Goal: Information Seeking & Learning: Check status

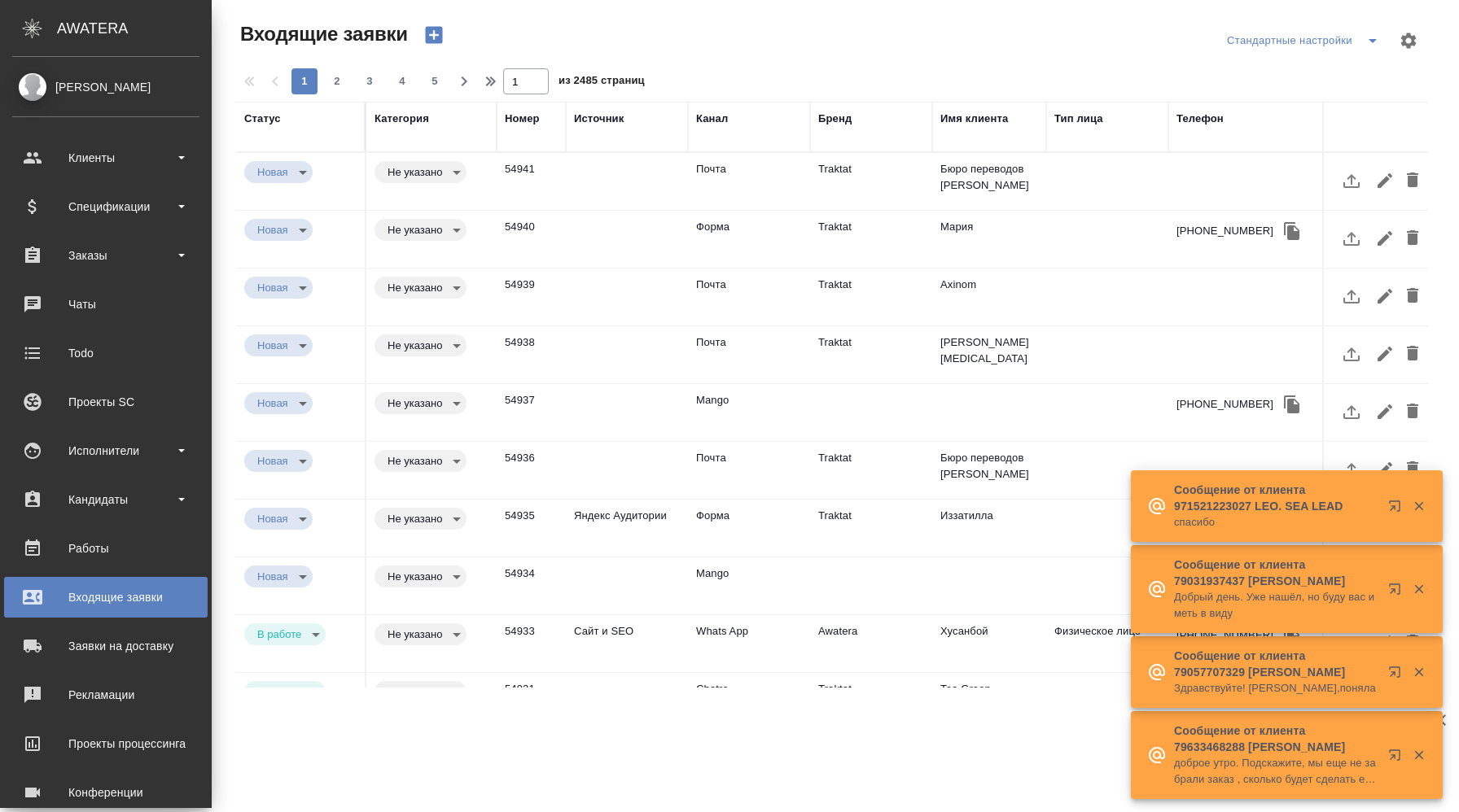
select select "RU"
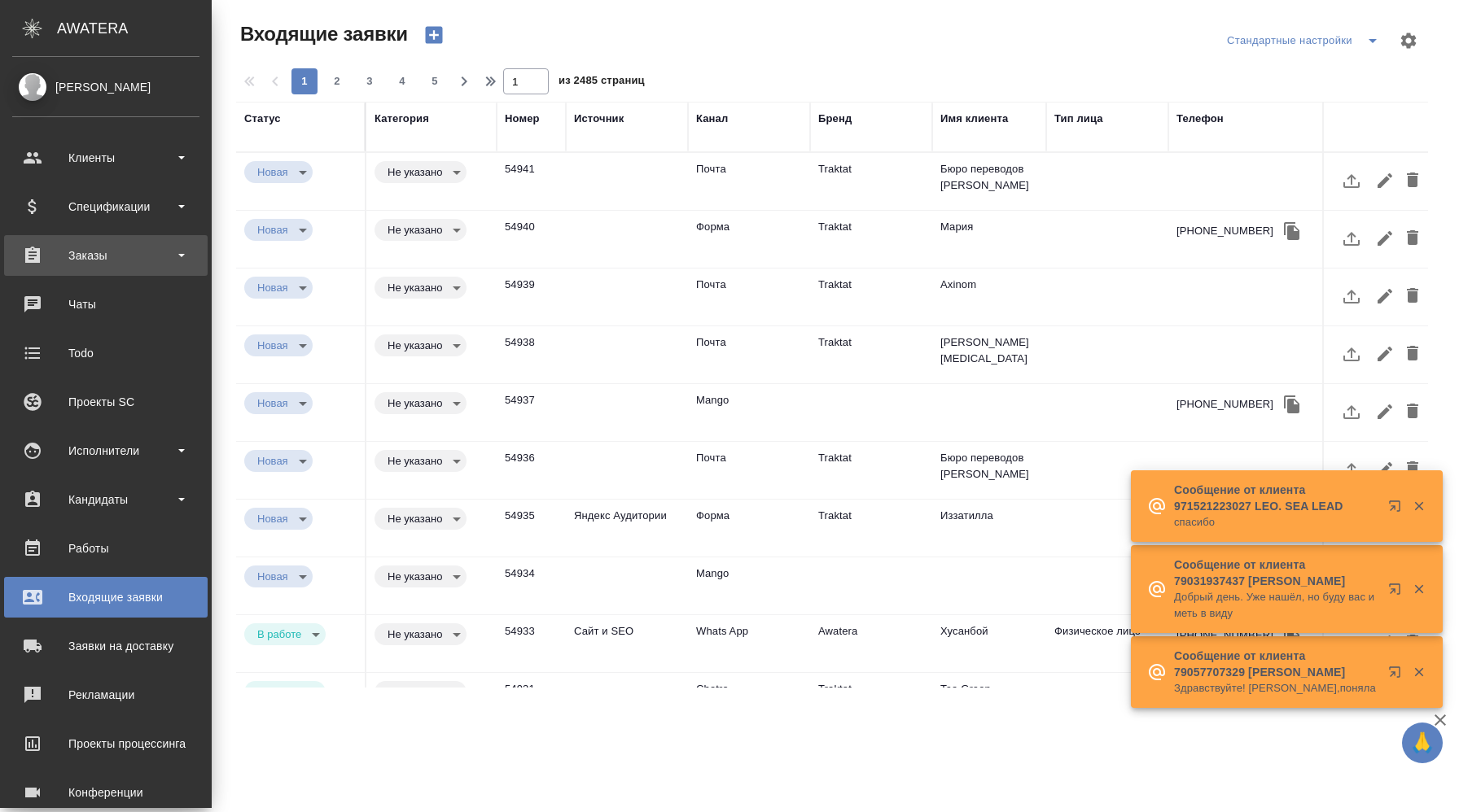
click at [114, 256] on div "Заказы" at bounding box center [106, 255] width 187 height 24
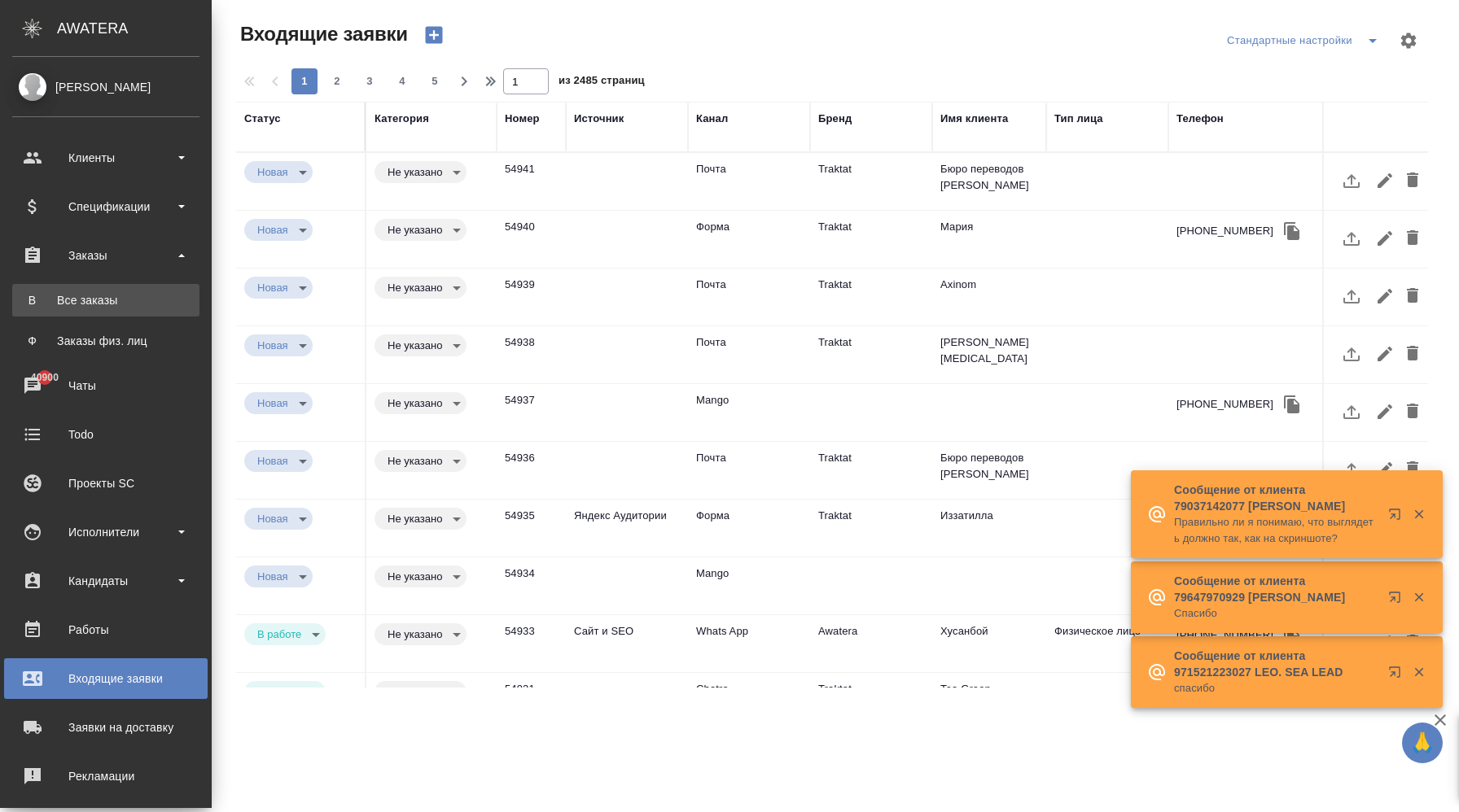
click at [120, 305] on div "Все заказы" at bounding box center [106, 300] width 171 height 16
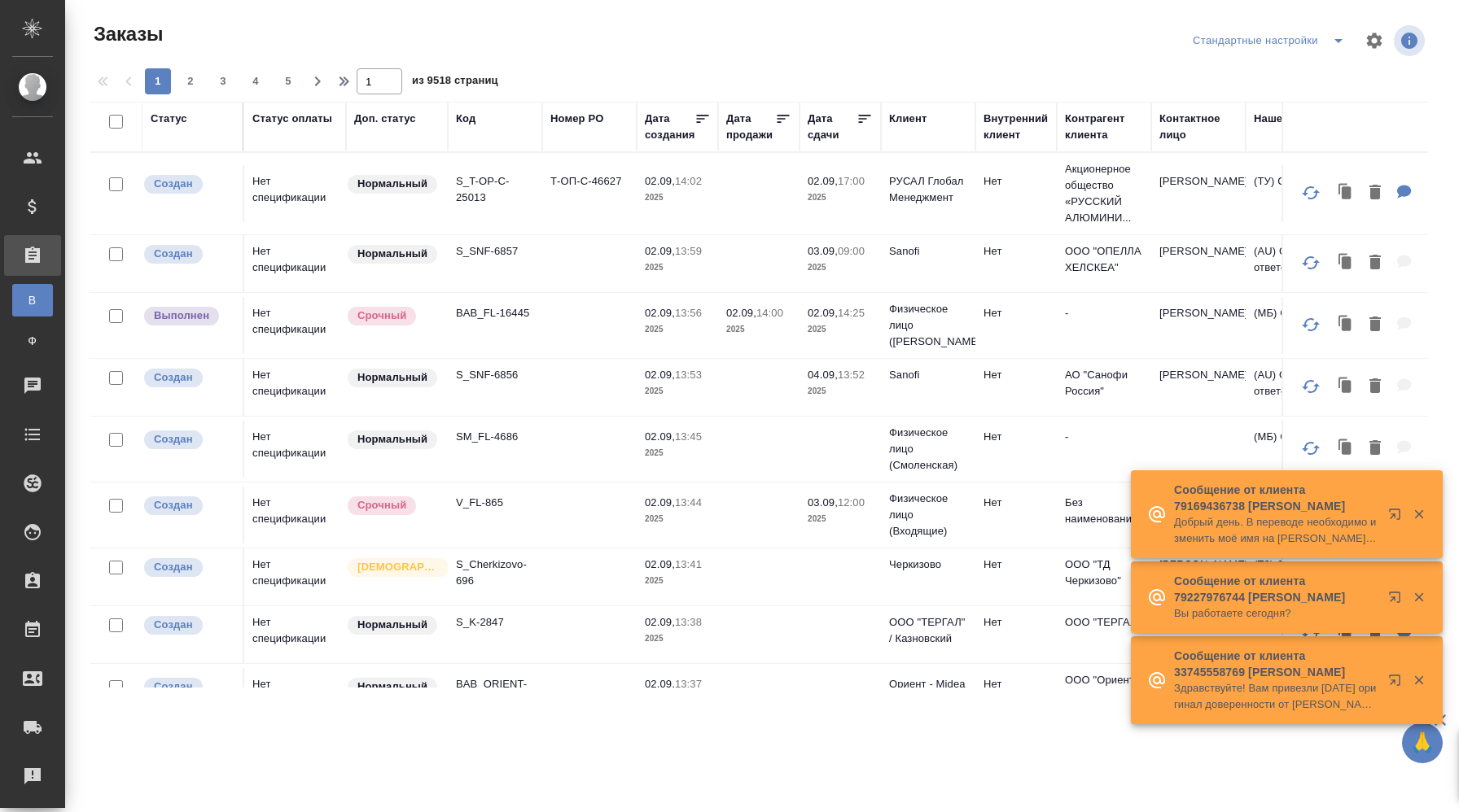
click at [572, 224] on tr "Создан Нет спецификации Нормальный S_T-OP-C-25013 Т-ОП-С-46627 02.09, 14:02 202…" at bounding box center [1452, 194] width 2726 height 83
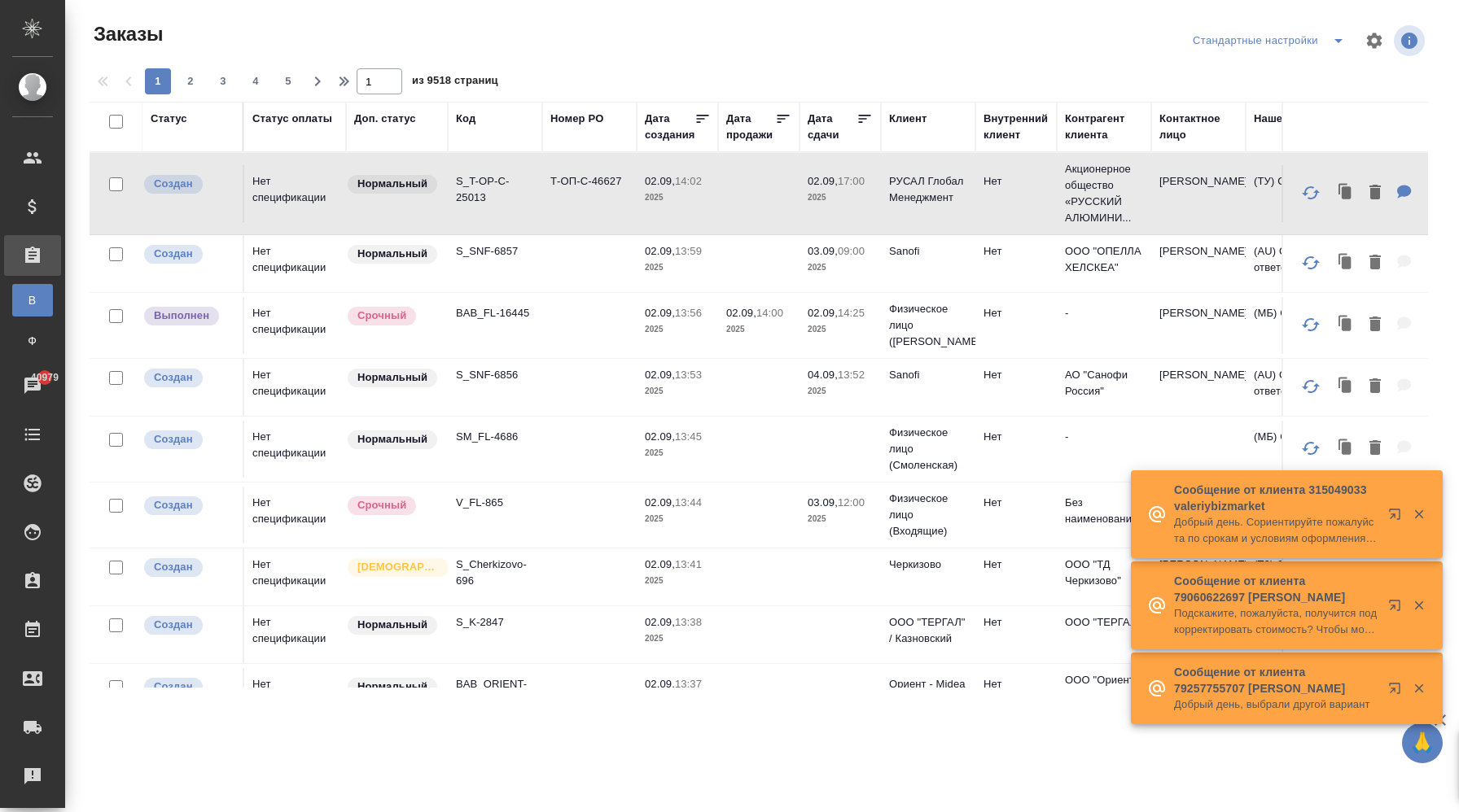
click at [590, 220] on td "Т-ОП-С-46627" at bounding box center [589, 193] width 94 height 57
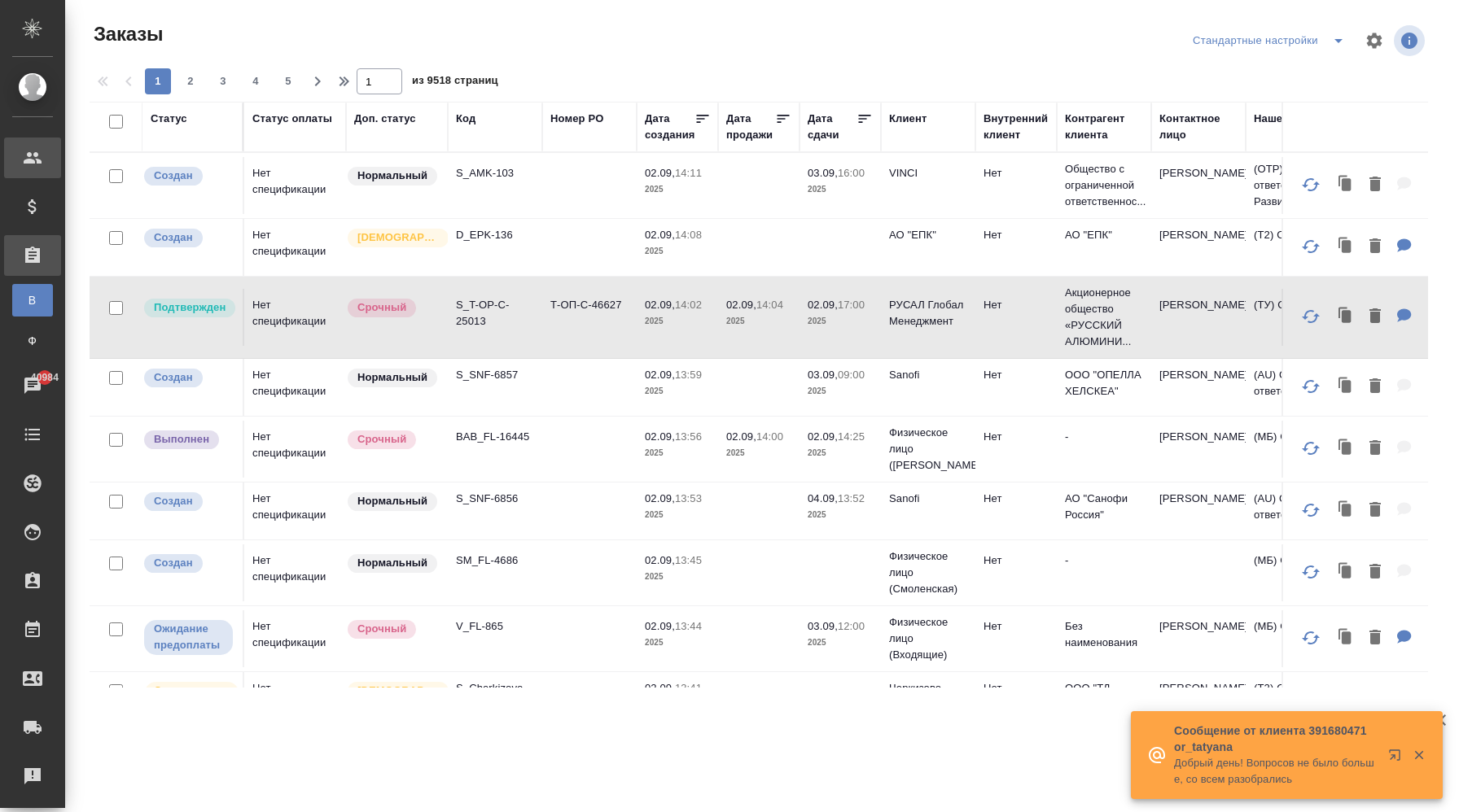
click at [40, 164] on icon at bounding box center [33, 158] width 19 height 19
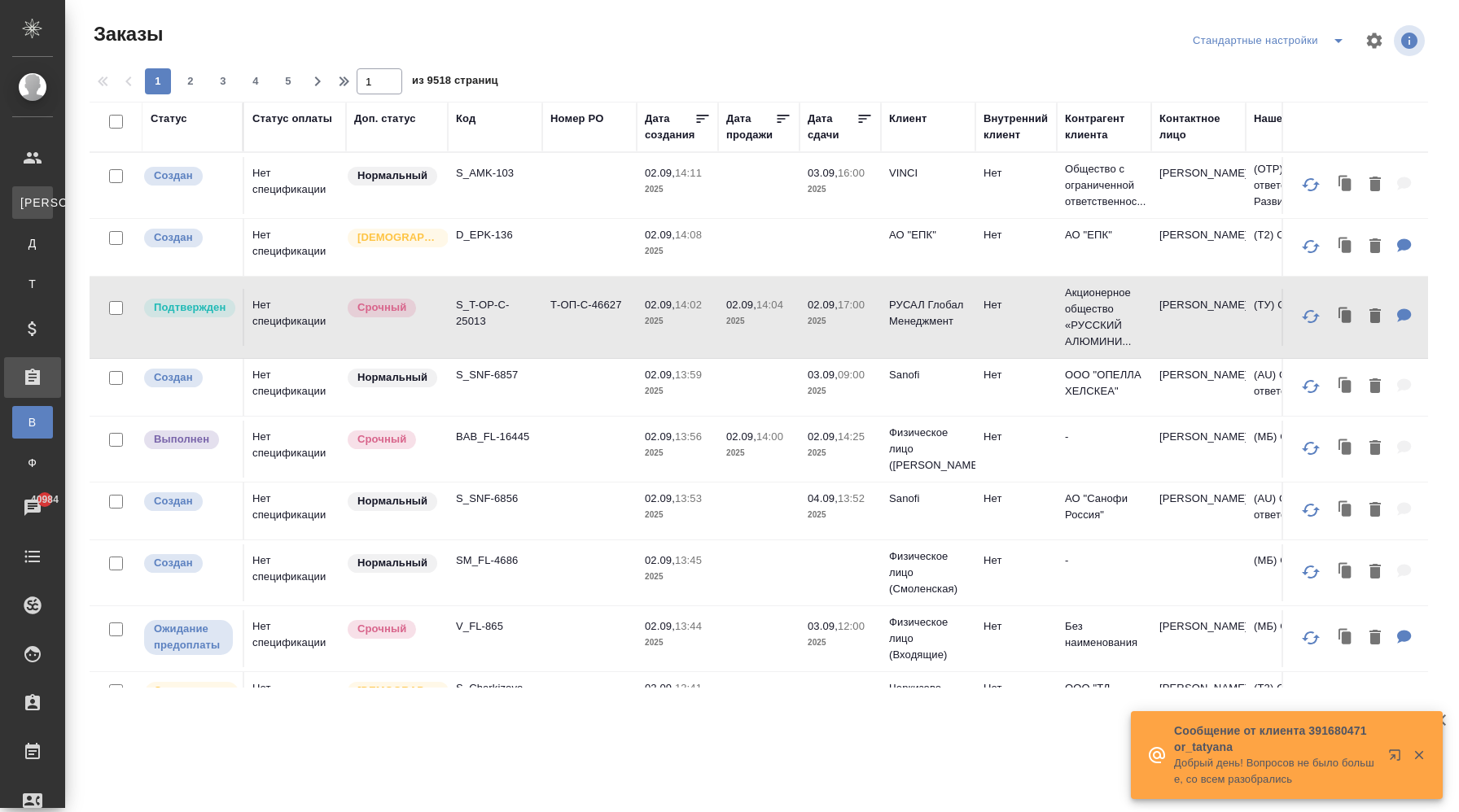
click at [24, 202] on div "Клиенты" at bounding box center [12, 202] width 24 height 16
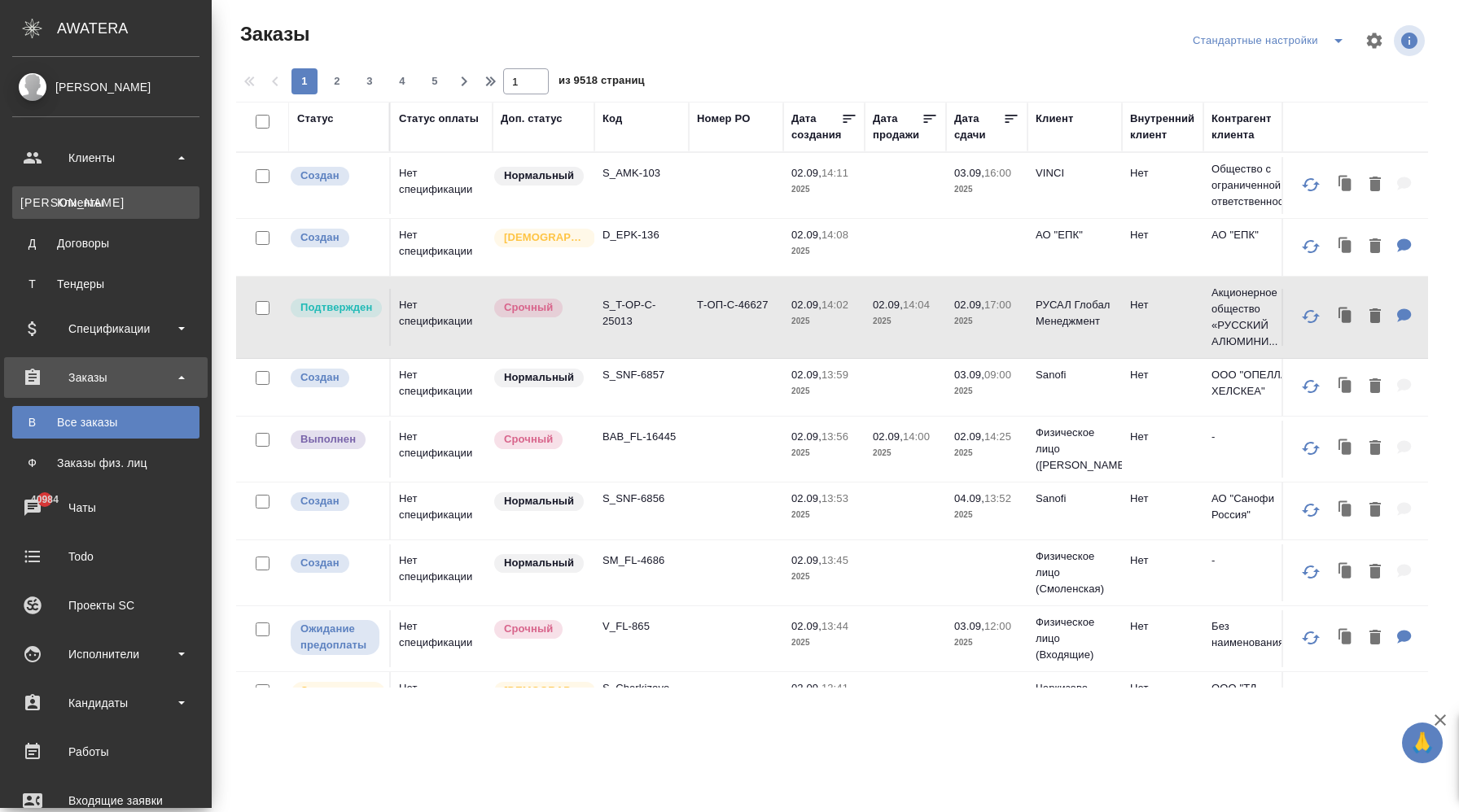
select select "RU"
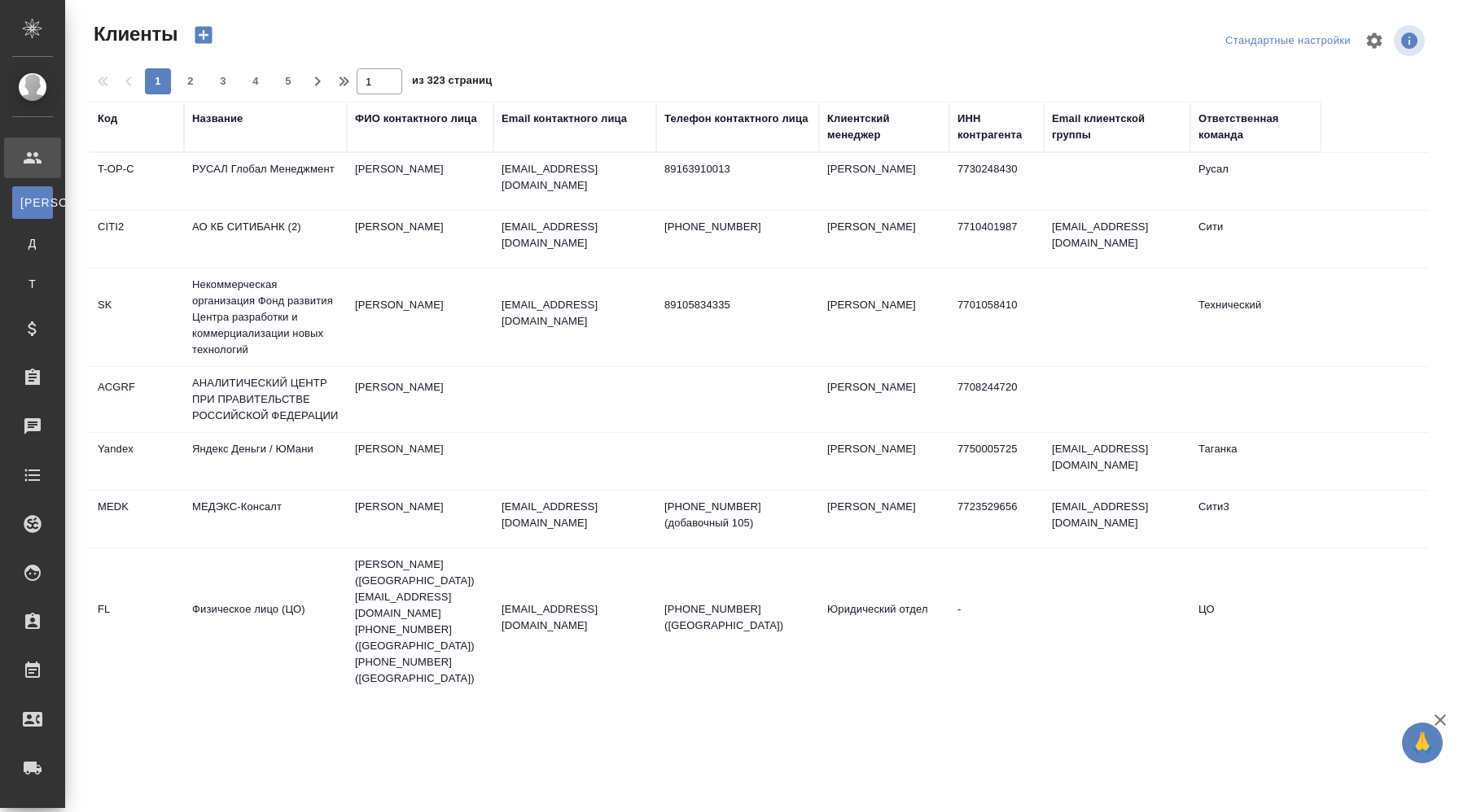
click at [423, 185] on td "Абдуразакова Самира" at bounding box center [420, 181] width 146 height 57
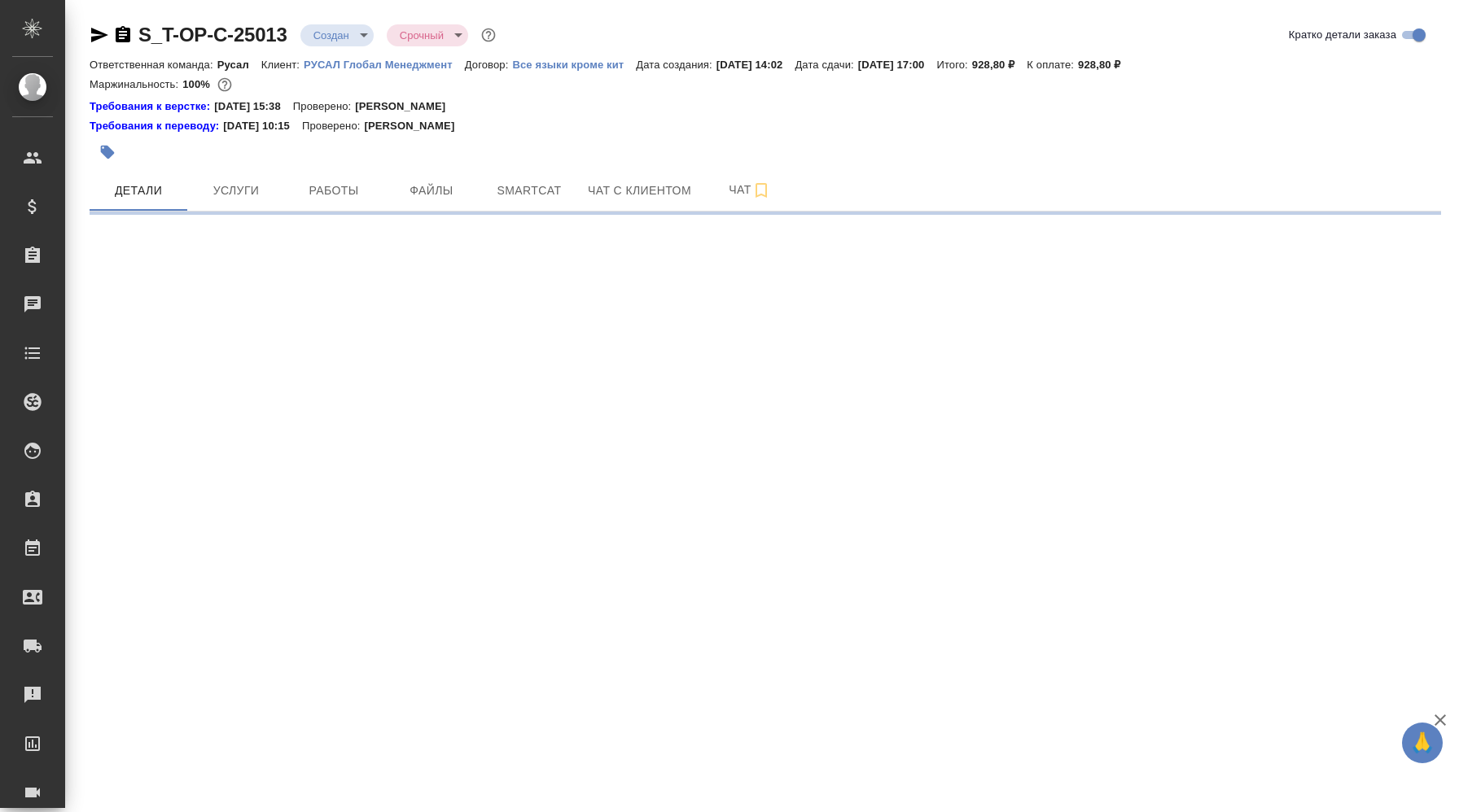
select select "RU"
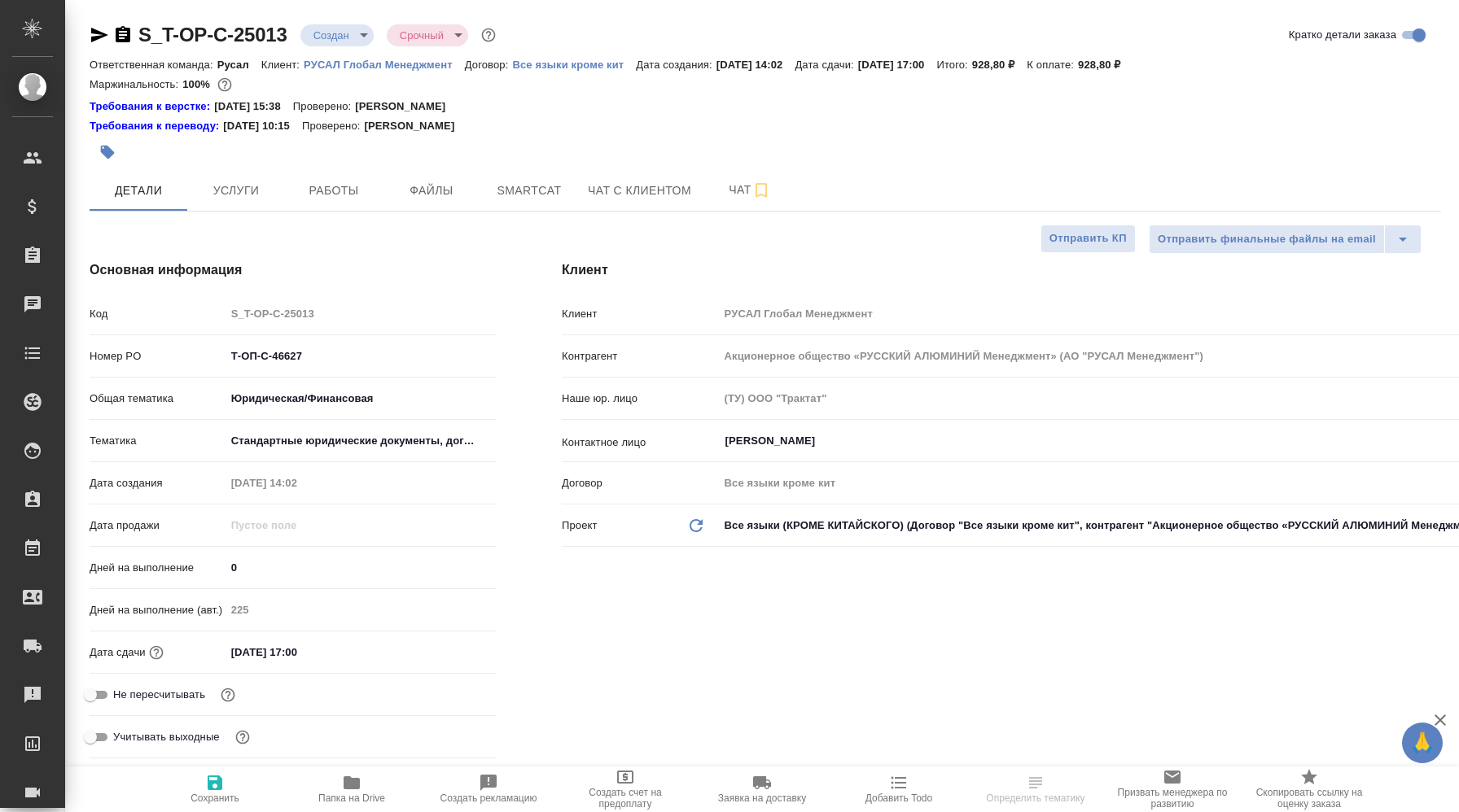
type textarea "x"
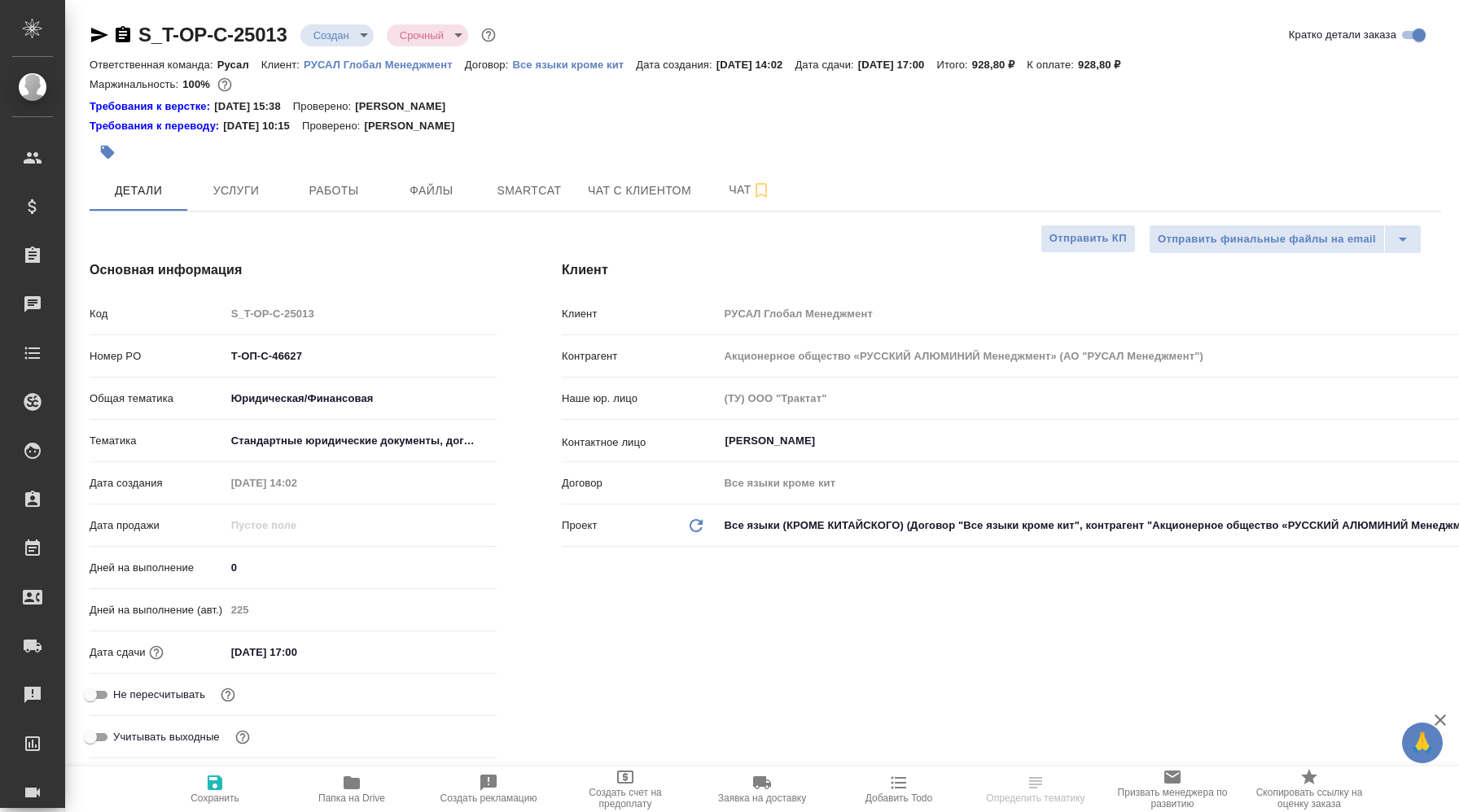
type textarea "x"
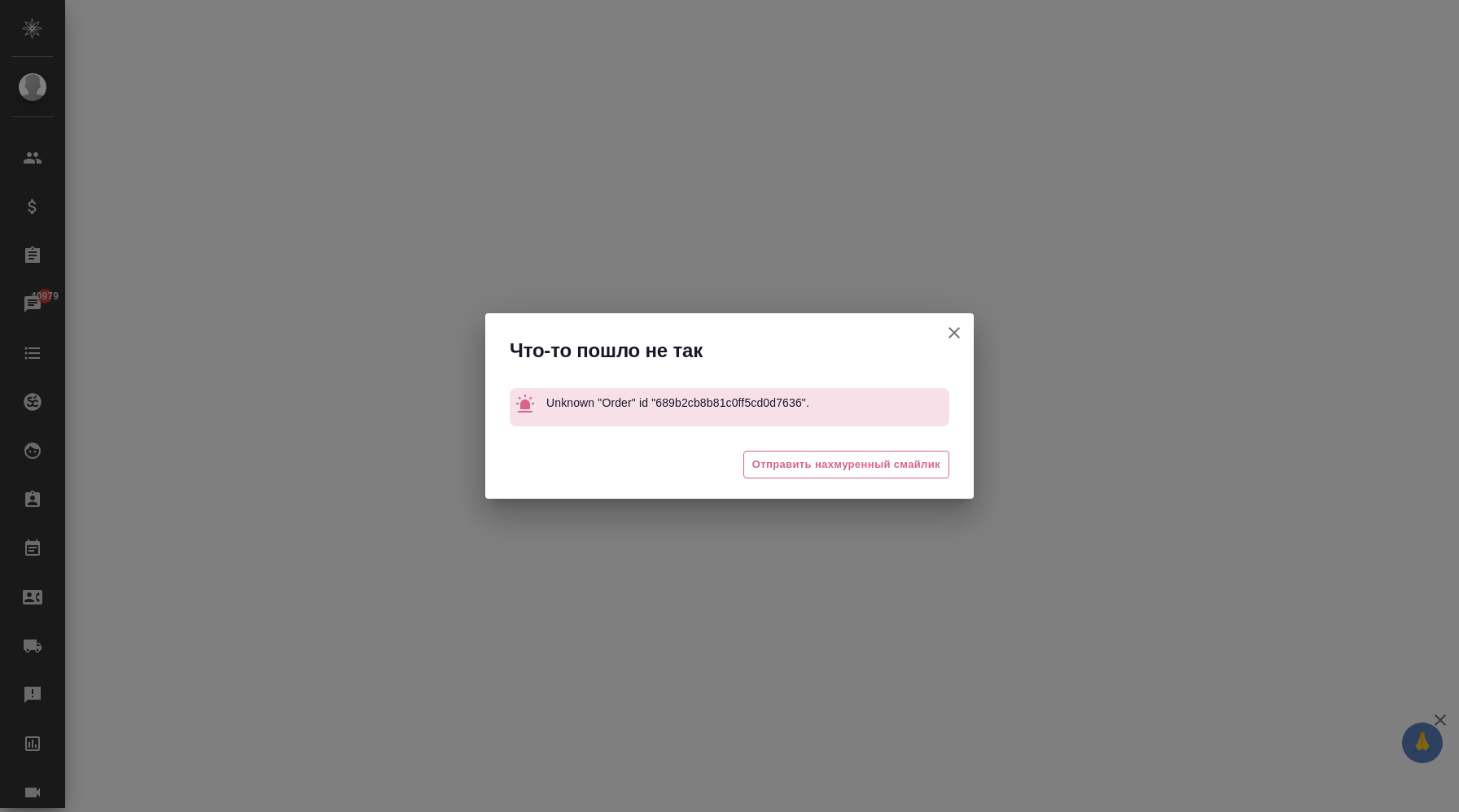
click at [952, 332] on icon "button" at bounding box center [953, 332] width 19 height 19
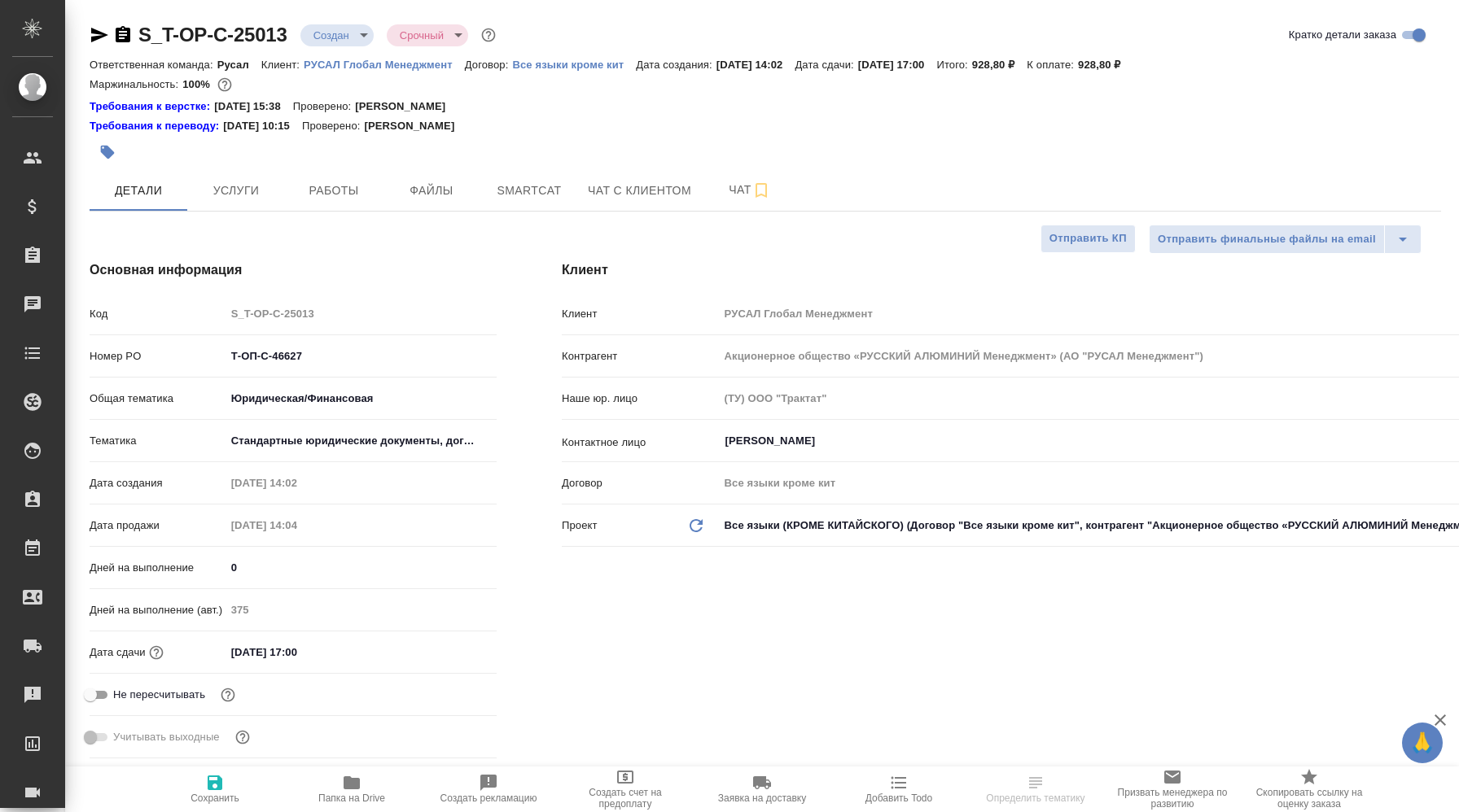
select select "RU"
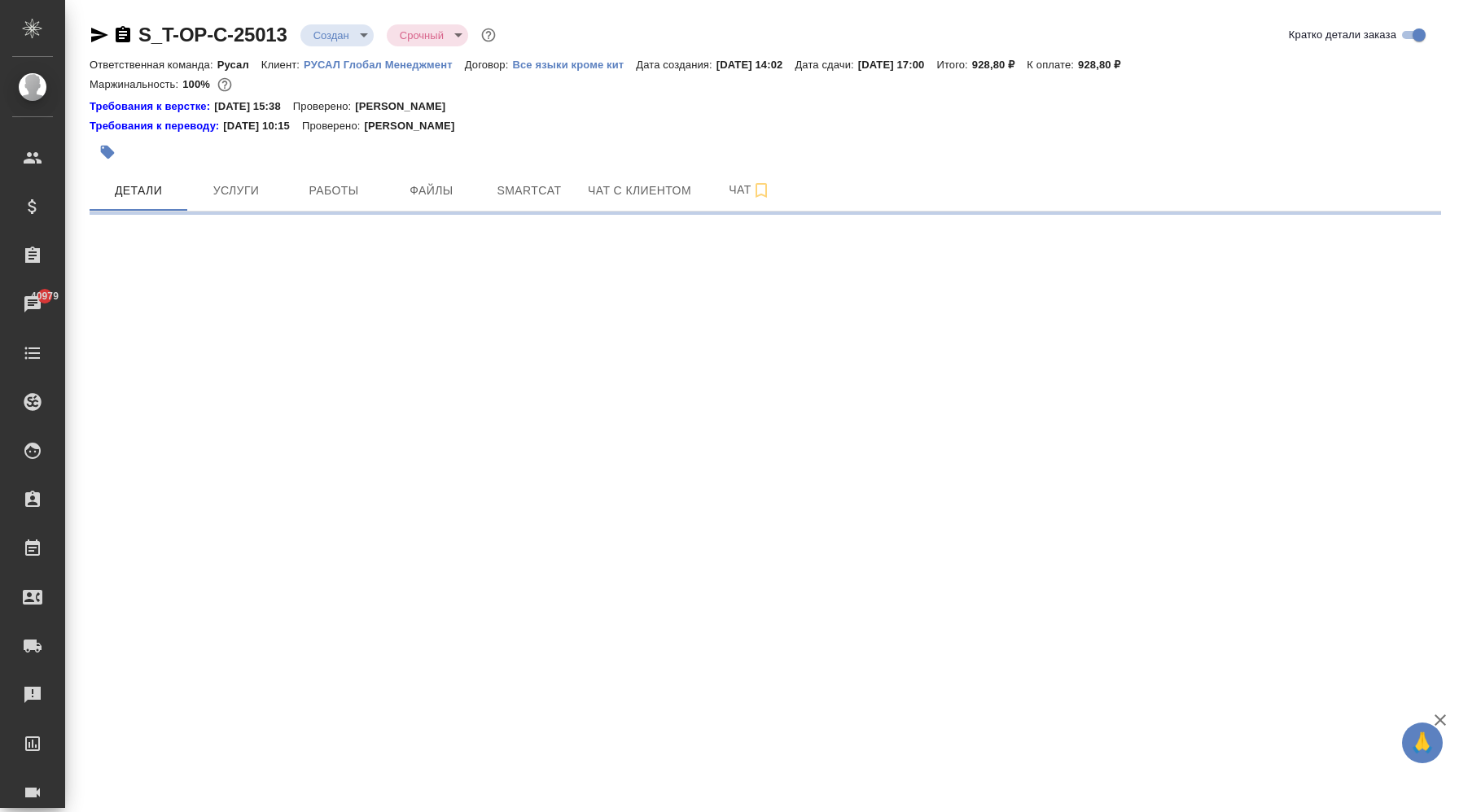
select select "RU"
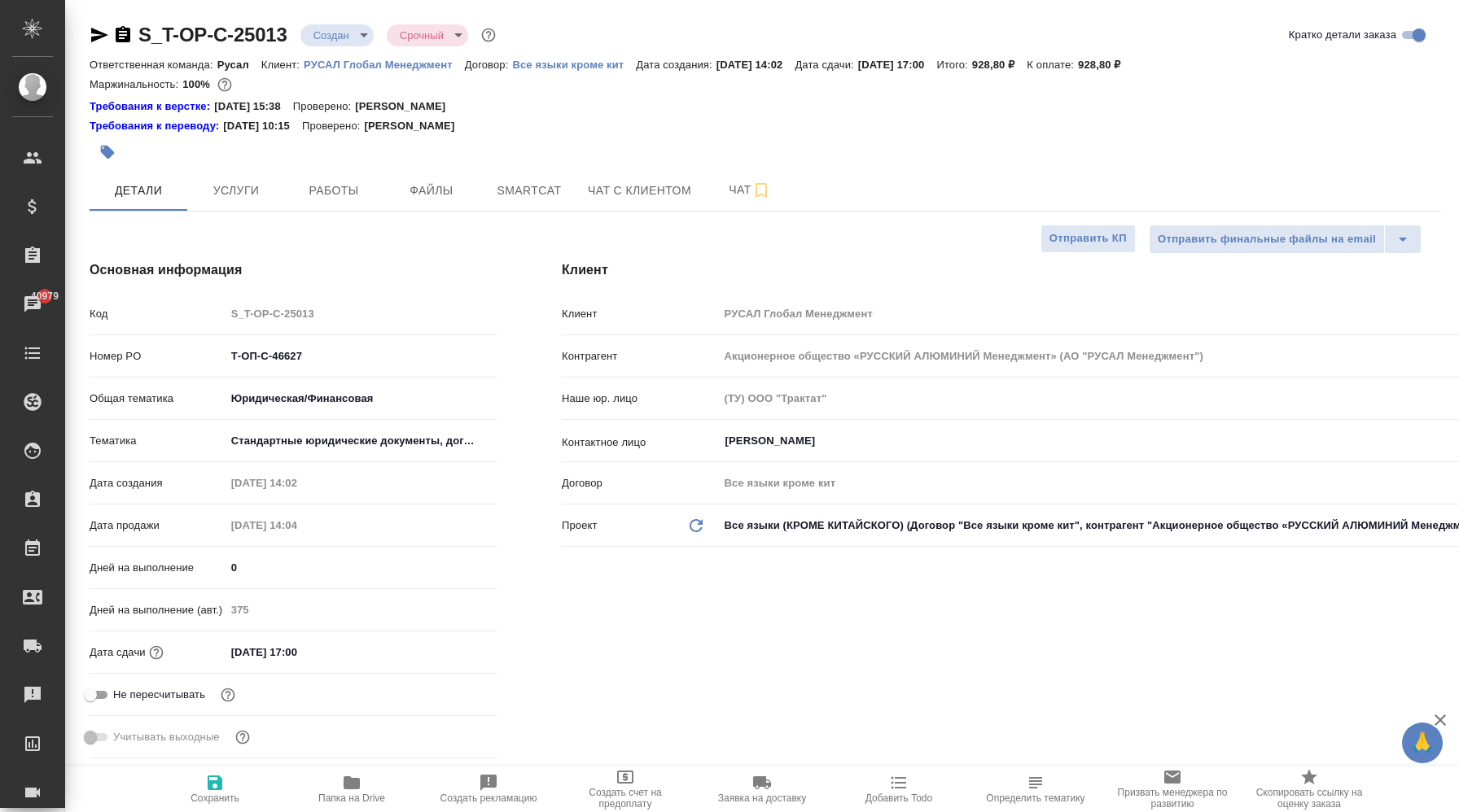
type textarea "x"
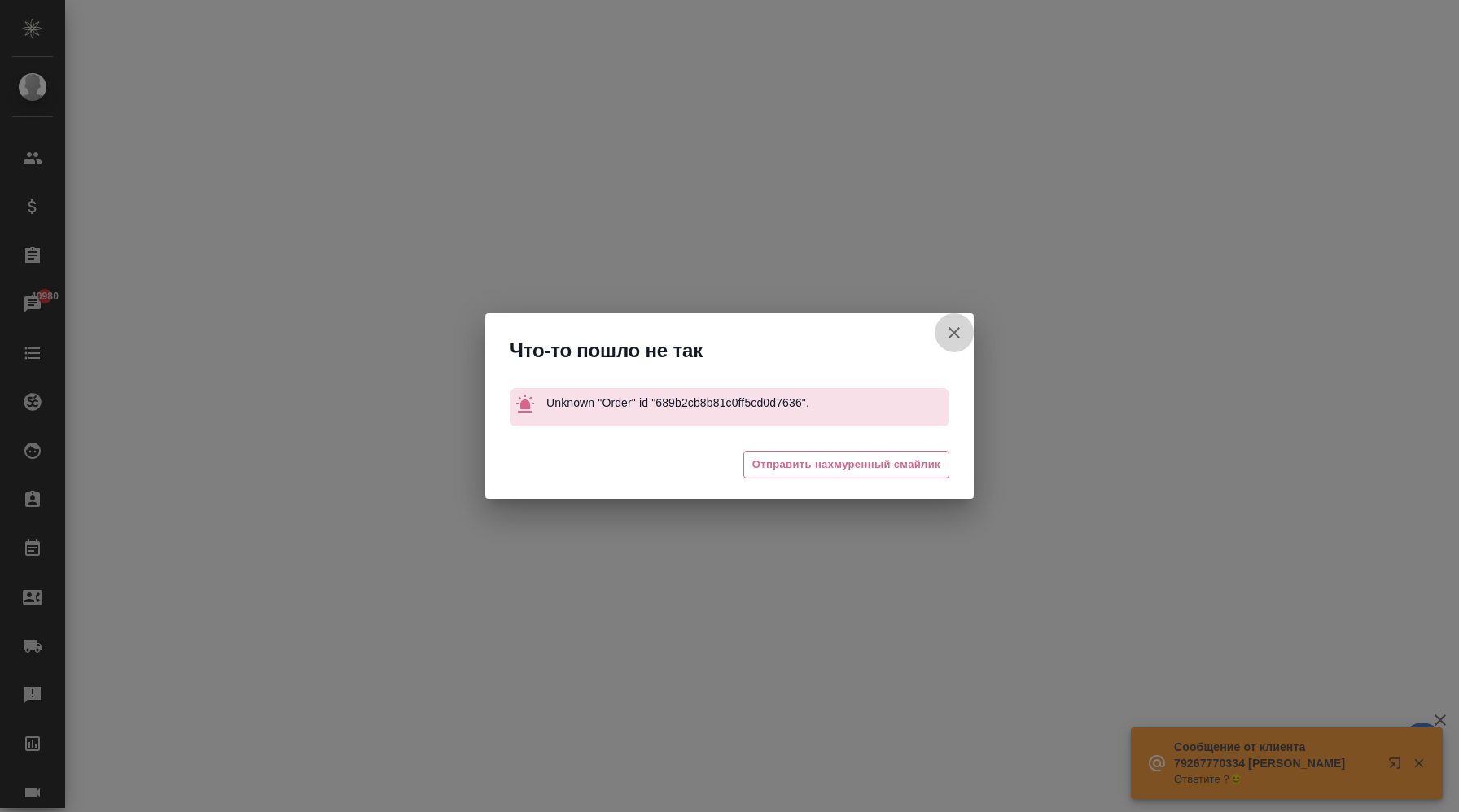
click at [948, 334] on icon "button" at bounding box center [953, 332] width 19 height 19
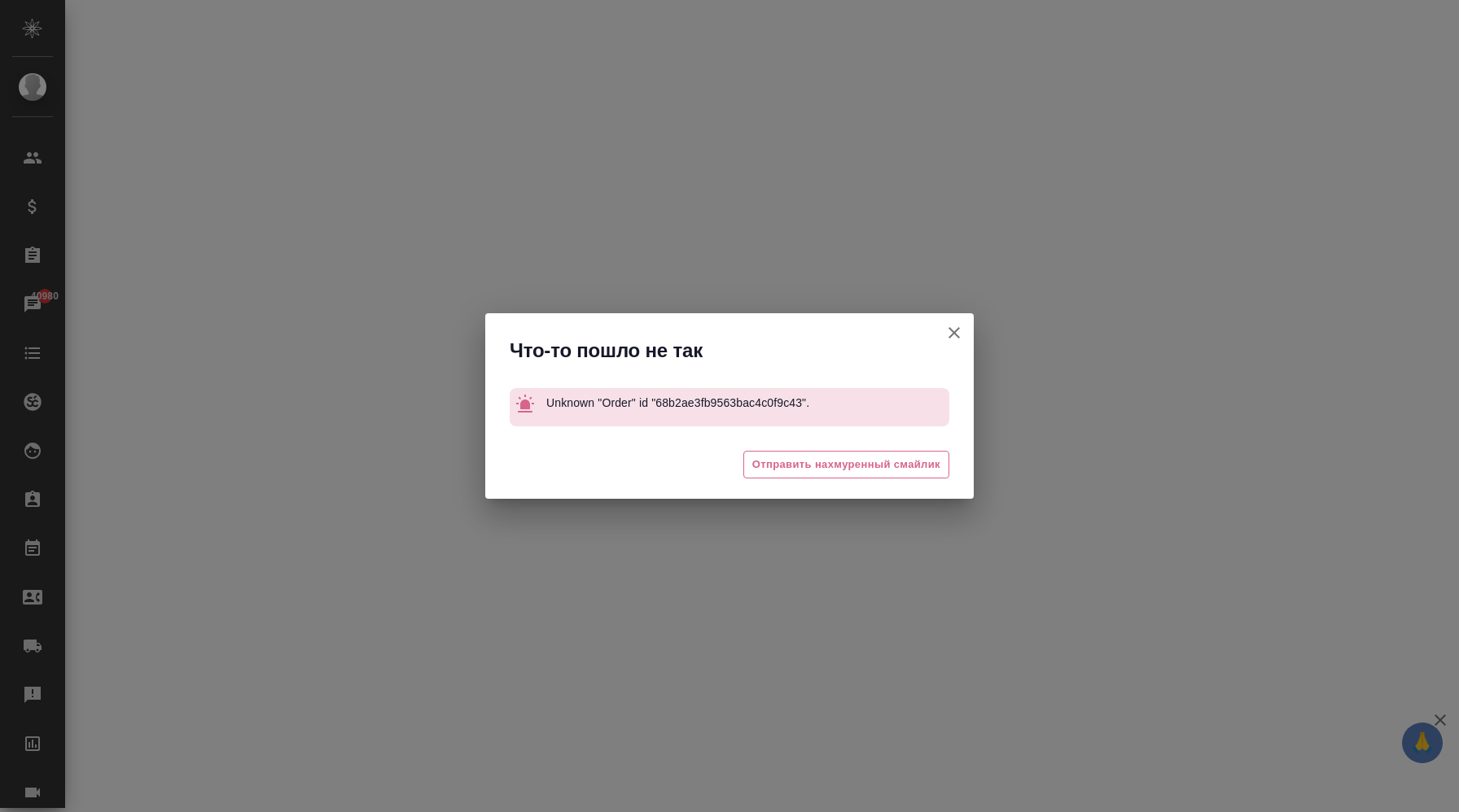
click at [949, 337] on icon "button" at bounding box center [953, 332] width 19 height 19
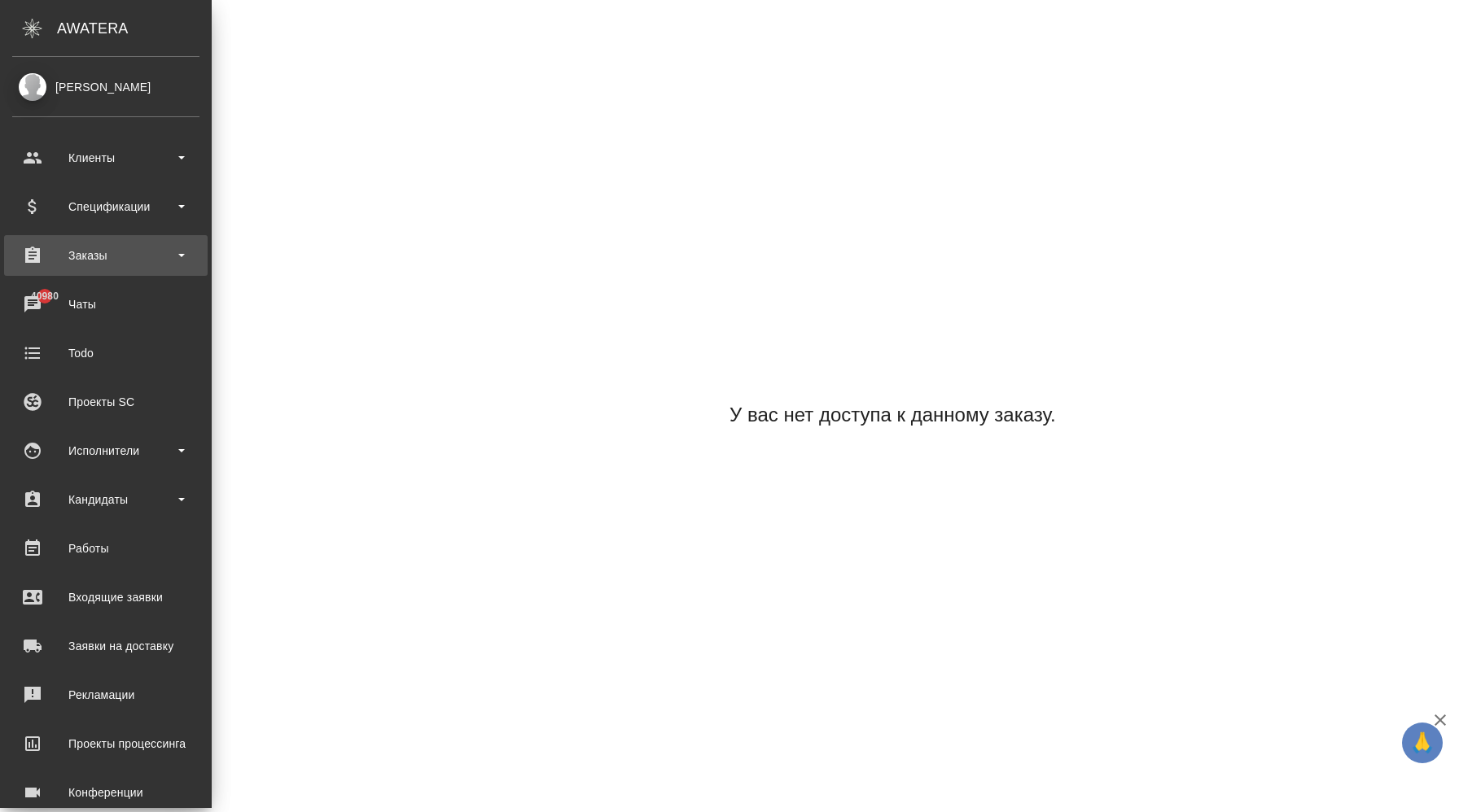
click at [152, 249] on div "Заказы" at bounding box center [106, 255] width 187 height 24
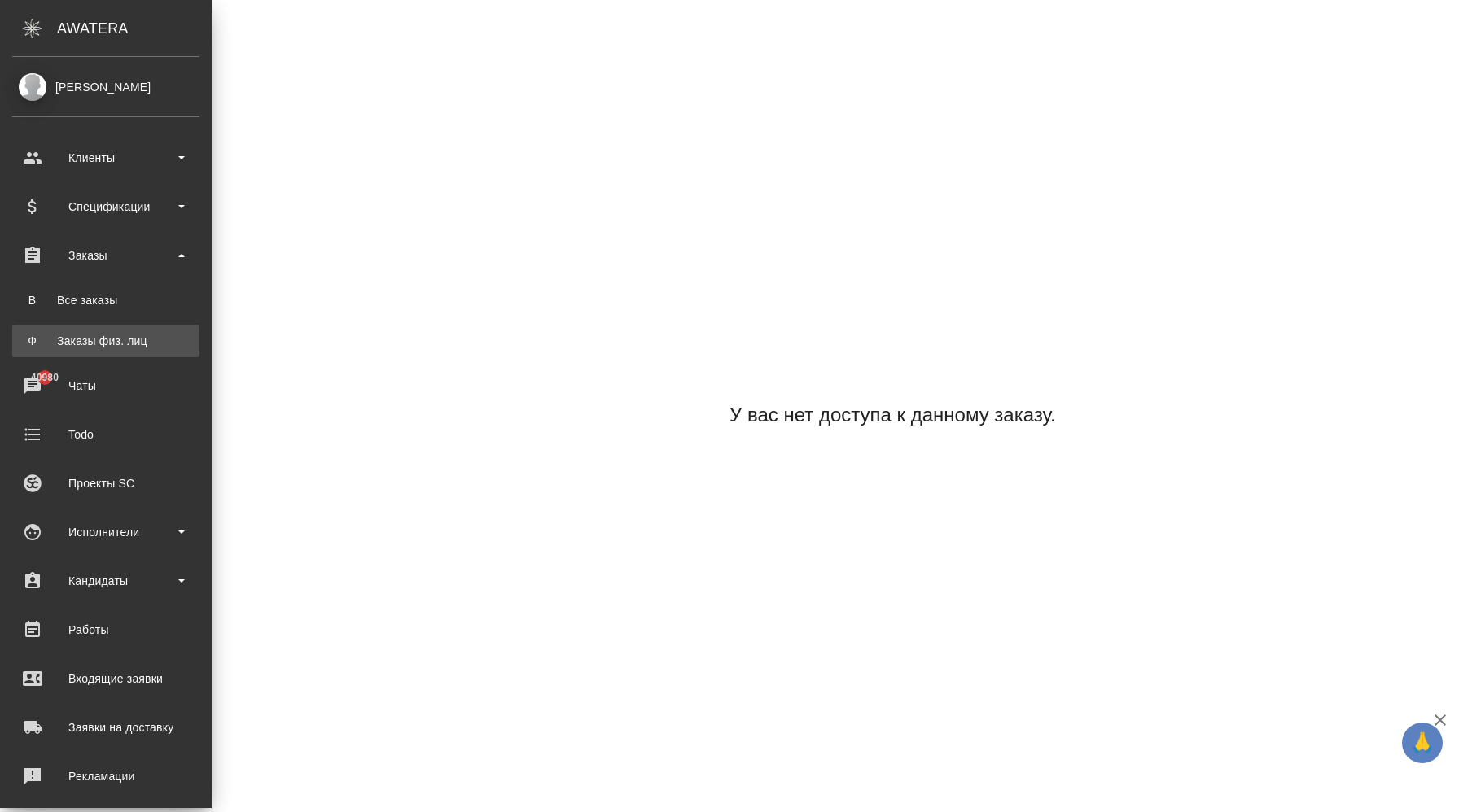
click at [145, 348] on div "Заказы физ. лиц" at bounding box center [106, 340] width 171 height 16
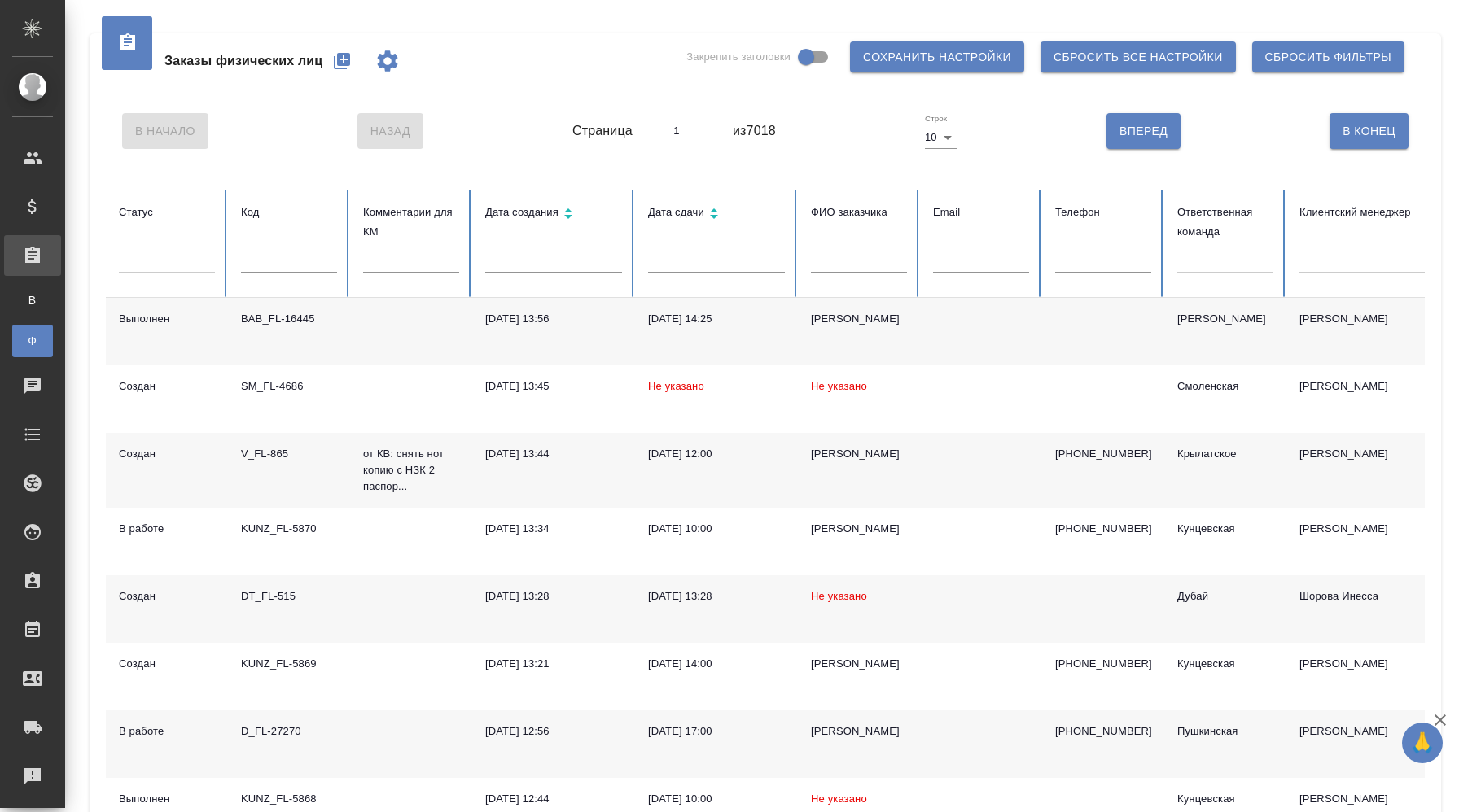
click at [408, 336] on td at bounding box center [410, 332] width 122 height 67
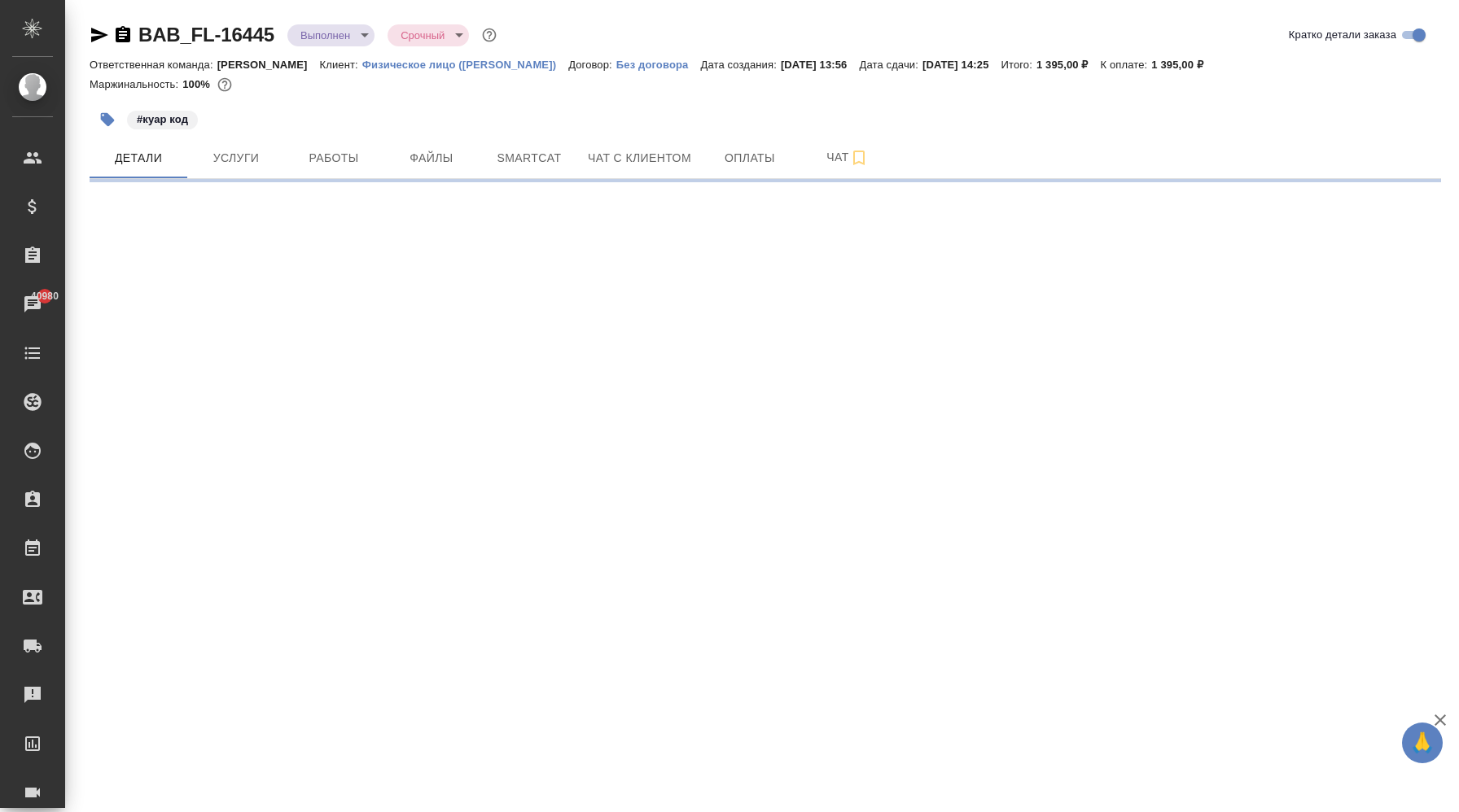
select select "RU"
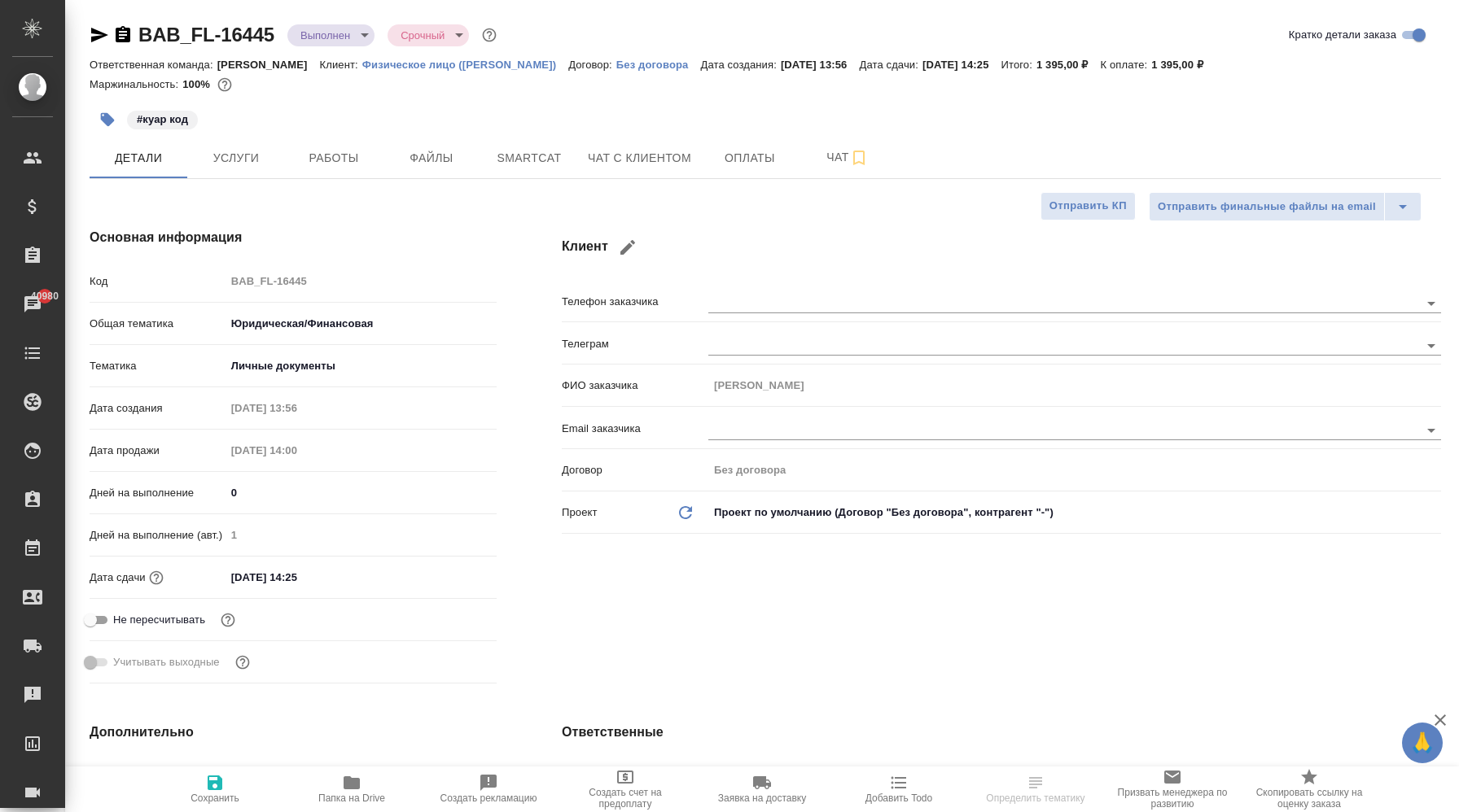
type textarea "x"
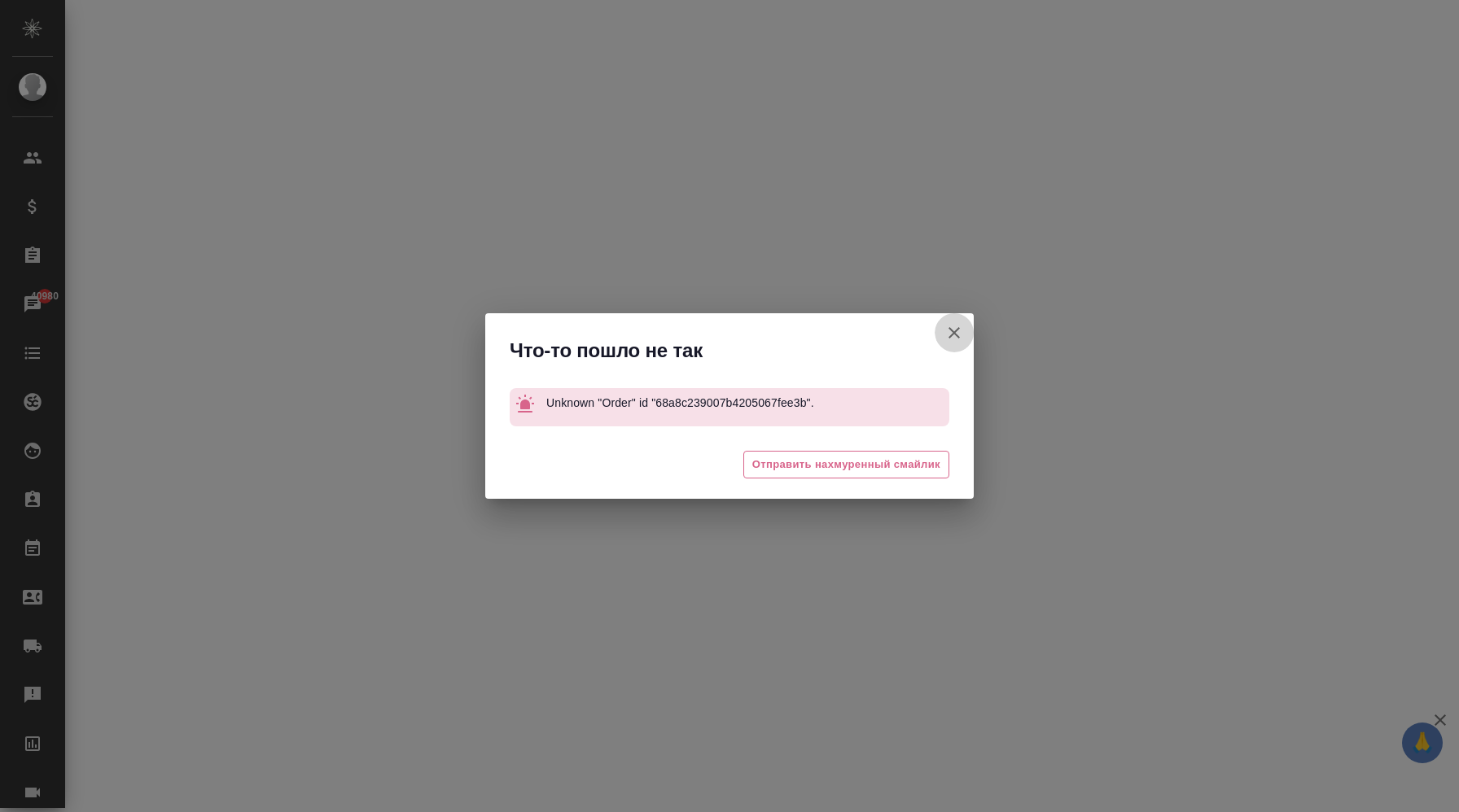
click at [954, 327] on icon "button" at bounding box center [953, 332] width 19 height 19
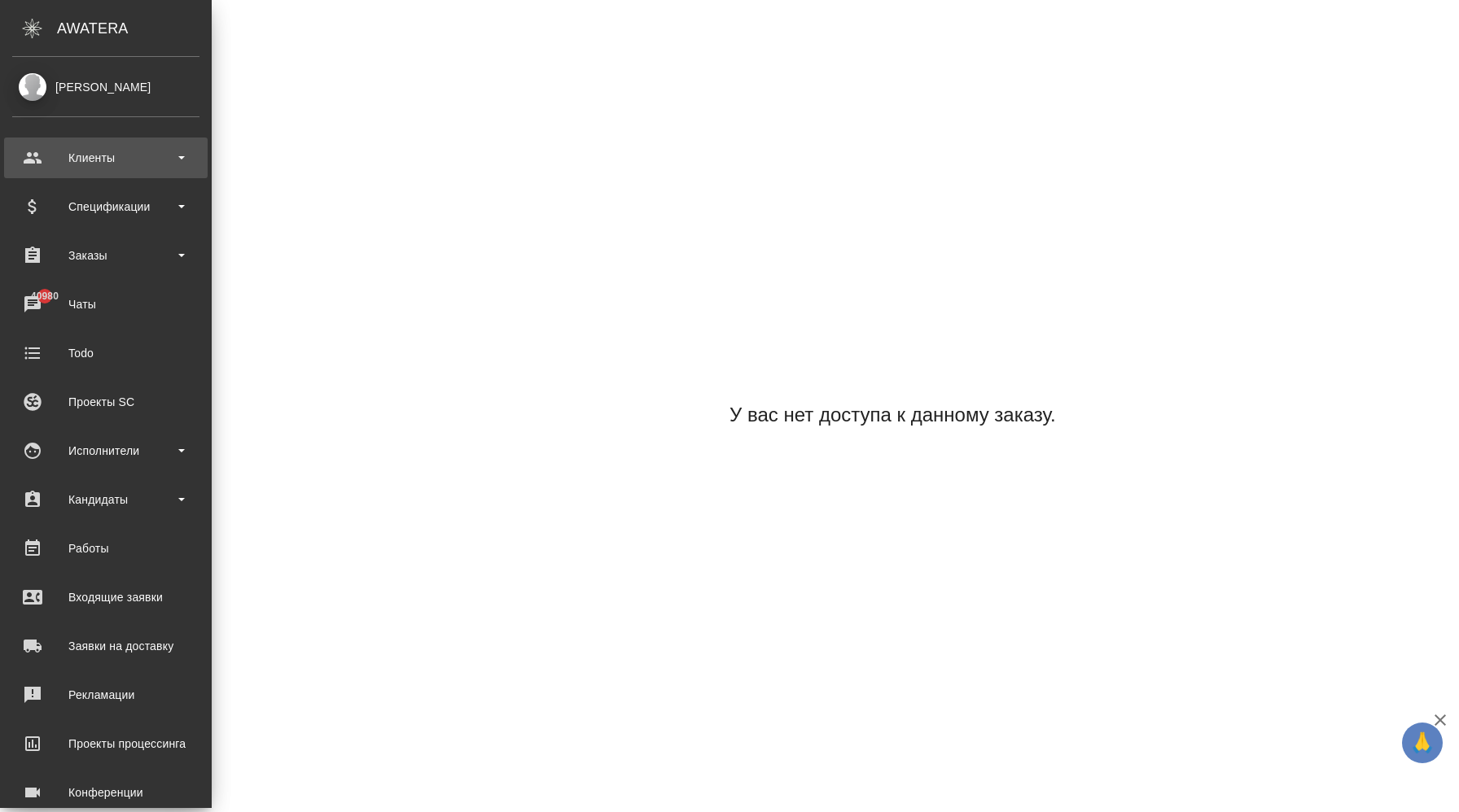
click at [185, 160] on div "Клиенты" at bounding box center [106, 158] width 187 height 24
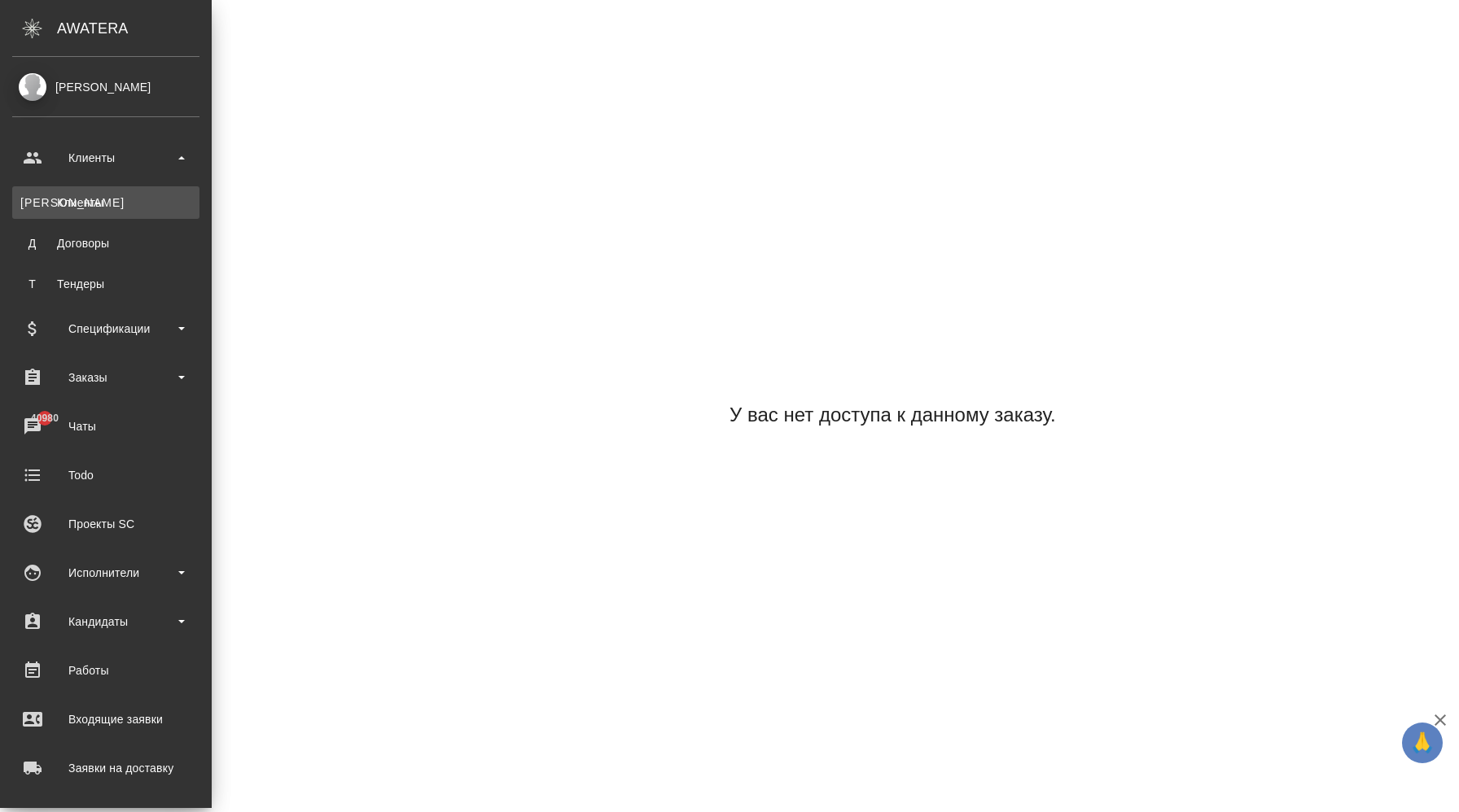
click at [161, 200] on div "Клиенты" at bounding box center [106, 202] width 171 height 16
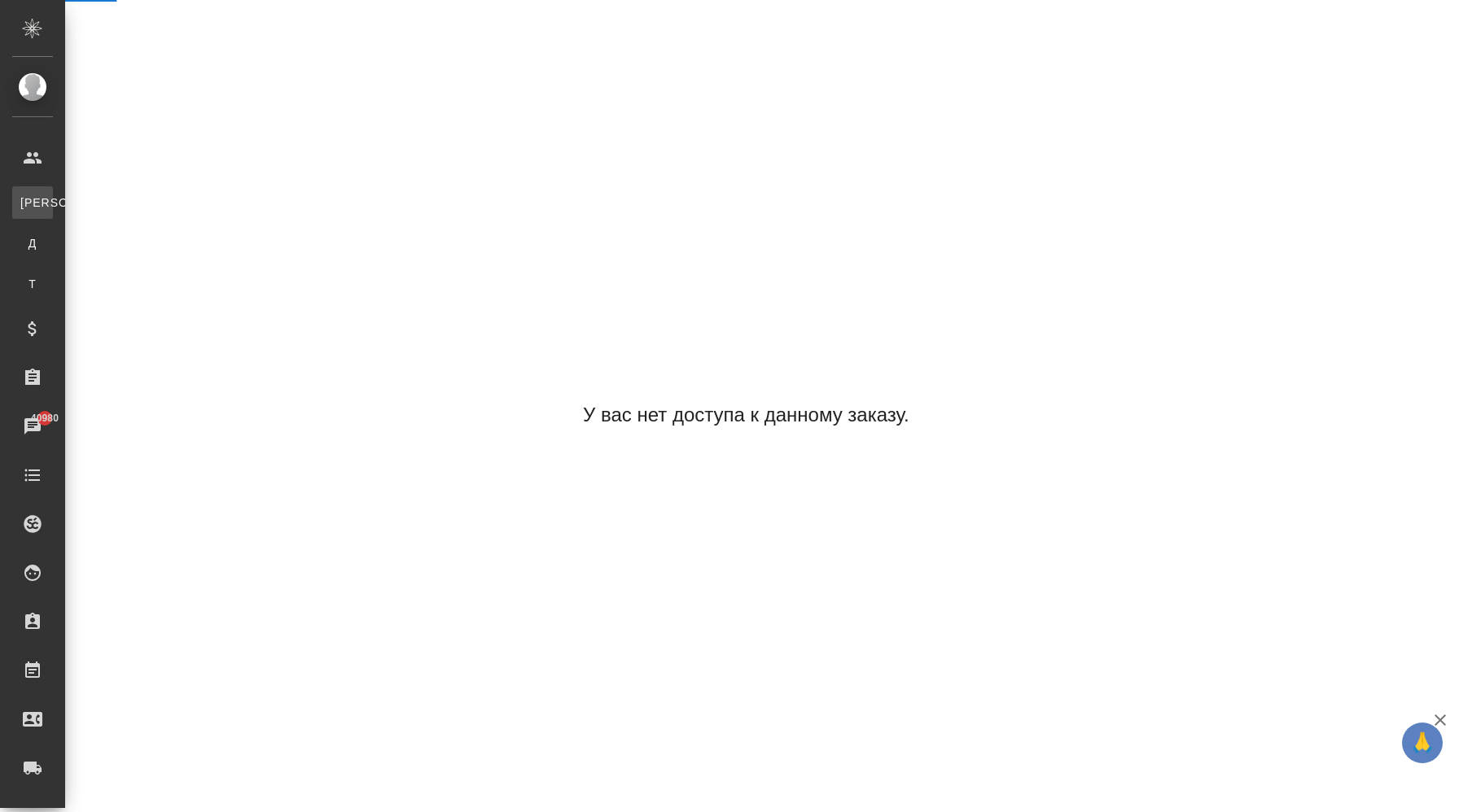
select select "RU"
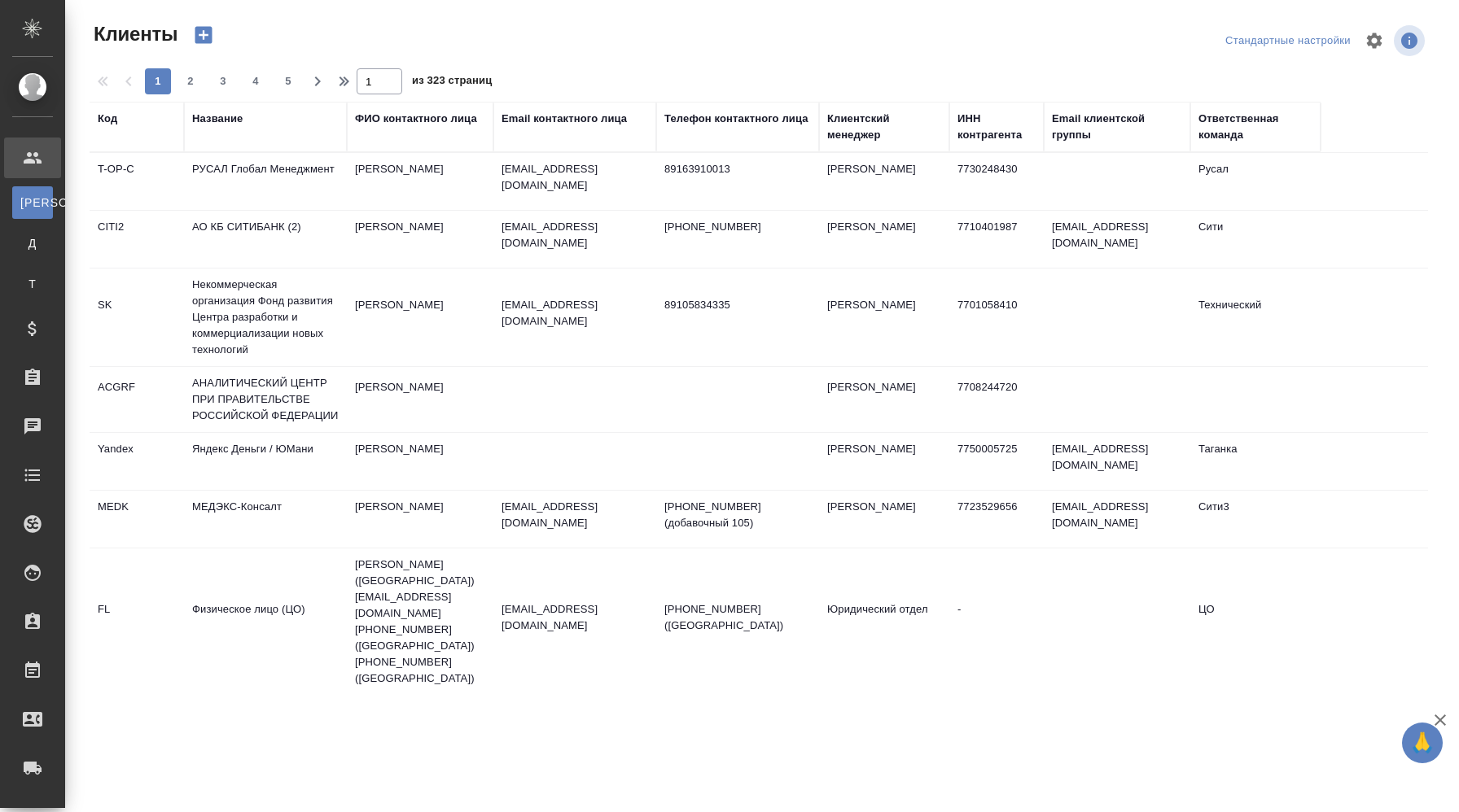
click at [579, 188] on td "samira.abdurazakova@rusal.com" at bounding box center [574, 181] width 162 height 57
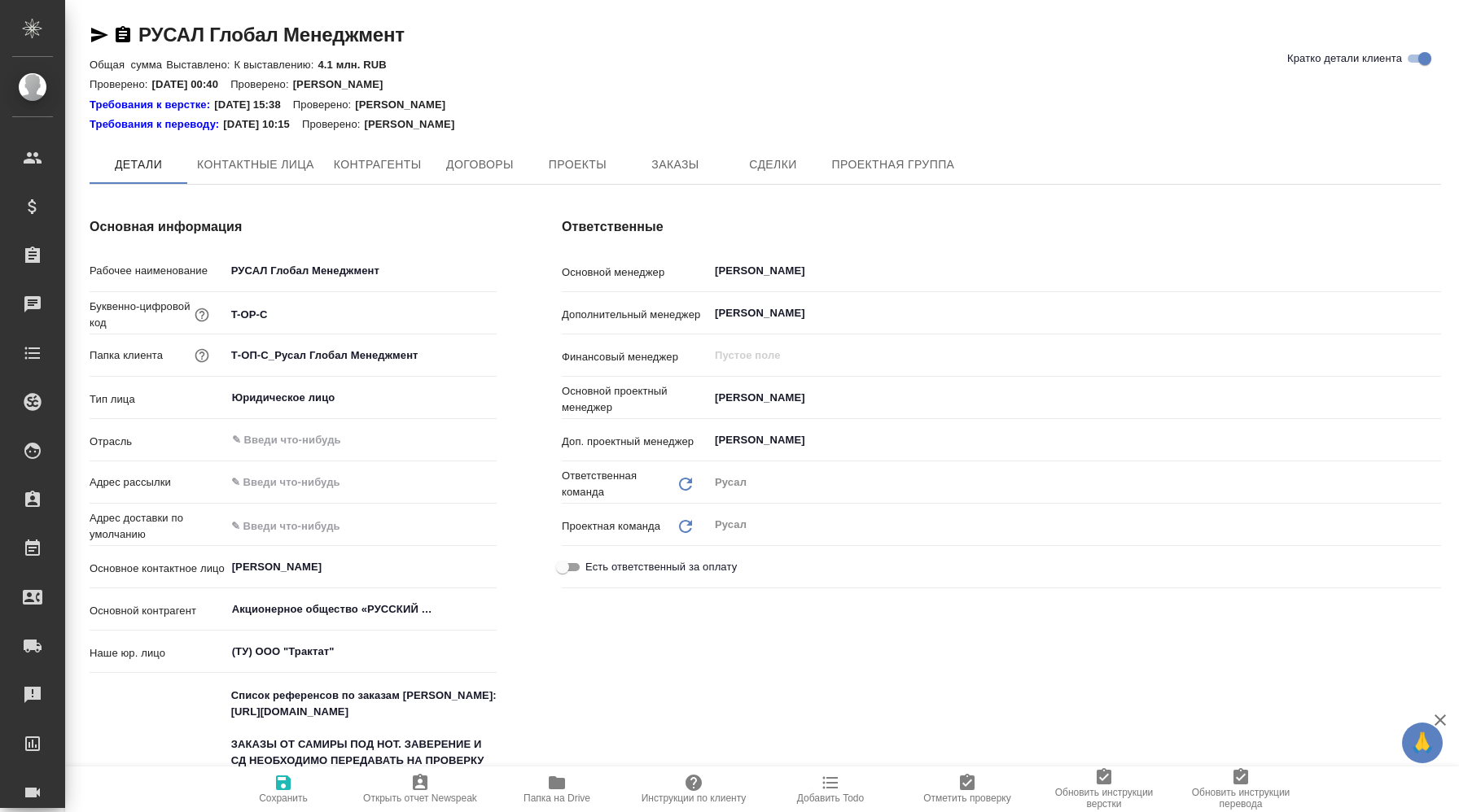
type textarea "x"
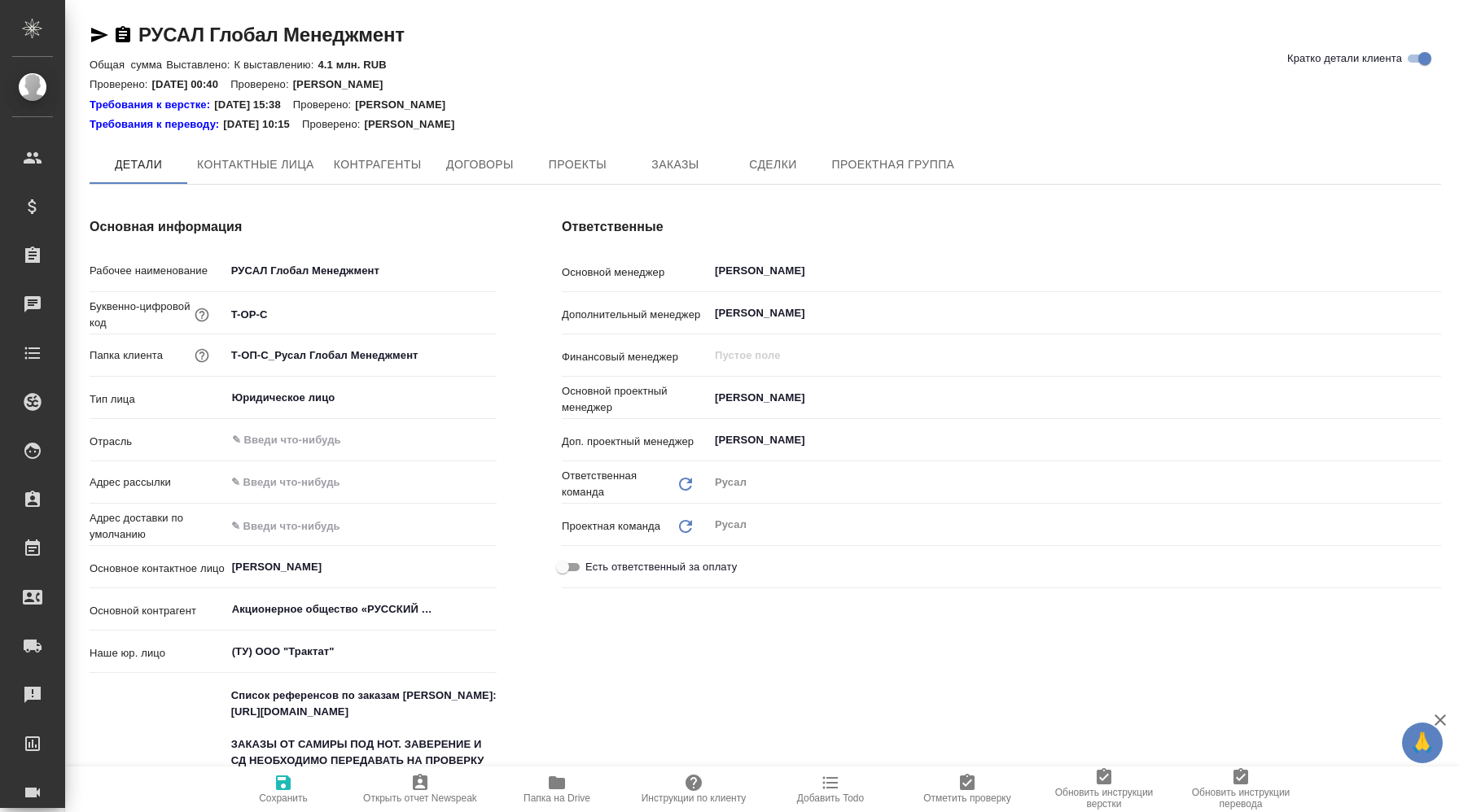
type textarea "x"
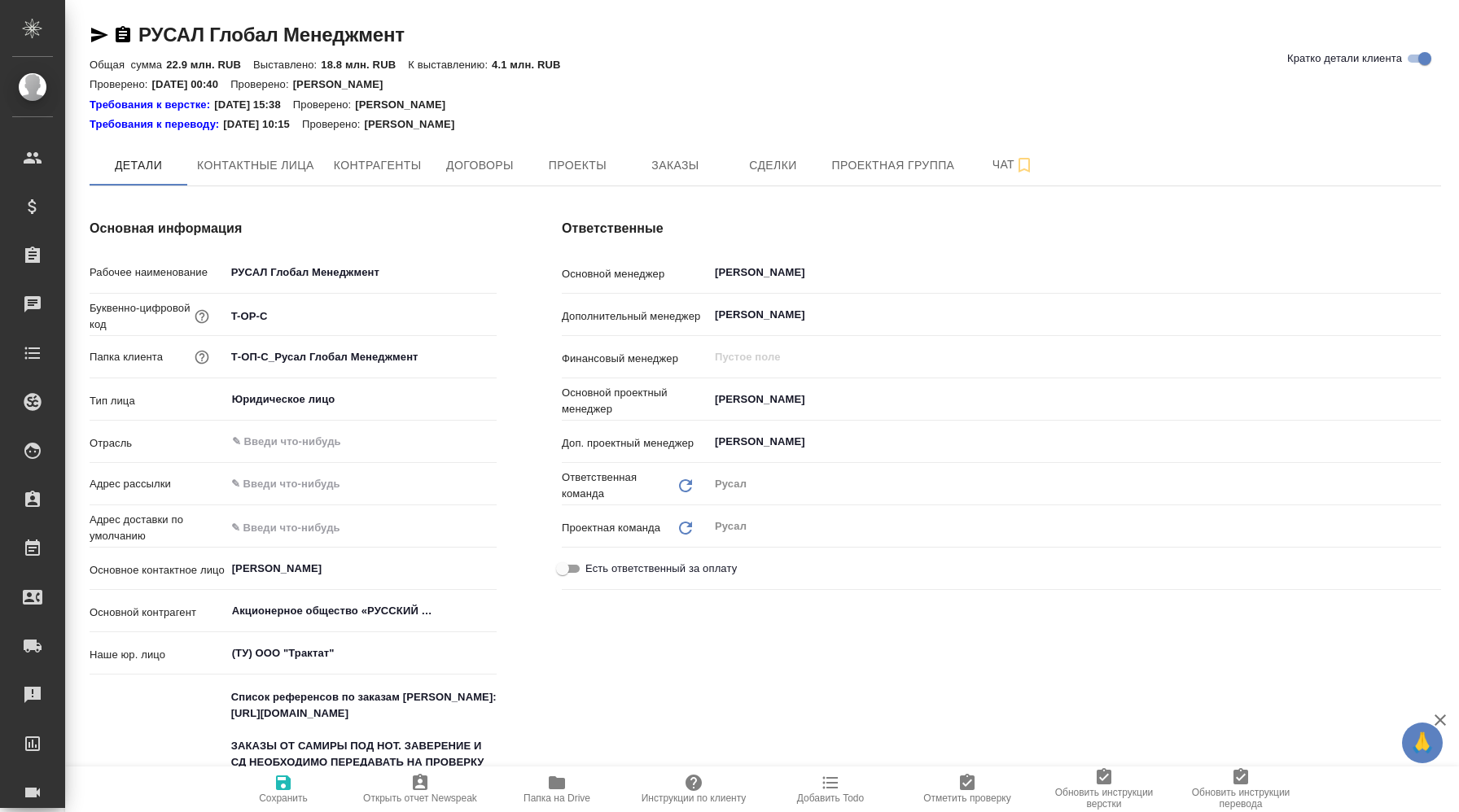
type textarea "x"
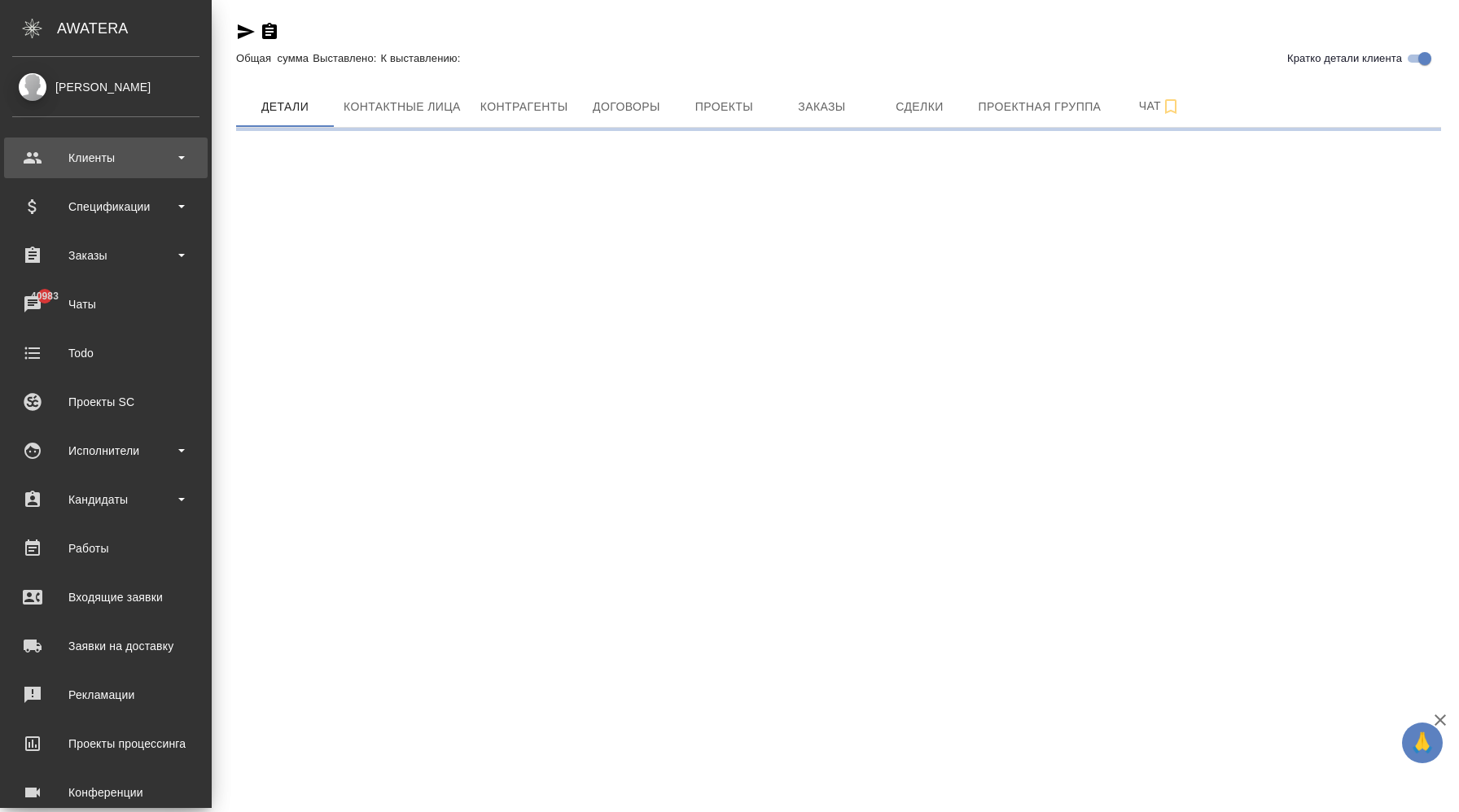
click at [138, 153] on div "Клиенты" at bounding box center [106, 158] width 187 height 24
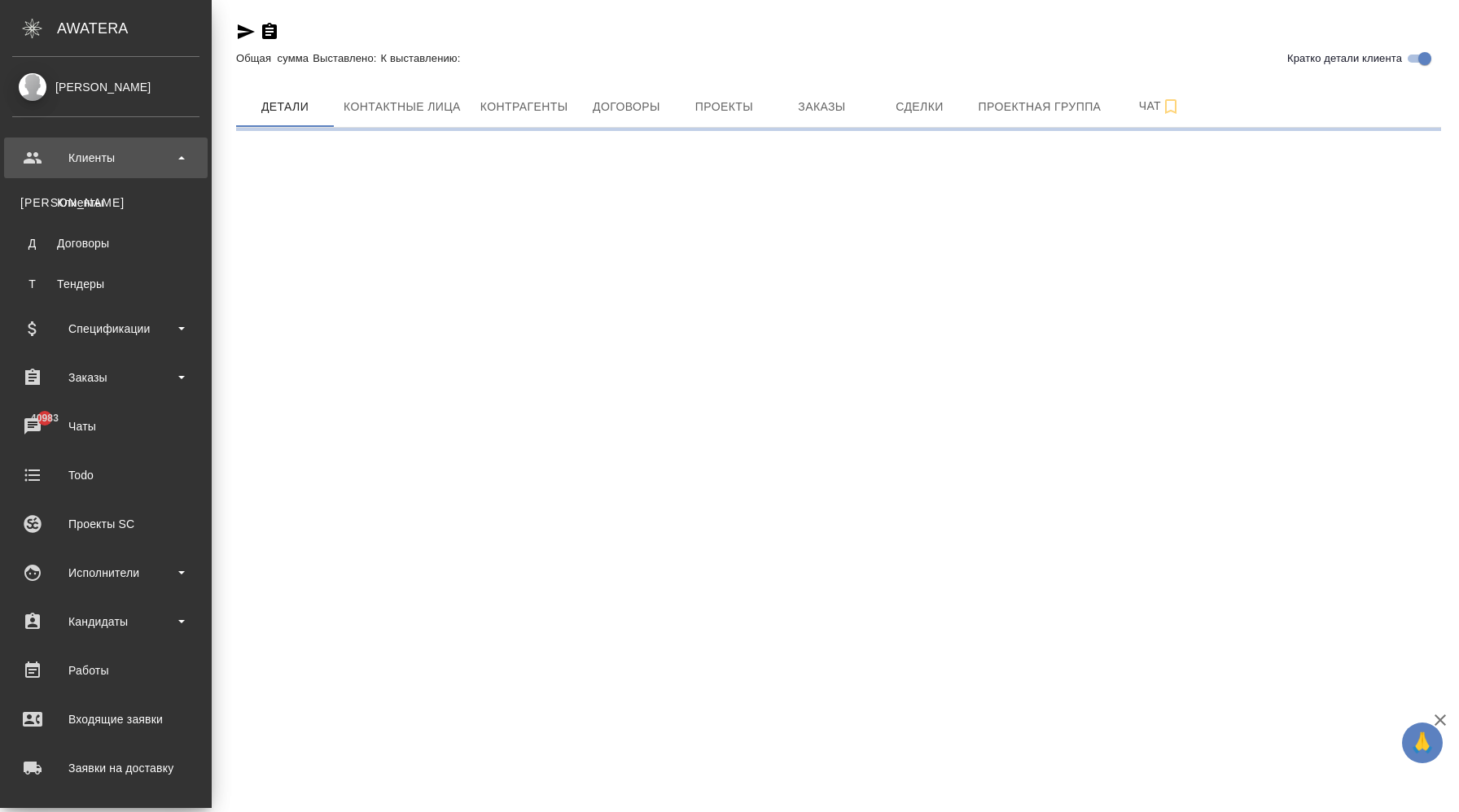
click at [120, 164] on div "Клиенты" at bounding box center [106, 158] width 187 height 24
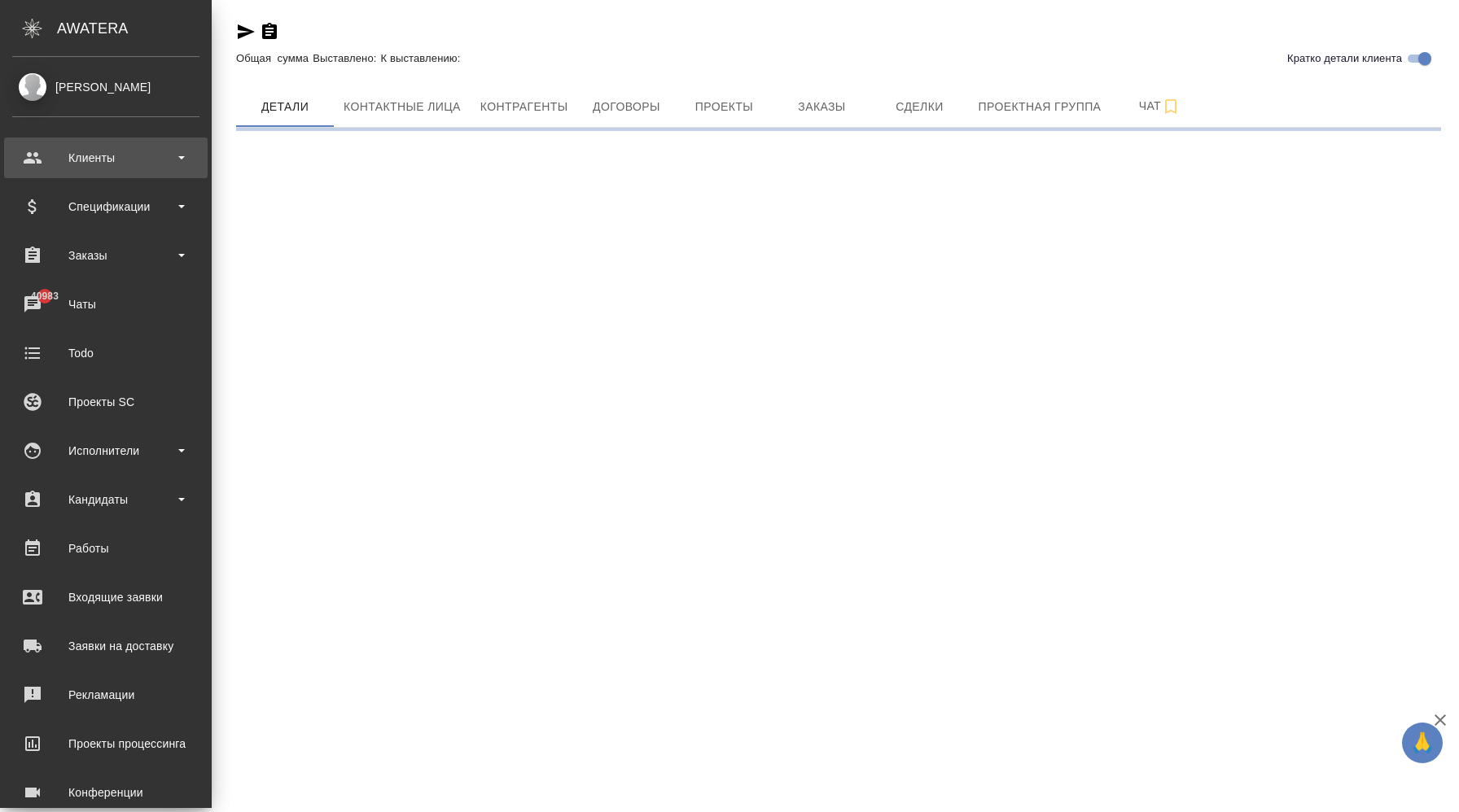
click at [120, 164] on div "Клиенты" at bounding box center [106, 158] width 187 height 24
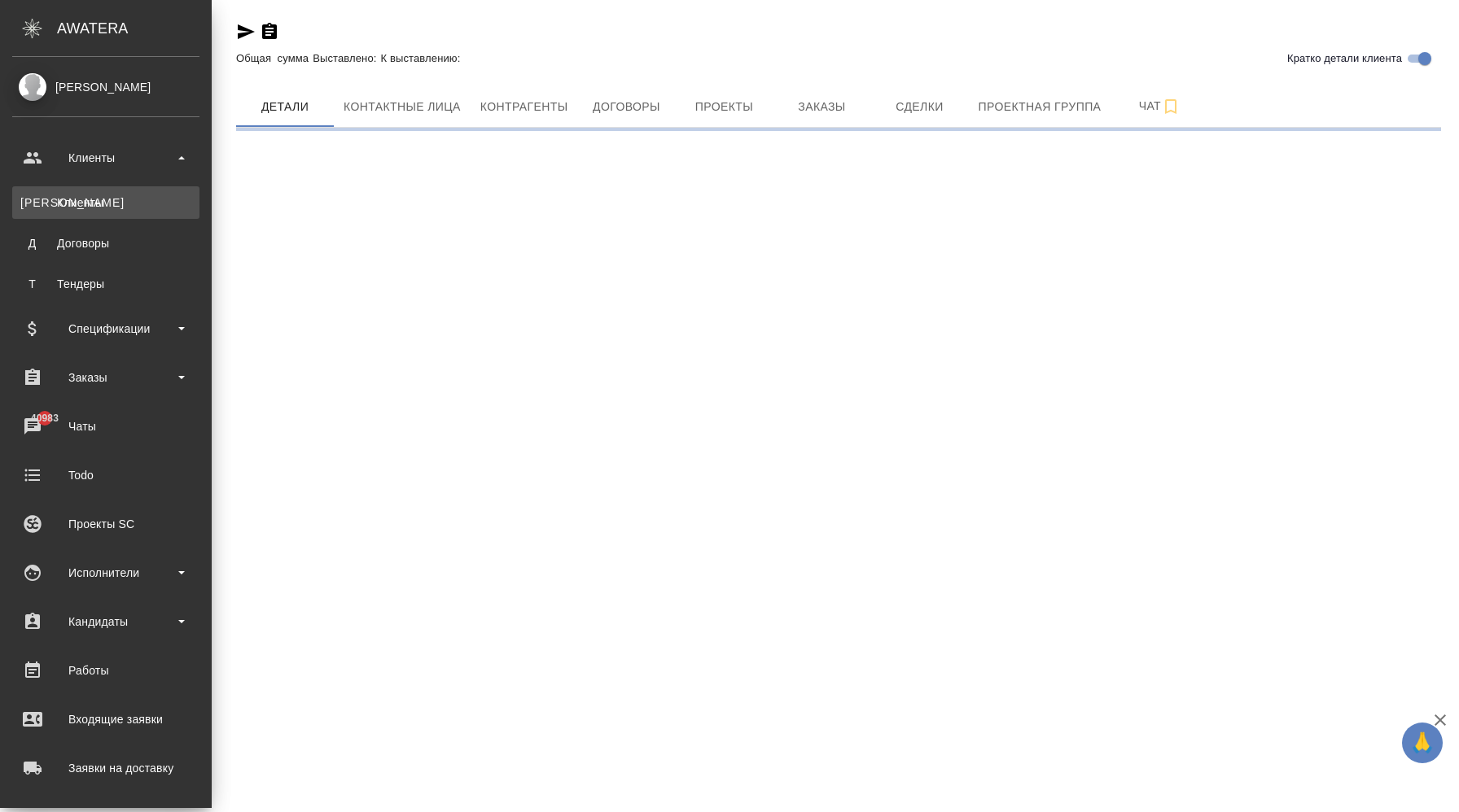
click at [109, 195] on div "Клиенты" at bounding box center [106, 202] width 171 height 16
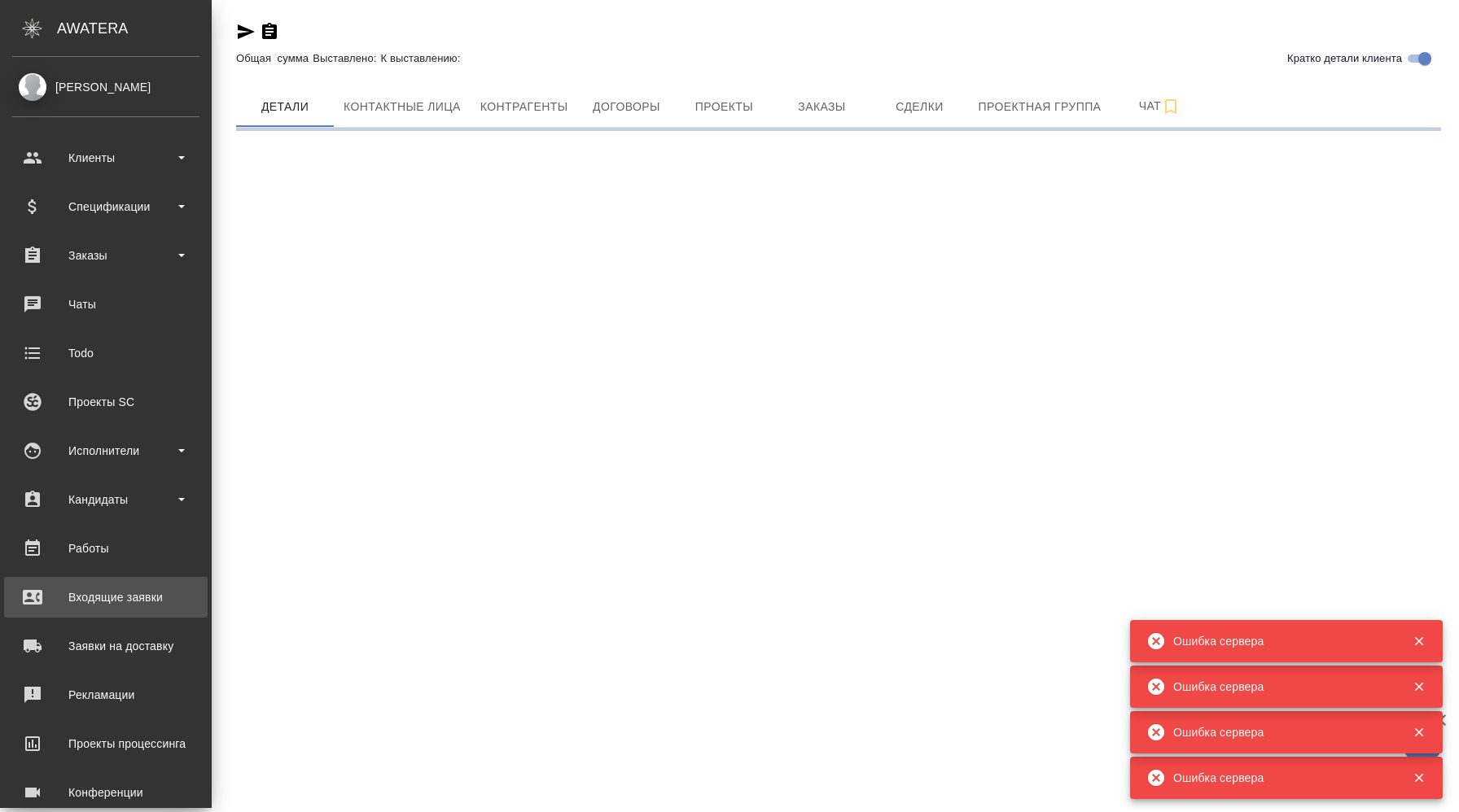
click at [146, 609] on div "Входящие заявки" at bounding box center [106, 597] width 187 height 24
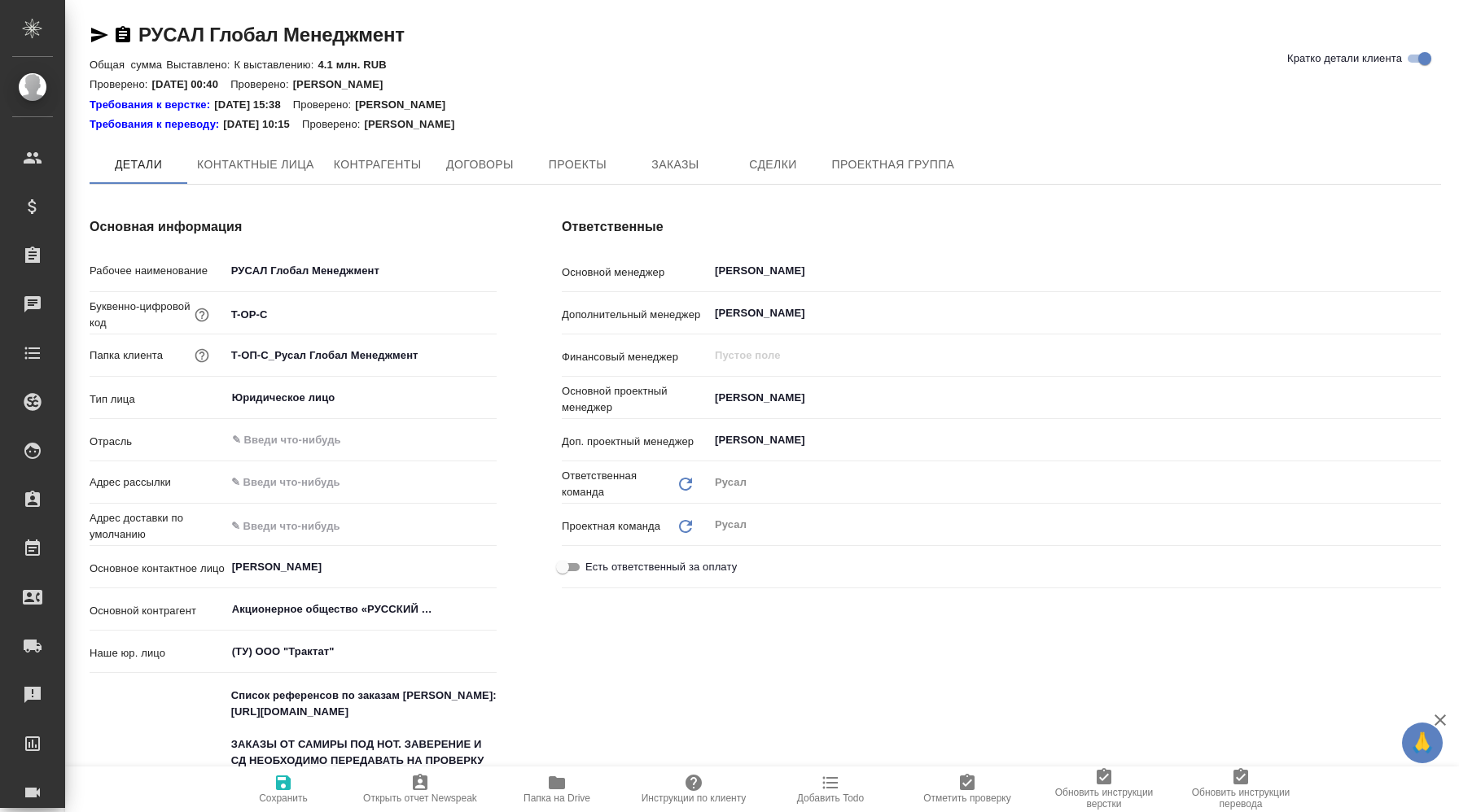
type textarea "x"
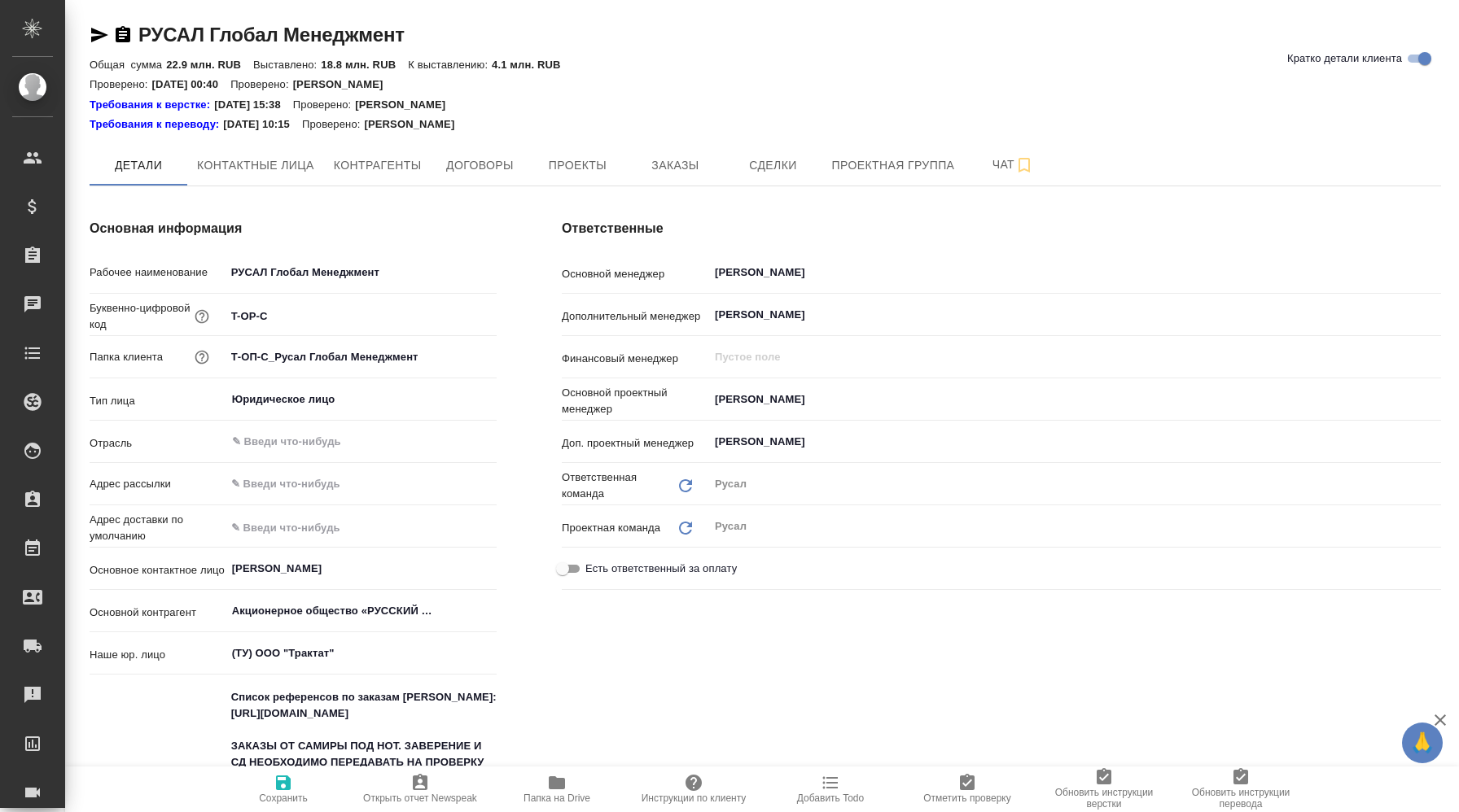
type textarea "x"
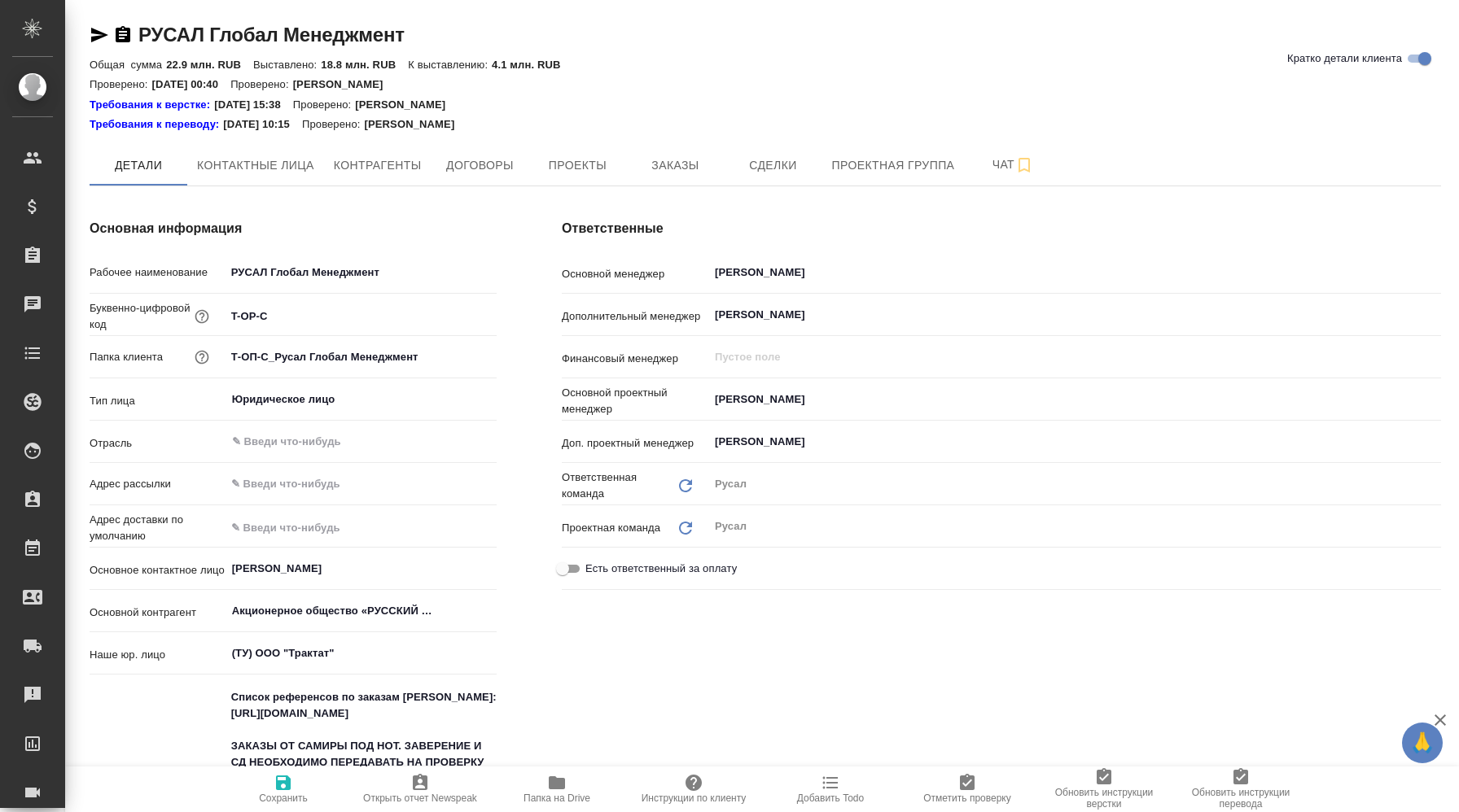
type textarea "x"
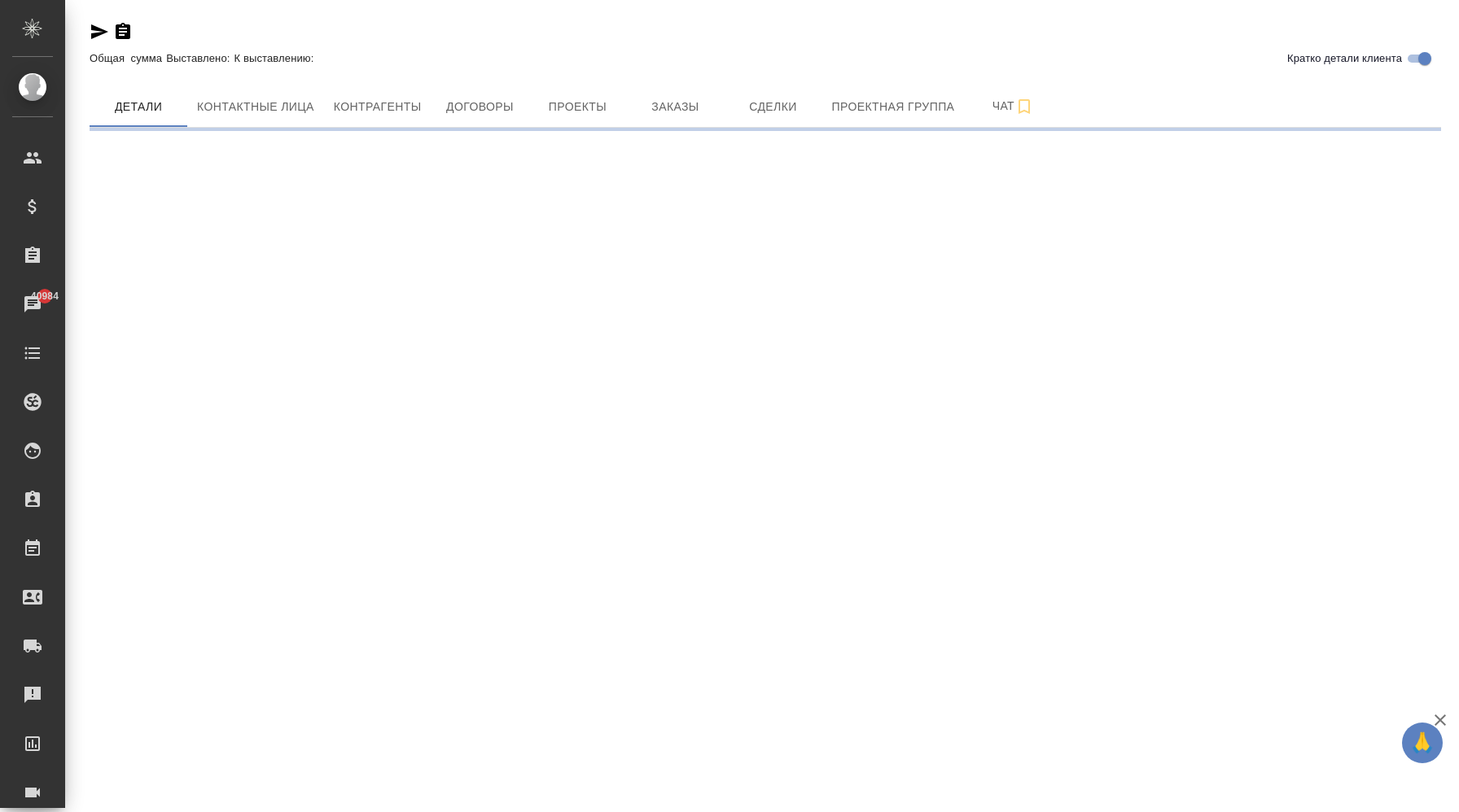
click at [918, 397] on div ".cls-1 fill:#fff; AWATERA Корэн Владислав Клиенты Спецификации Заказы 40984 Чат…" at bounding box center [730, 406] width 1459 height 812
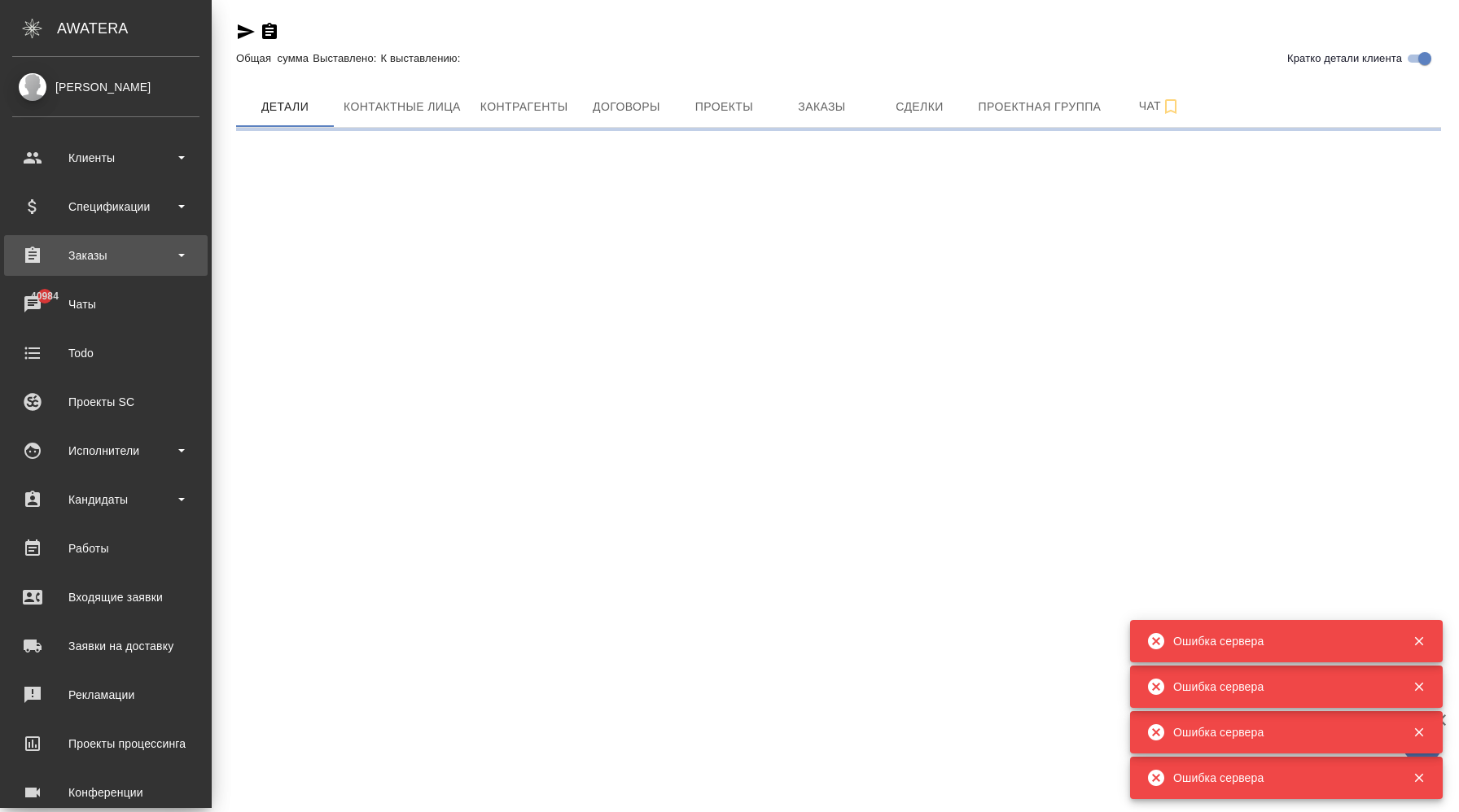
click at [109, 256] on div "Заказы" at bounding box center [106, 255] width 187 height 24
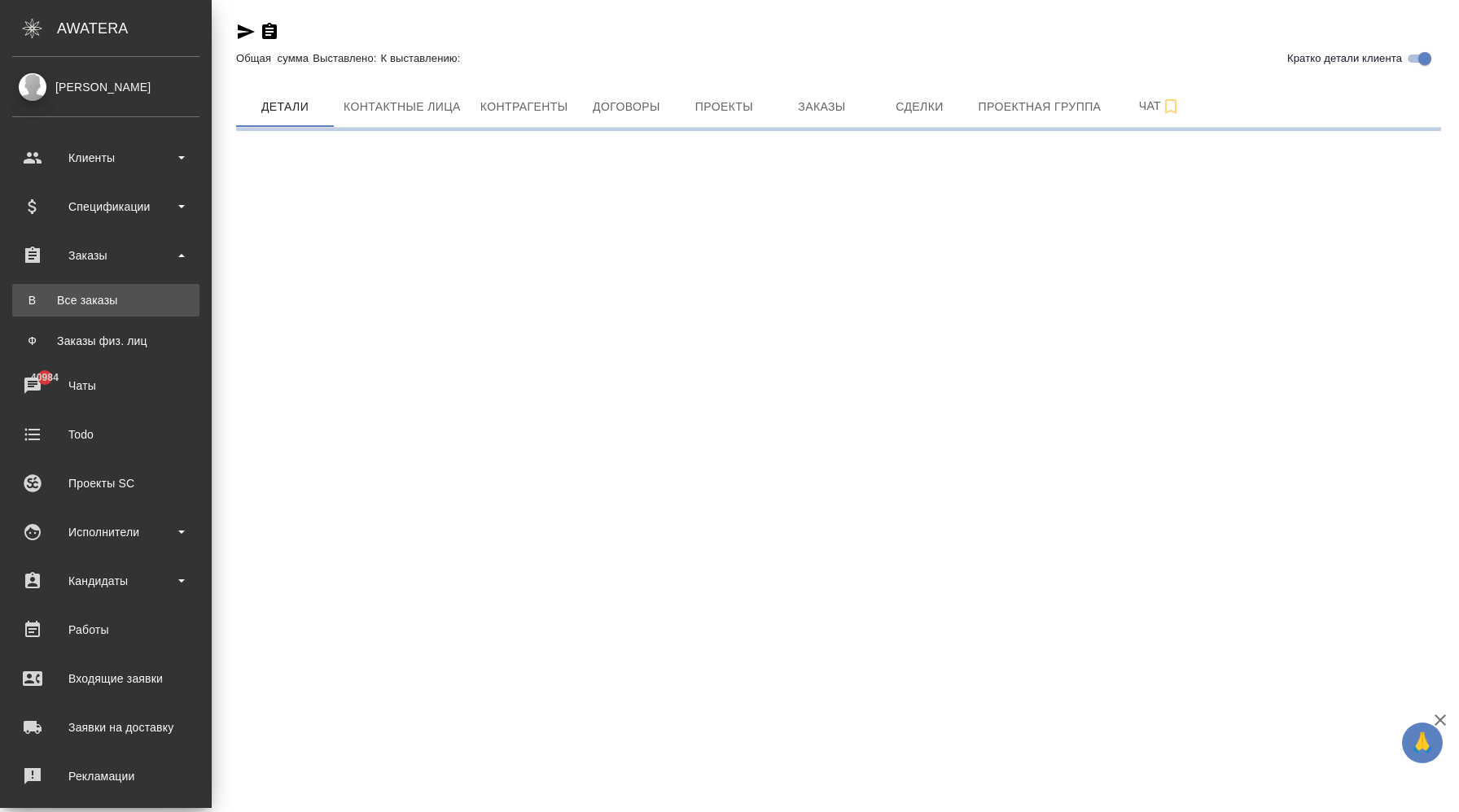
click at [107, 298] on div "Все заказы" at bounding box center [106, 300] width 171 height 16
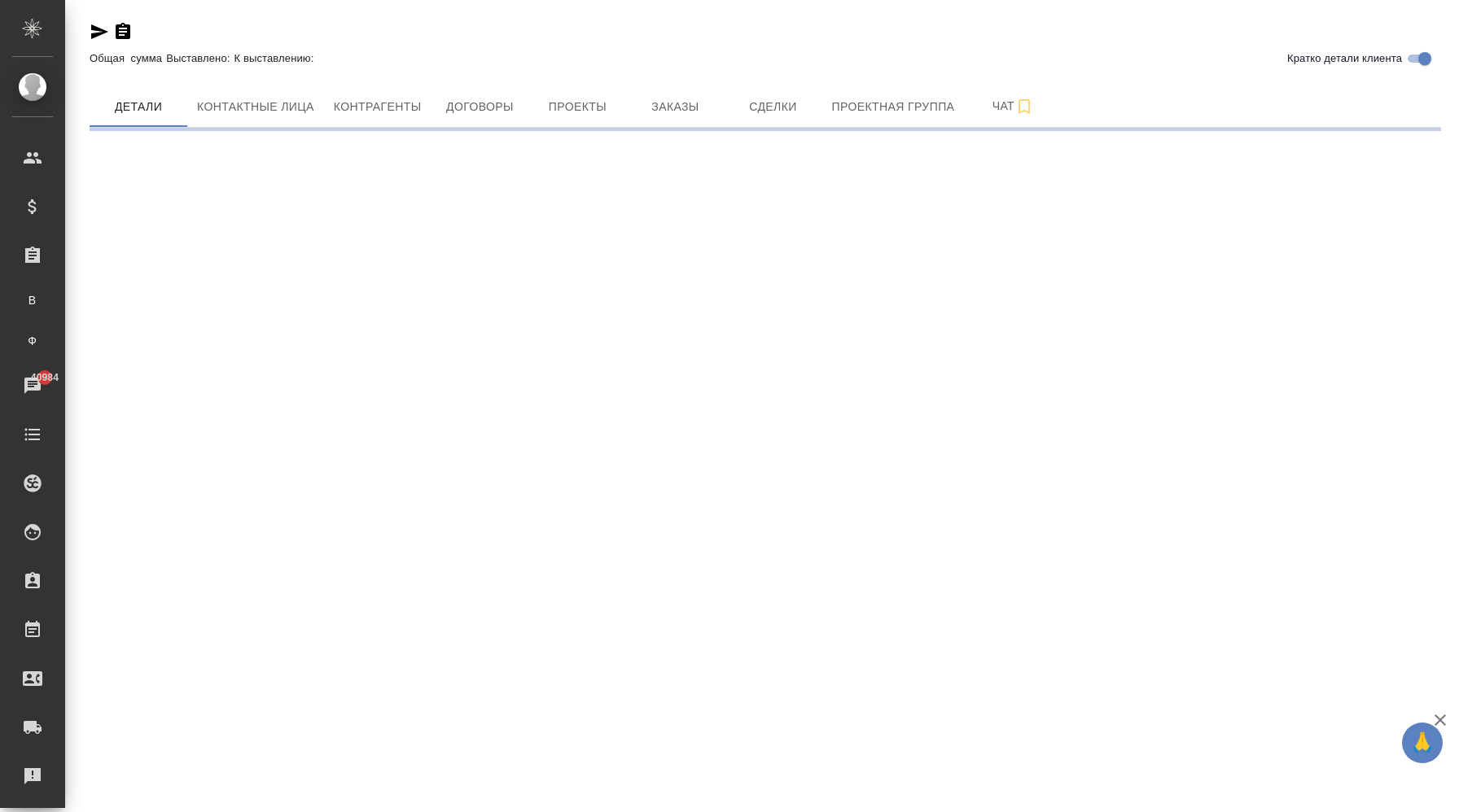
click at [33, 81] on div "[PERSON_NAME]" at bounding box center [12, 86] width 40 height 18
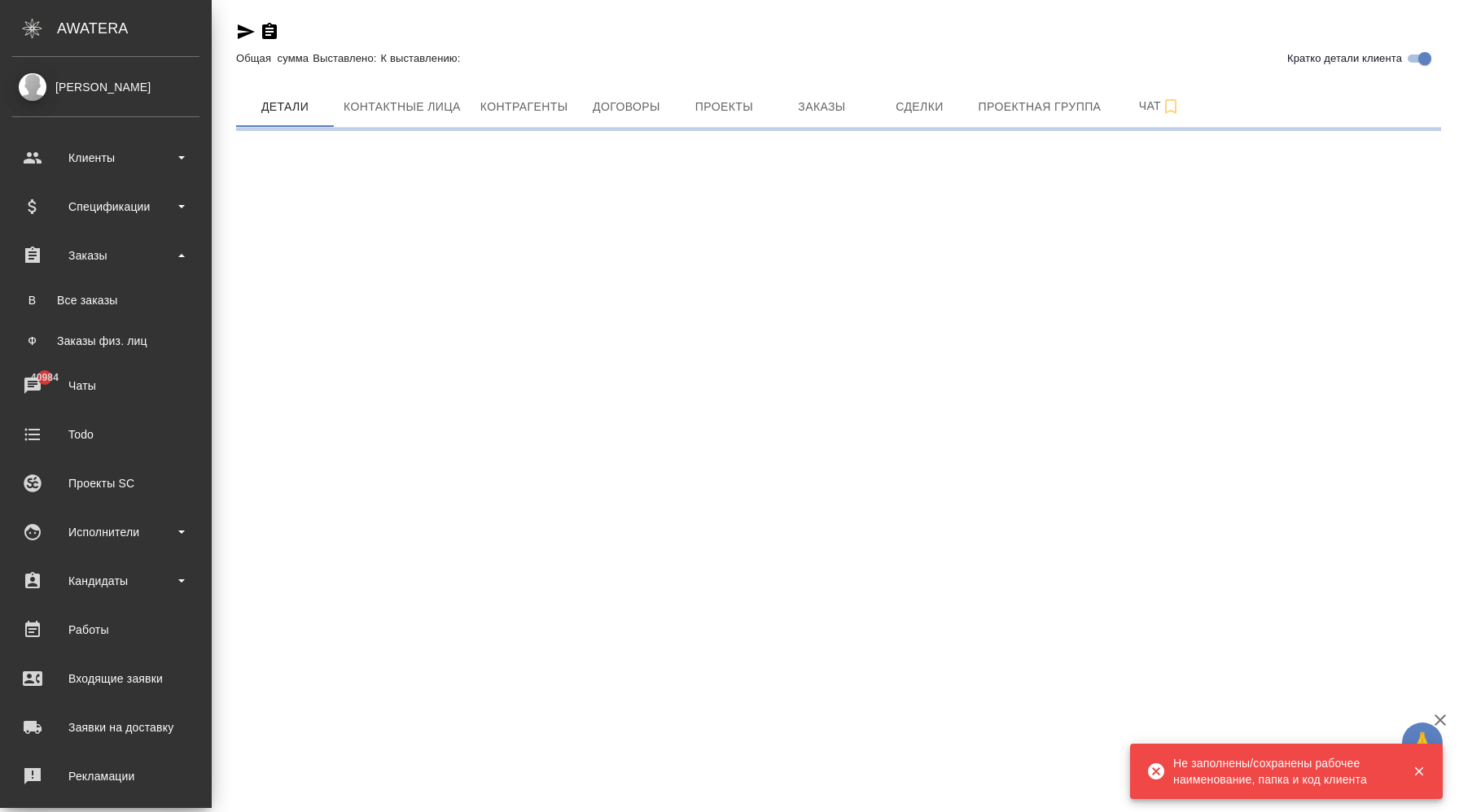
click at [44, 27] on icon ".cls-1 fill:#fff;" at bounding box center [33, 28] width 29 height 19
click at [56, 27] on div ".cls-1 fill:#fff; AWATERA" at bounding box center [106, 28] width 211 height 57
click at [37, 18] on icon ".cls-1 fill:#fff;" at bounding box center [33, 28] width 29 height 19
click at [37, 19] on icon ".cls-1 fill:#fff;" at bounding box center [33, 28] width 29 height 19
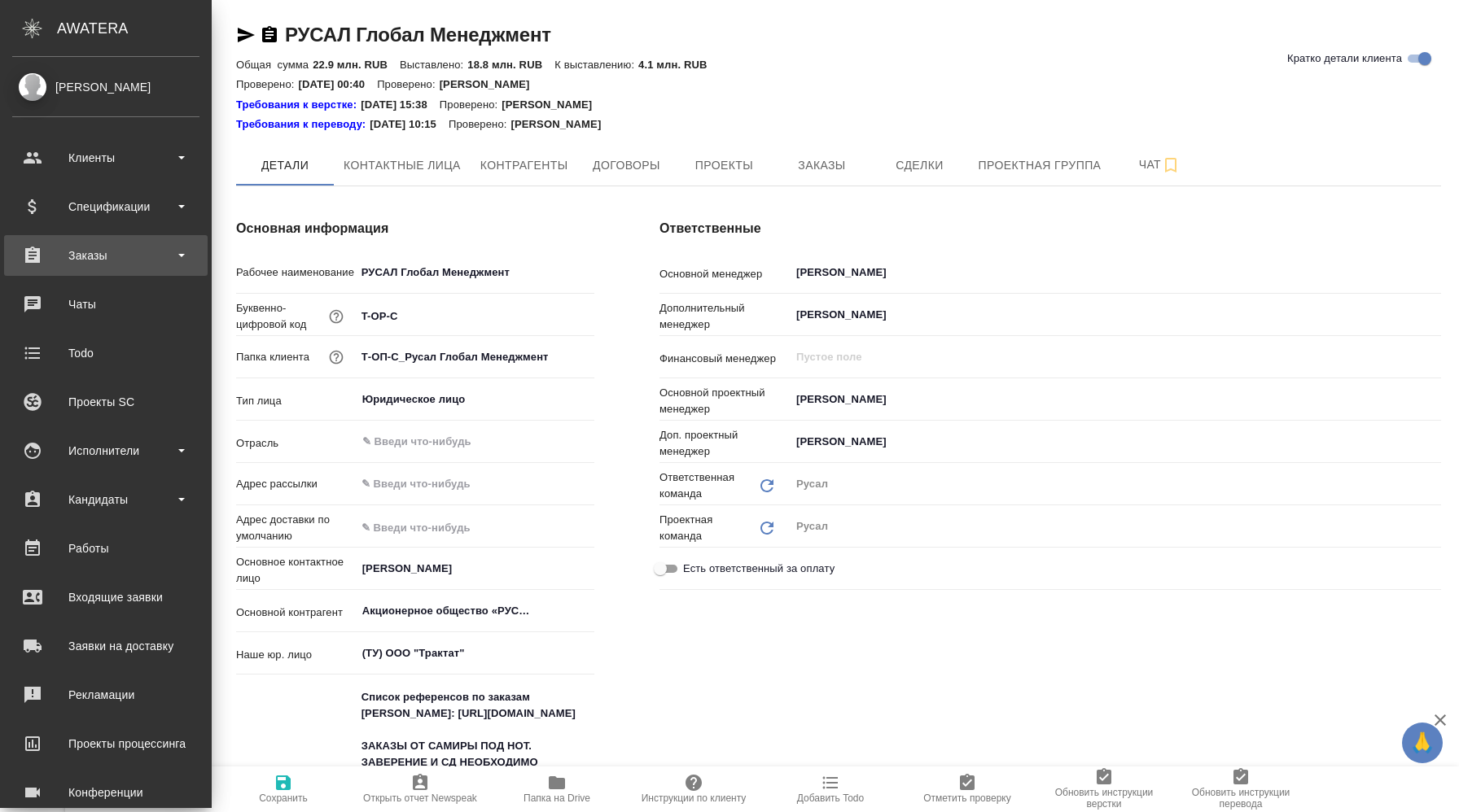
click at [90, 255] on div "Заказы" at bounding box center [106, 255] width 187 height 24
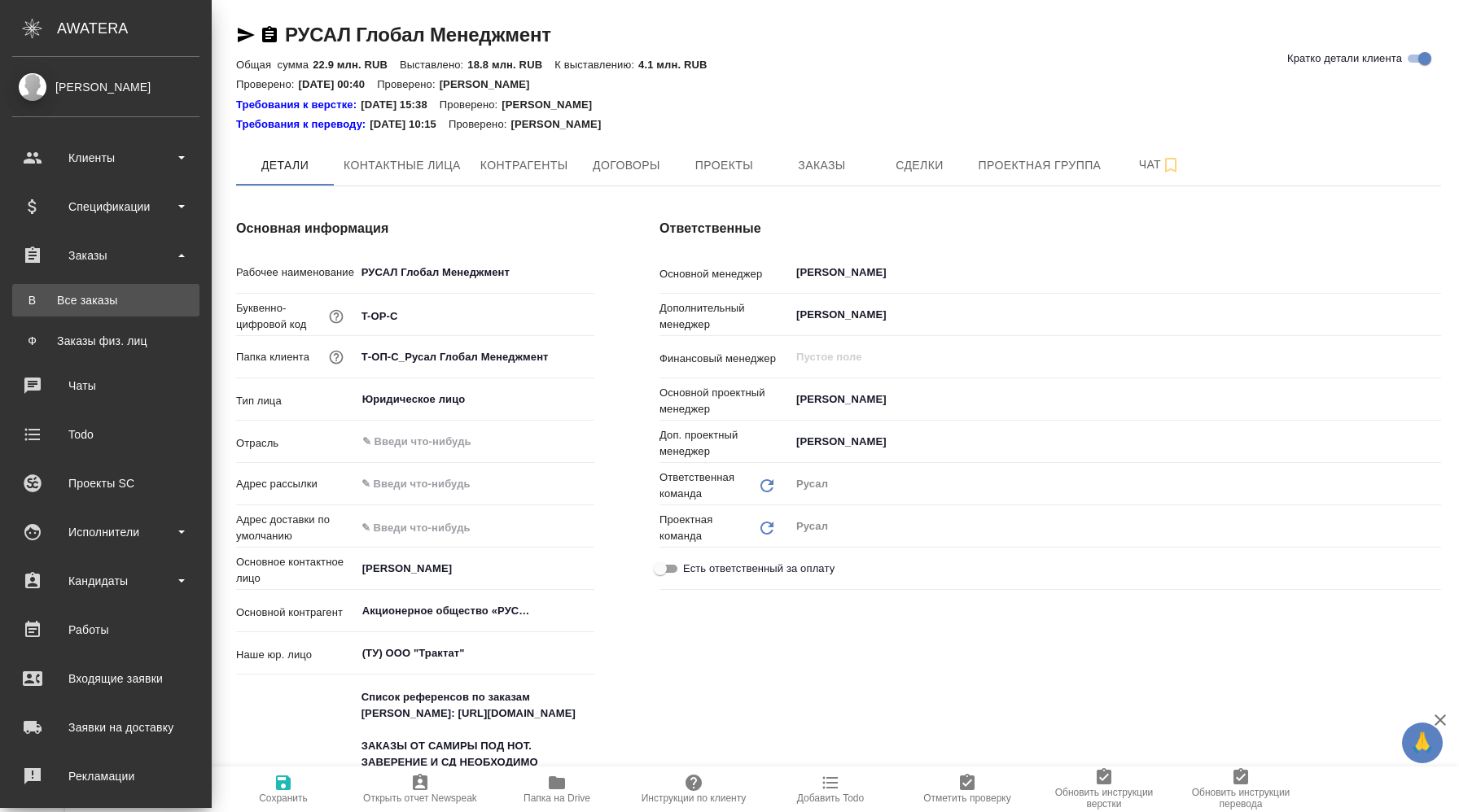
click at [134, 295] on div "Все заказы" at bounding box center [106, 300] width 171 height 16
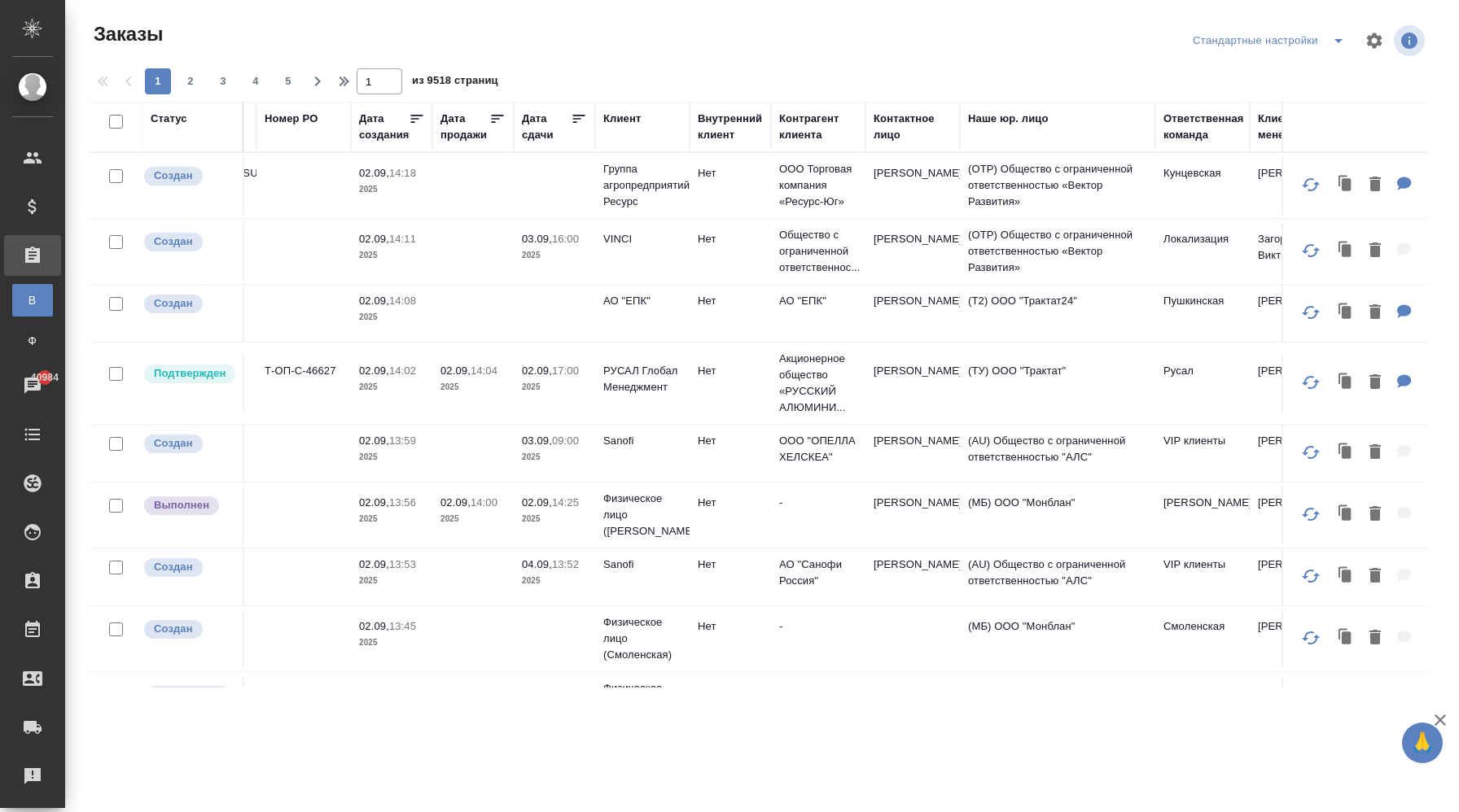
scroll to position [0, 296]
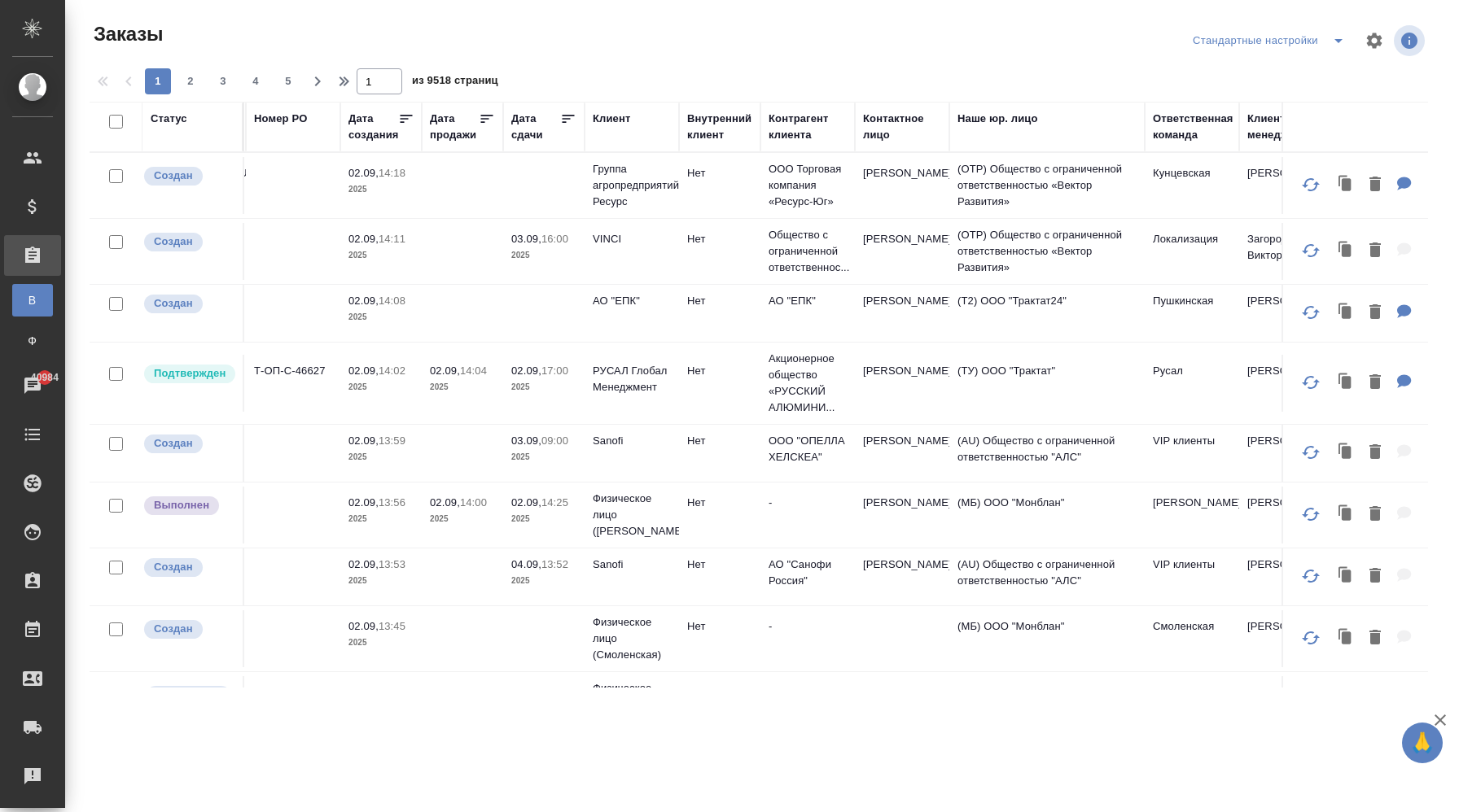
click at [1188, 123] on div "Ответственная команда" at bounding box center [1193, 127] width 81 height 33
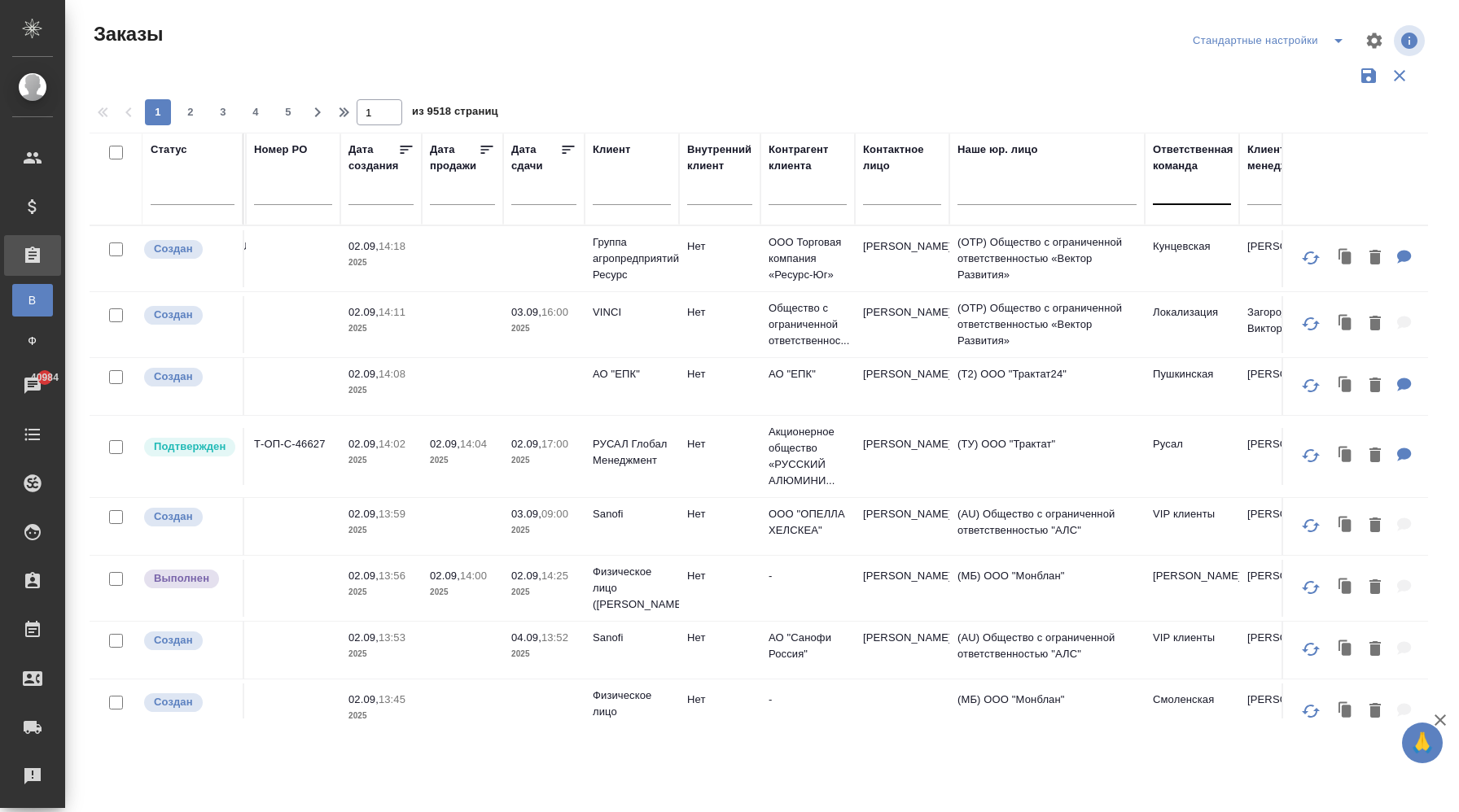
click at [1176, 195] on div at bounding box center [1191, 188] width 78 height 24
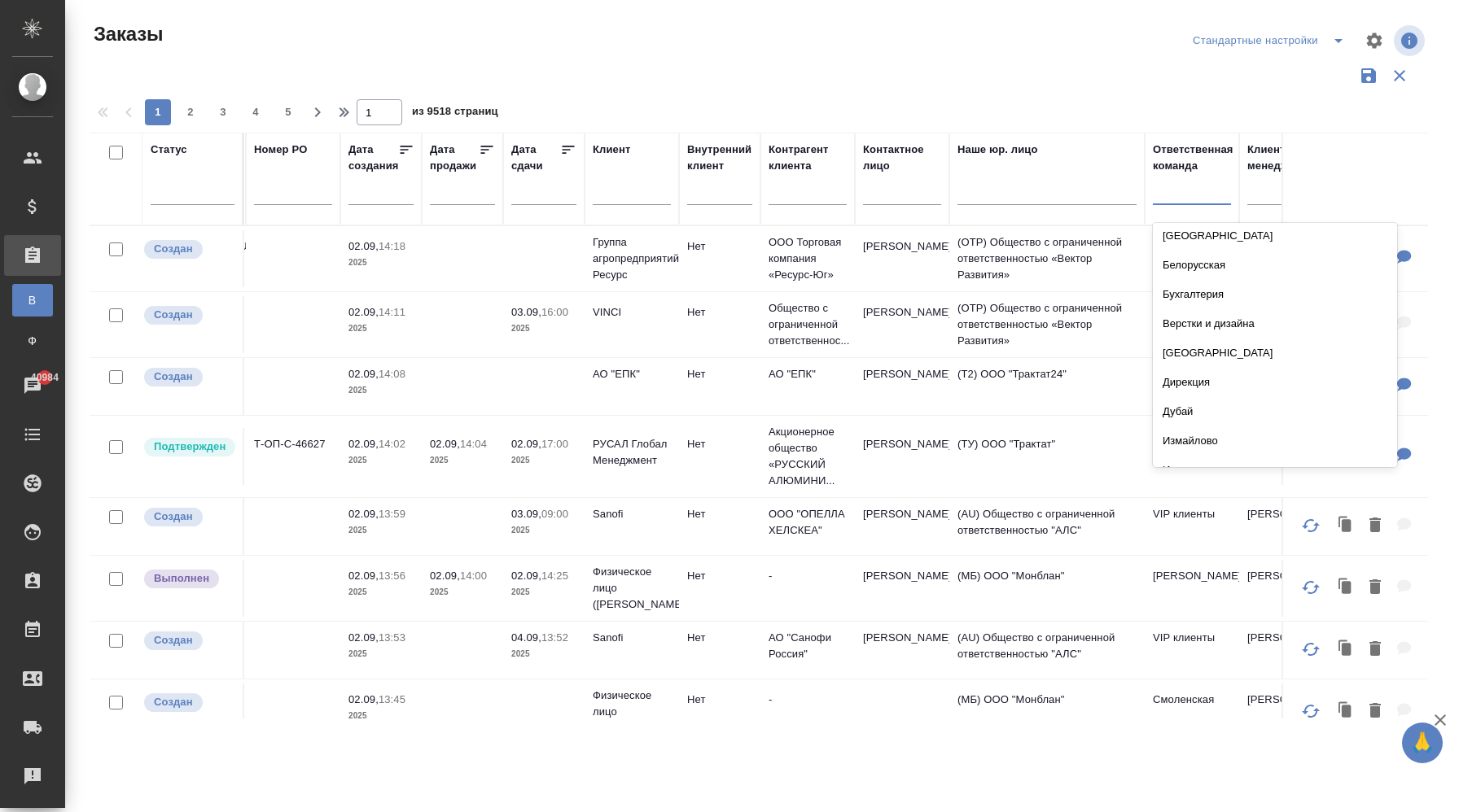
scroll to position [905, 0]
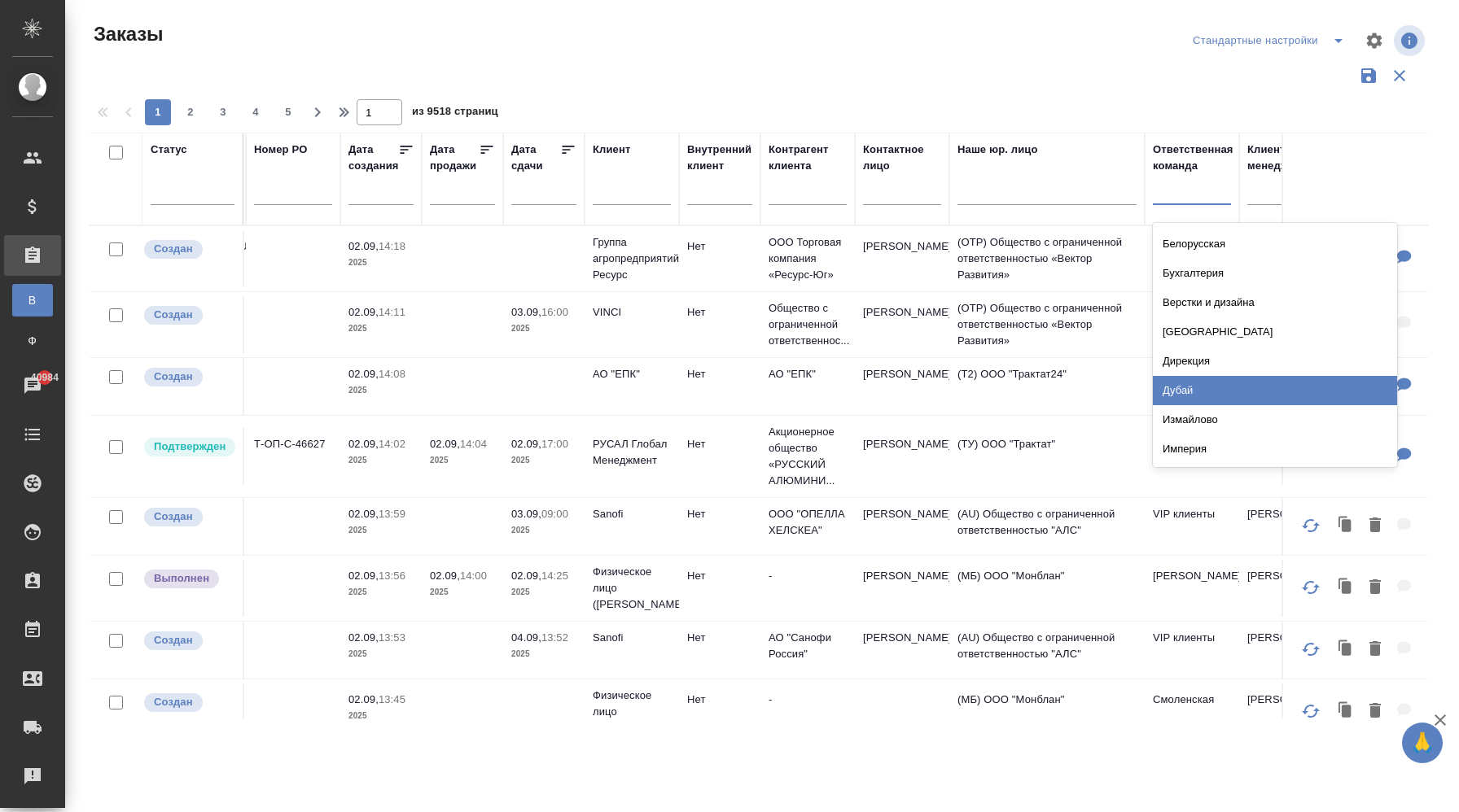
click at [1196, 379] on div "Дубай" at bounding box center [1274, 390] width 244 height 29
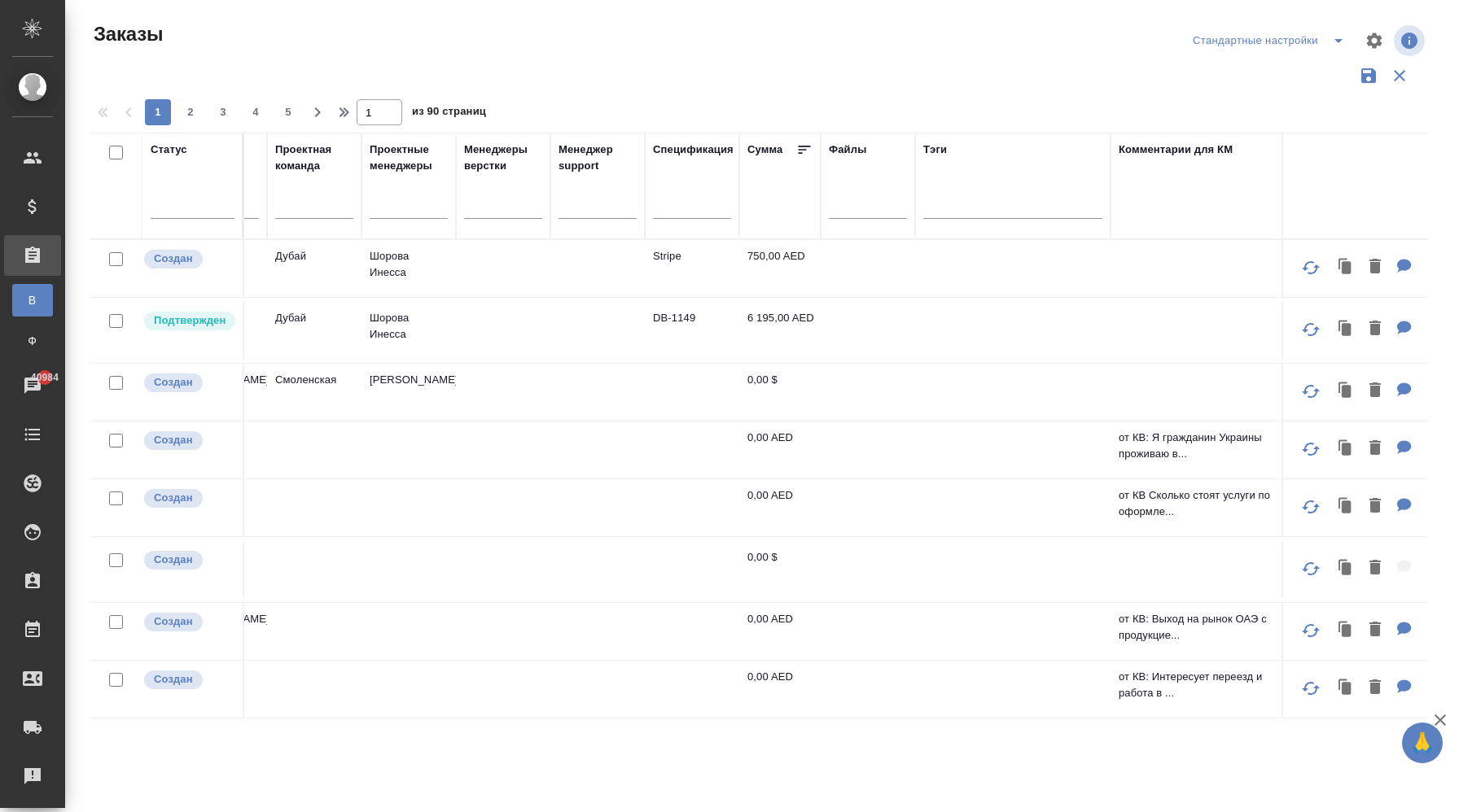
scroll to position [0, 1387]
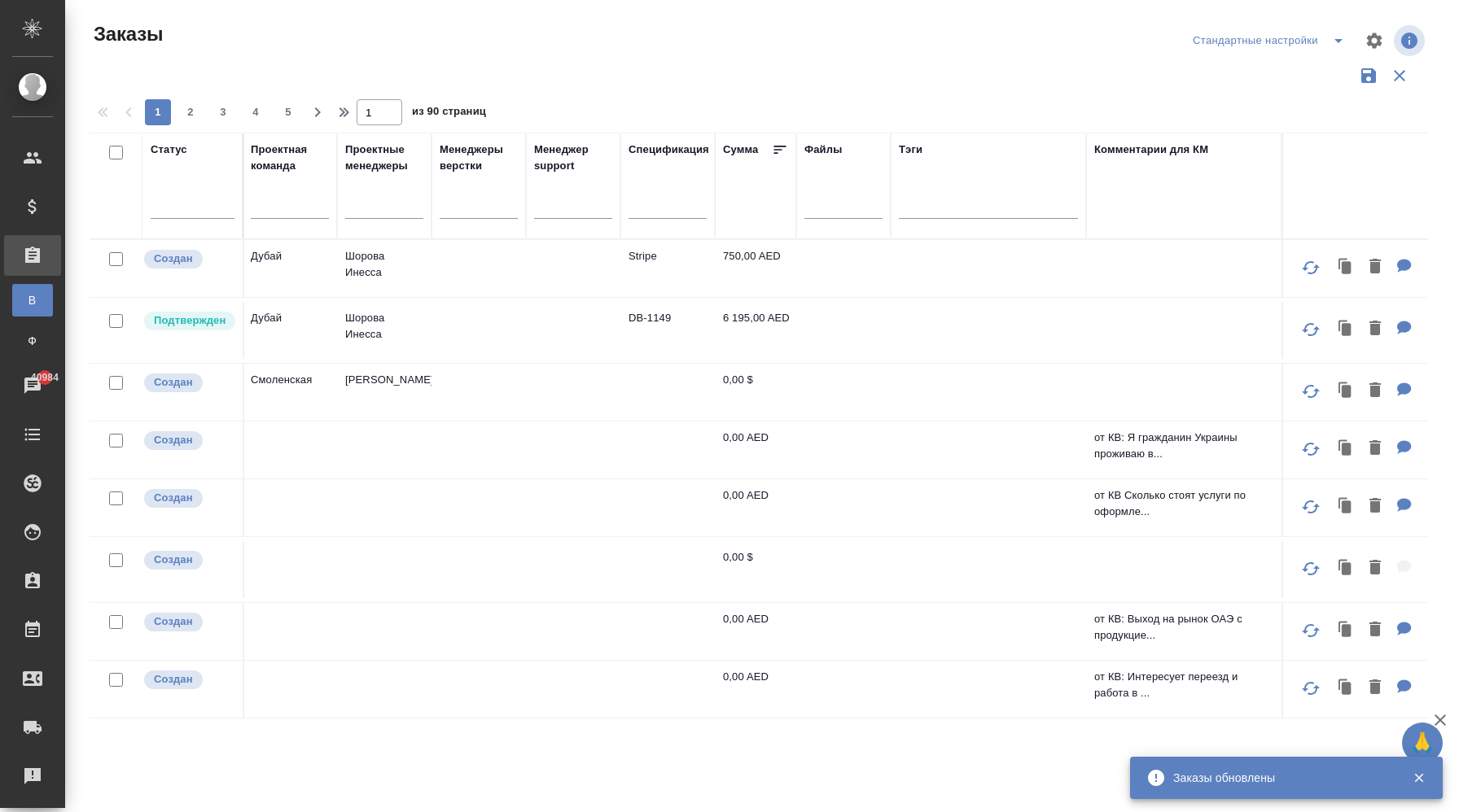
click at [759, 332] on td "6 195,00 AED" at bounding box center [755, 330] width 82 height 57
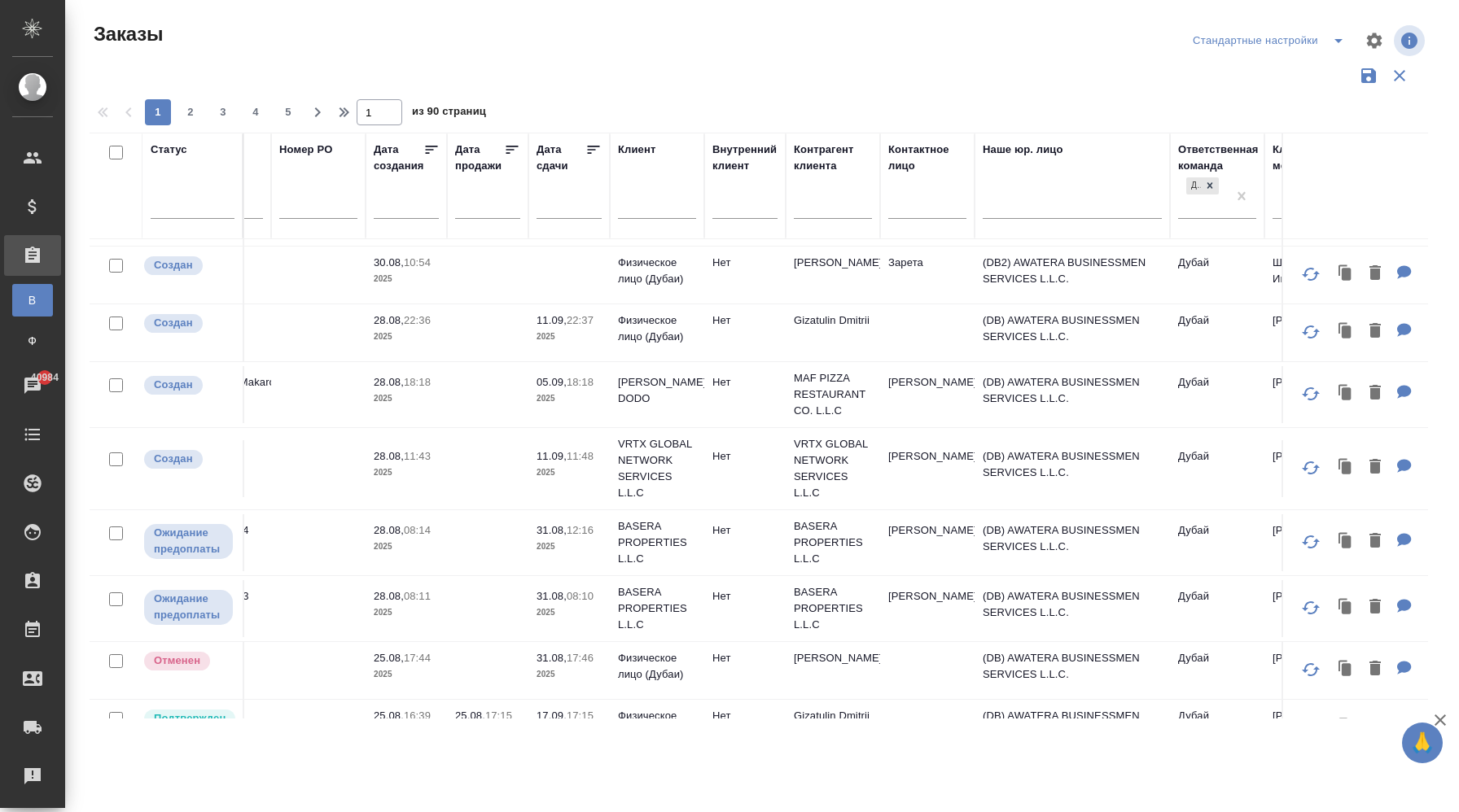
scroll to position [414, 0]
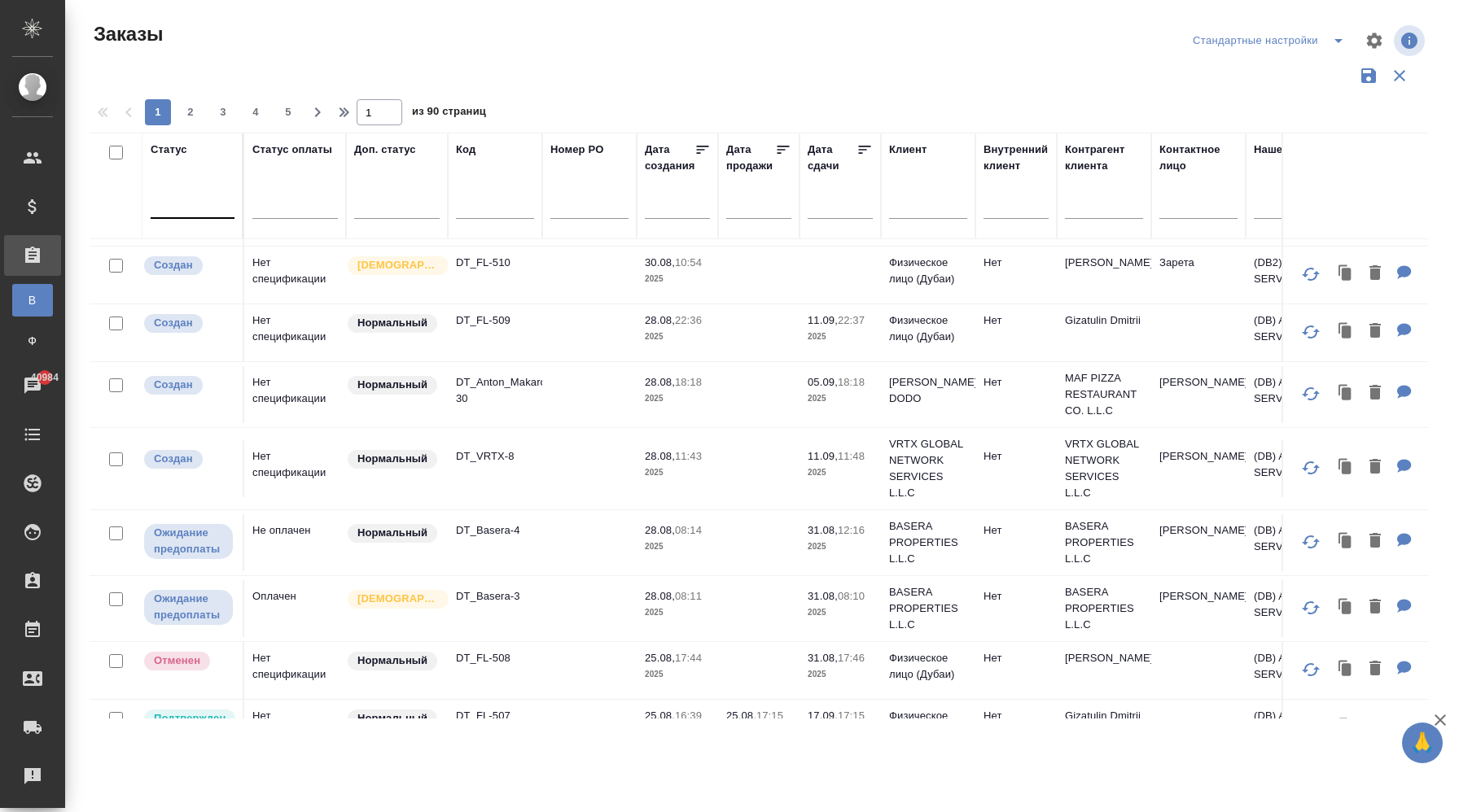
click at [190, 209] on div at bounding box center [192, 202] width 84 height 24
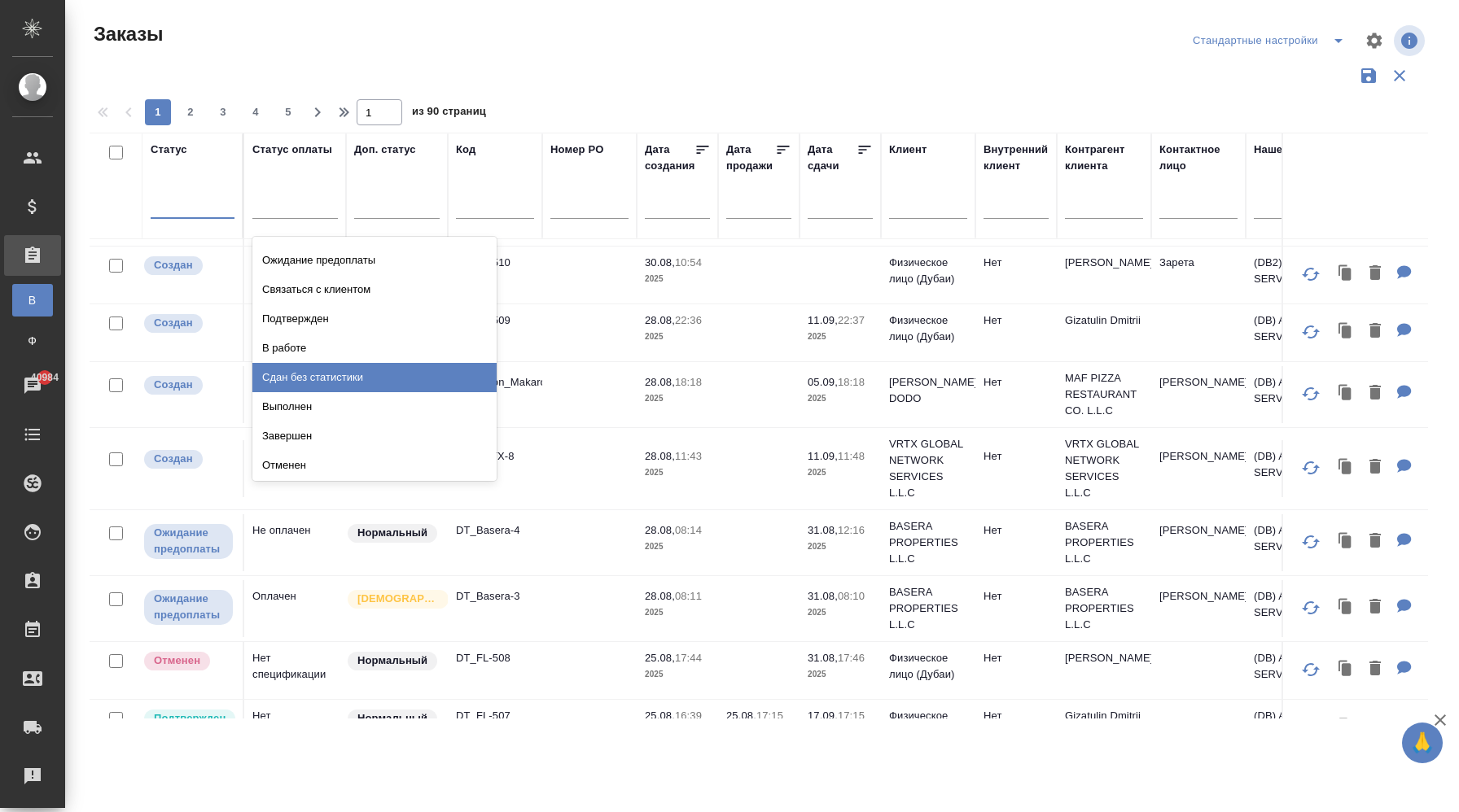
scroll to position [114, 0]
click at [359, 370] on div "Завершен" at bounding box center [375, 375] width 244 height 29
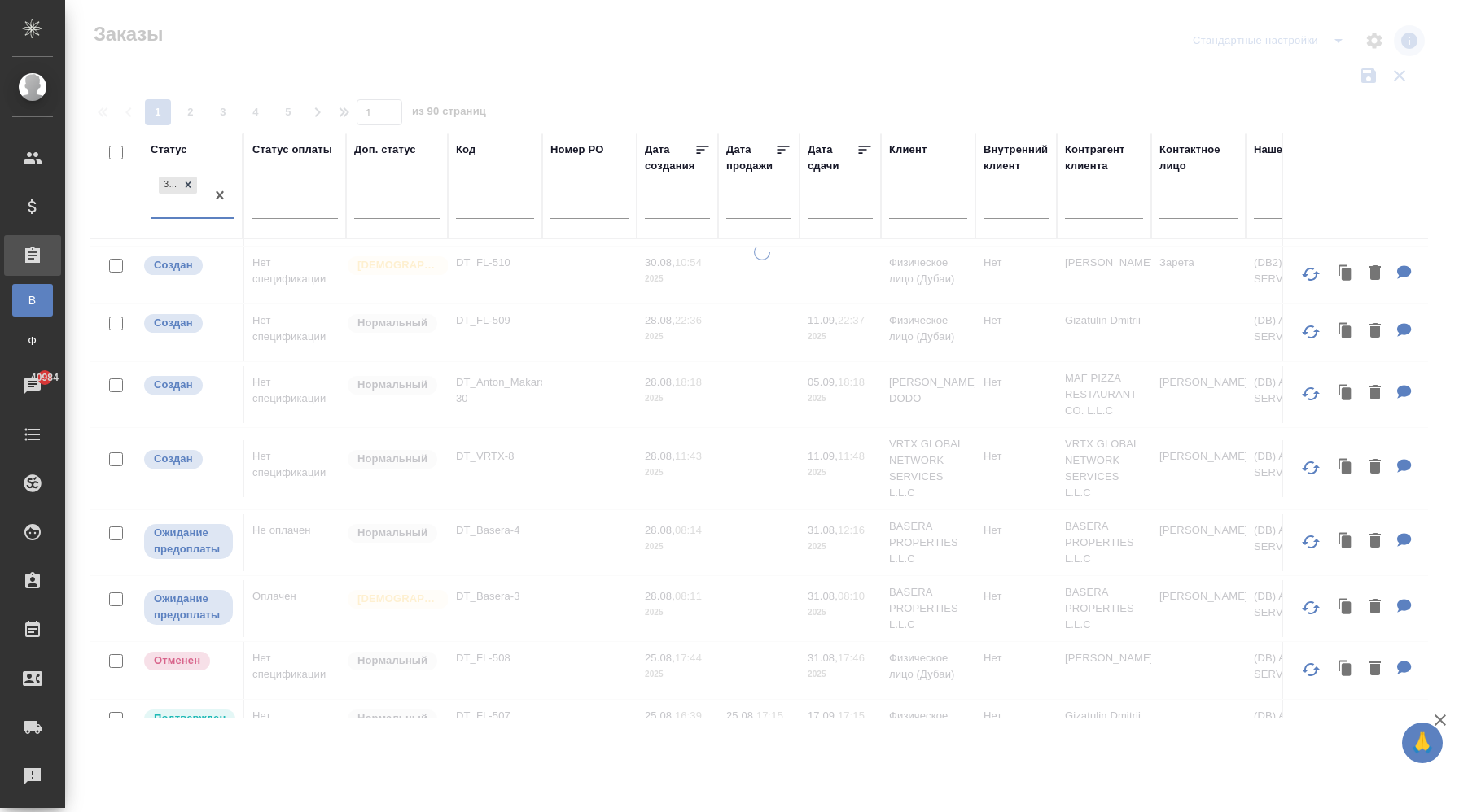
click at [178, 207] on div "Завершен" at bounding box center [178, 195] width 55 height 44
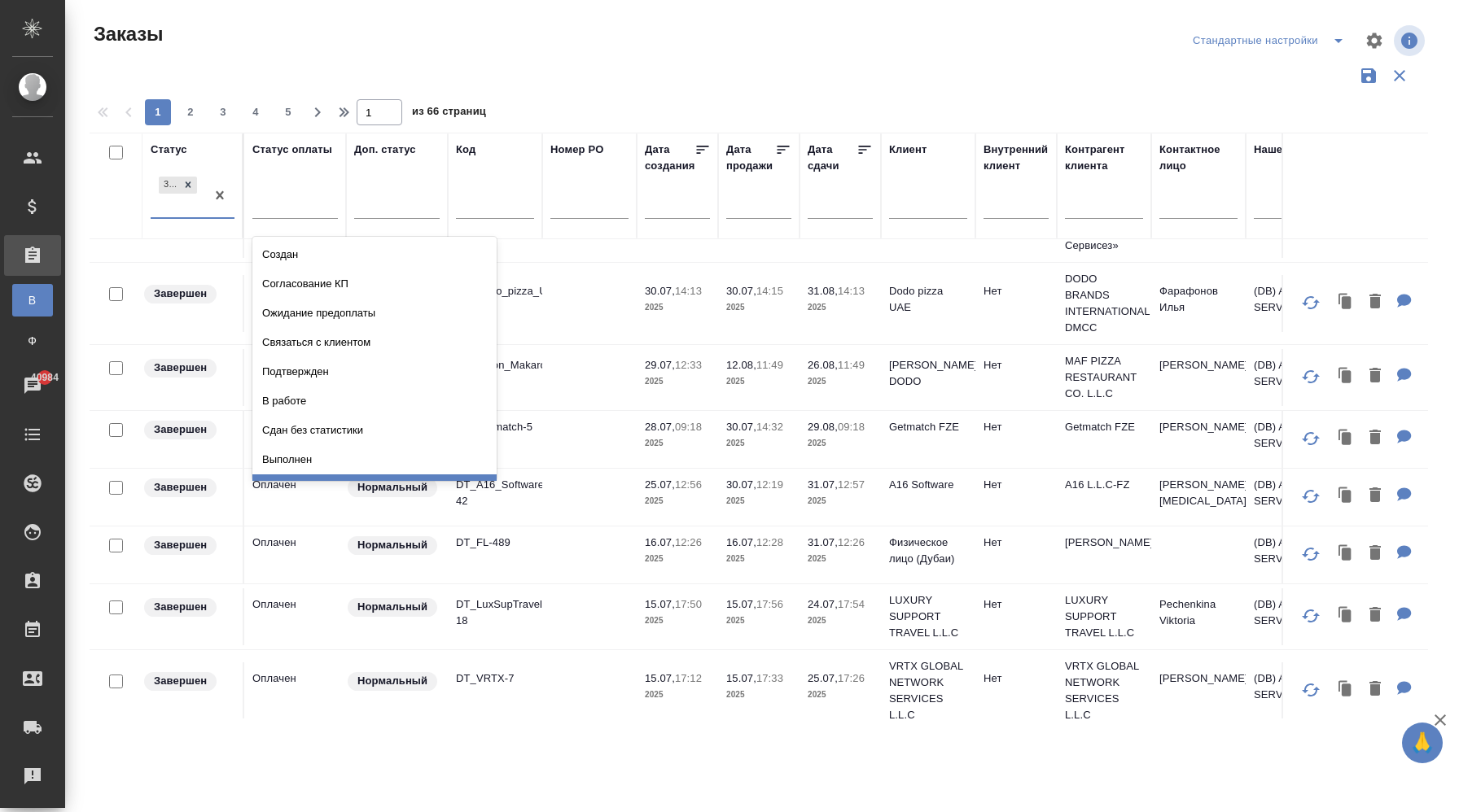
scroll to position [25, 0]
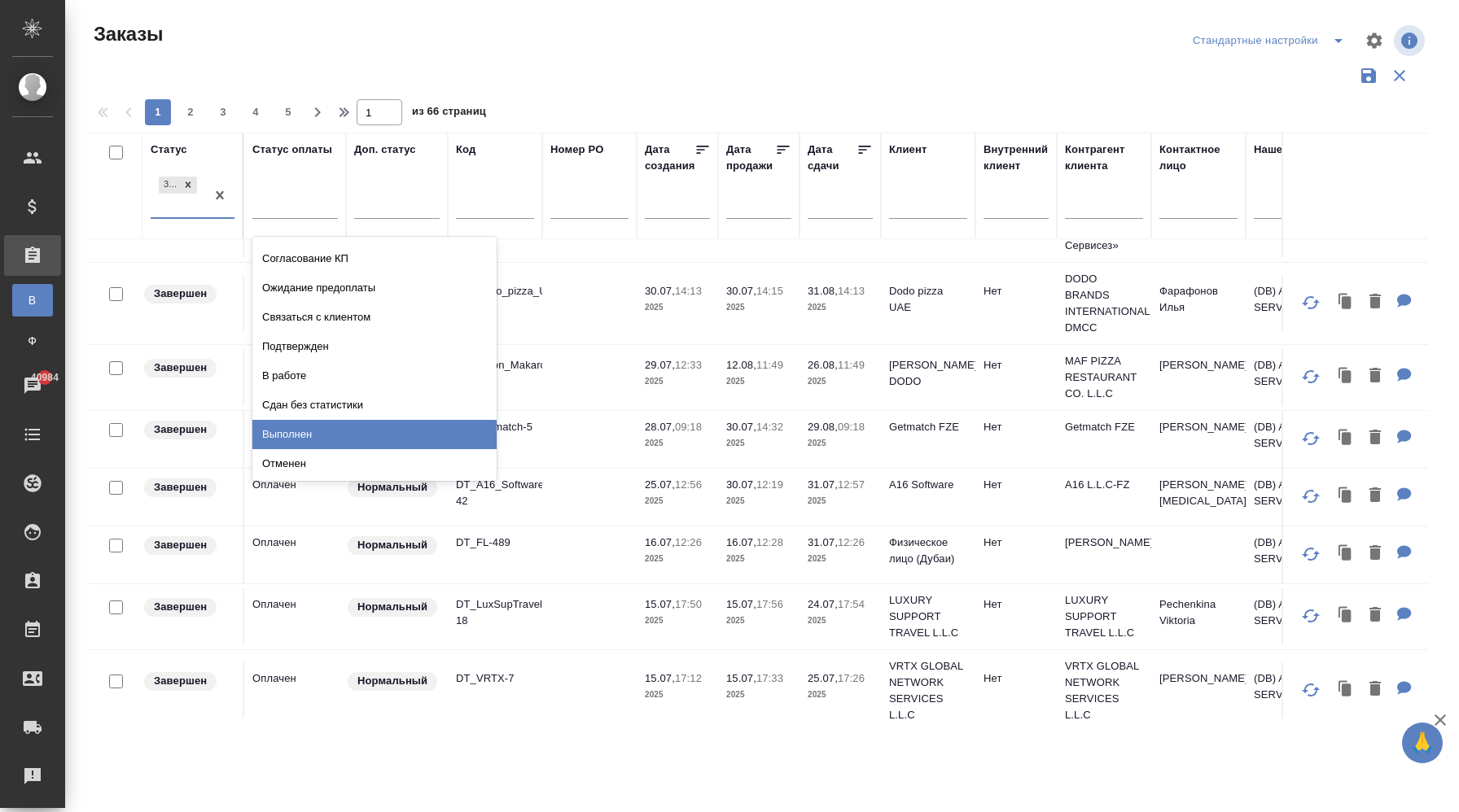
click at [311, 433] on div "Выполнен" at bounding box center [375, 434] width 244 height 29
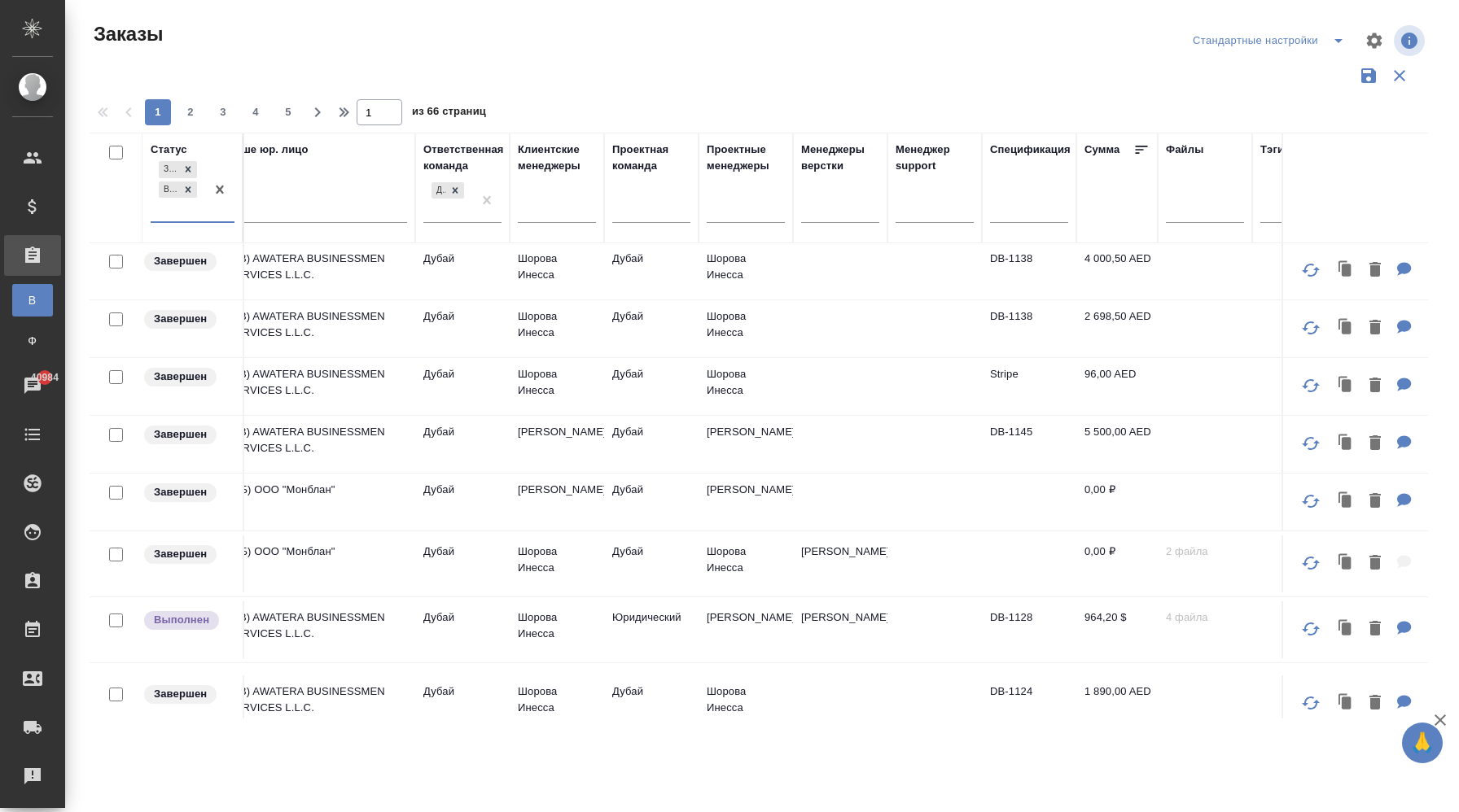
scroll to position [150, 1029]
click at [731, 455] on td "[PERSON_NAME]" at bounding box center [742, 444] width 94 height 57
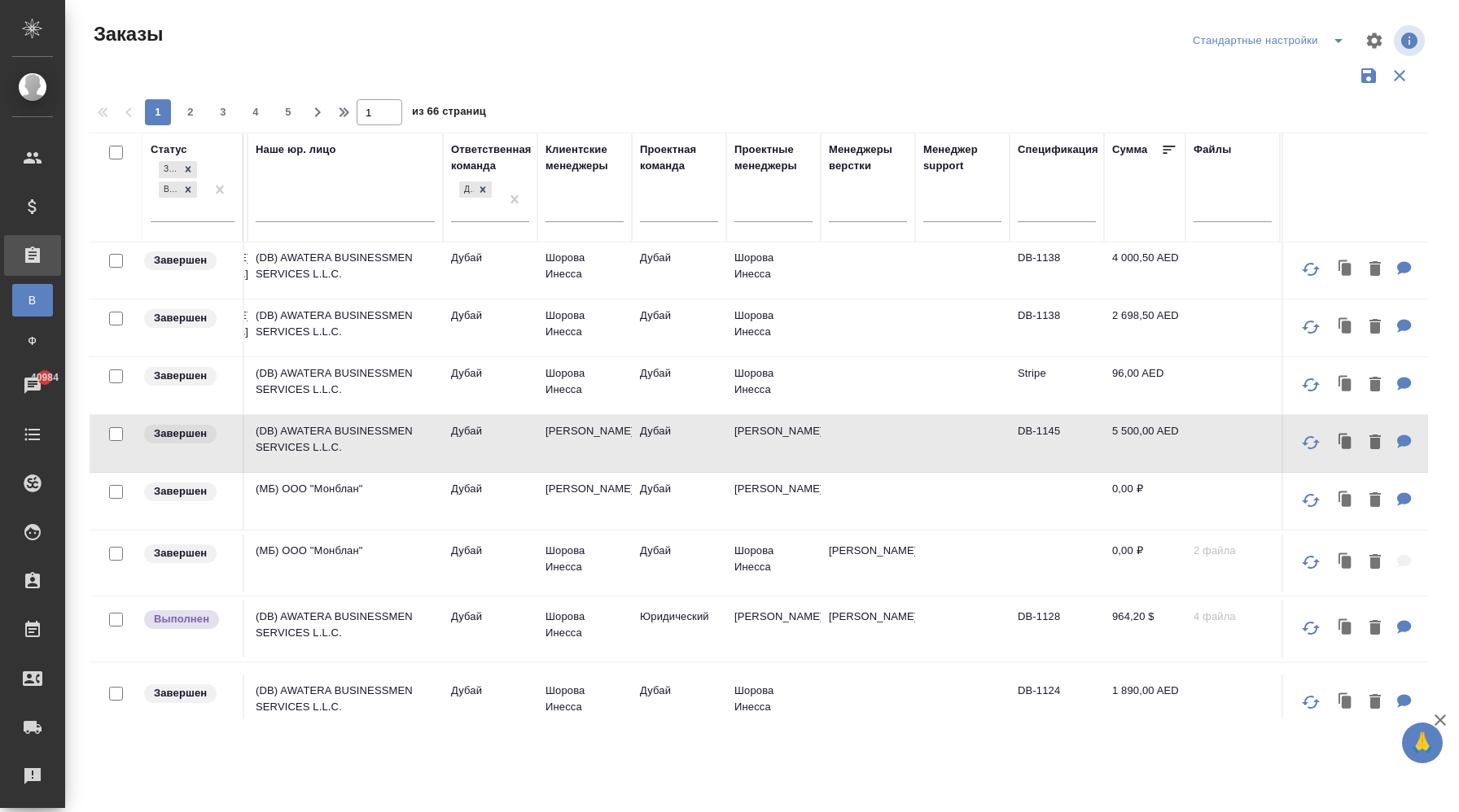
scroll to position [150, 996]
click at [685, 456] on td "Дубай" at bounding box center [681, 443] width 94 height 57
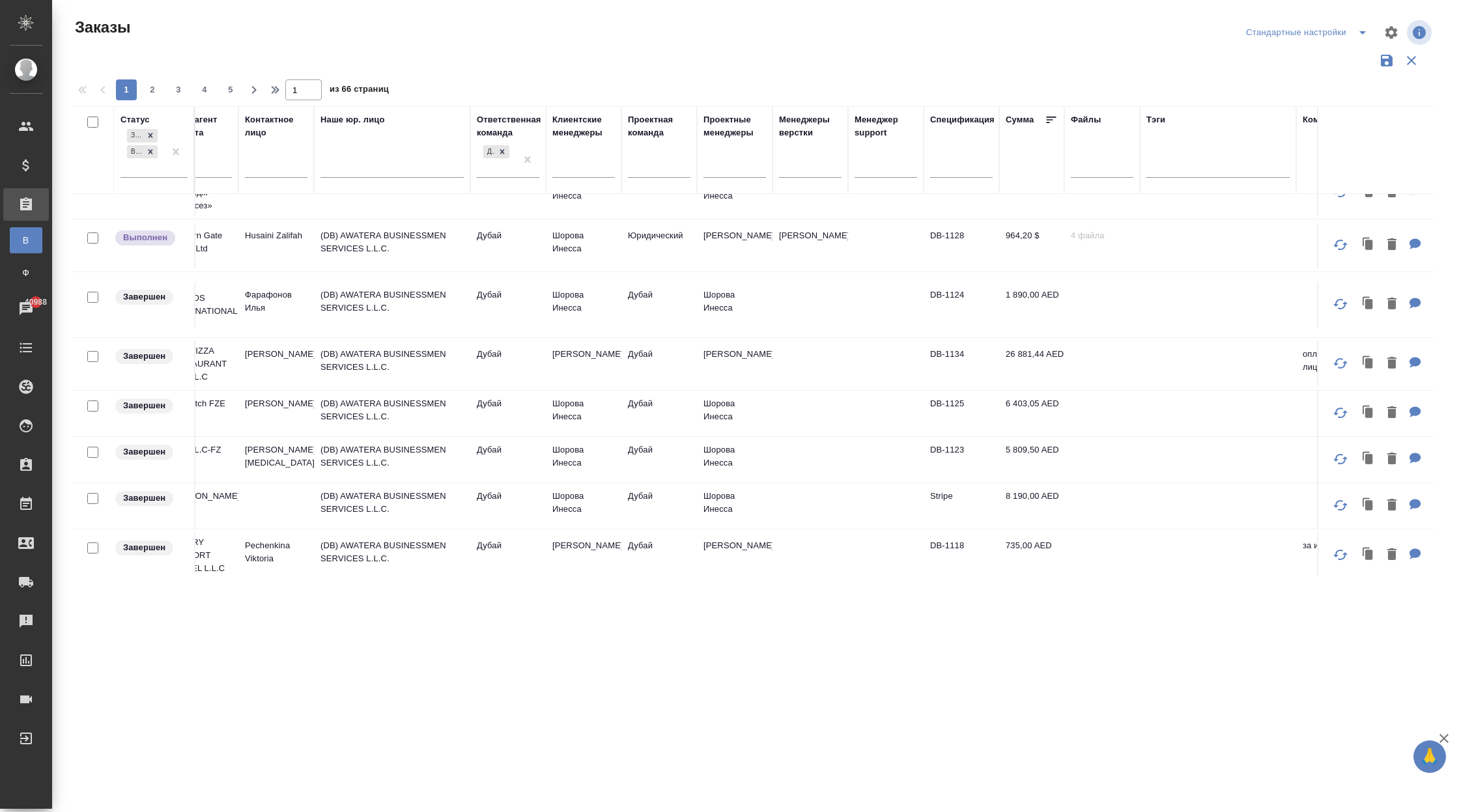
scroll to position [409, 683]
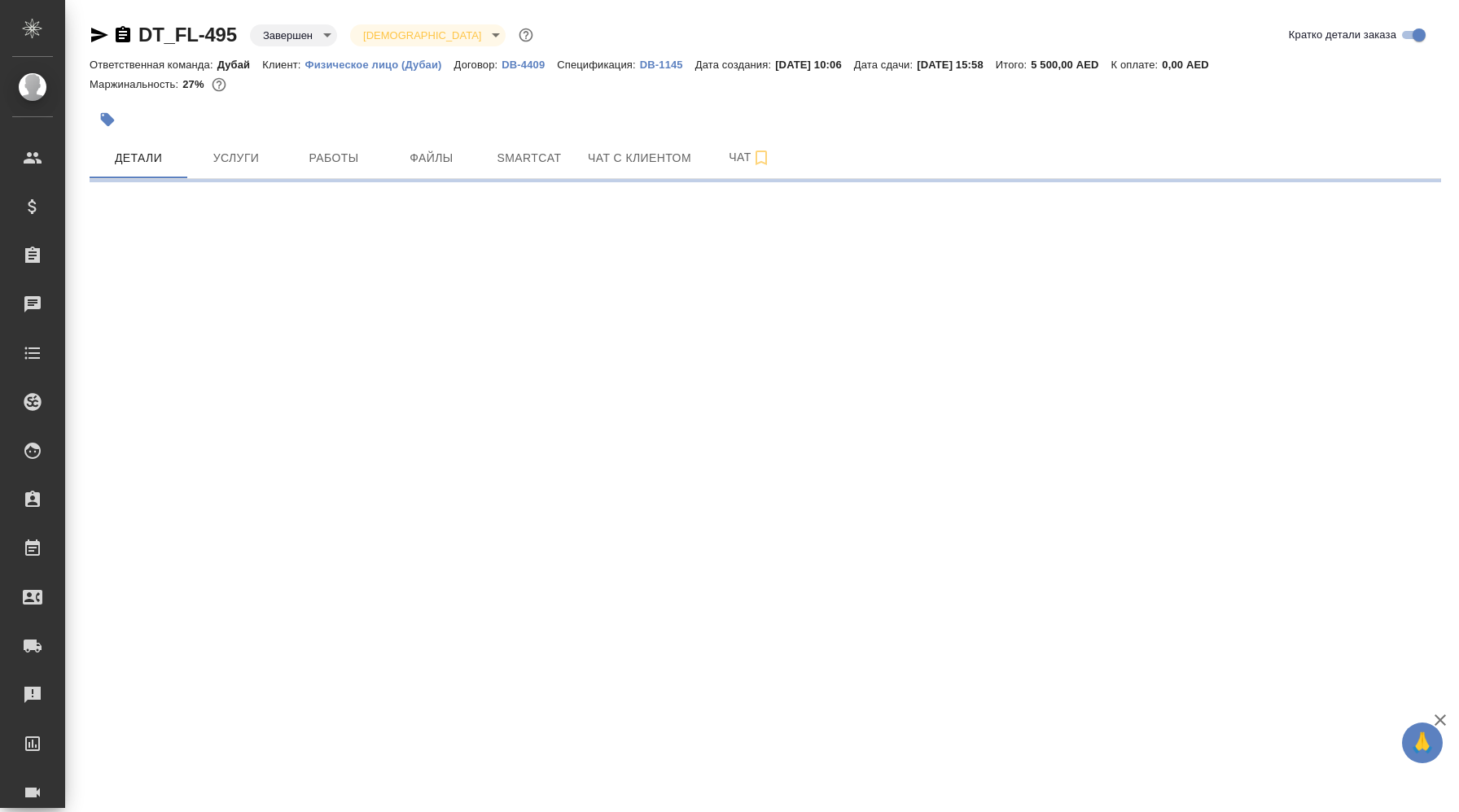
select select "RU"
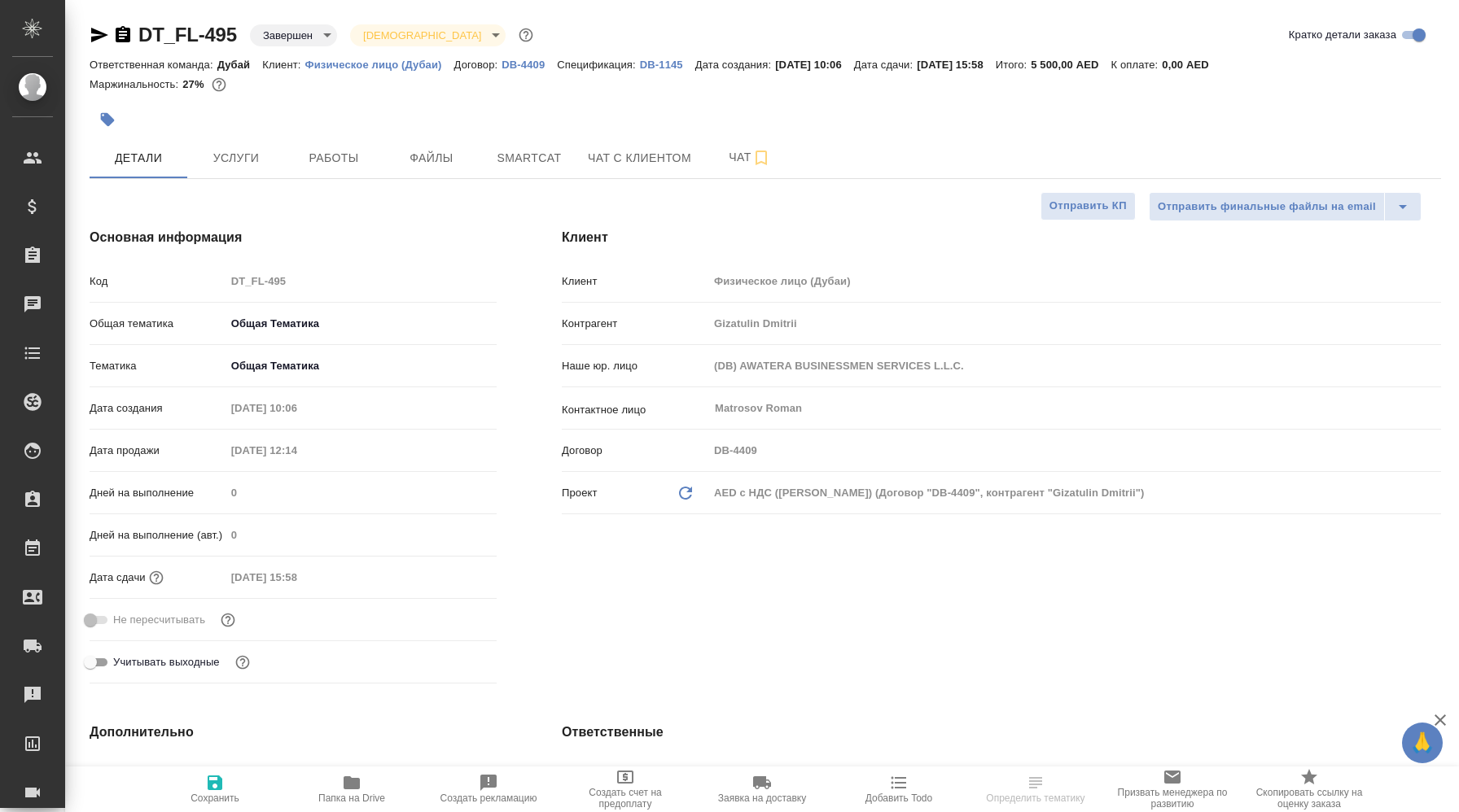
type textarea "x"
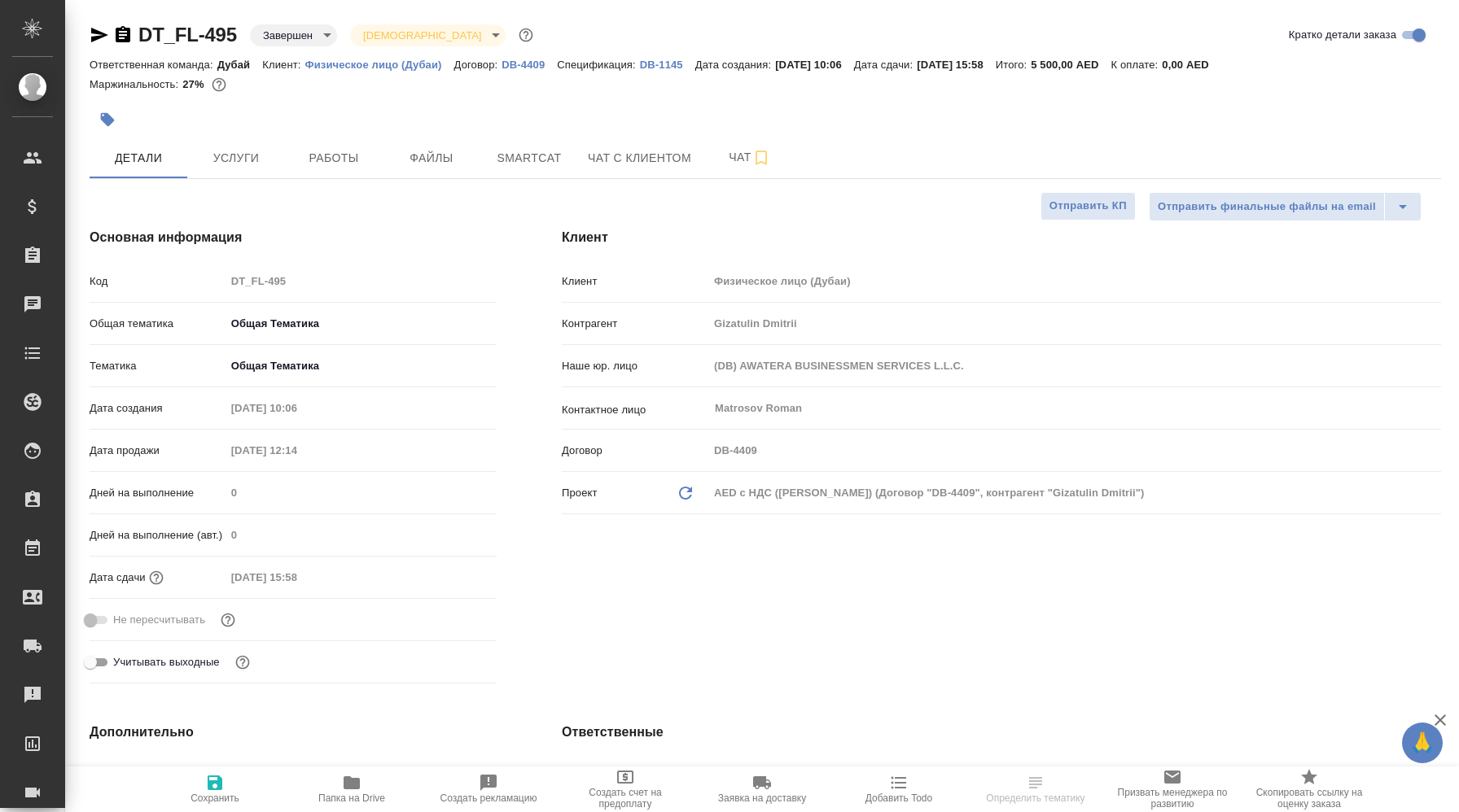
type textarea "x"
select select "RU"
type textarea "x"
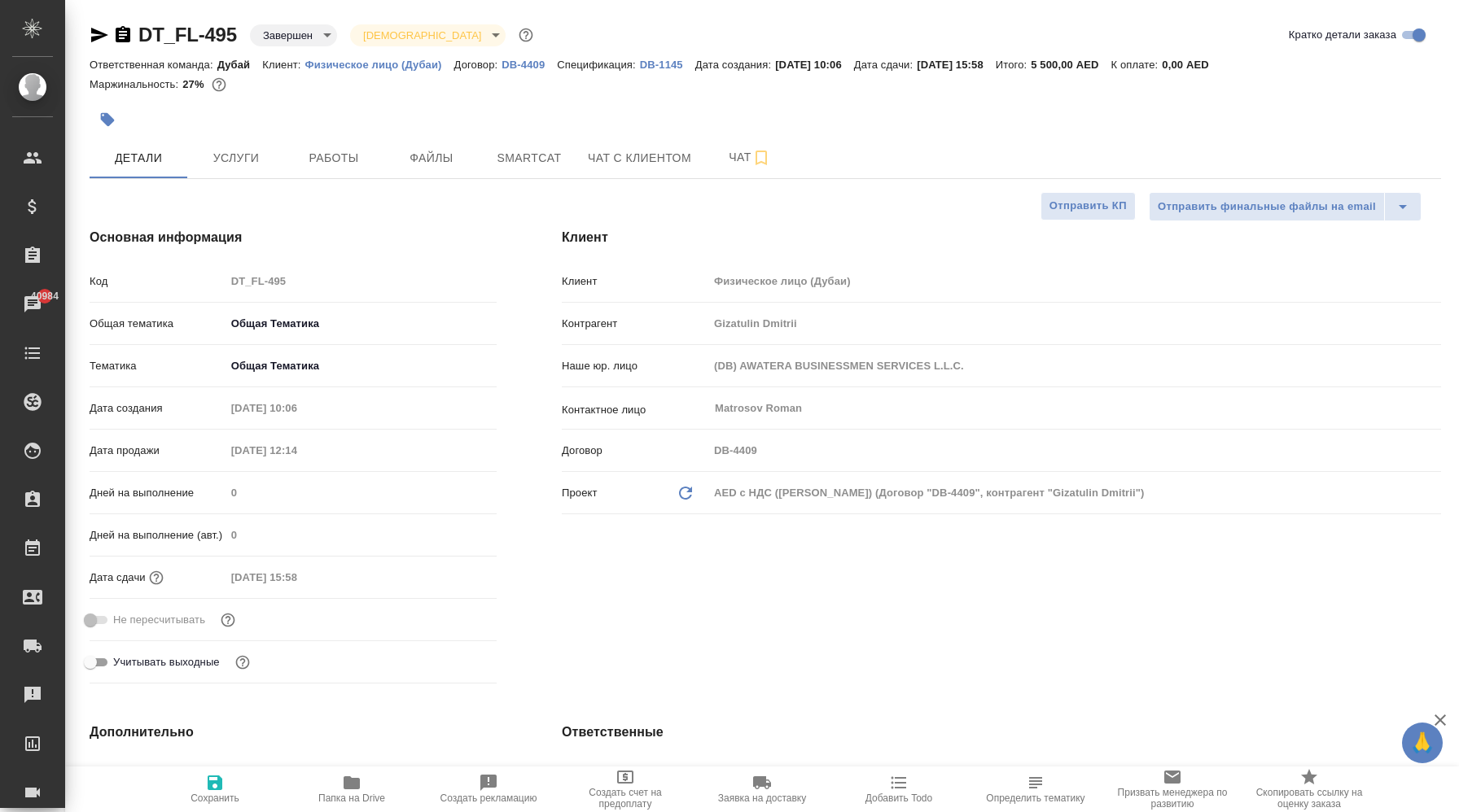
click at [533, 66] on p "DB-4409" at bounding box center [530, 64] width 56 height 12
type textarea "x"
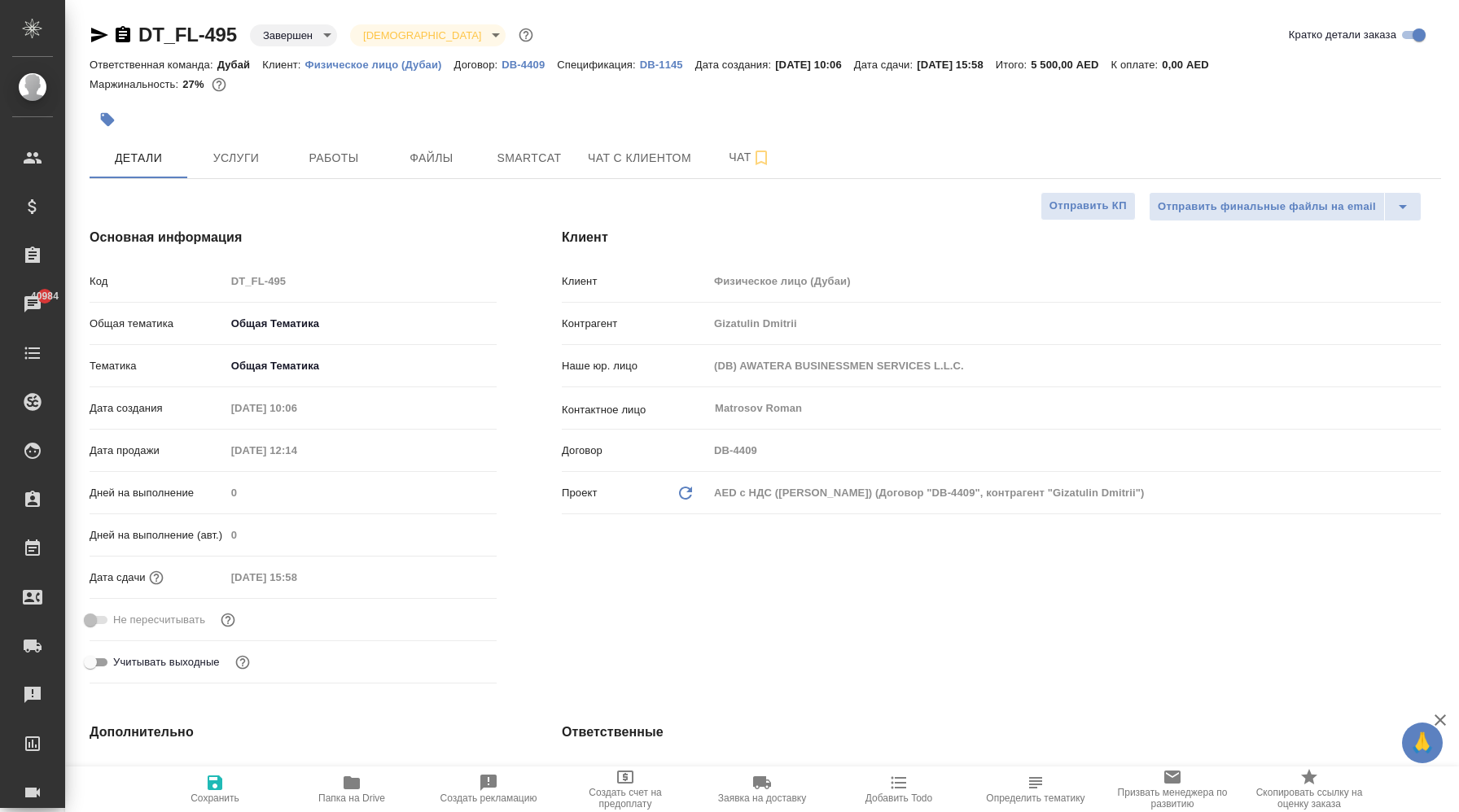
type textarea "x"
click at [356, 66] on p "Физическое лицо (Дубаи)" at bounding box center [380, 64] width 149 height 12
type textarea "x"
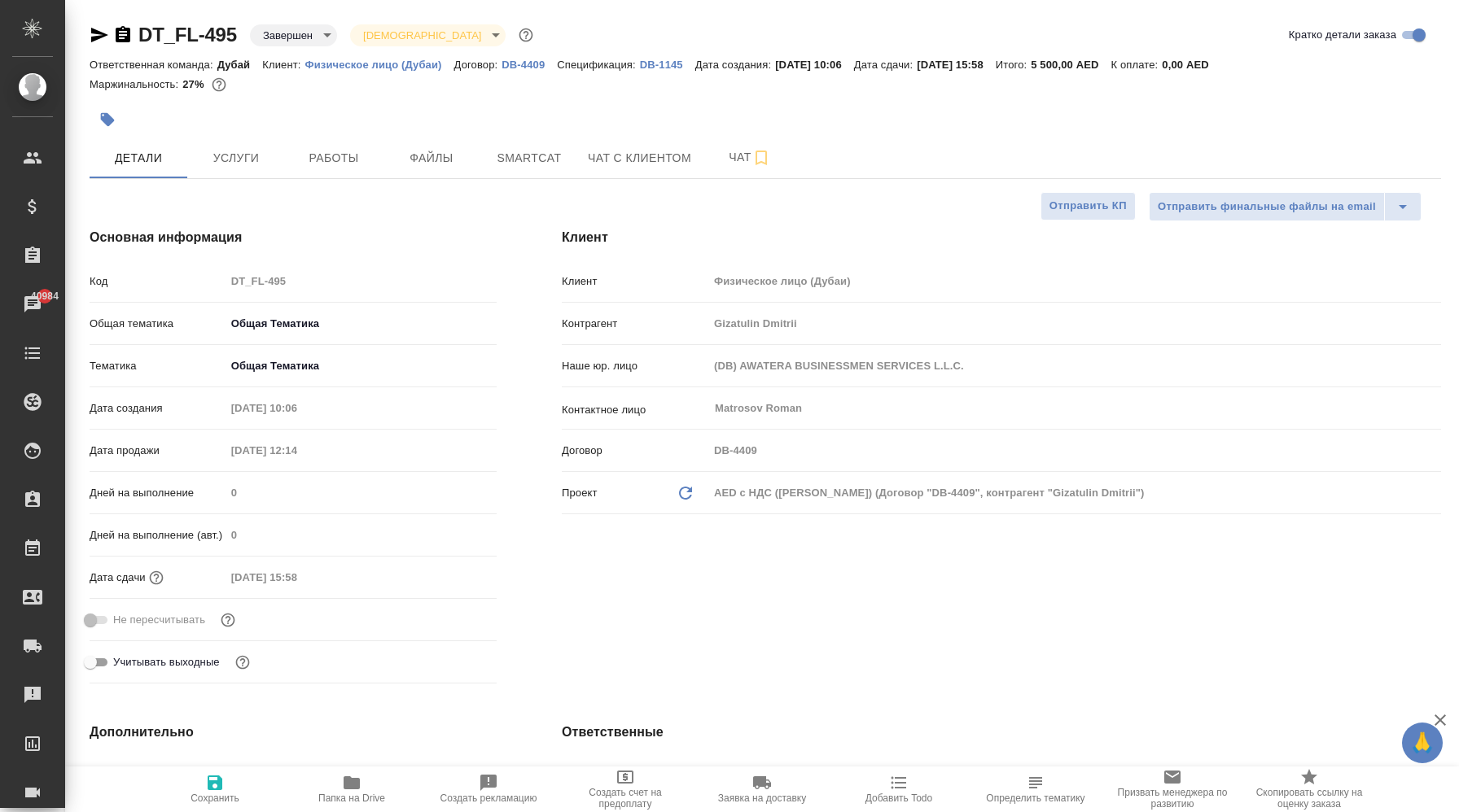
type textarea "x"
click at [670, 63] on p "DB-1145" at bounding box center [668, 64] width 56 height 12
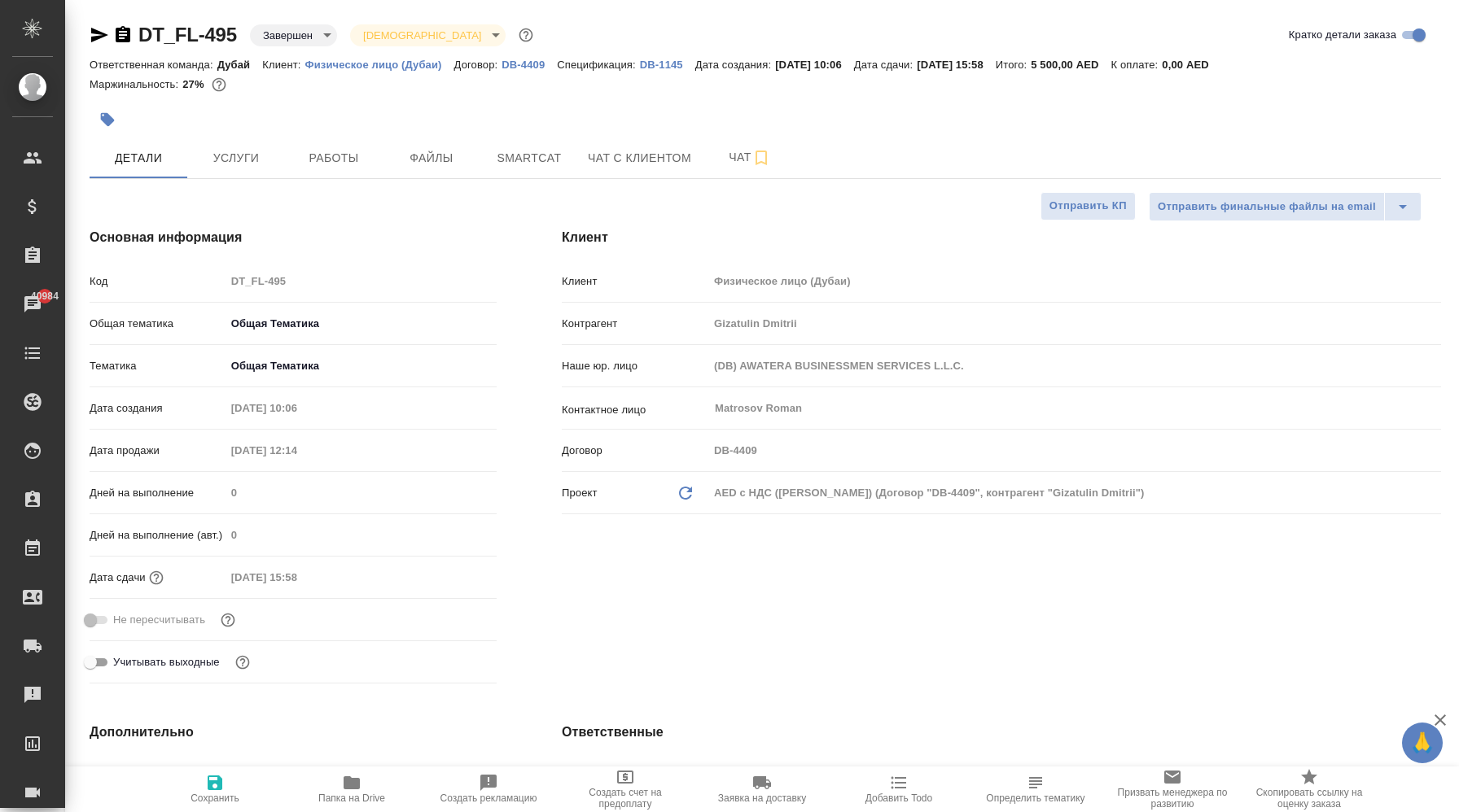
type textarea "x"
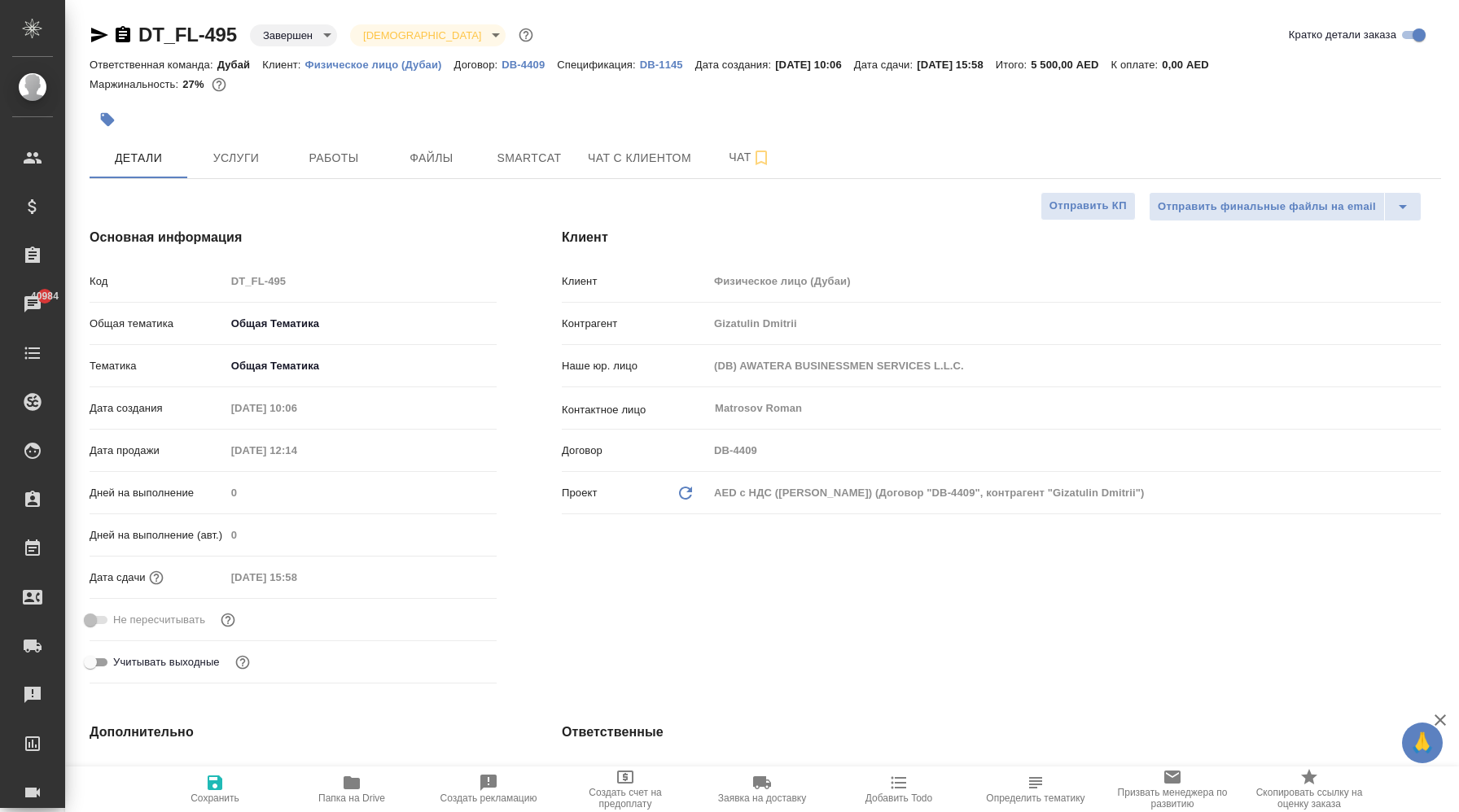
type textarea "x"
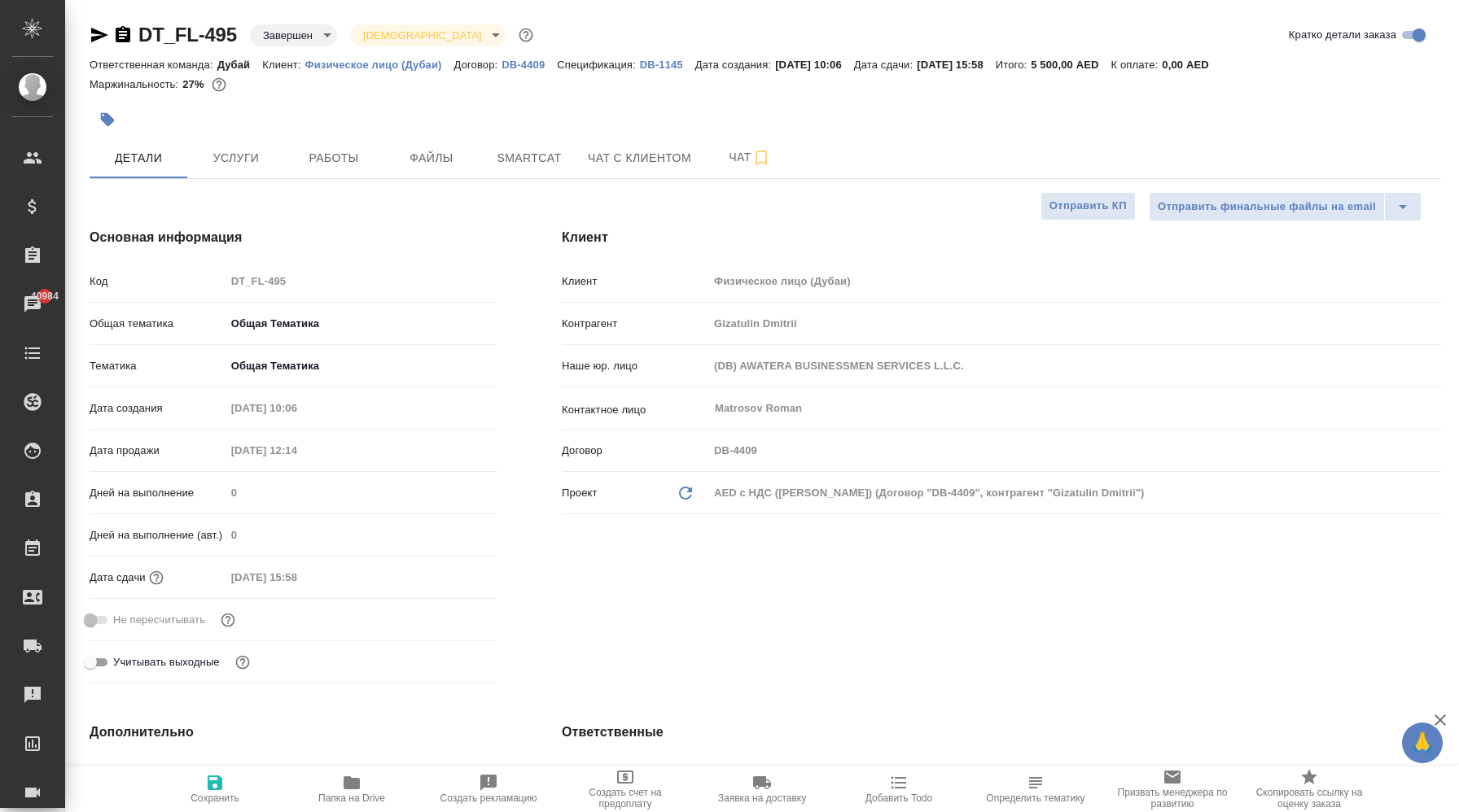
type textarea "x"
drag, startPoint x: 1157, startPoint y: 65, endPoint x: 1090, endPoint y: 66, distance: 67.0
click at [1090, 66] on p "5 500,00 AED" at bounding box center [1070, 64] width 80 height 12
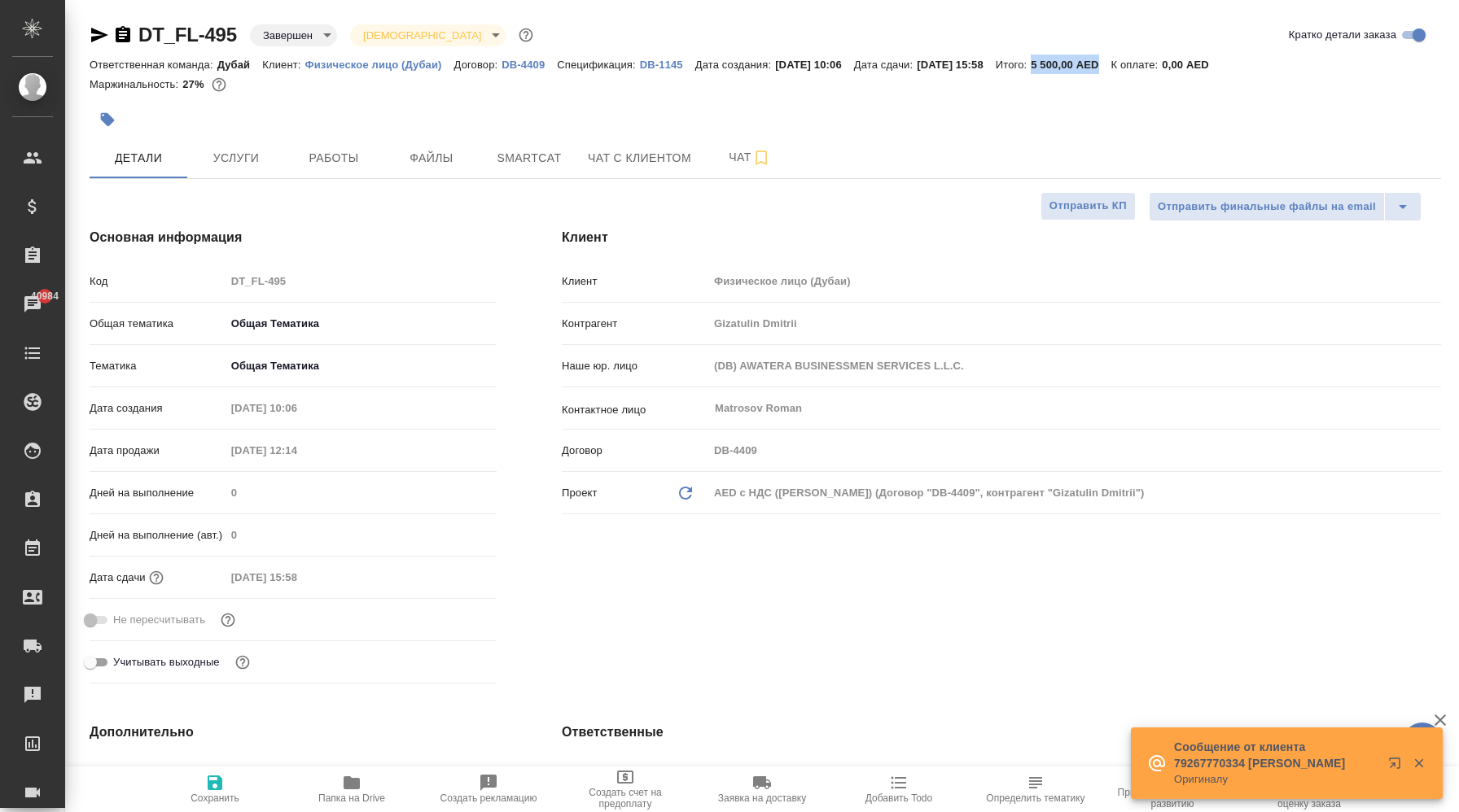
copy p "5 500,00 AED"
type textarea "x"
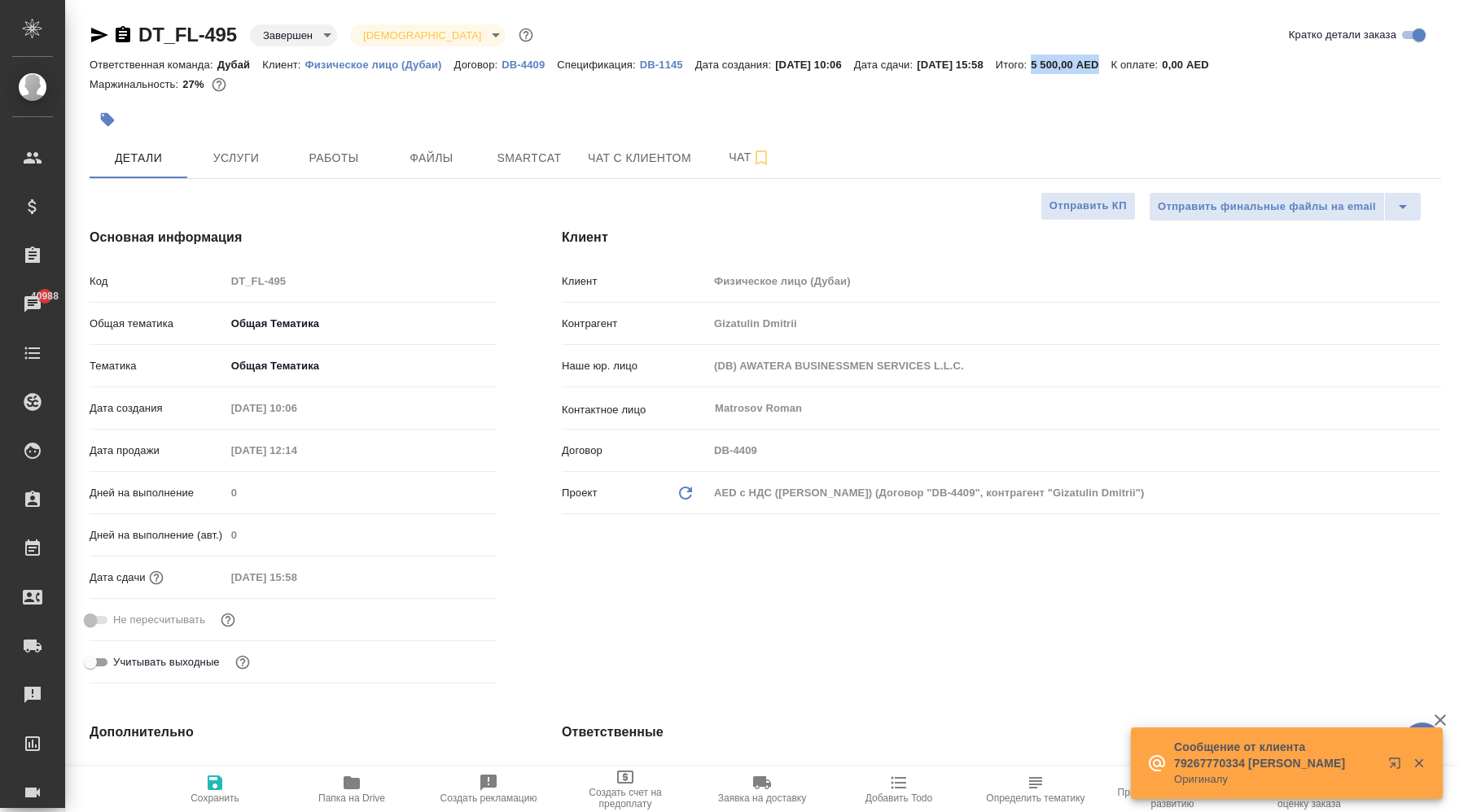
type textarea "x"
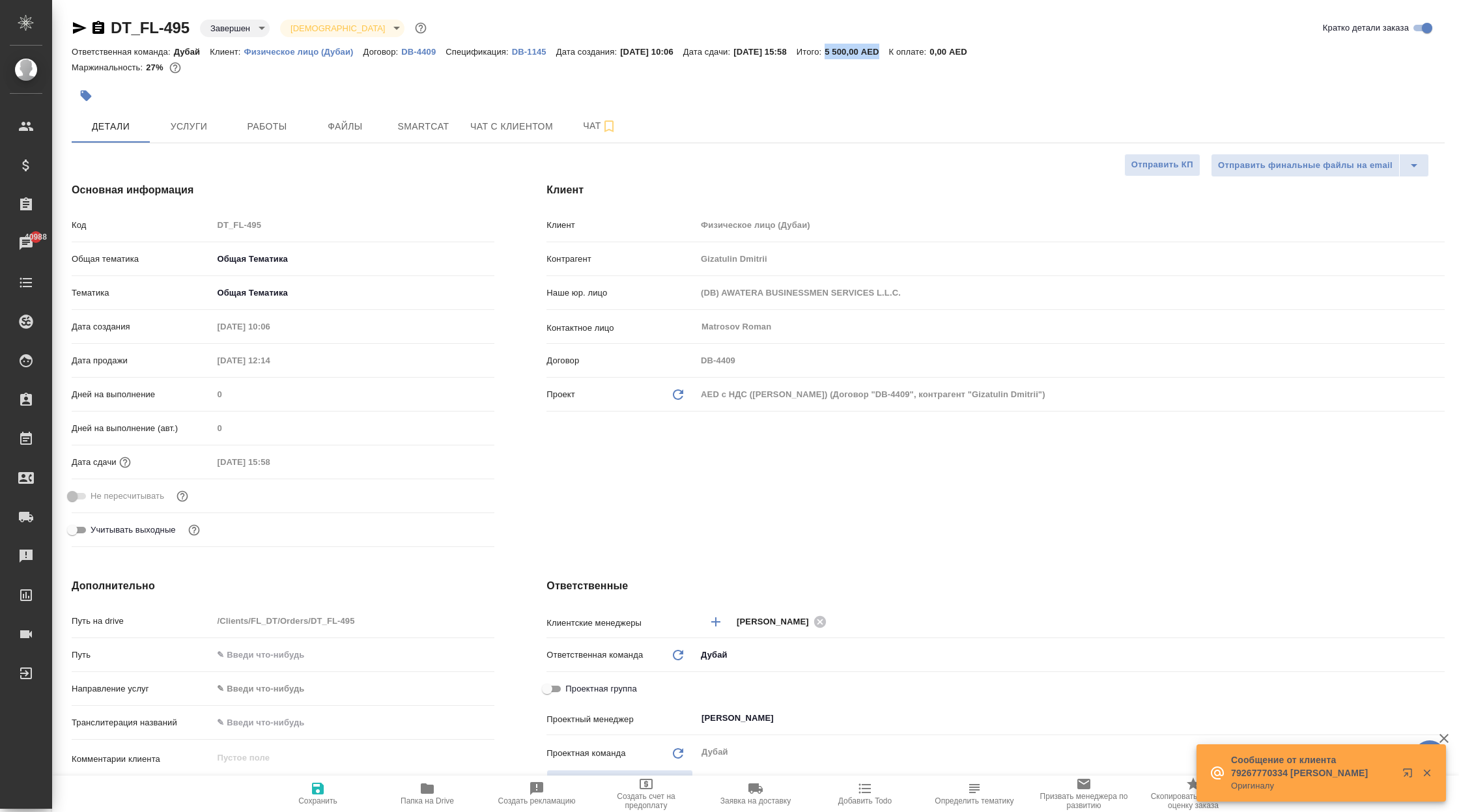
type textarea "x"
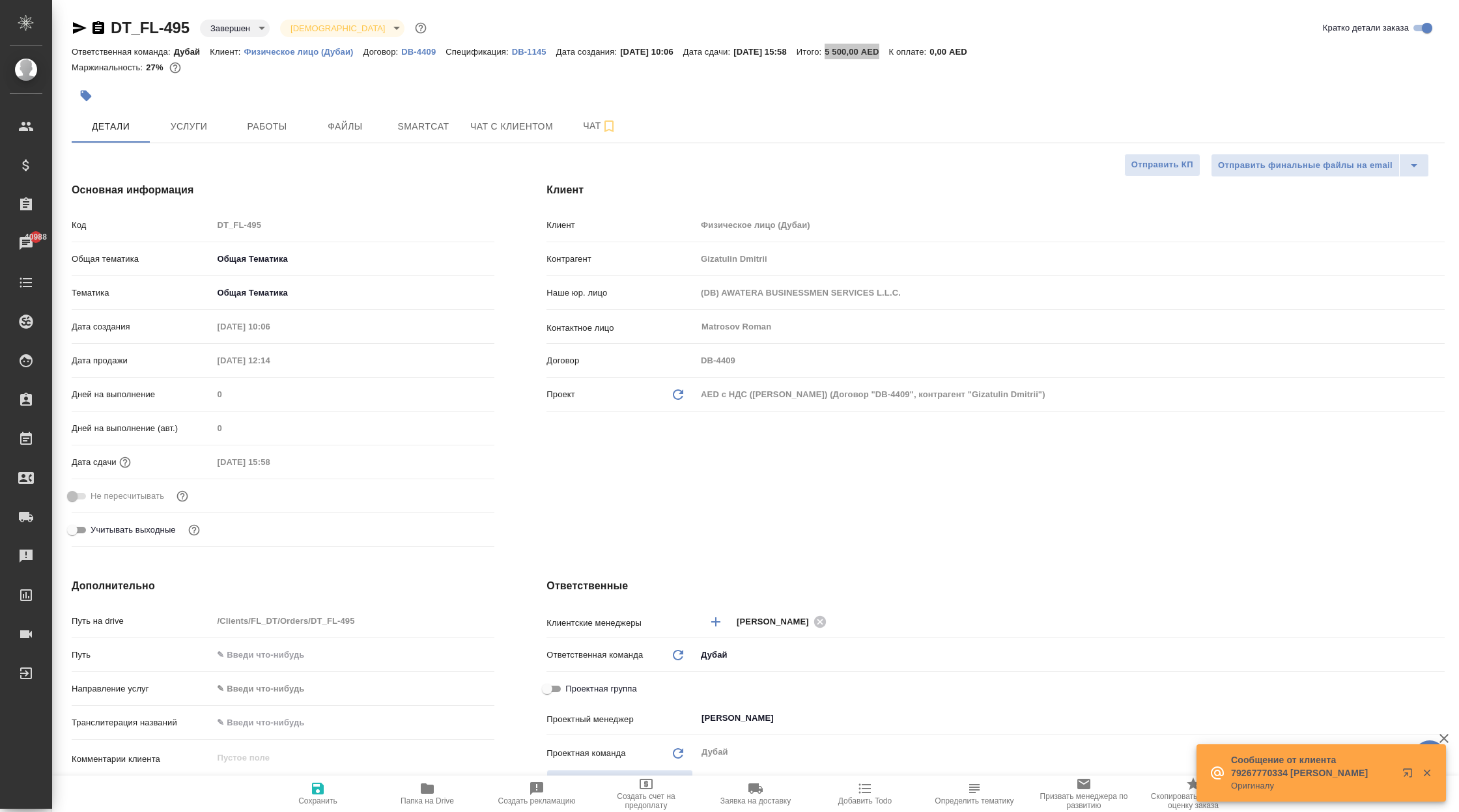
type textarea "x"
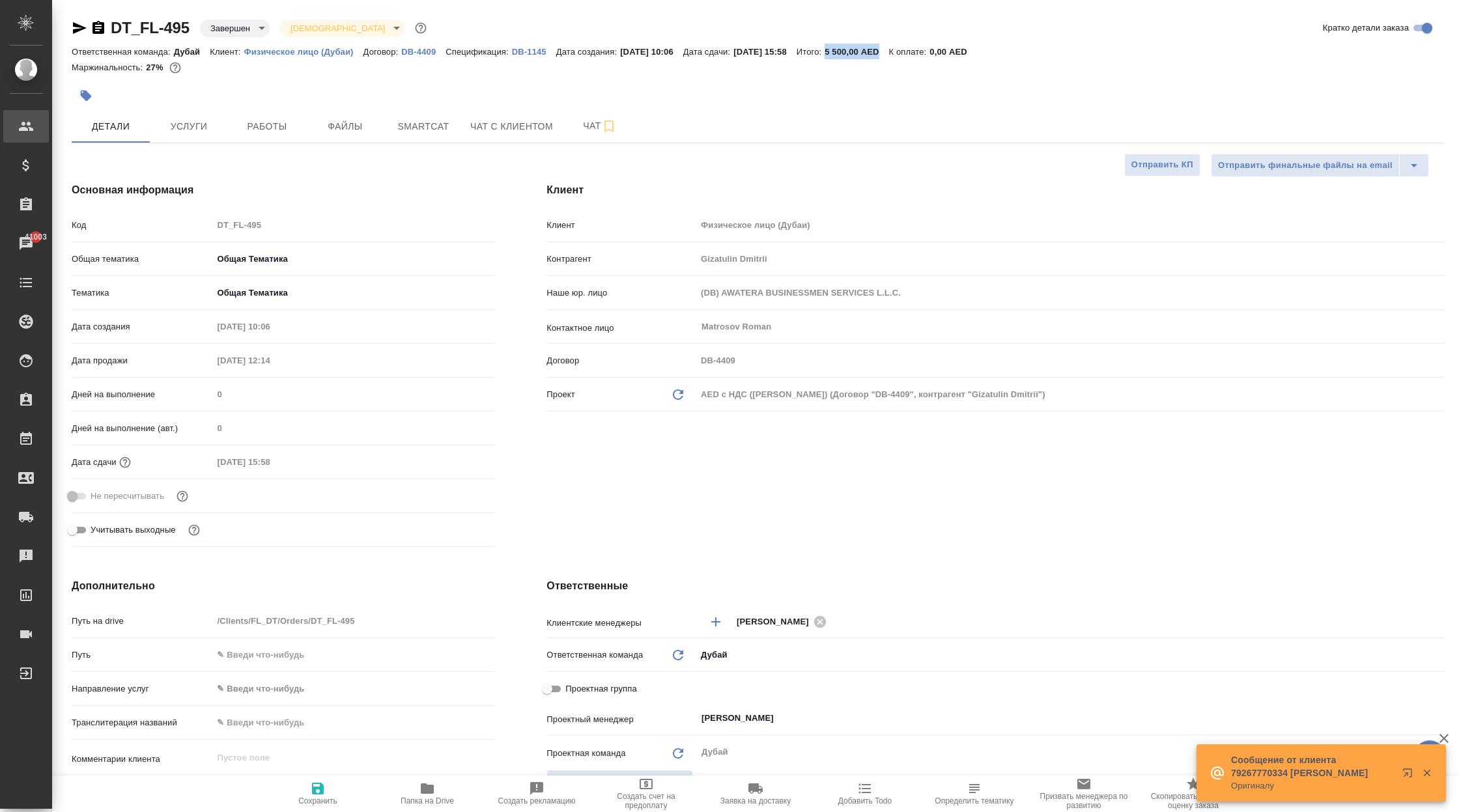
type textarea "x"
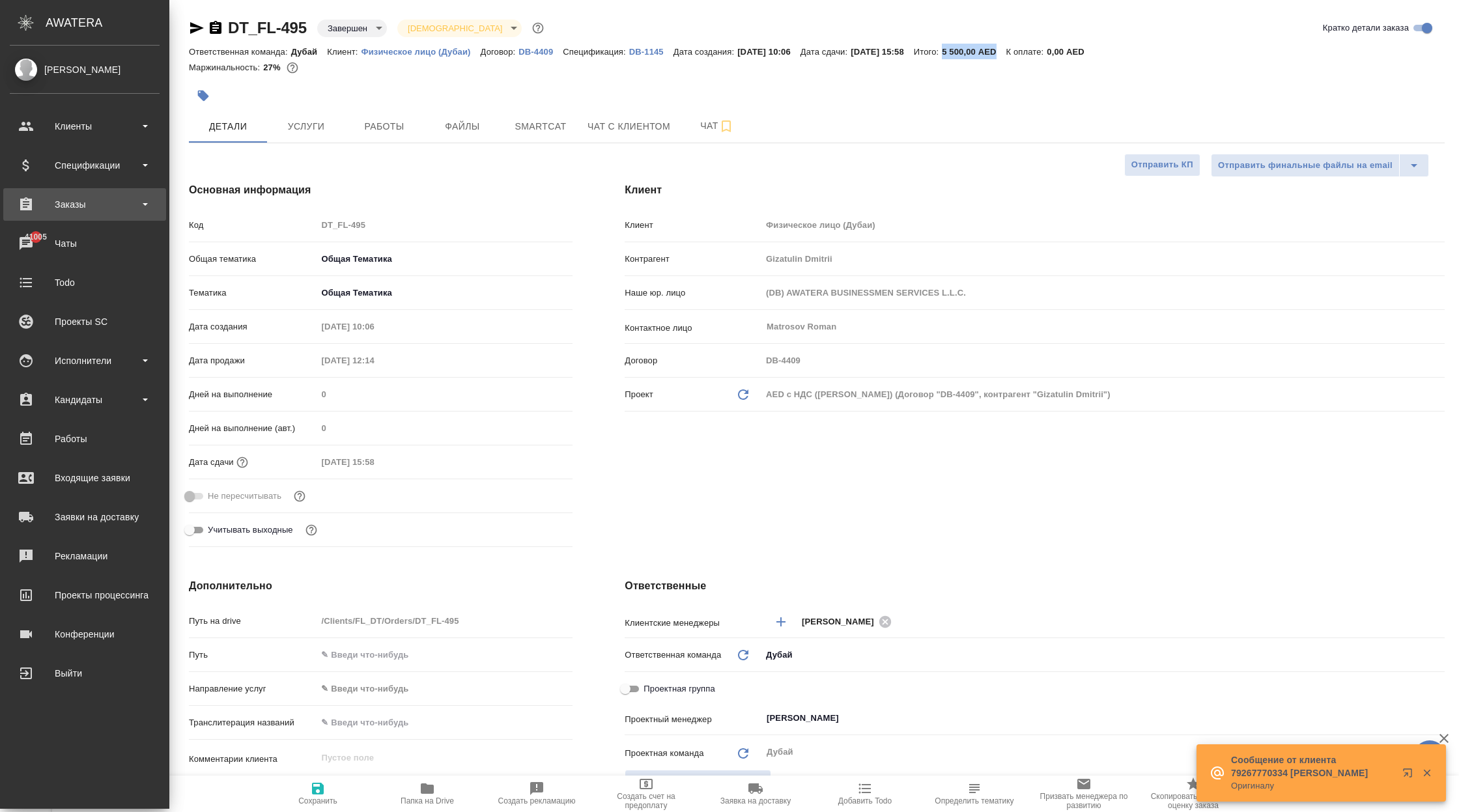
click at [78, 199] on div "Заказы" at bounding box center [85, 204] width 150 height 19
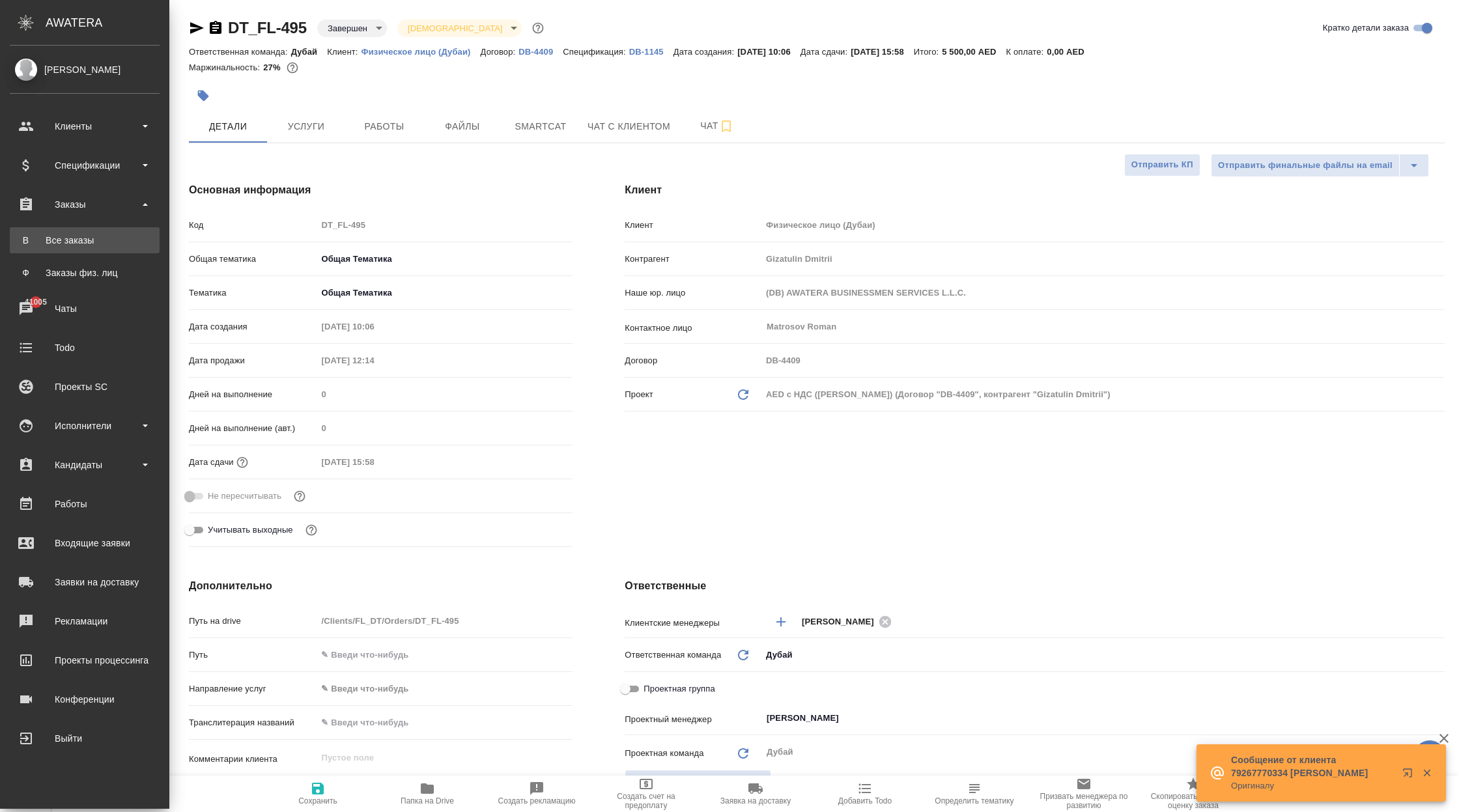
click at [115, 249] on link "В Все заказы" at bounding box center [85, 241] width 150 height 26
type textarea "x"
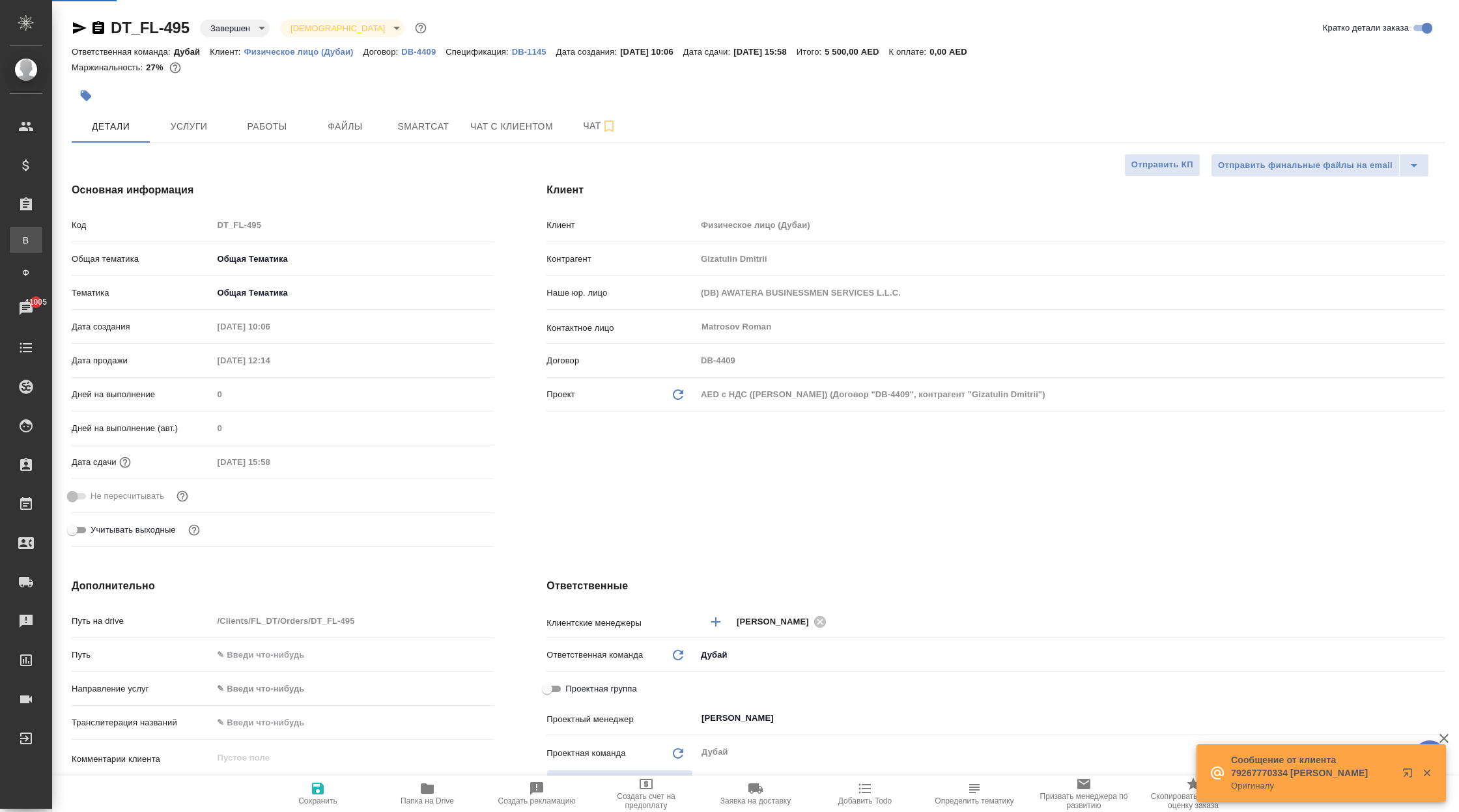
type textarea "x"
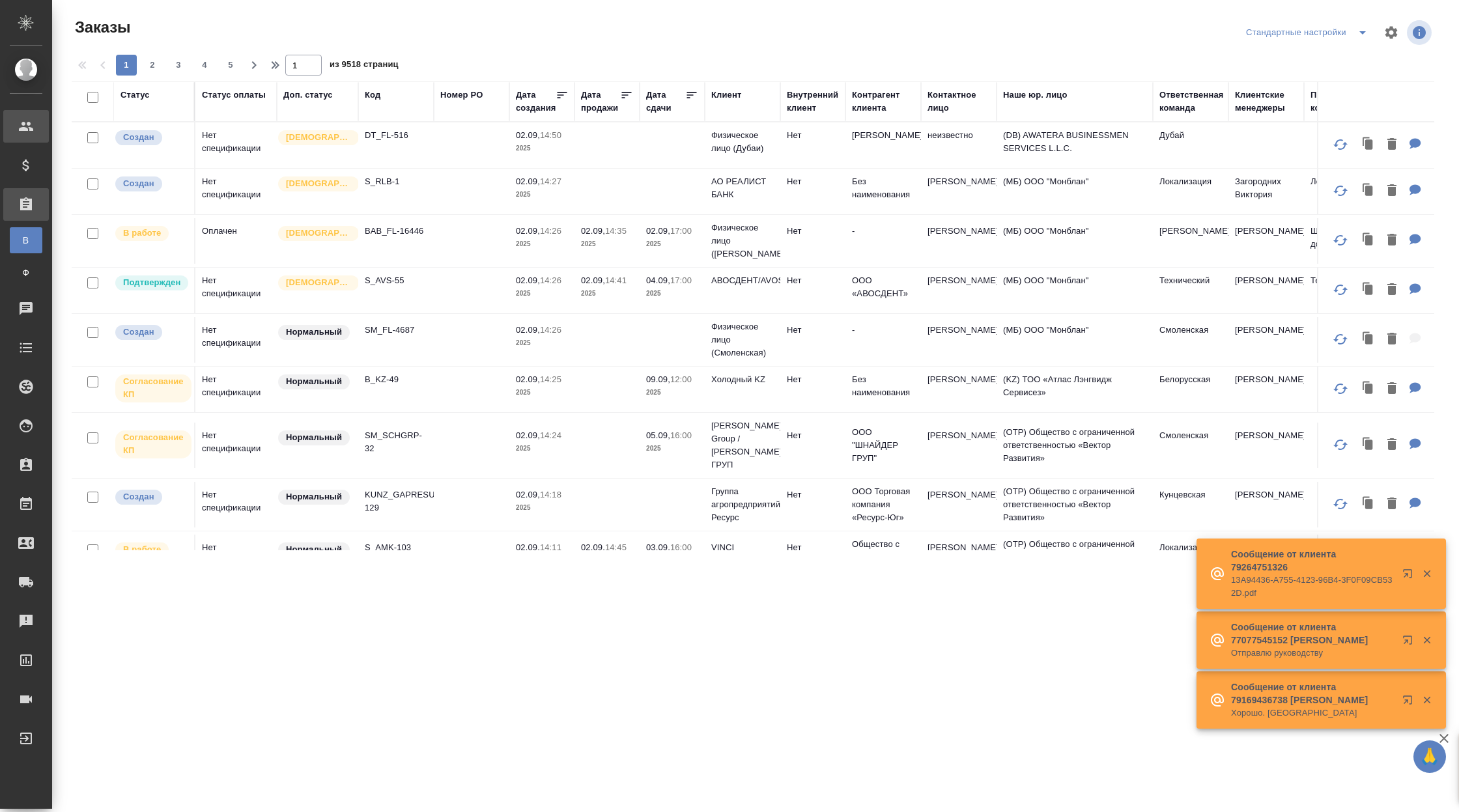
click at [20, 123] on div "Клиенты" at bounding box center [10, 126] width 32 height 19
click at [24, 130] on div "Клиенты" at bounding box center [10, 126] width 32 height 19
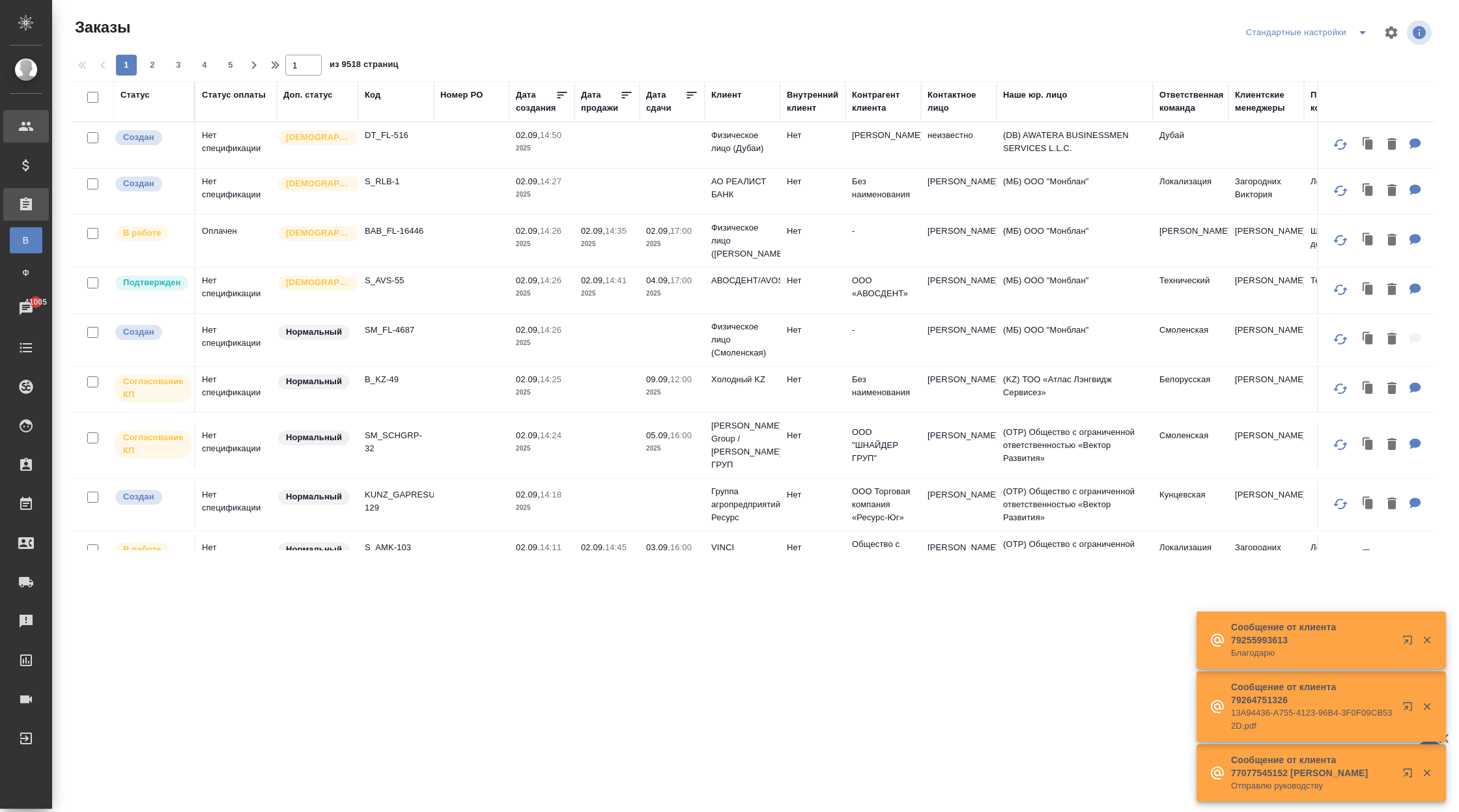
click at [30, 130] on icon at bounding box center [26, 126] width 15 height 9
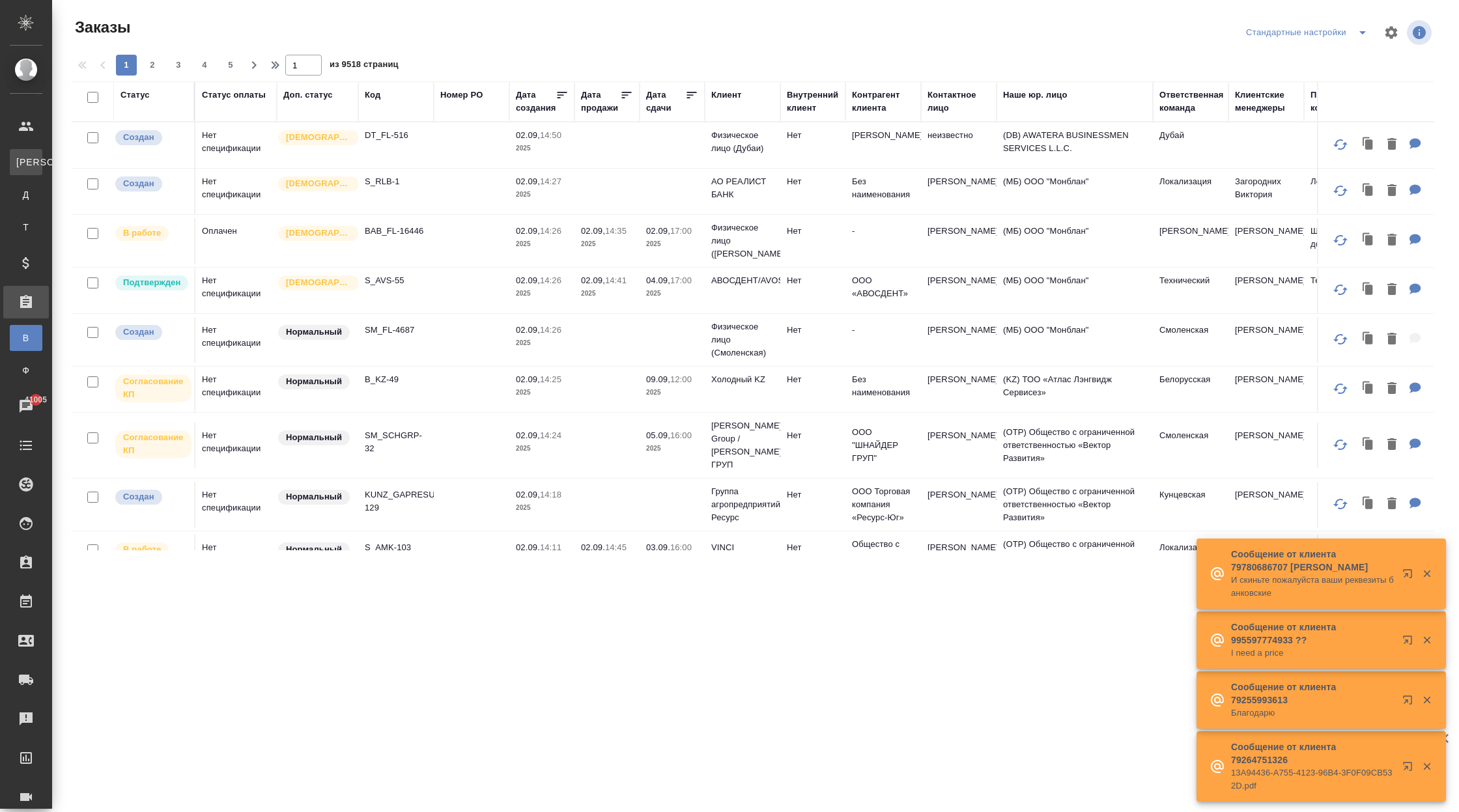
click at [27, 155] on link "К Клиенты" at bounding box center [26, 162] width 32 height 26
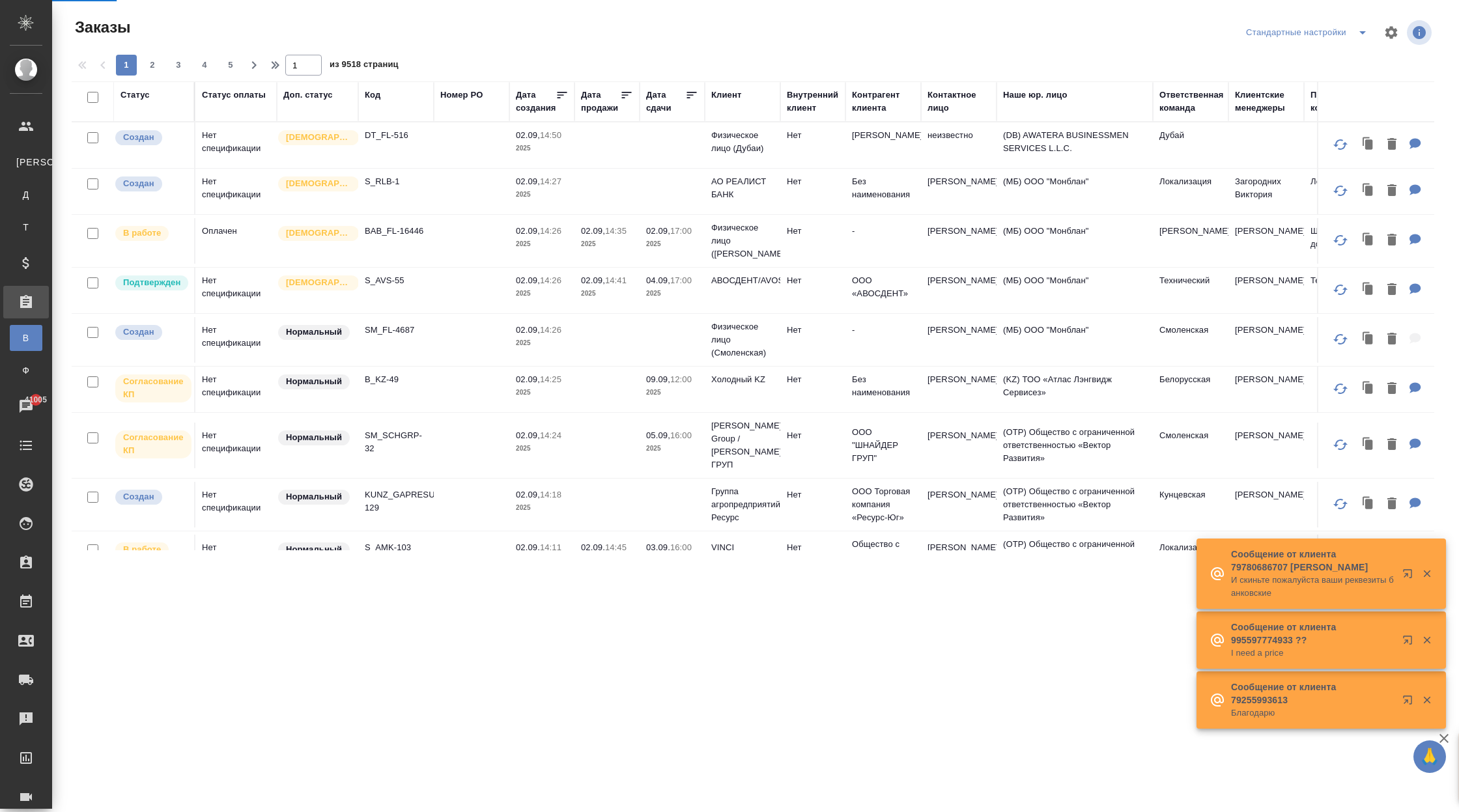
select select "RU"
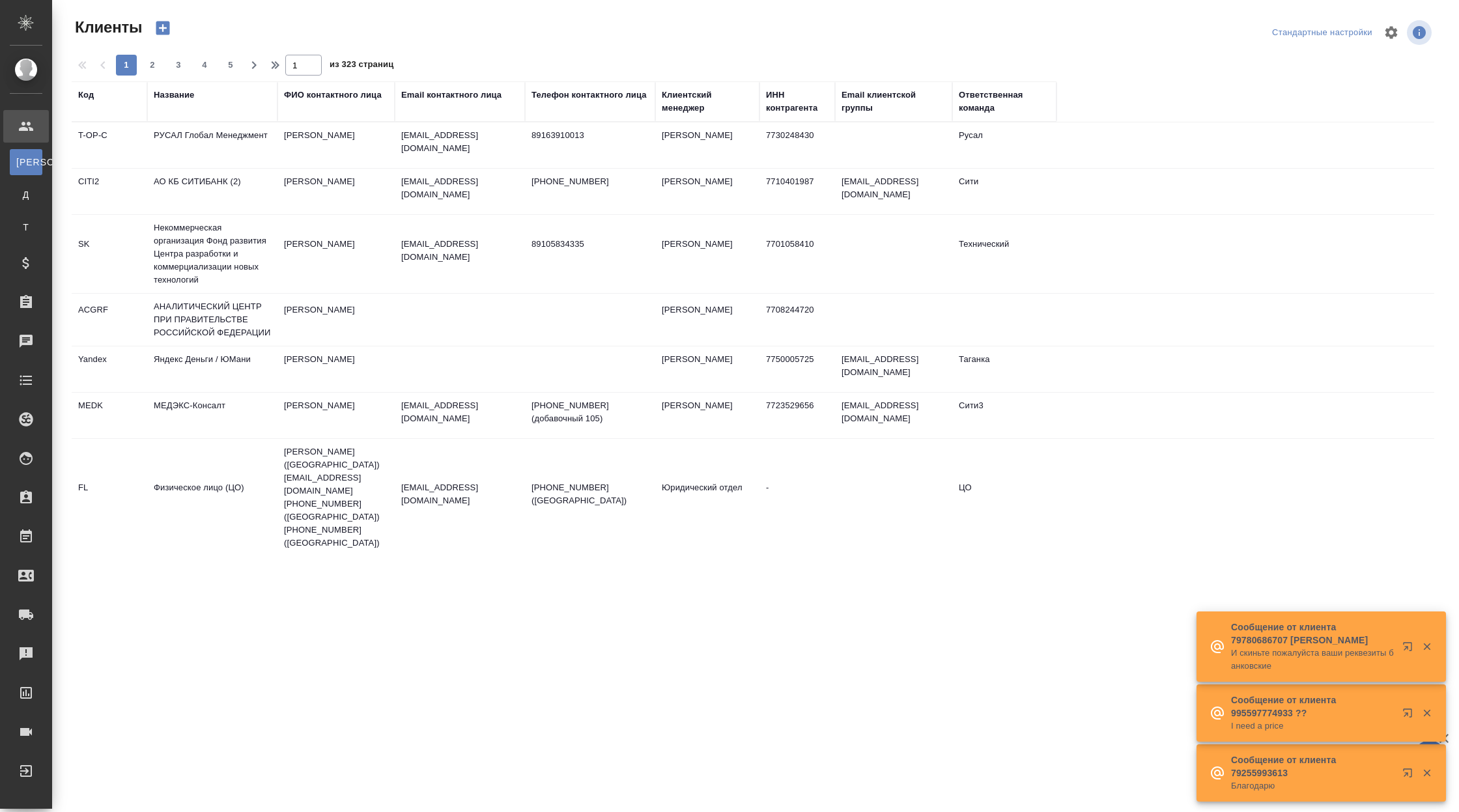
click at [279, 182] on td "Вишняк Максим" at bounding box center [336, 191] width 117 height 45
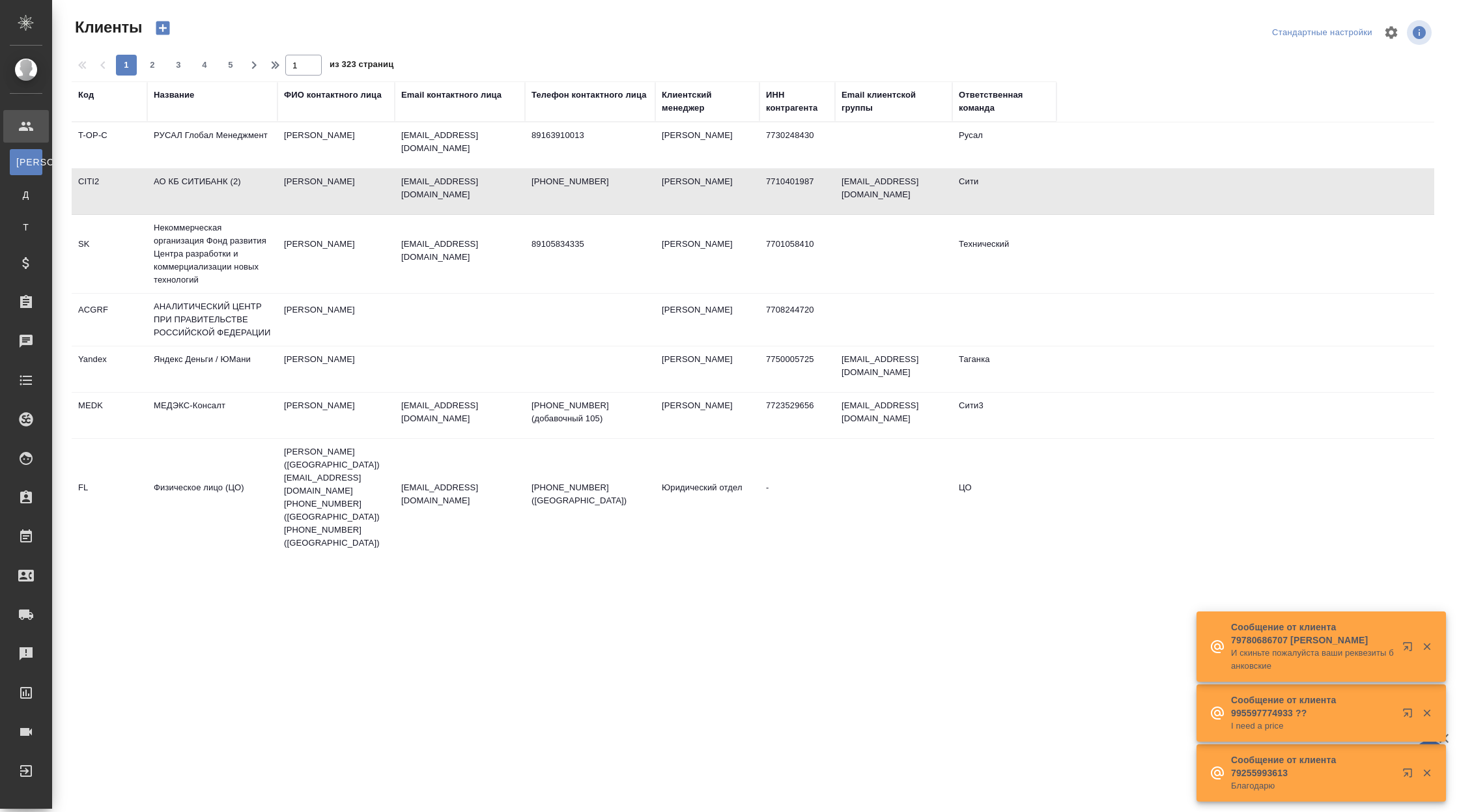
click at [279, 182] on td "Вишняк Максим" at bounding box center [336, 191] width 117 height 45
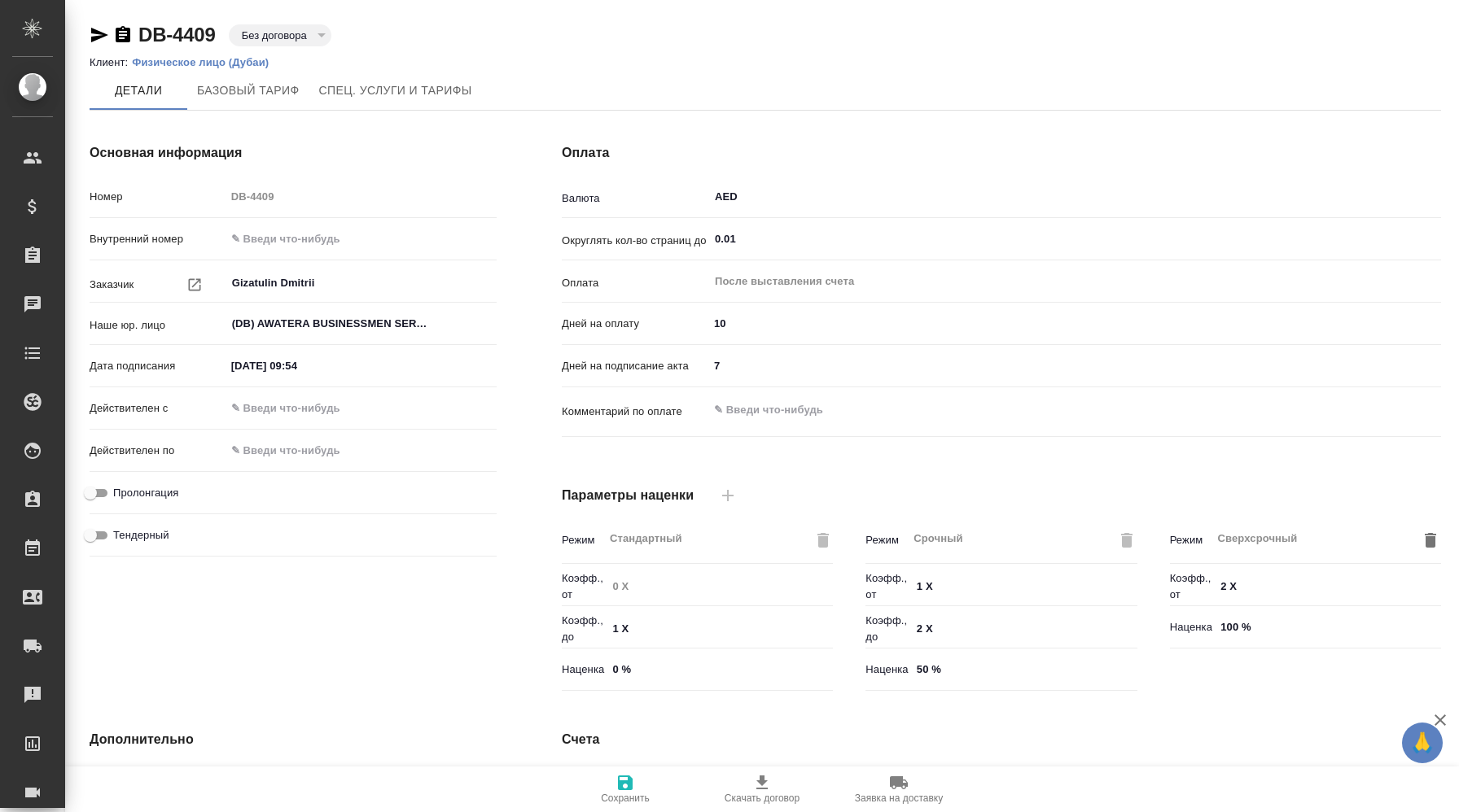
type input "AWATERA [GEOGRAPHIC_DATA]"
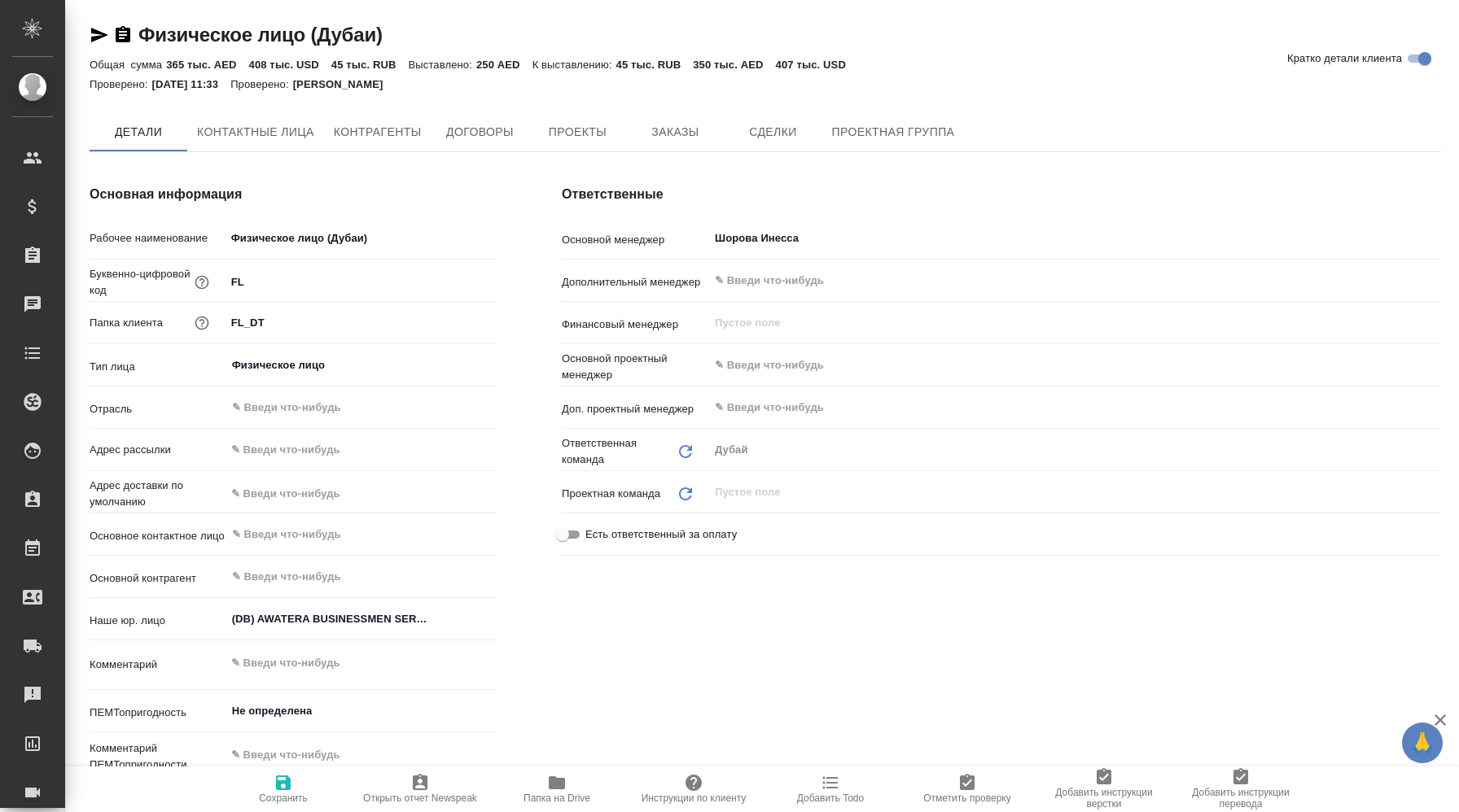
type textarea "x"
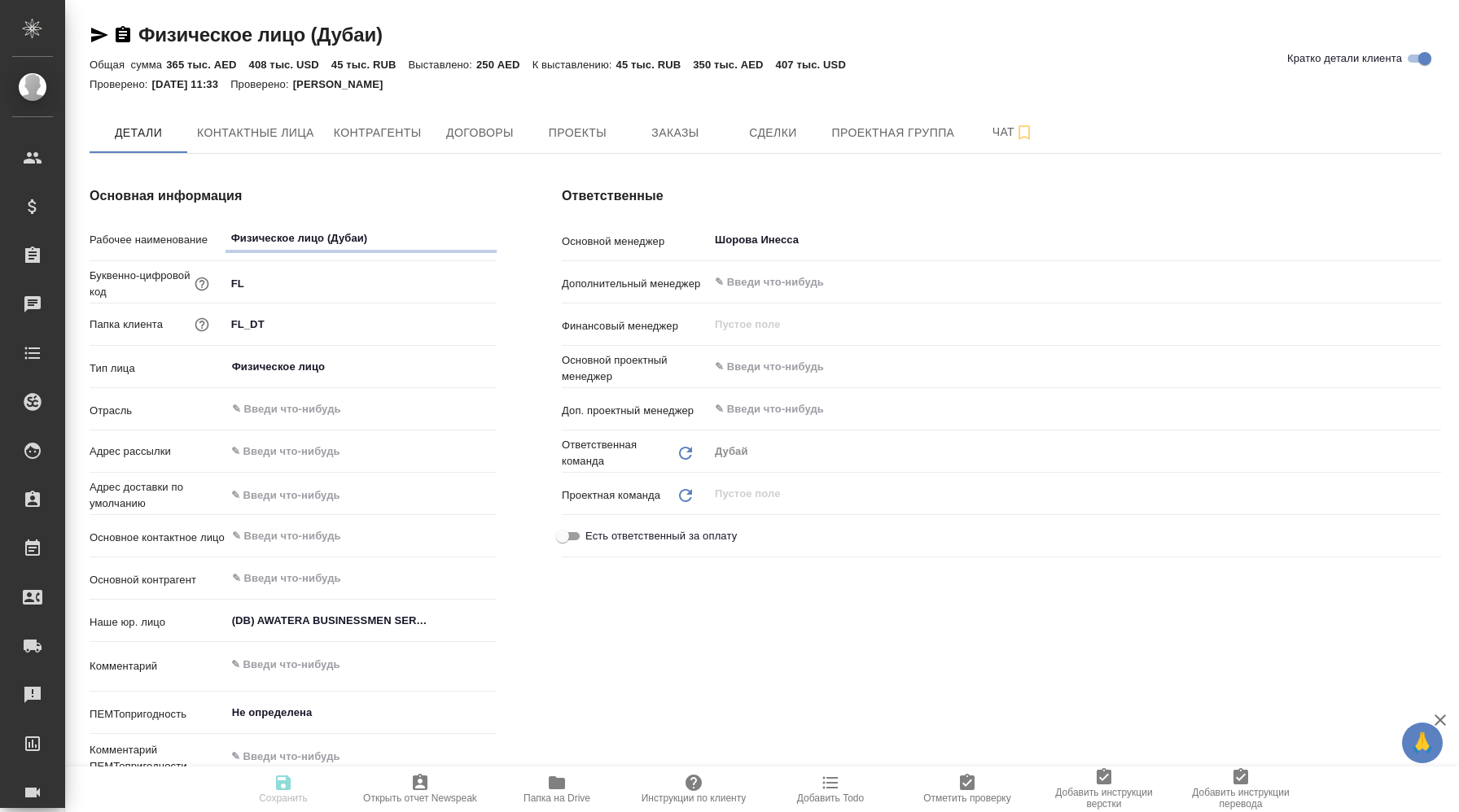
type textarea "x"
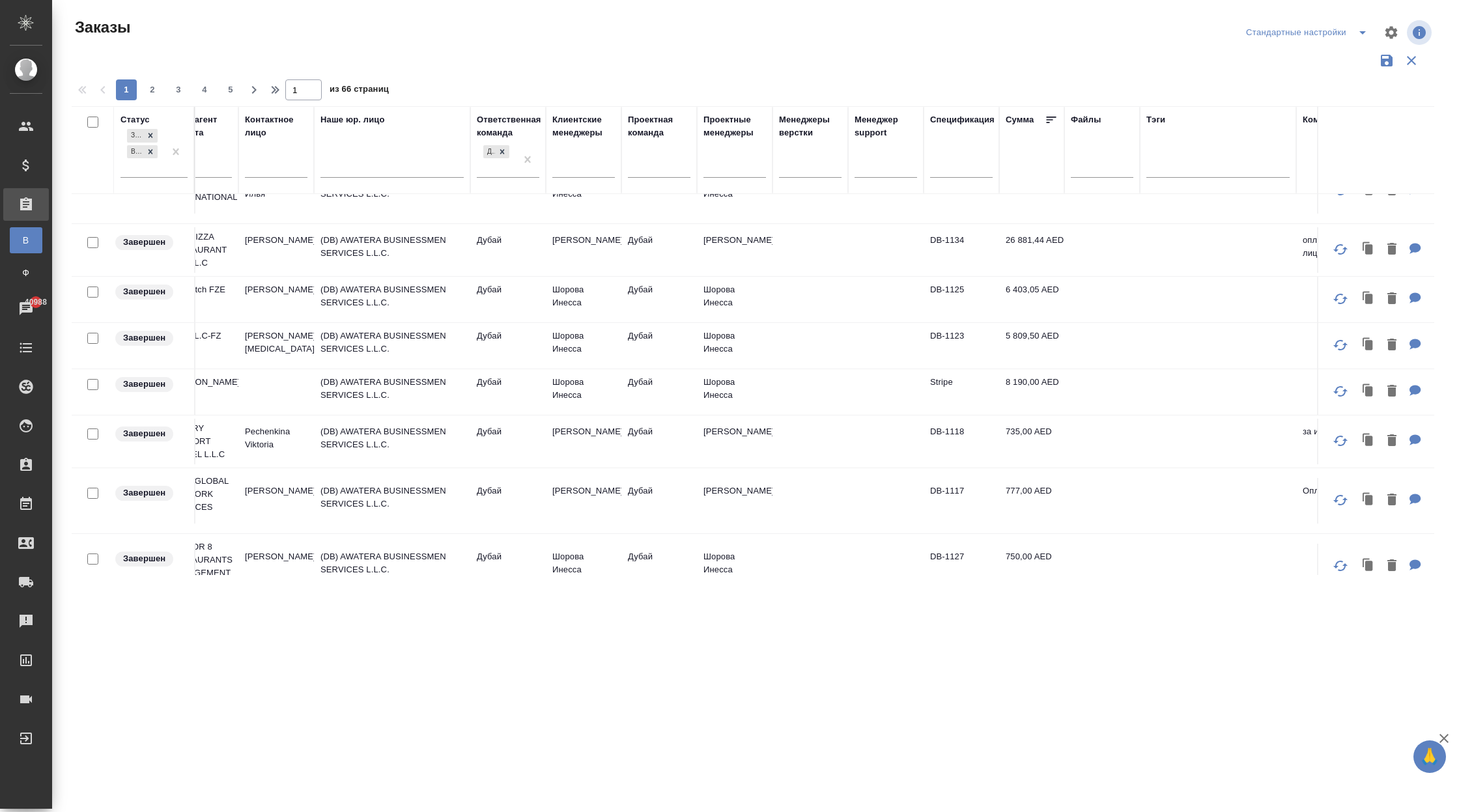
scroll to position [504, 683]
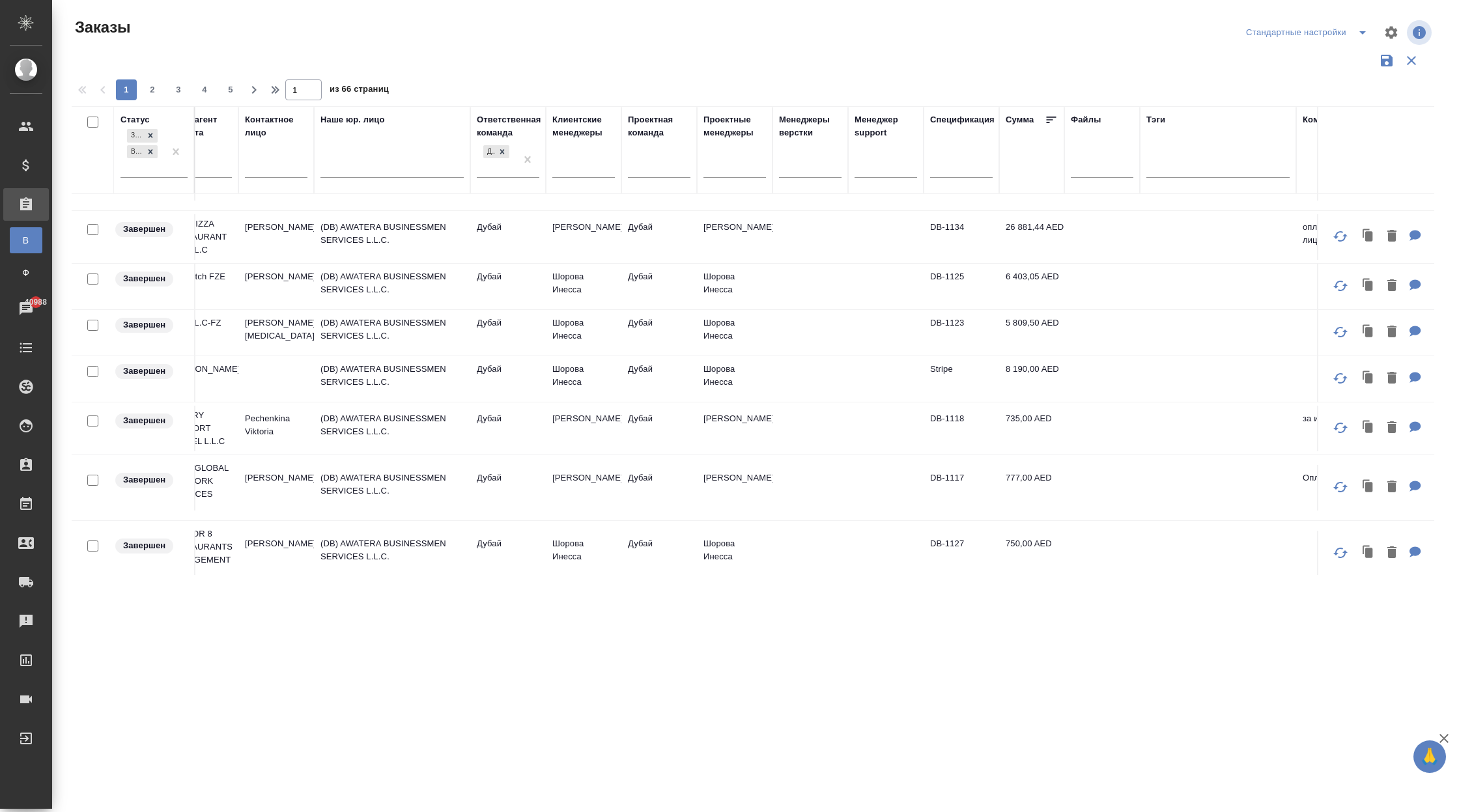
click at [1043, 113] on div "Сумма" at bounding box center [1032, 121] width 52 height 17
click at [1048, 118] on icon at bounding box center [1051, 119] width 13 height 13
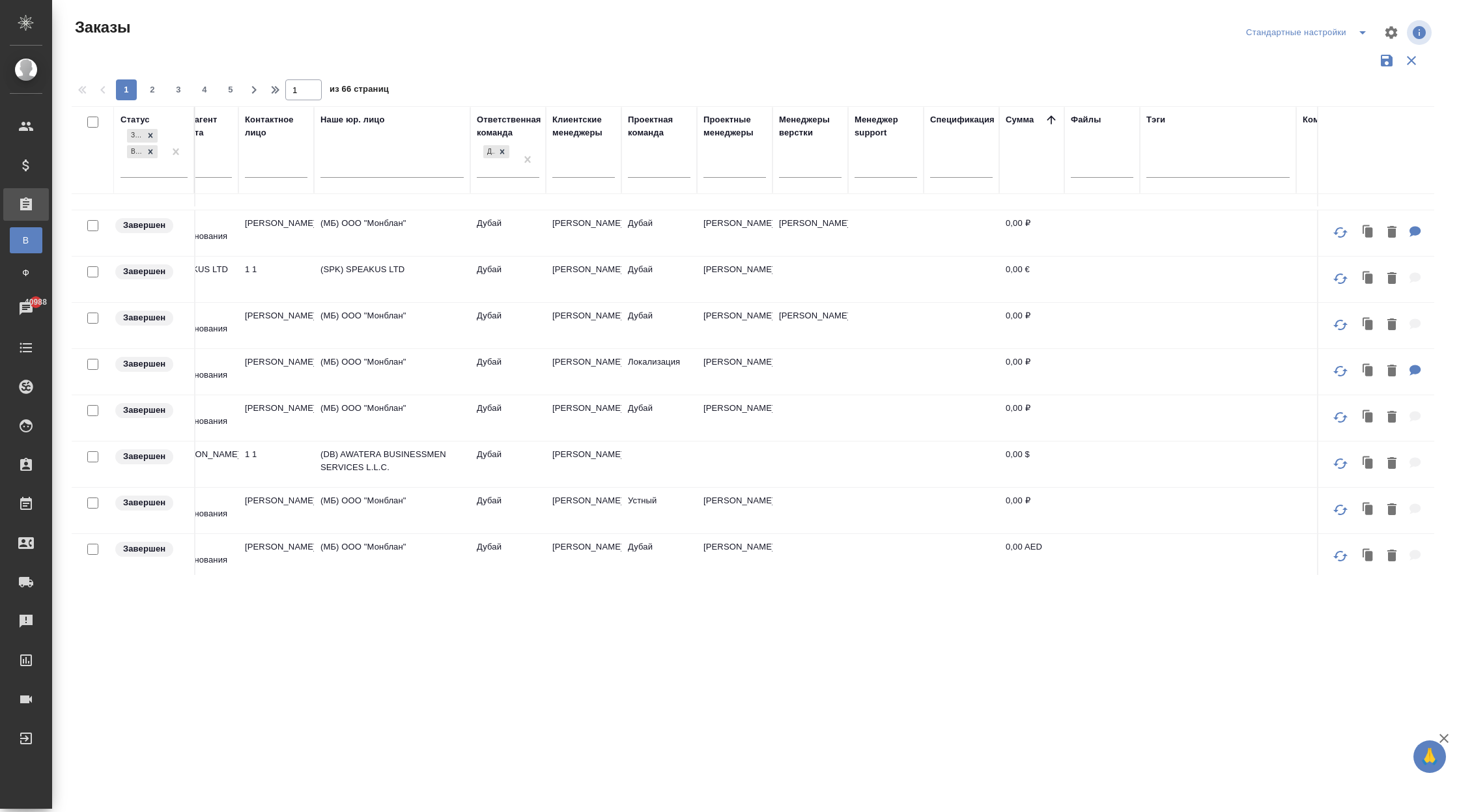
scroll to position [52, 683]
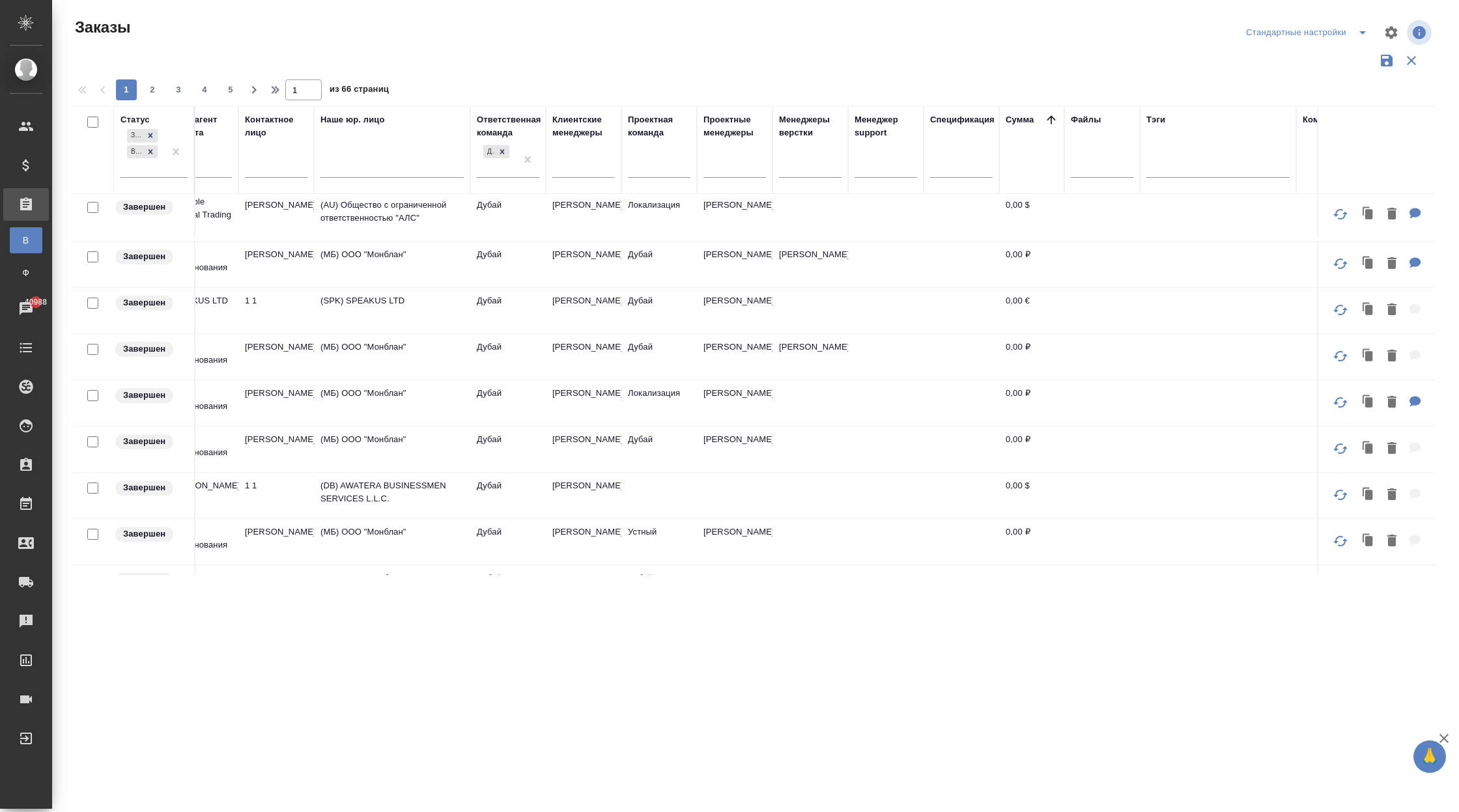
click at [1049, 121] on icon at bounding box center [1051, 119] width 13 height 13
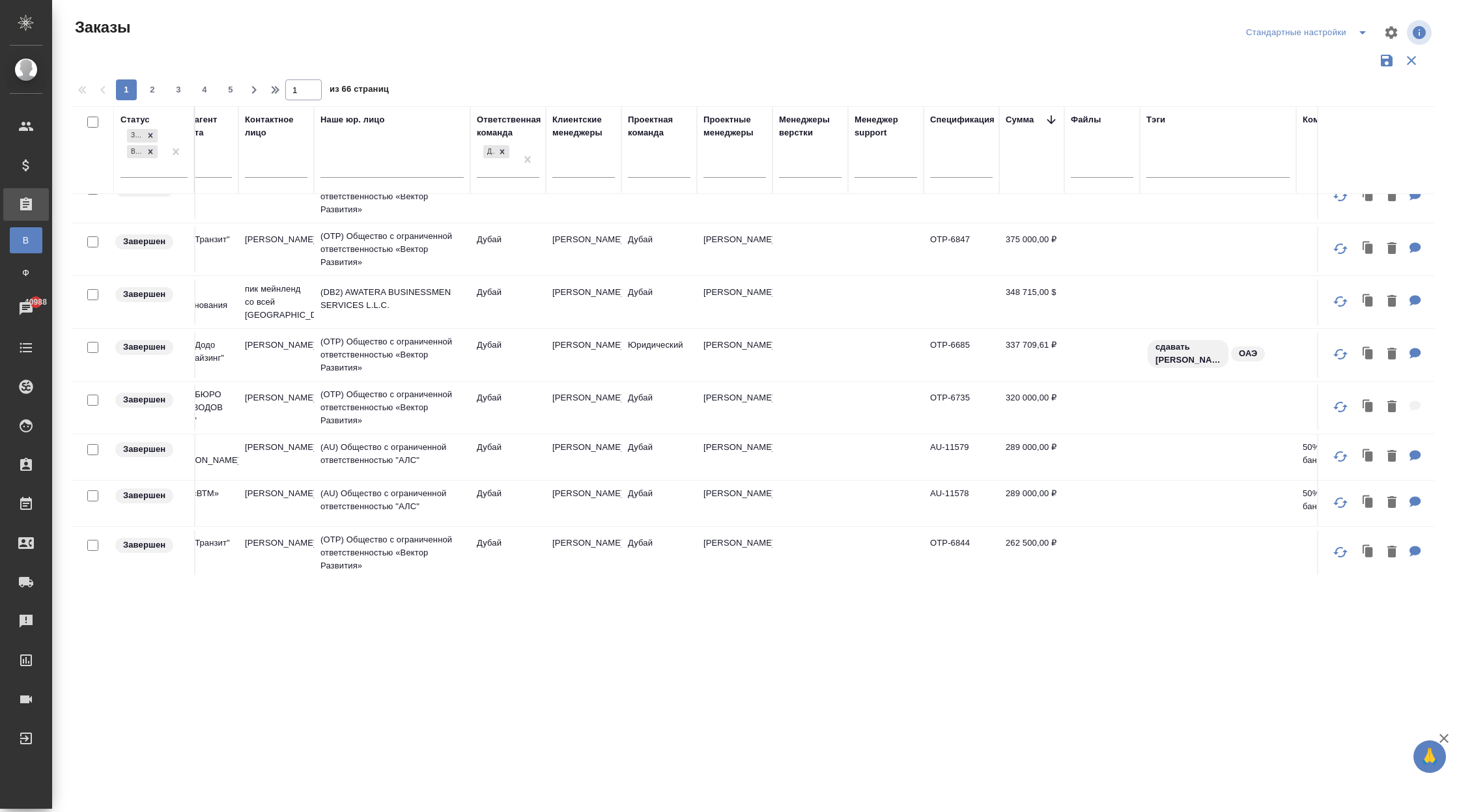
scroll to position [938, 683]
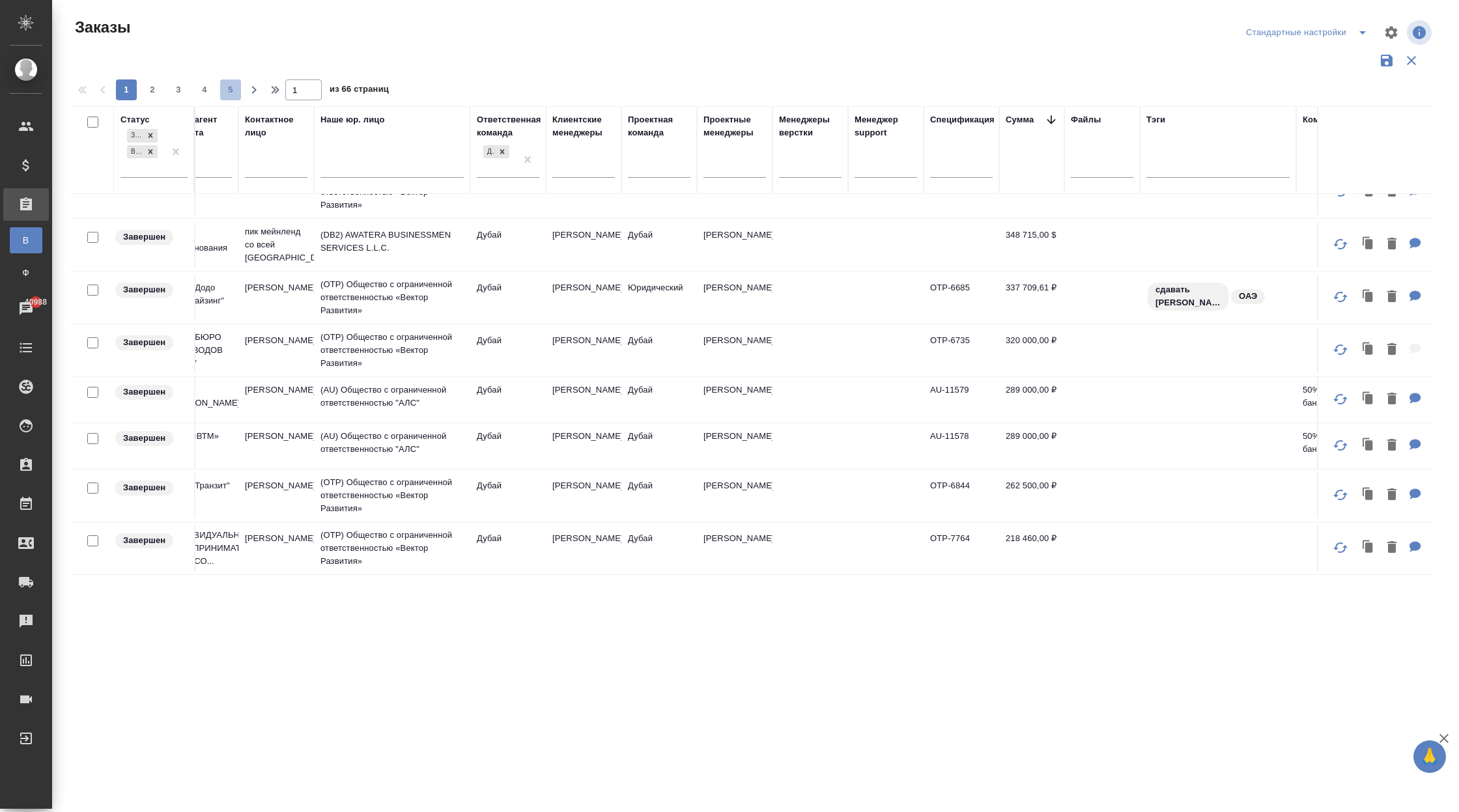
click at [228, 88] on span "5" at bounding box center [230, 89] width 21 height 13
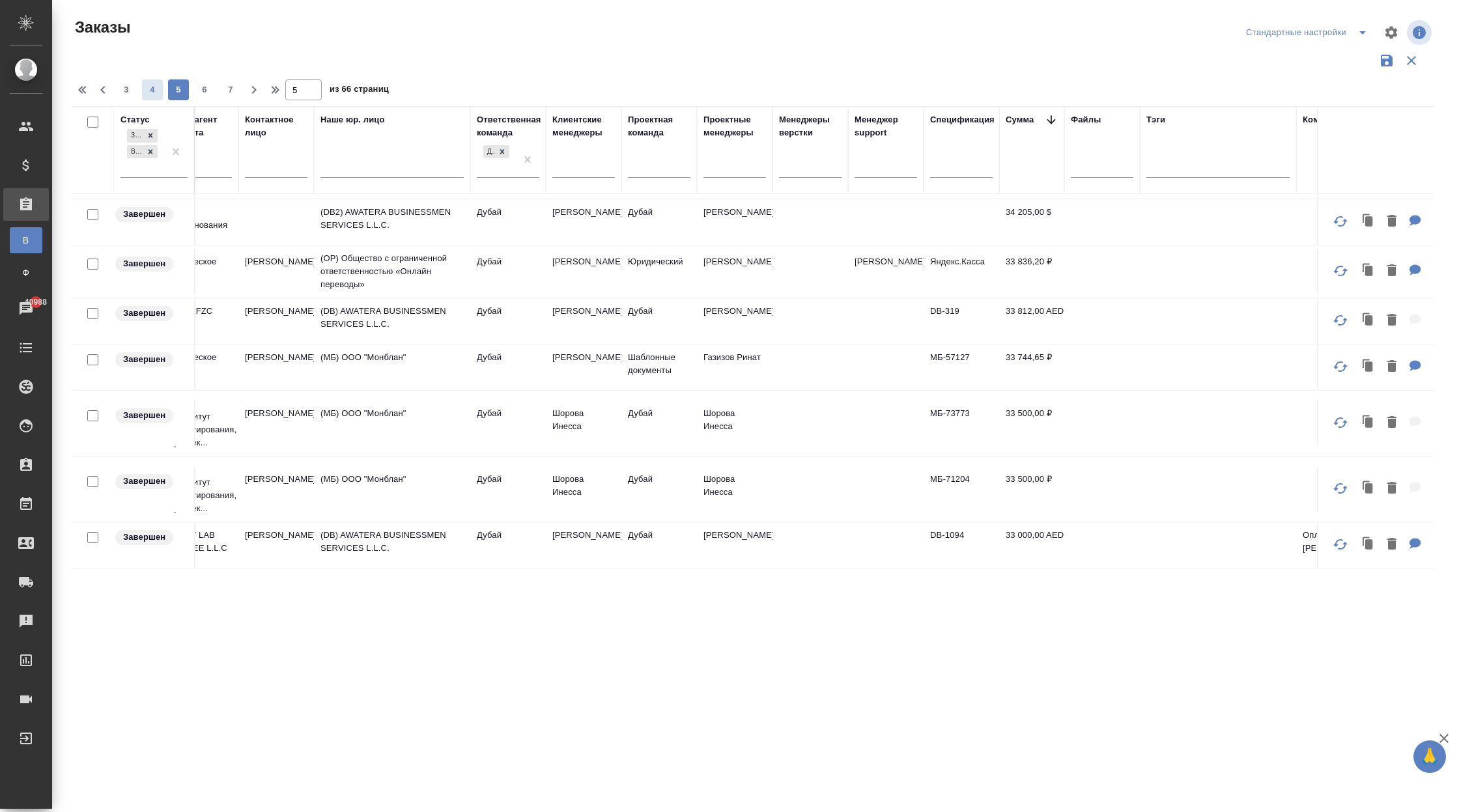
click at [144, 93] on span "4" at bounding box center [152, 89] width 21 height 13
type input "4"
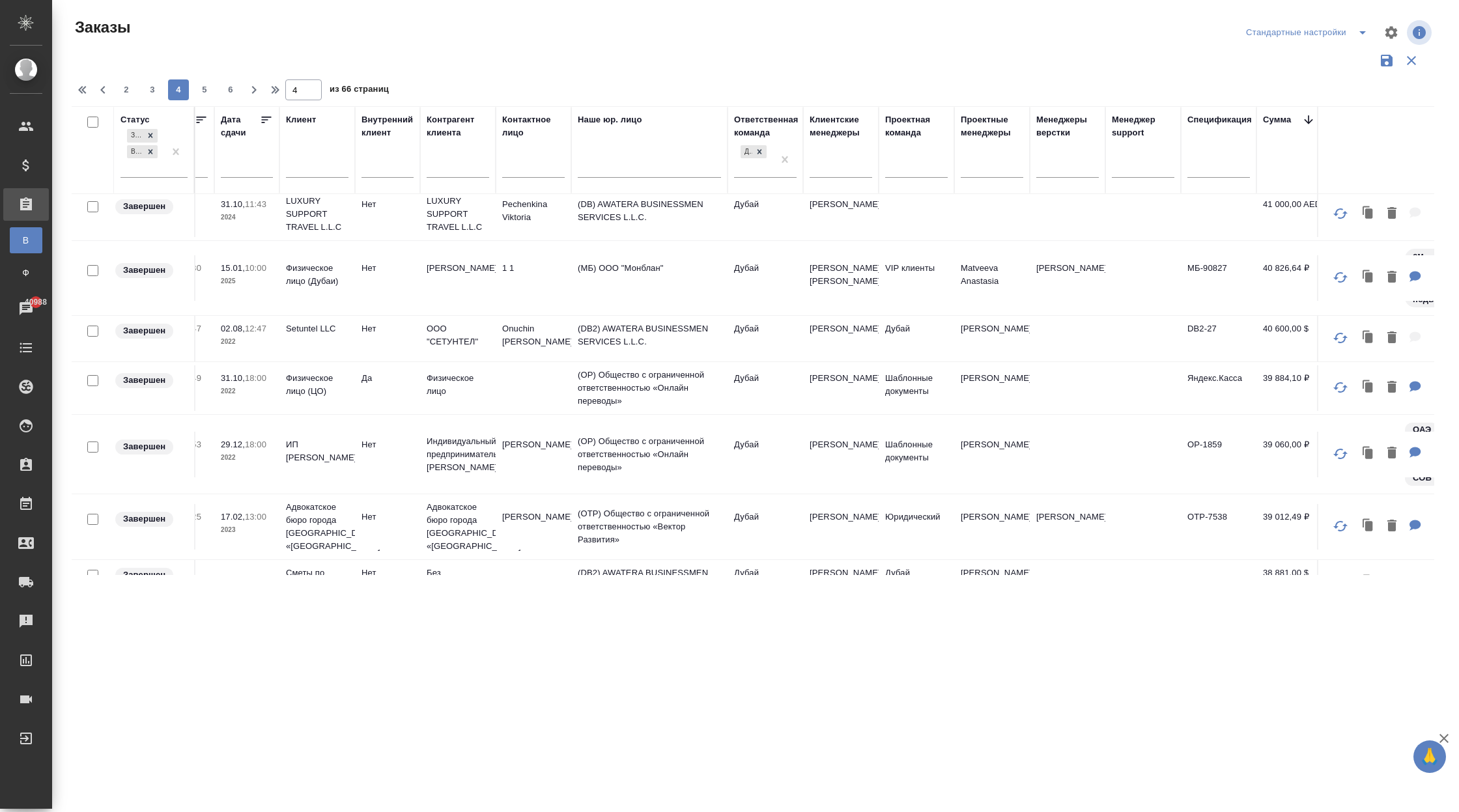
scroll to position [906, 428]
click at [238, 168] on input "text" at bounding box center [248, 168] width 45 height 18
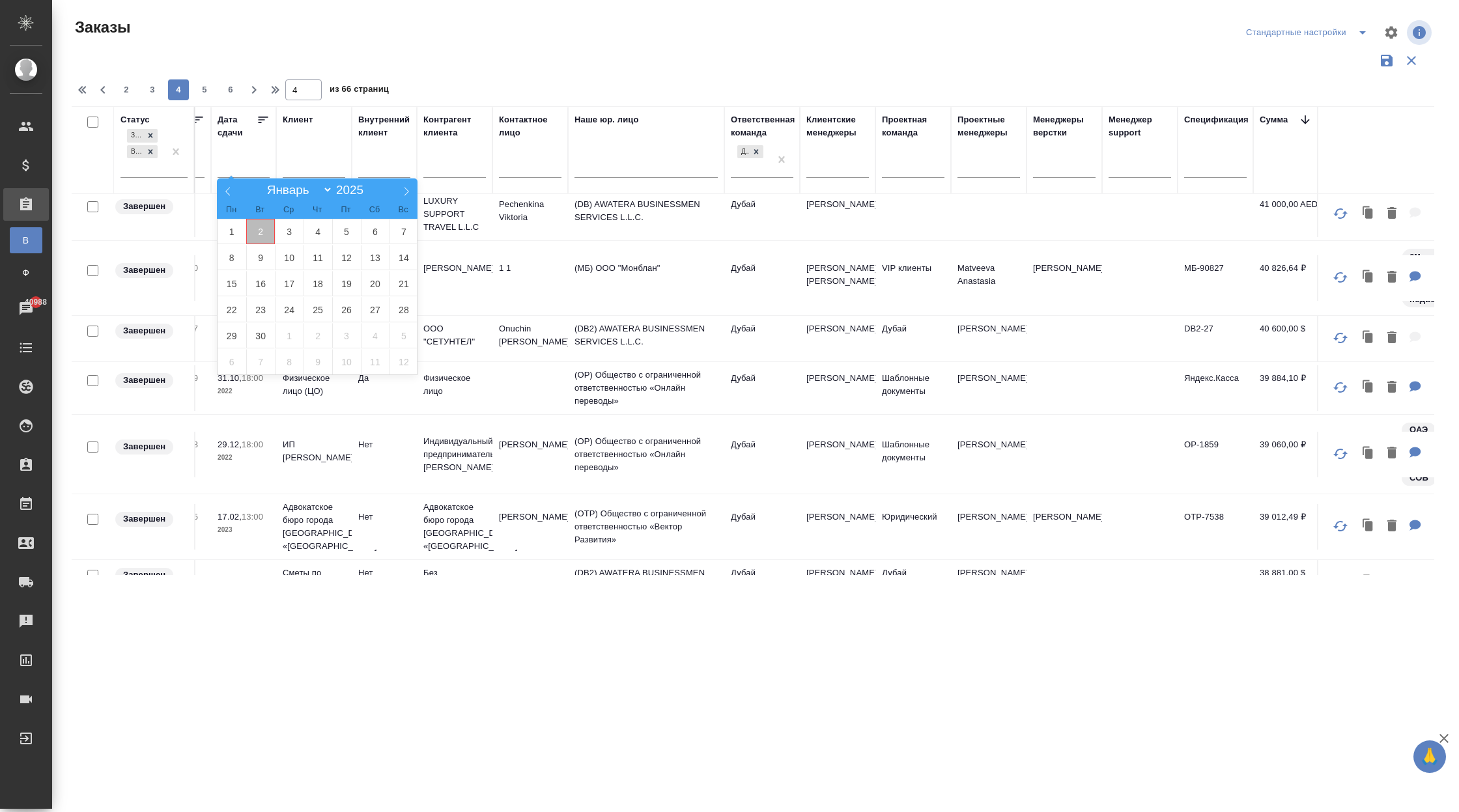
click at [270, 228] on span "2" at bounding box center [260, 231] width 28 height 25
type div "[DATE]T19:00:00.000Z"
click at [225, 189] on icon at bounding box center [228, 191] width 9 height 9
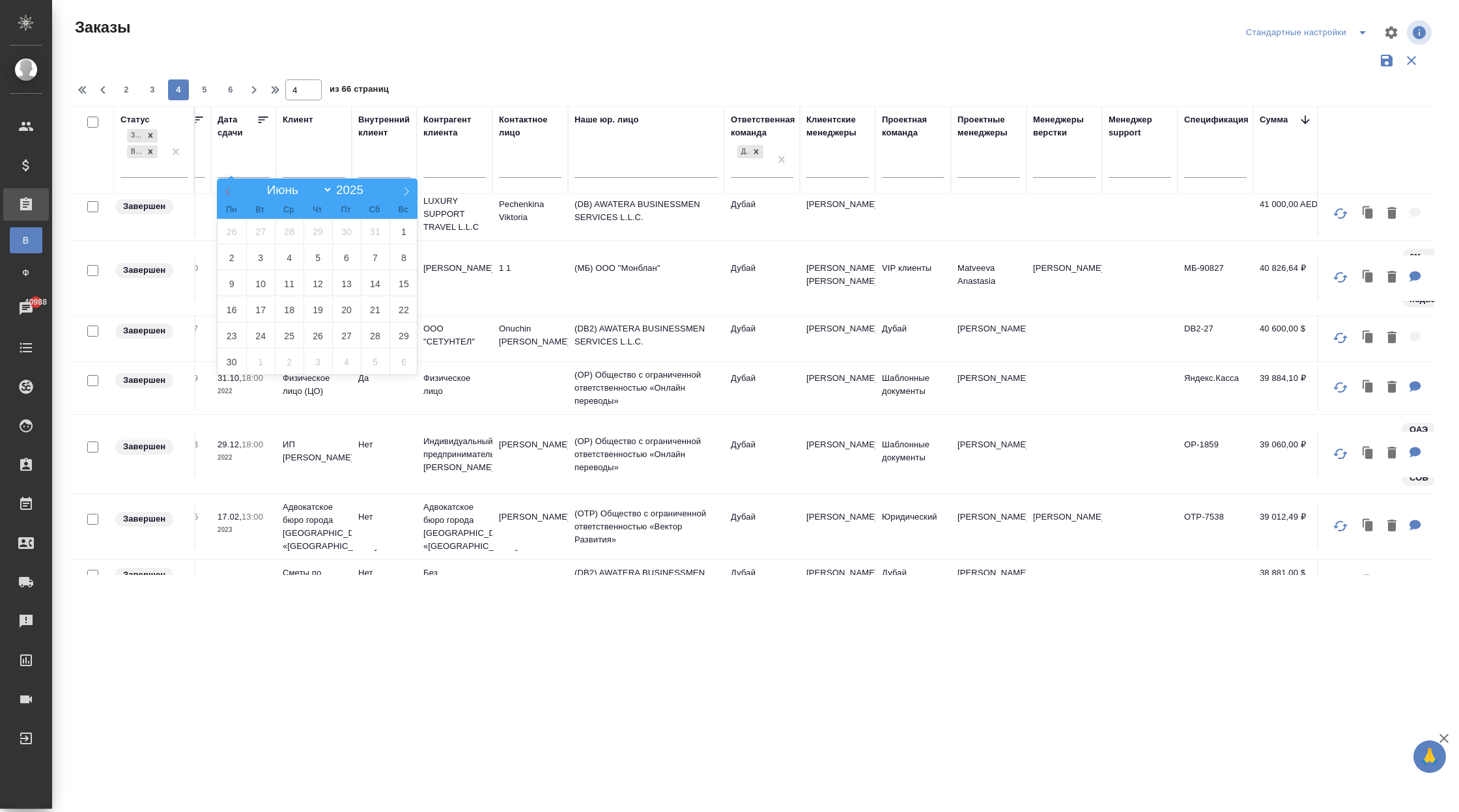
click at [225, 189] on icon at bounding box center [228, 191] width 9 height 9
select select "3"
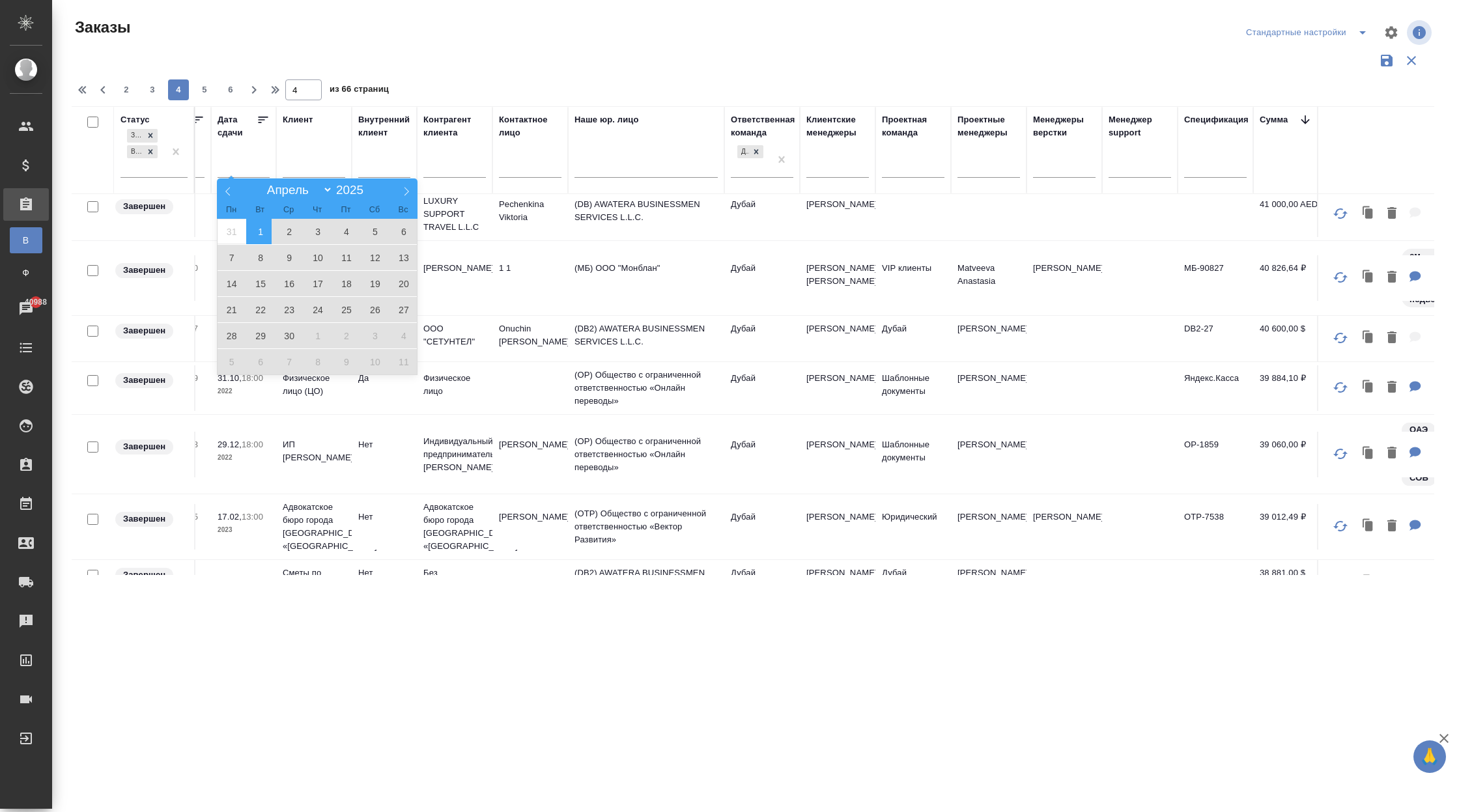
click at [266, 234] on span "1" at bounding box center [260, 231] width 28 height 25
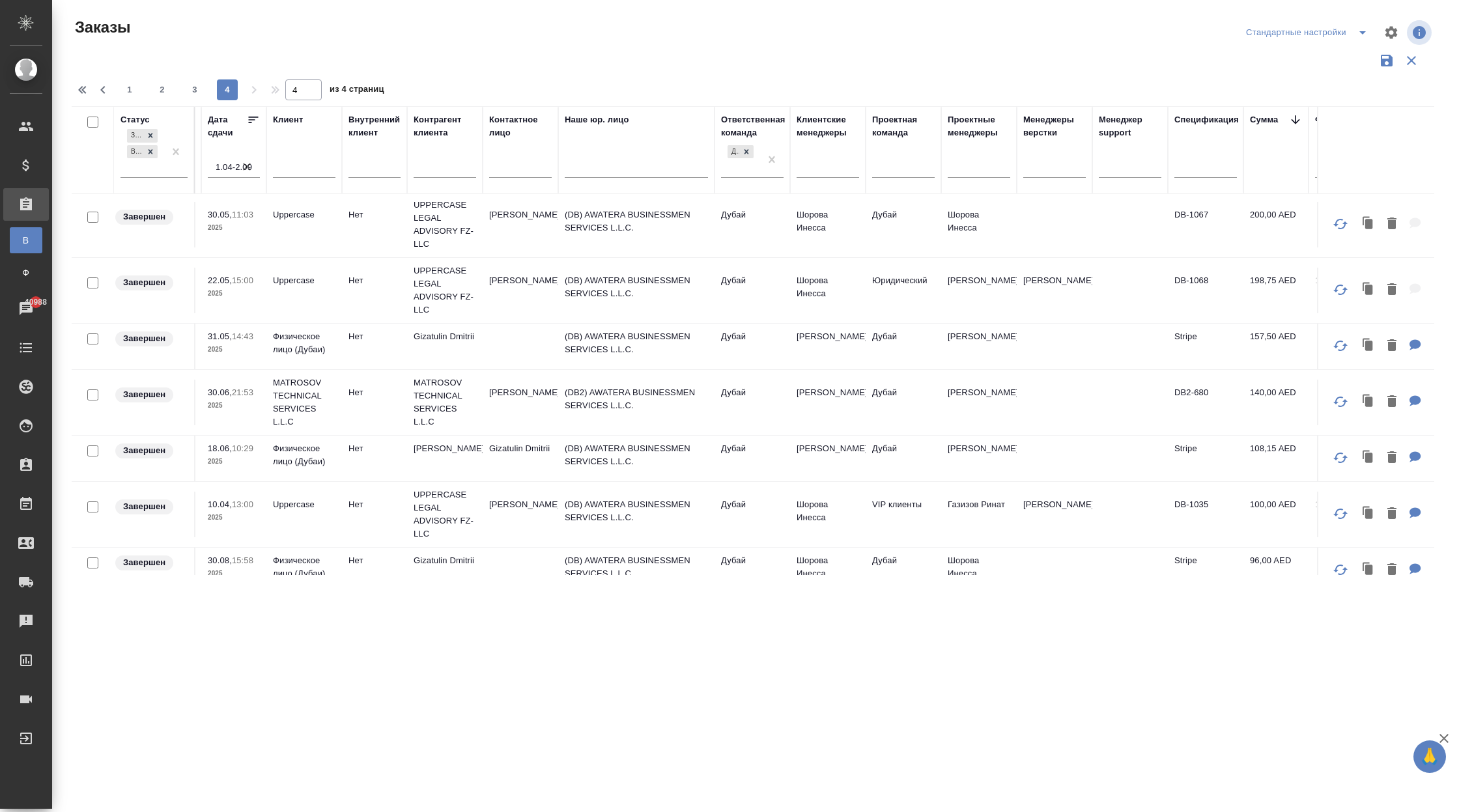
scroll to position [0, 438]
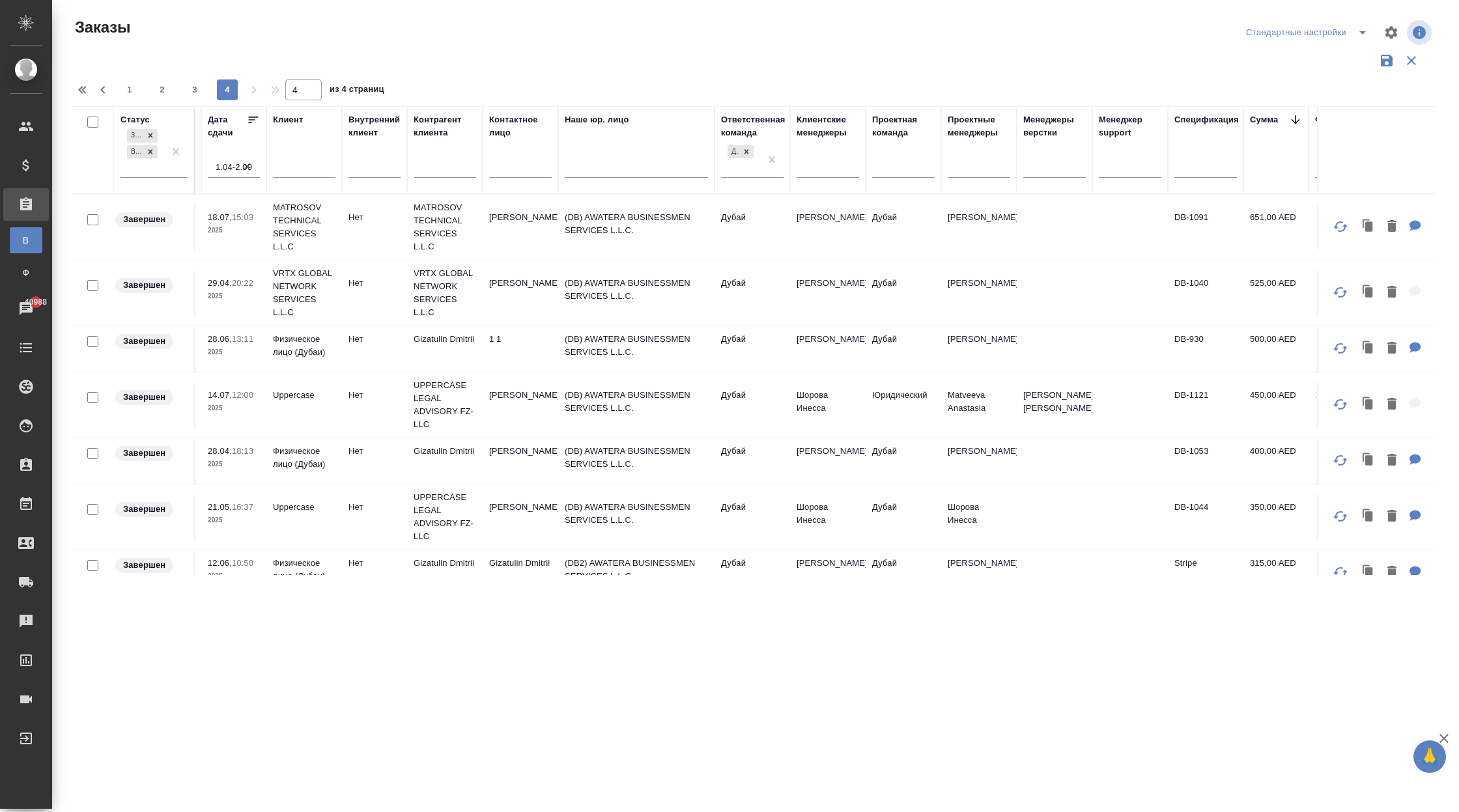
click at [130, 87] on span "1" at bounding box center [129, 89] width 21 height 13
type input "1"
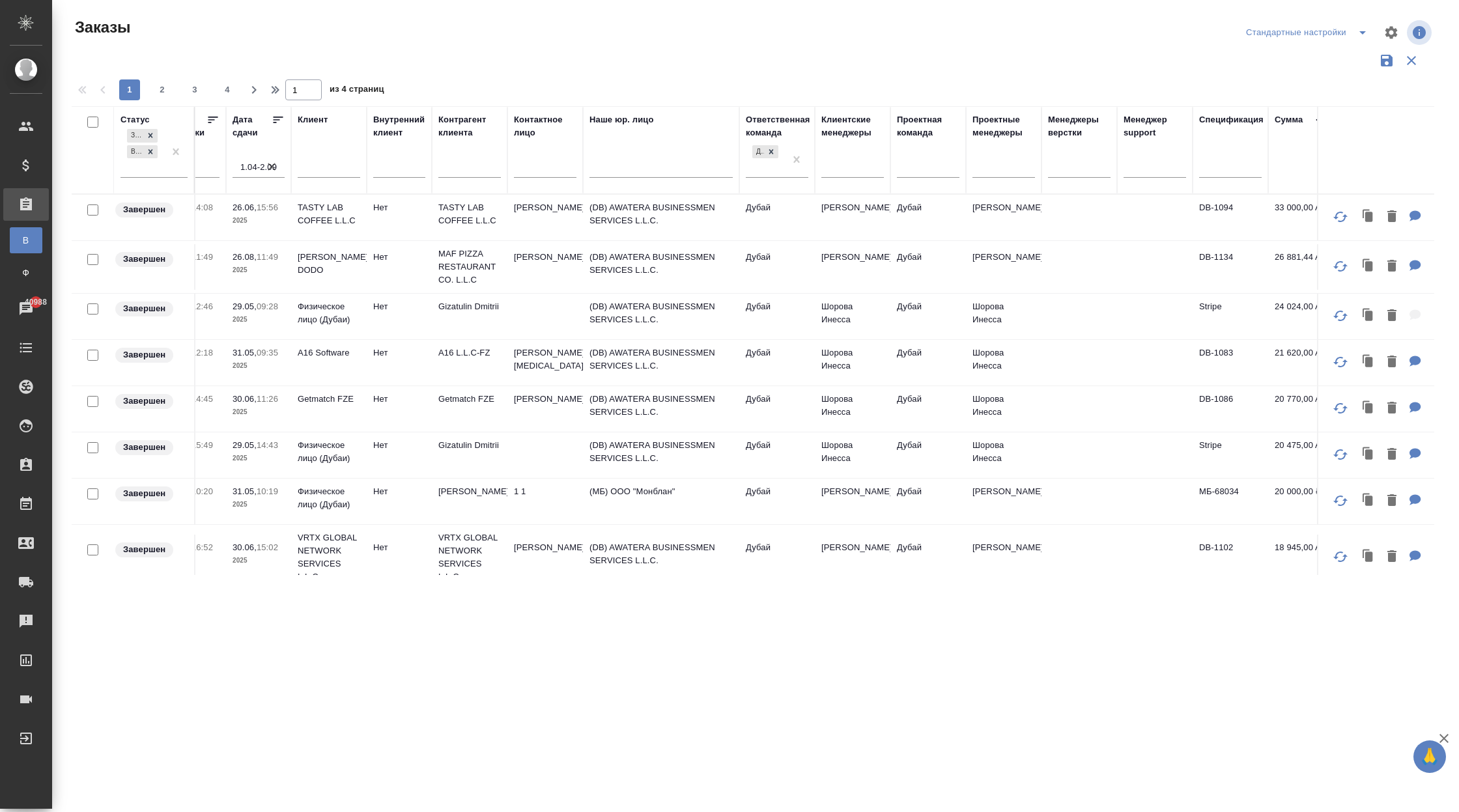
scroll to position [0, 415]
click at [893, 228] on td "Дубай" at bounding box center [928, 217] width 75 height 45
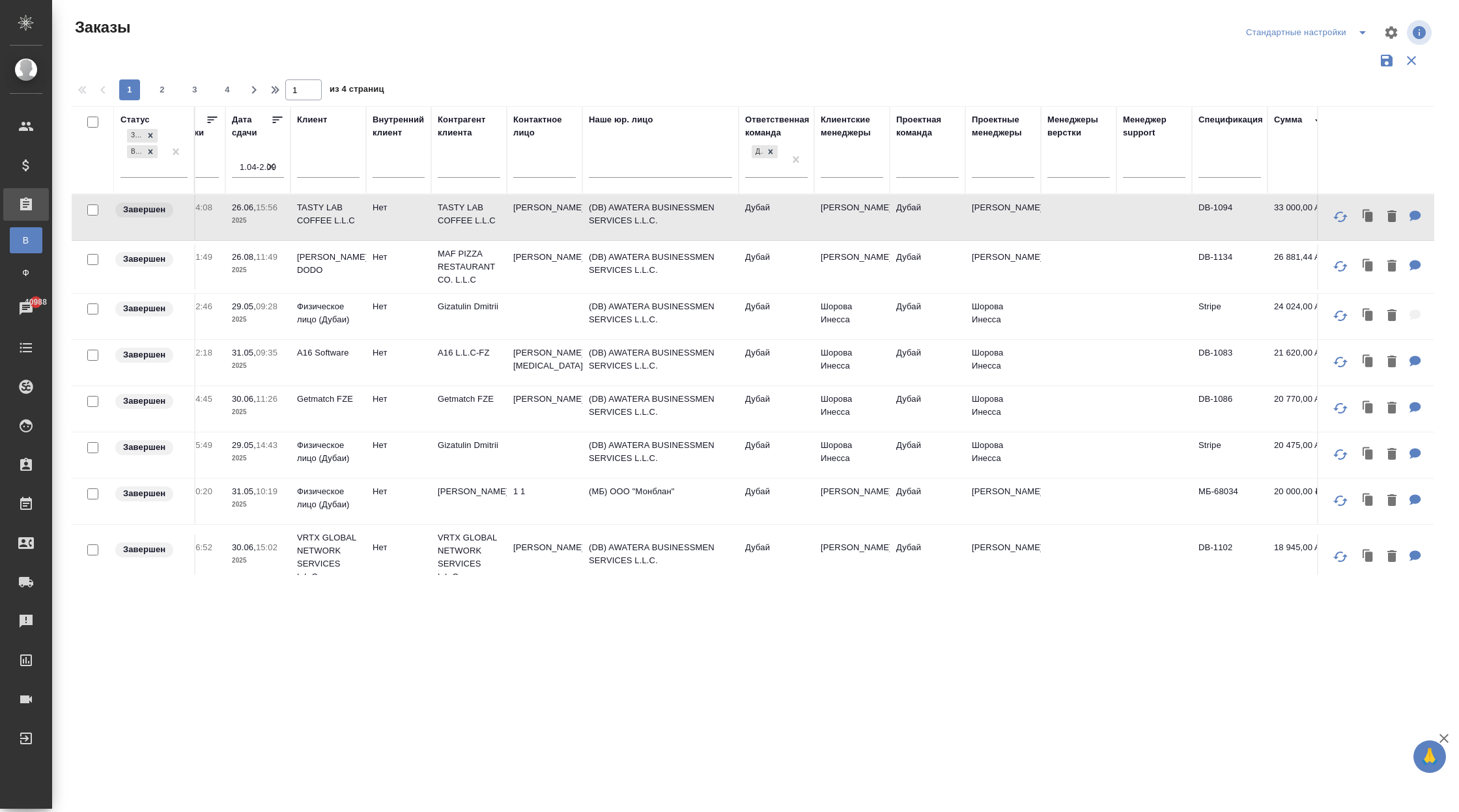
click at [798, 228] on td "Дубай" at bounding box center [776, 217] width 75 height 45
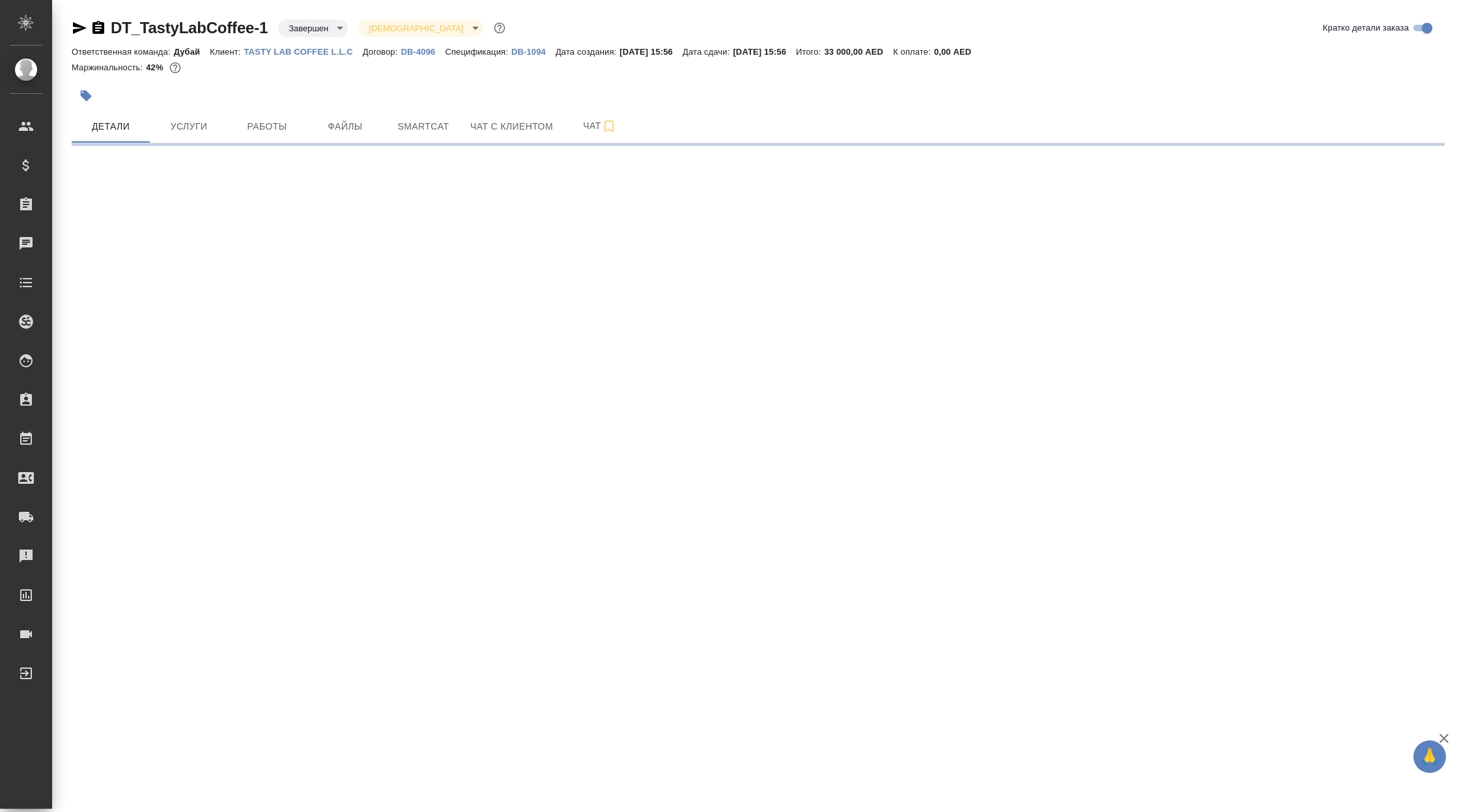
select select "RU"
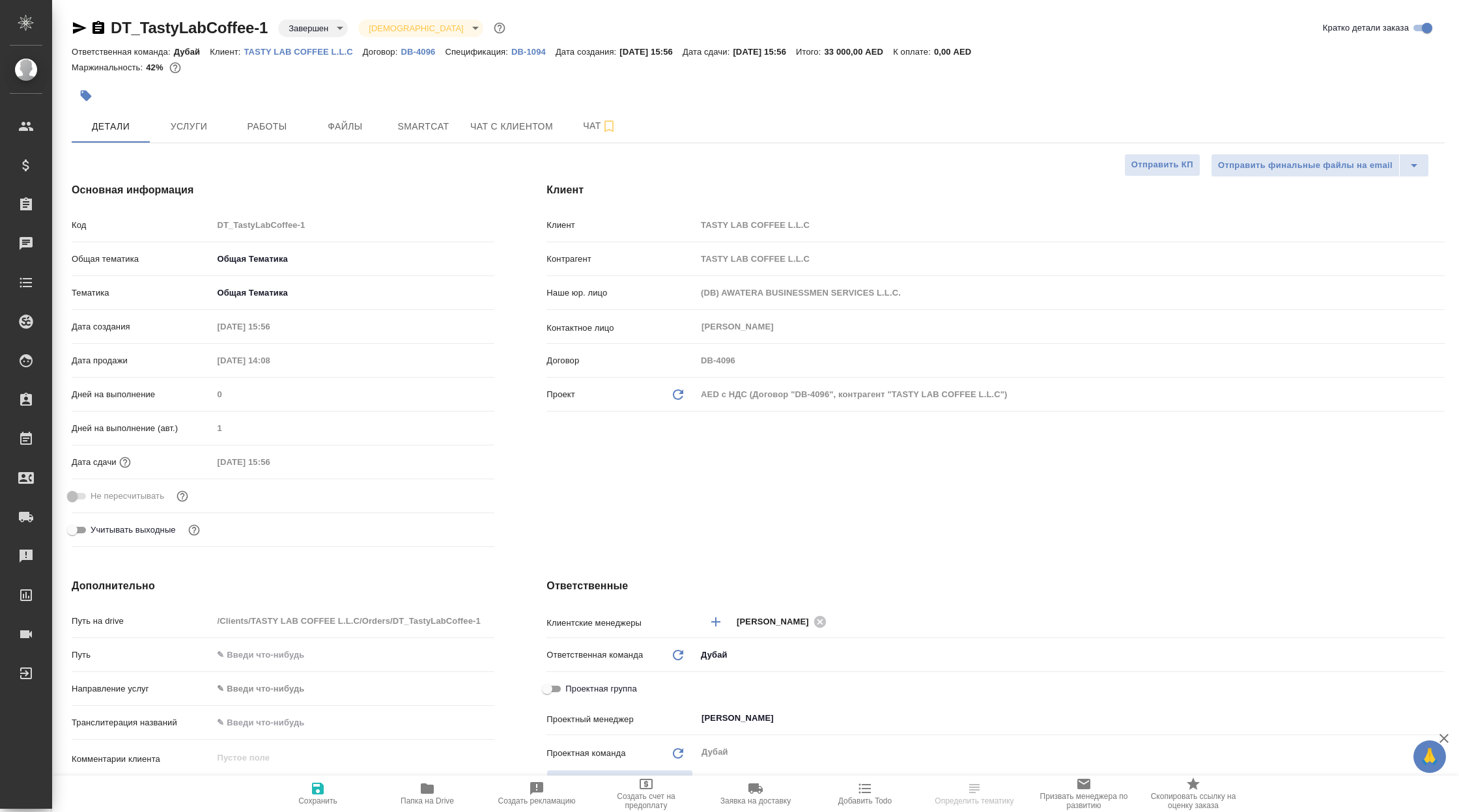
type textarea "x"
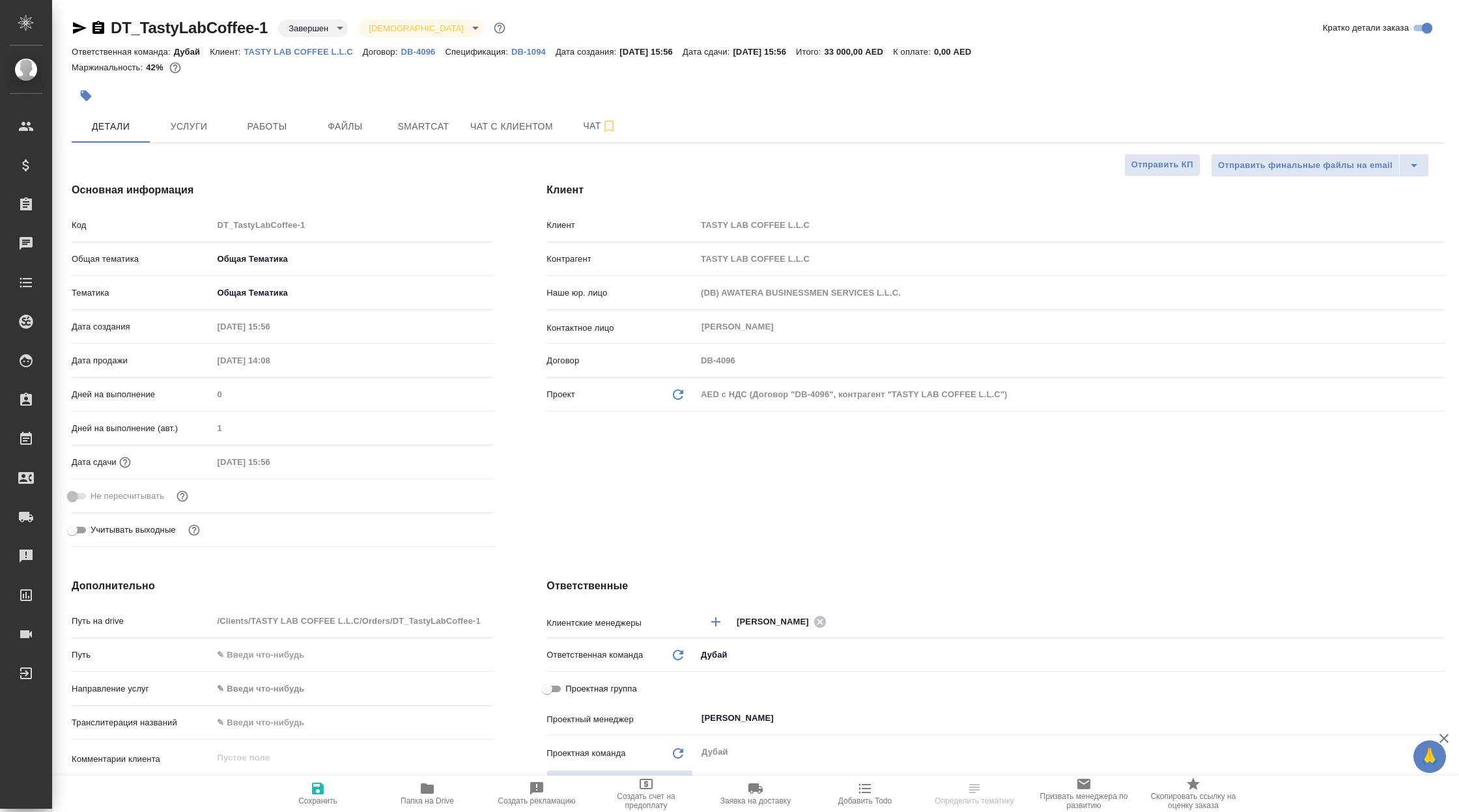
type textarea "x"
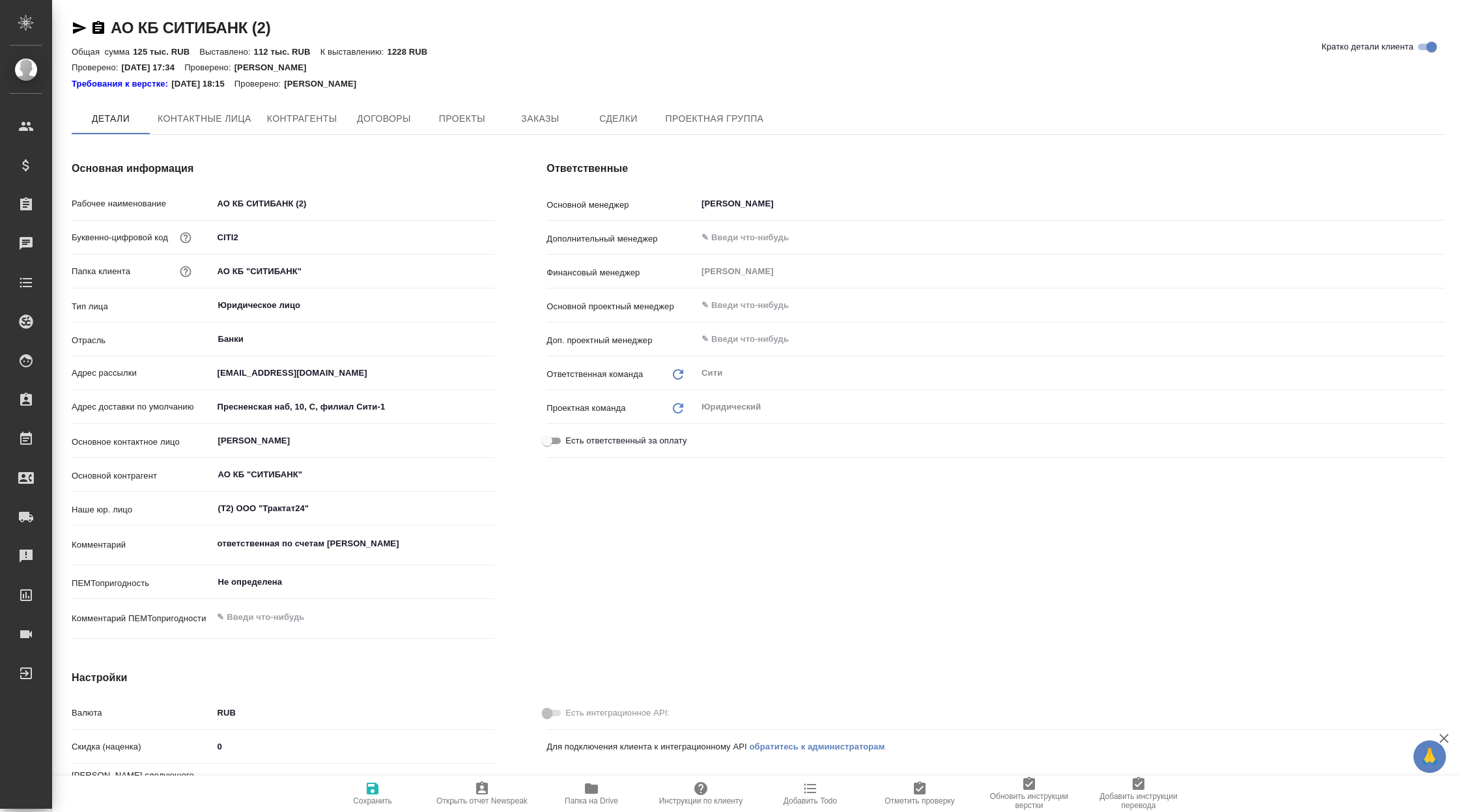
type textarea "x"
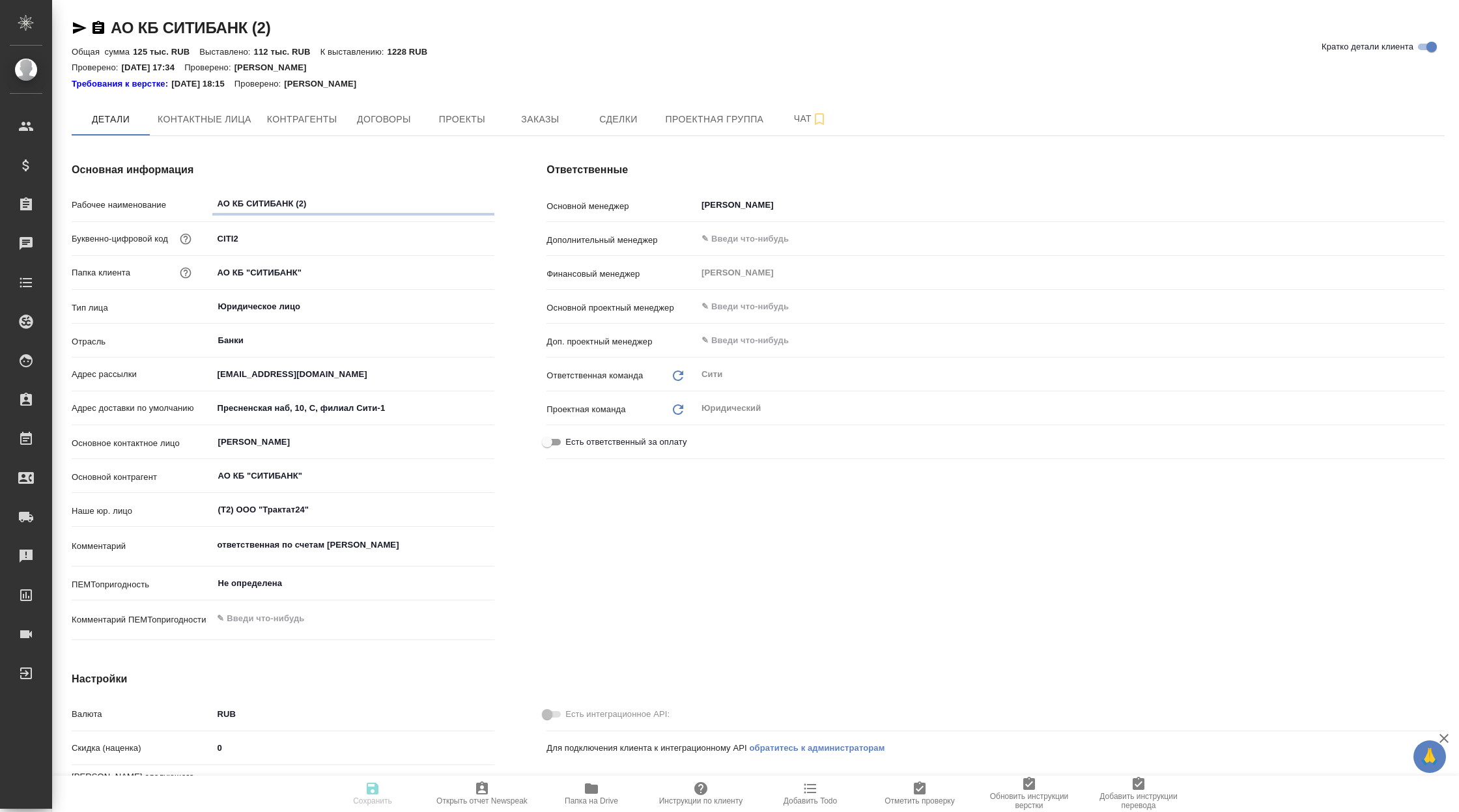
type textarea "x"
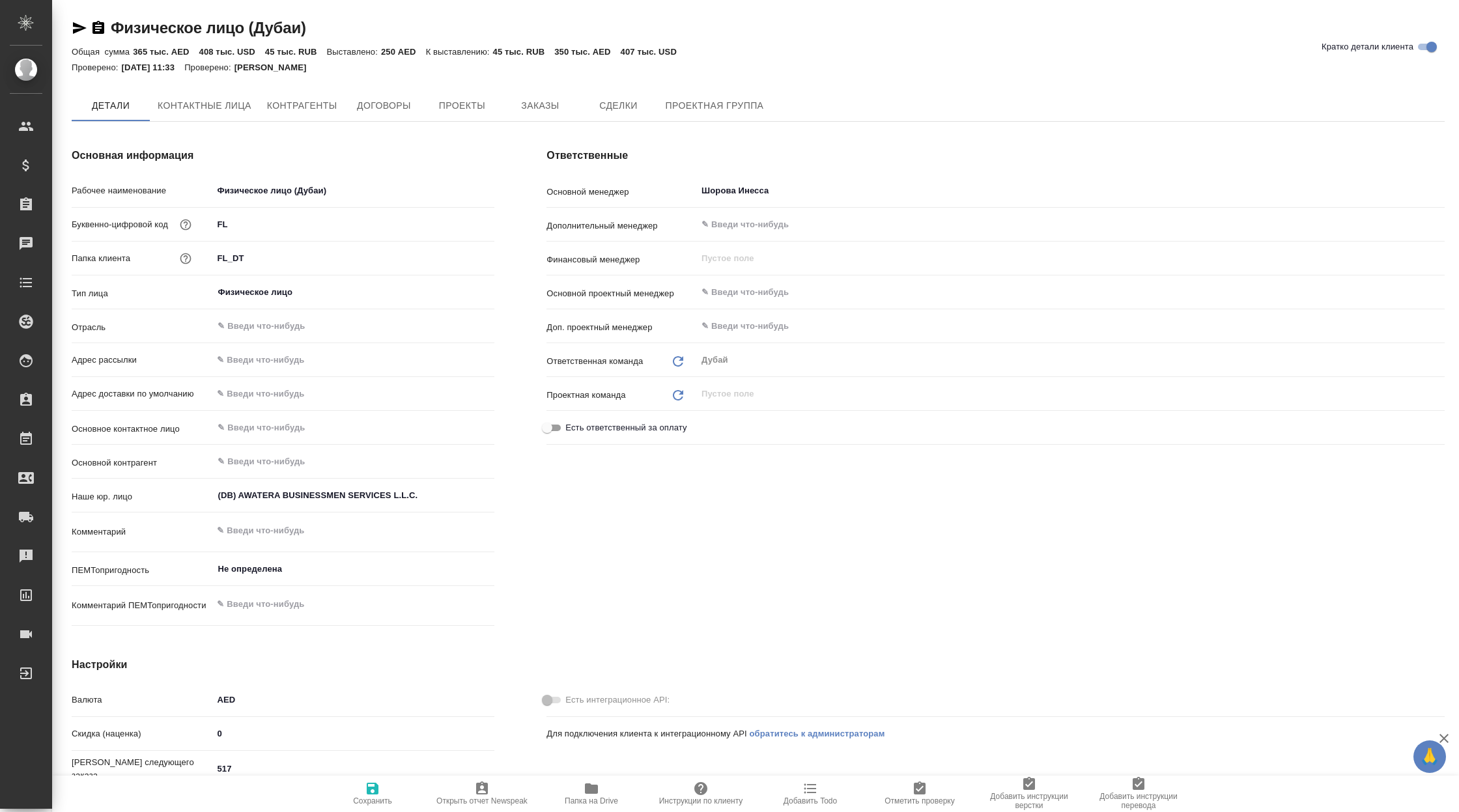
type textarea "x"
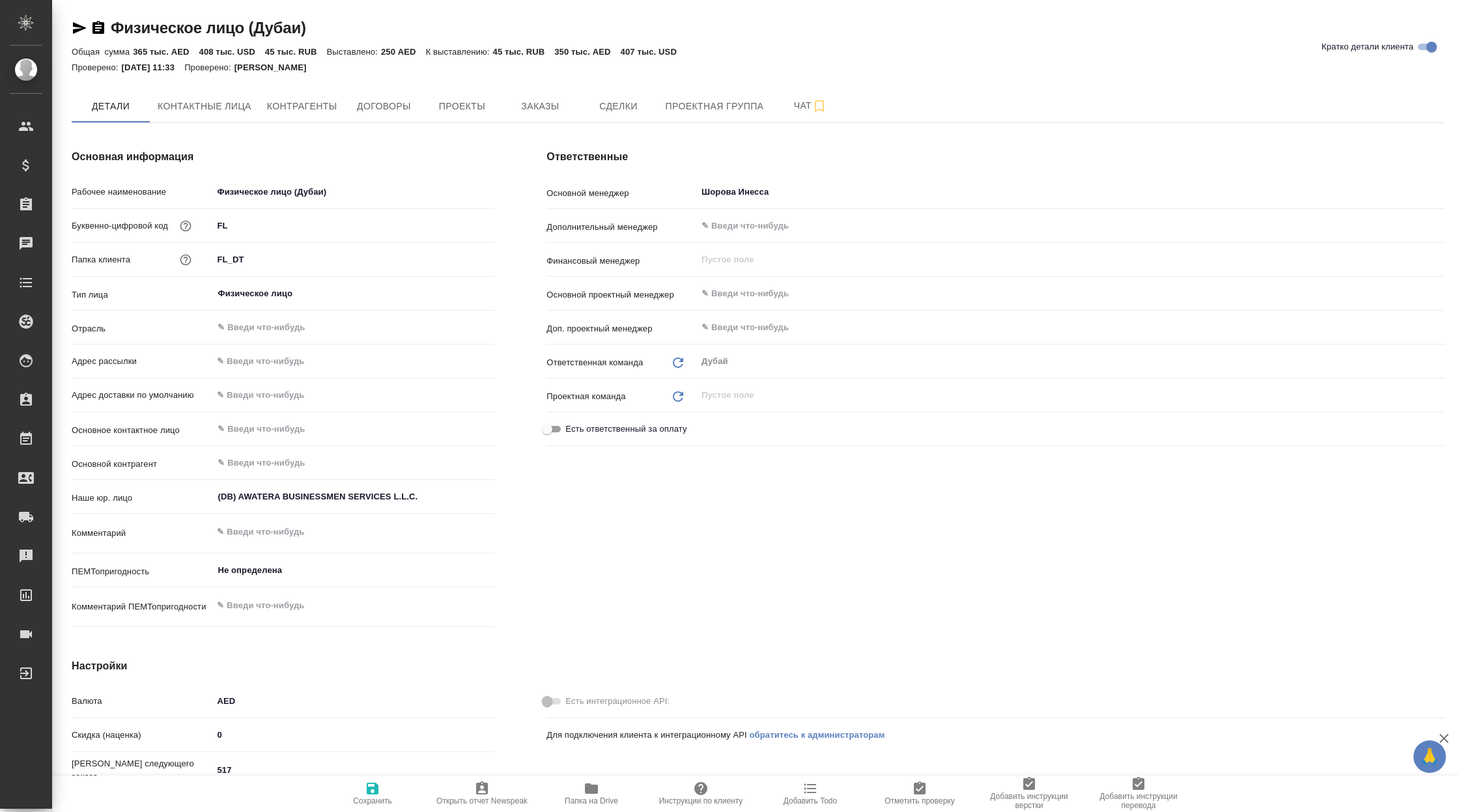
type textarea "x"
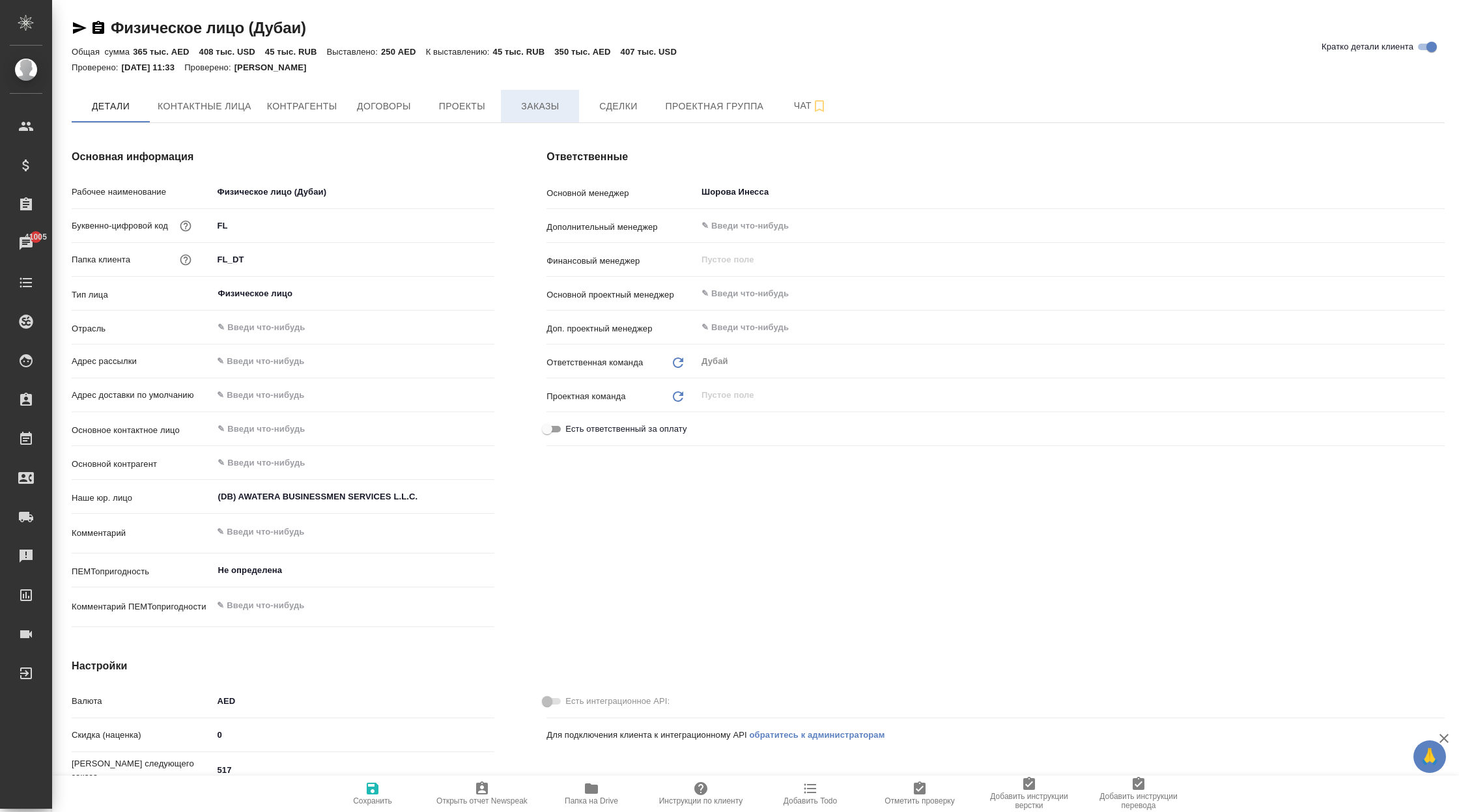
click at [536, 111] on span "Заказы" at bounding box center [539, 106] width 62 height 16
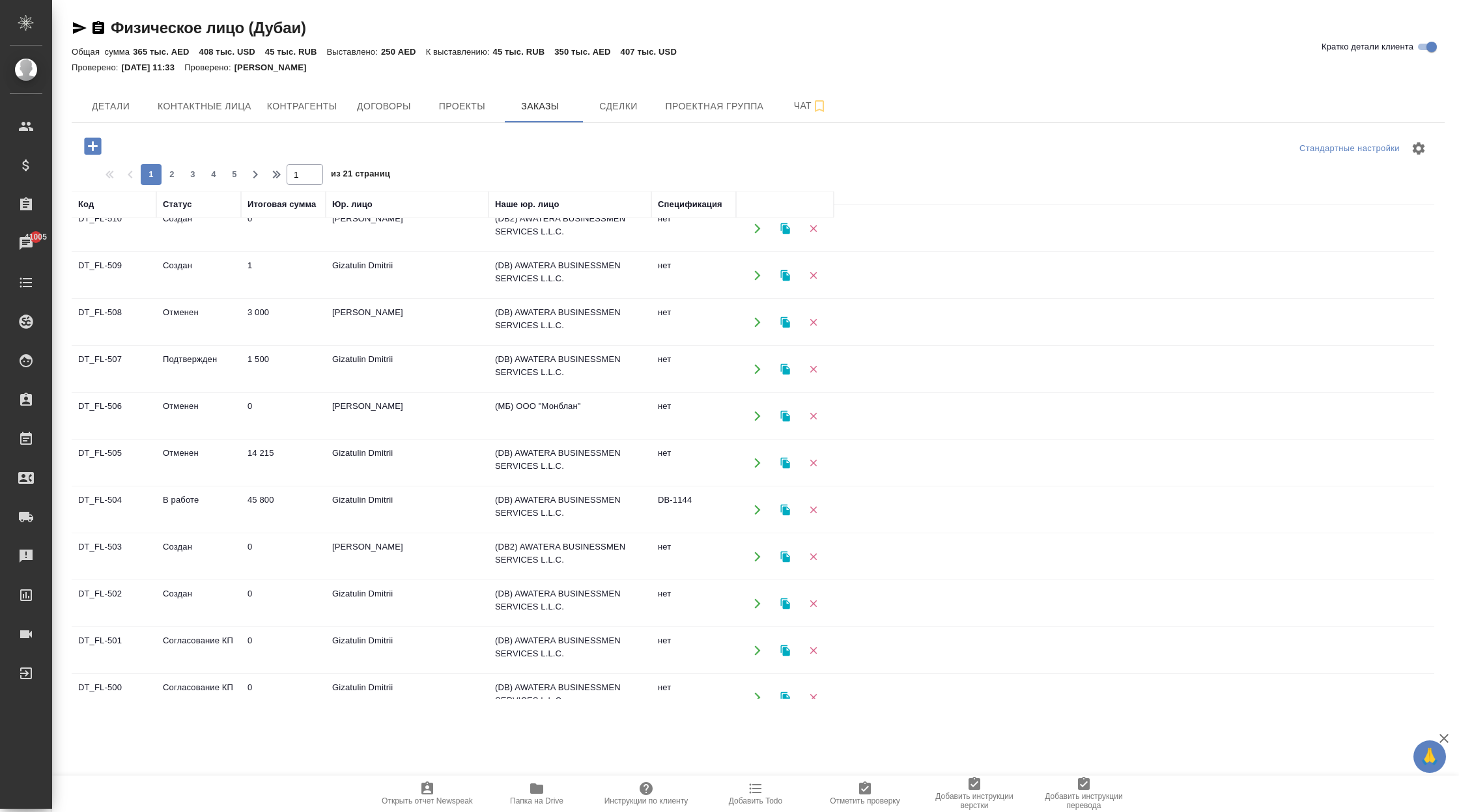
scroll to position [297, 0]
click at [295, 504] on td "45 800" at bounding box center [283, 508] width 85 height 45
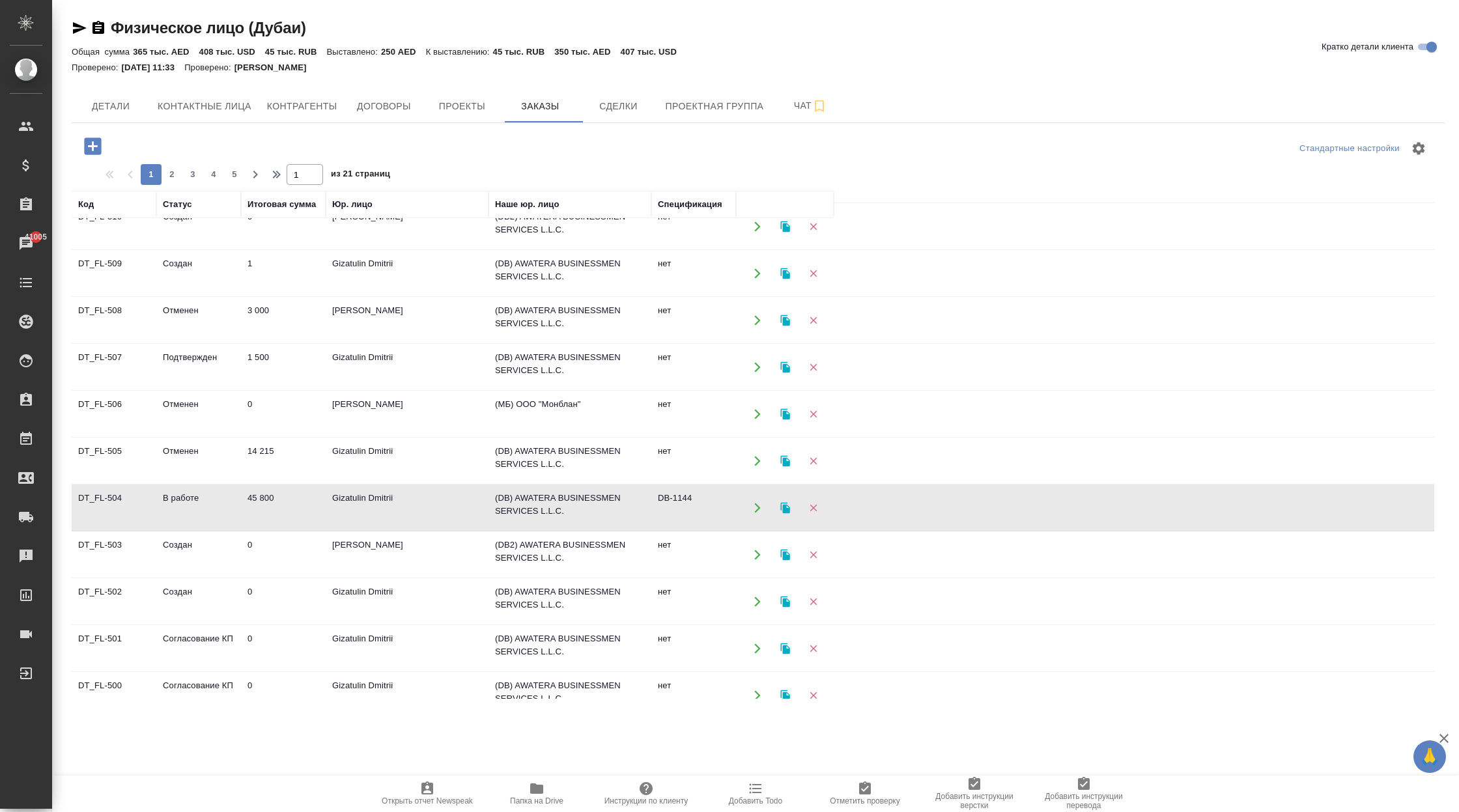
click at [318, 509] on td "45 800" at bounding box center [283, 508] width 85 height 45
click at [245, 173] on span "5" at bounding box center [234, 175] width 21 height 13
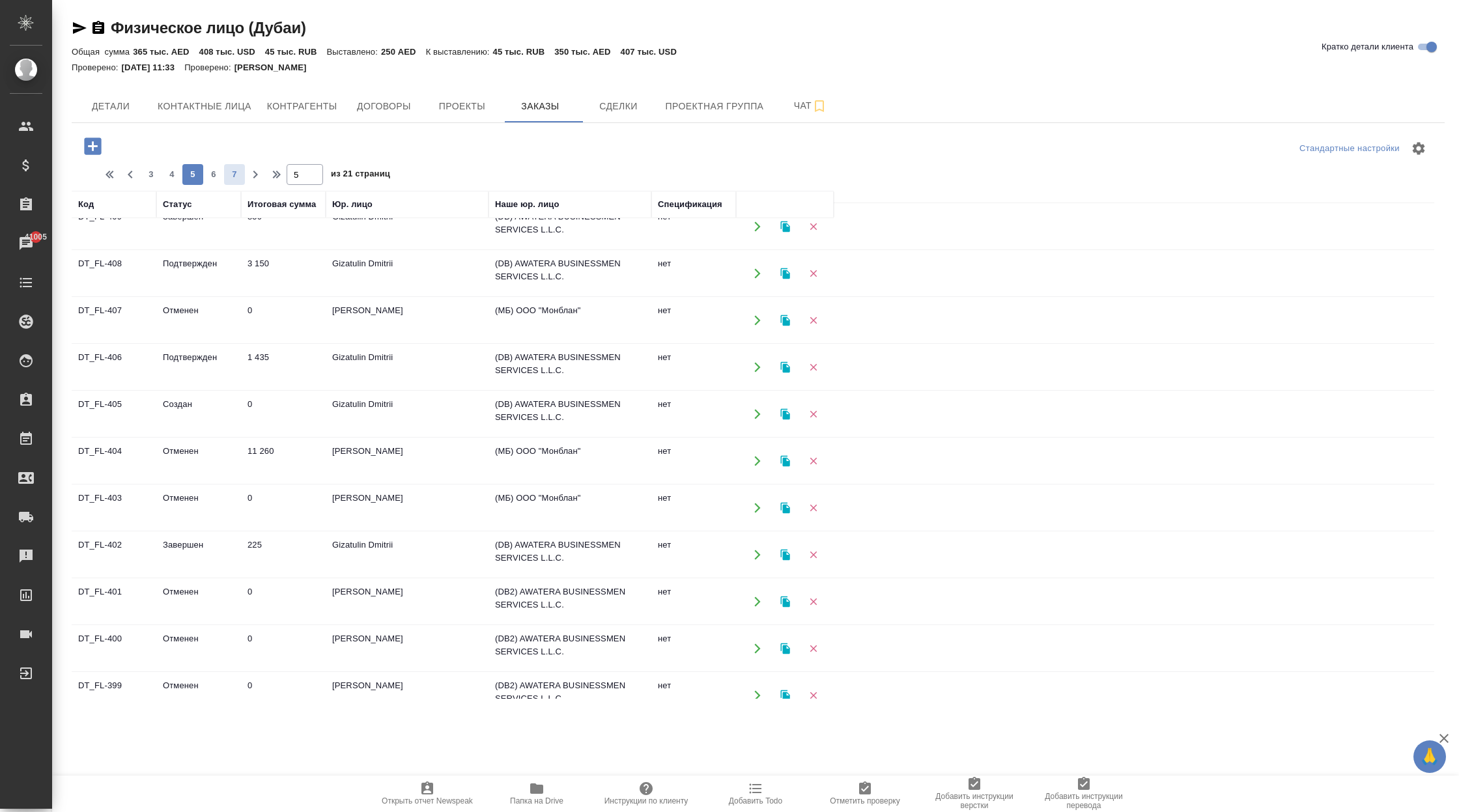
click at [241, 177] on span "7" at bounding box center [234, 175] width 21 height 13
click at [235, 178] on span "9" at bounding box center [234, 175] width 21 height 13
click at [235, 178] on span "11" at bounding box center [234, 175] width 21 height 13
click at [235, 178] on span "13" at bounding box center [234, 175] width 21 height 13
click at [275, 175] on icon "button" at bounding box center [278, 175] width 15 height 15
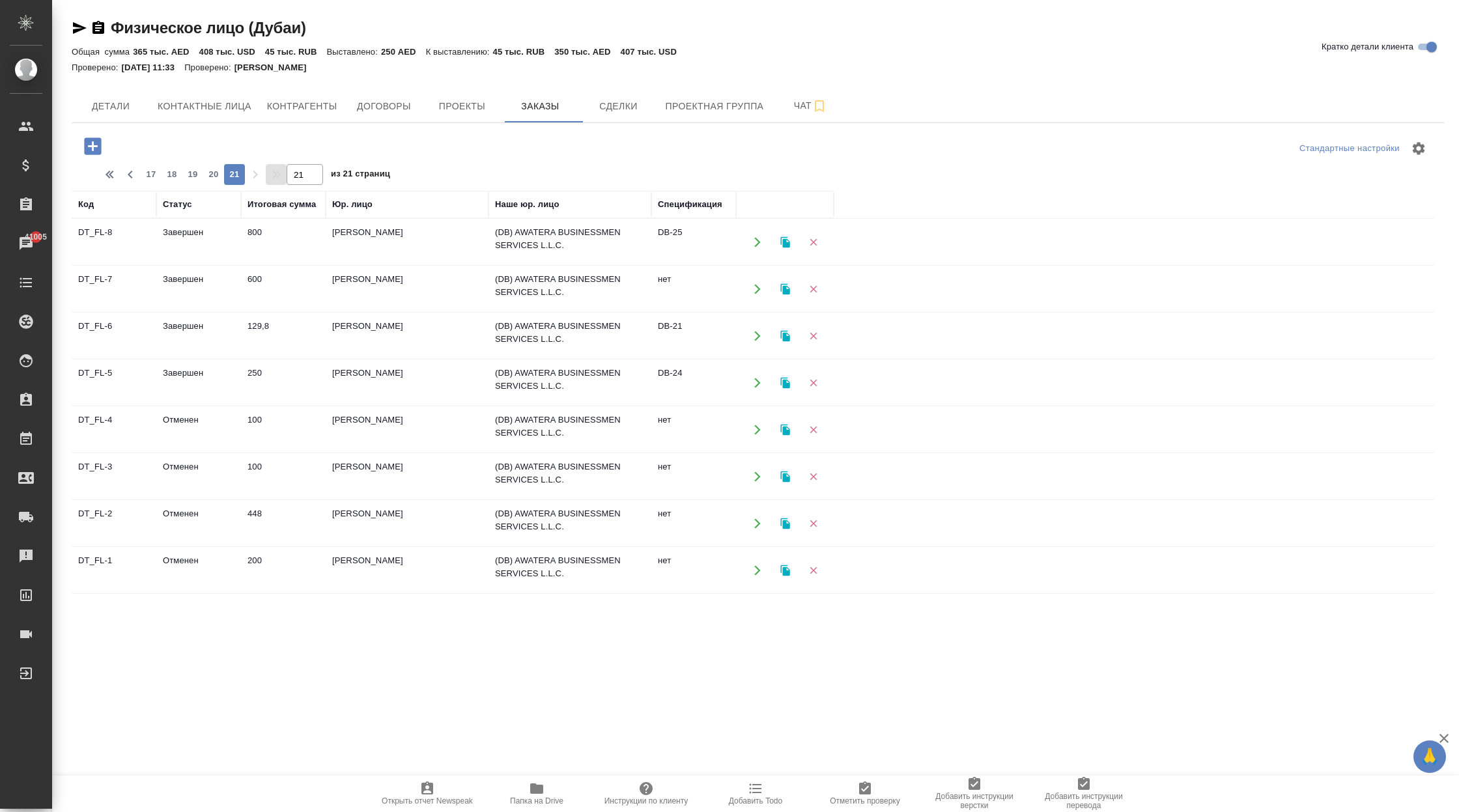
scroll to position [0, 0]
click at [110, 175] on icon "button" at bounding box center [112, 175] width 15 height 15
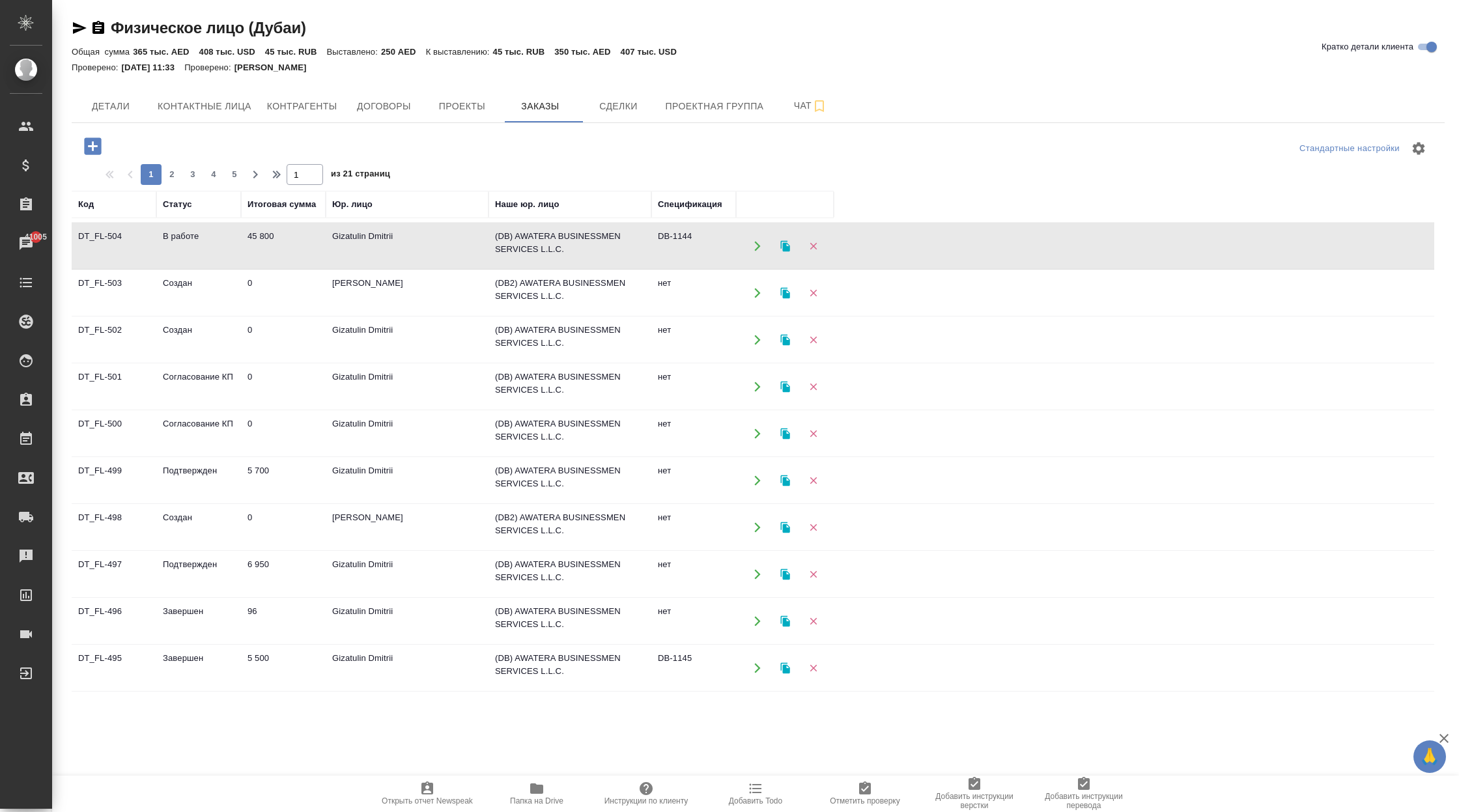
scroll to position [685, 0]
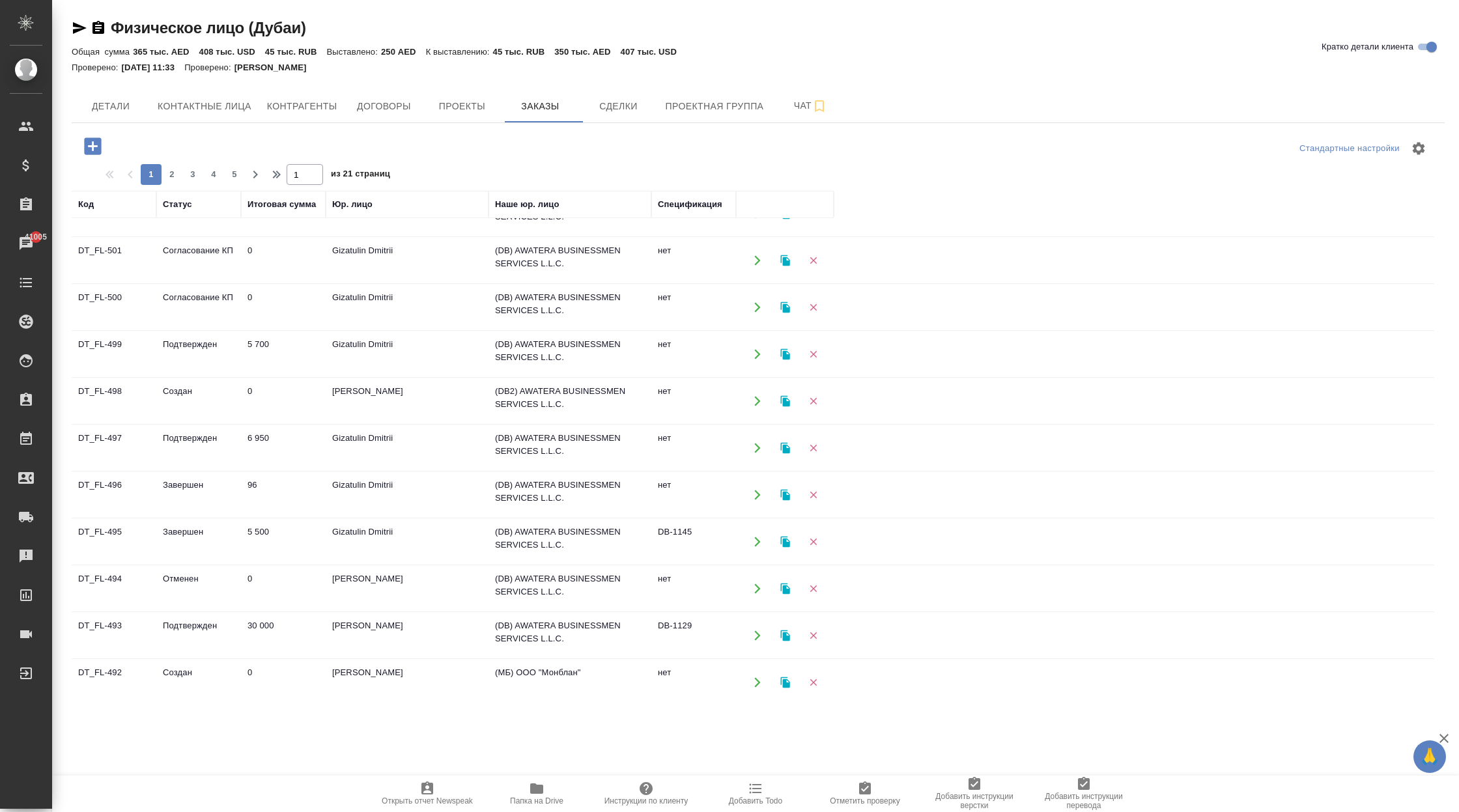
click at [398, 528] on td "Gizatulin Dmitrii" at bounding box center [407, 541] width 163 height 45
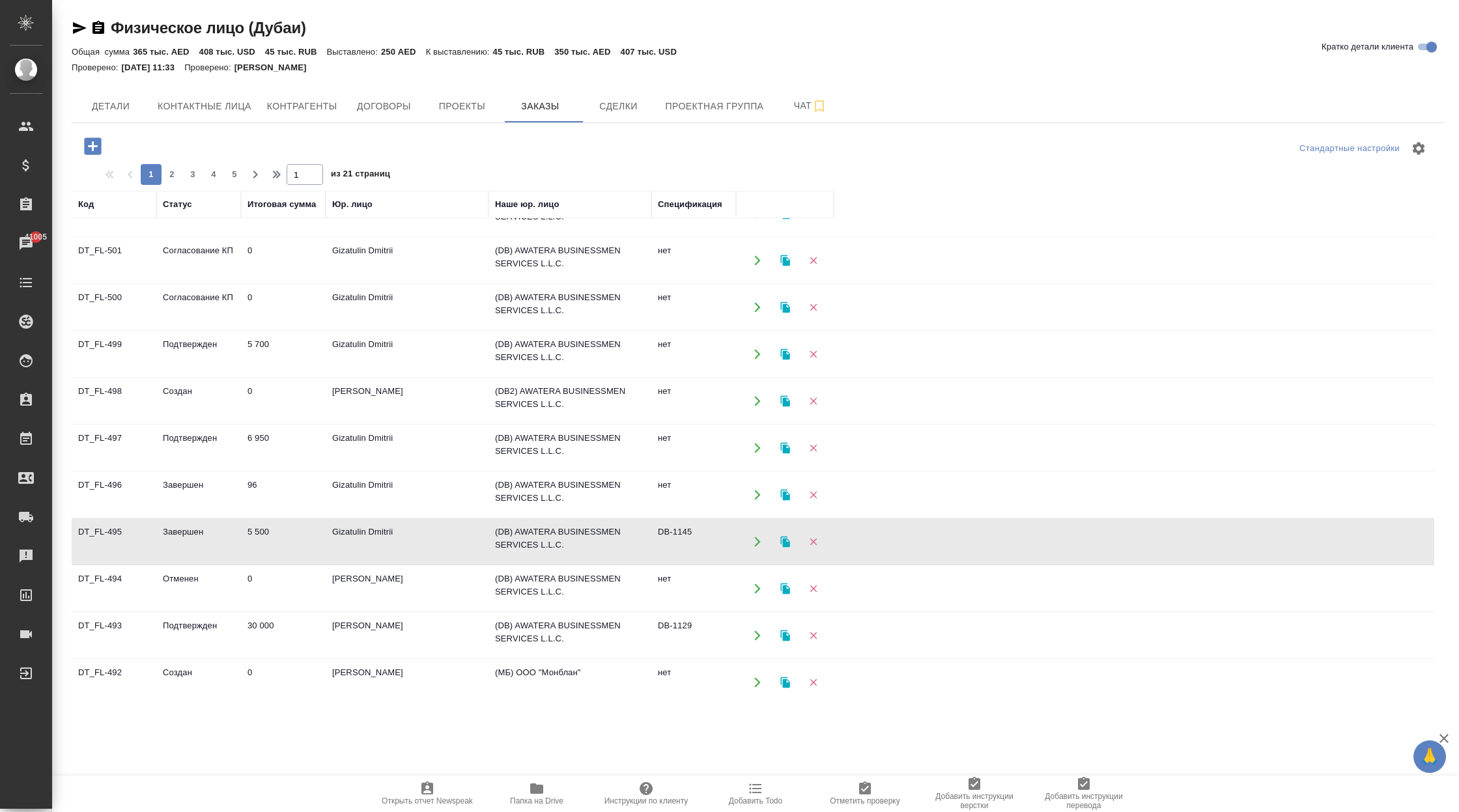
click at [373, 525] on td "Gizatulin Dmitrii" at bounding box center [407, 541] width 163 height 45
click at [174, 177] on span "2" at bounding box center [172, 175] width 21 height 13
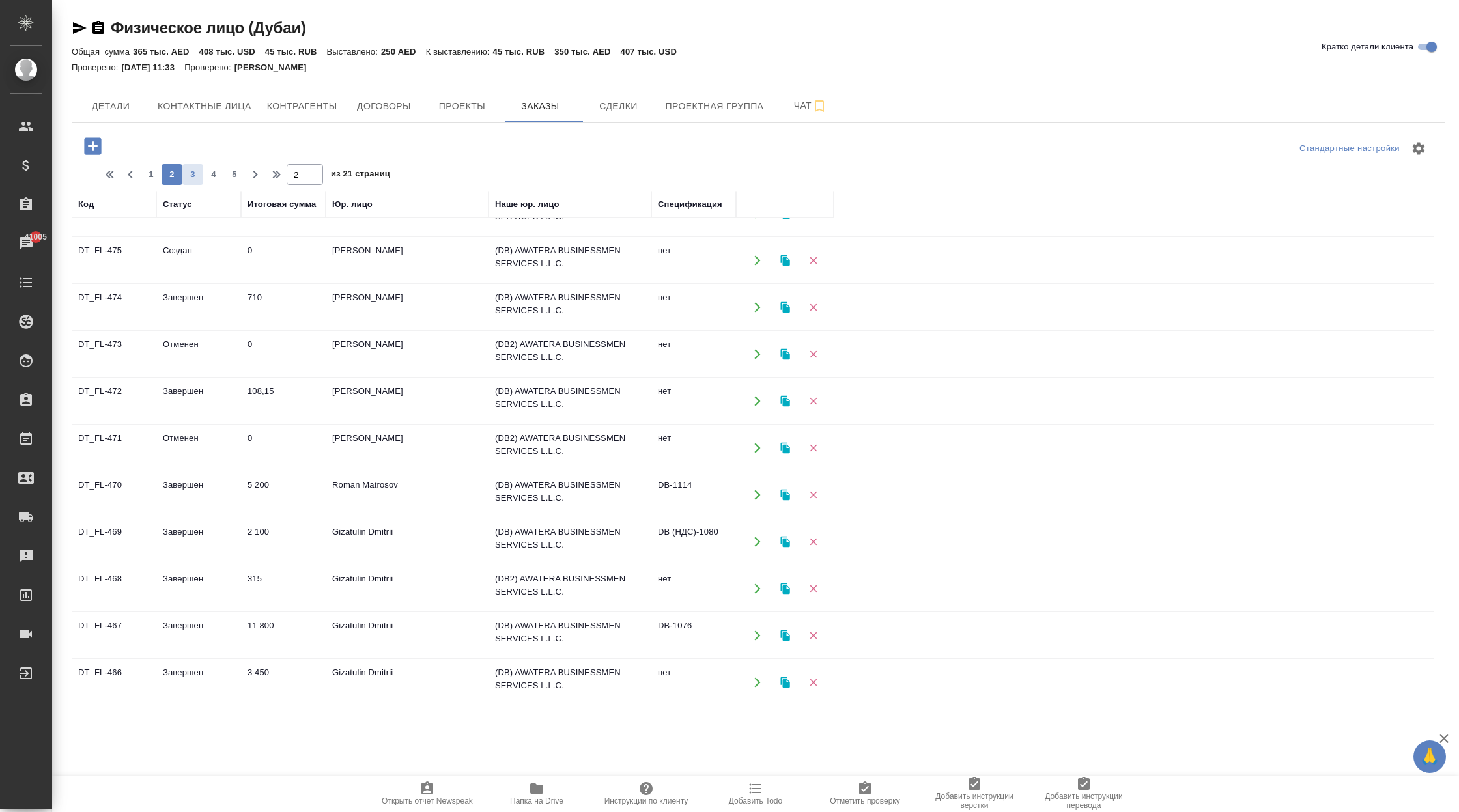
click at [188, 175] on span "3" at bounding box center [192, 175] width 21 height 13
click at [215, 171] on span "4" at bounding box center [213, 175] width 21 height 13
click at [214, 179] on span "5" at bounding box center [213, 175] width 21 height 13
click at [214, 177] on span "6" at bounding box center [213, 175] width 21 height 13
click at [217, 177] on span "7" at bounding box center [213, 175] width 21 height 13
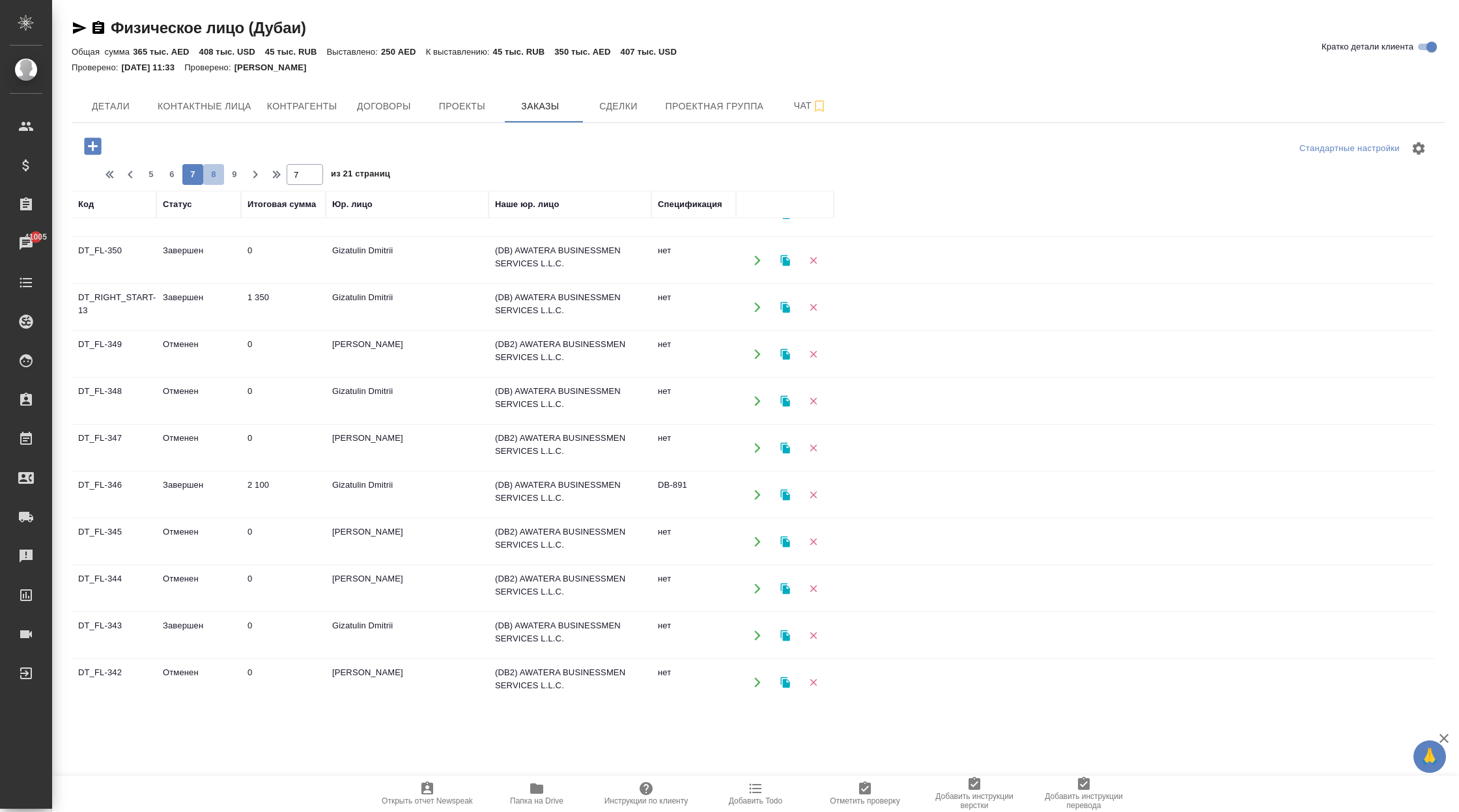
click at [218, 177] on span "8" at bounding box center [213, 175] width 21 height 13
click at [218, 177] on span "9" at bounding box center [213, 175] width 21 height 13
click at [116, 181] on icon "button" at bounding box center [112, 175] width 15 height 15
type input "1"
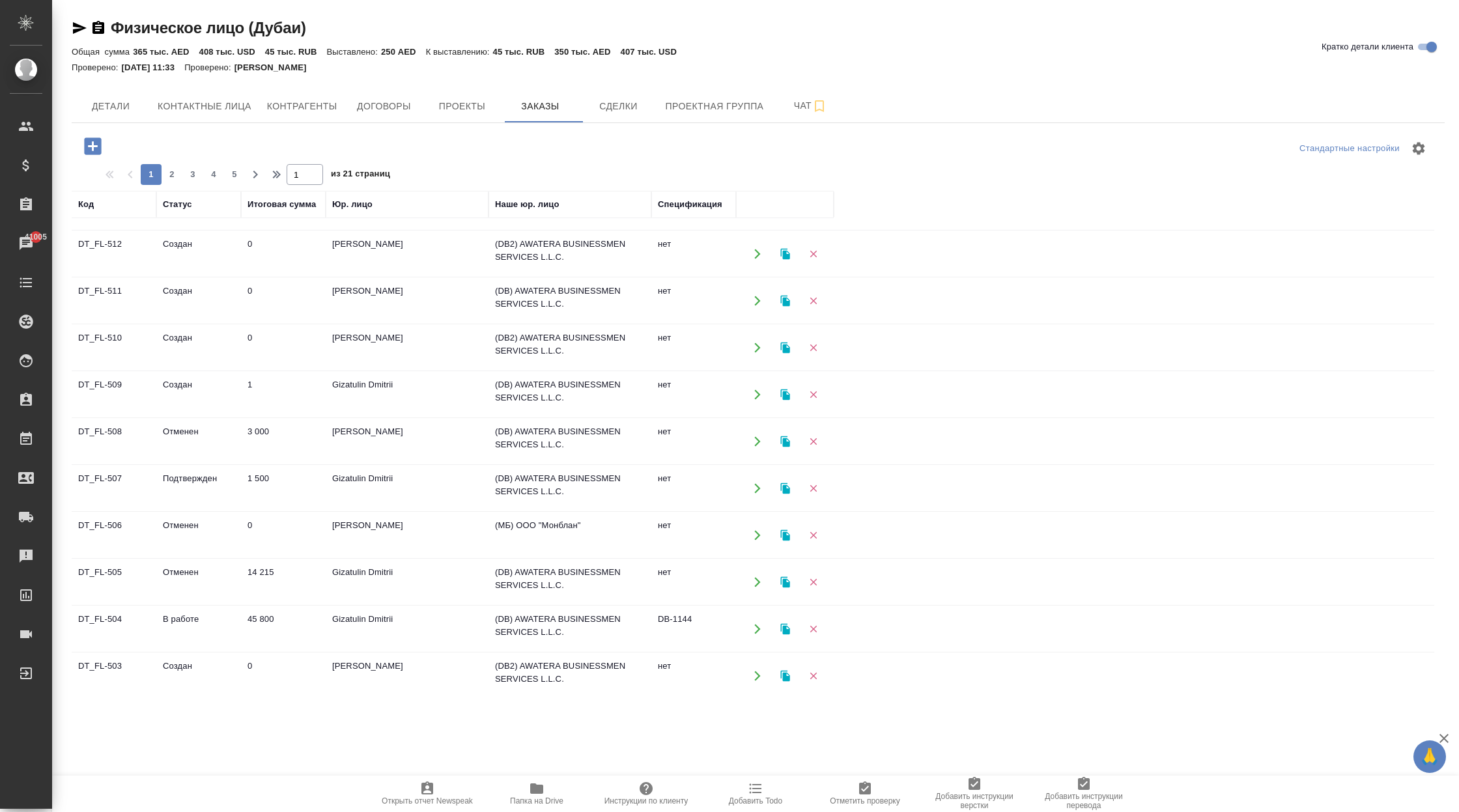
scroll to position [193, 0]
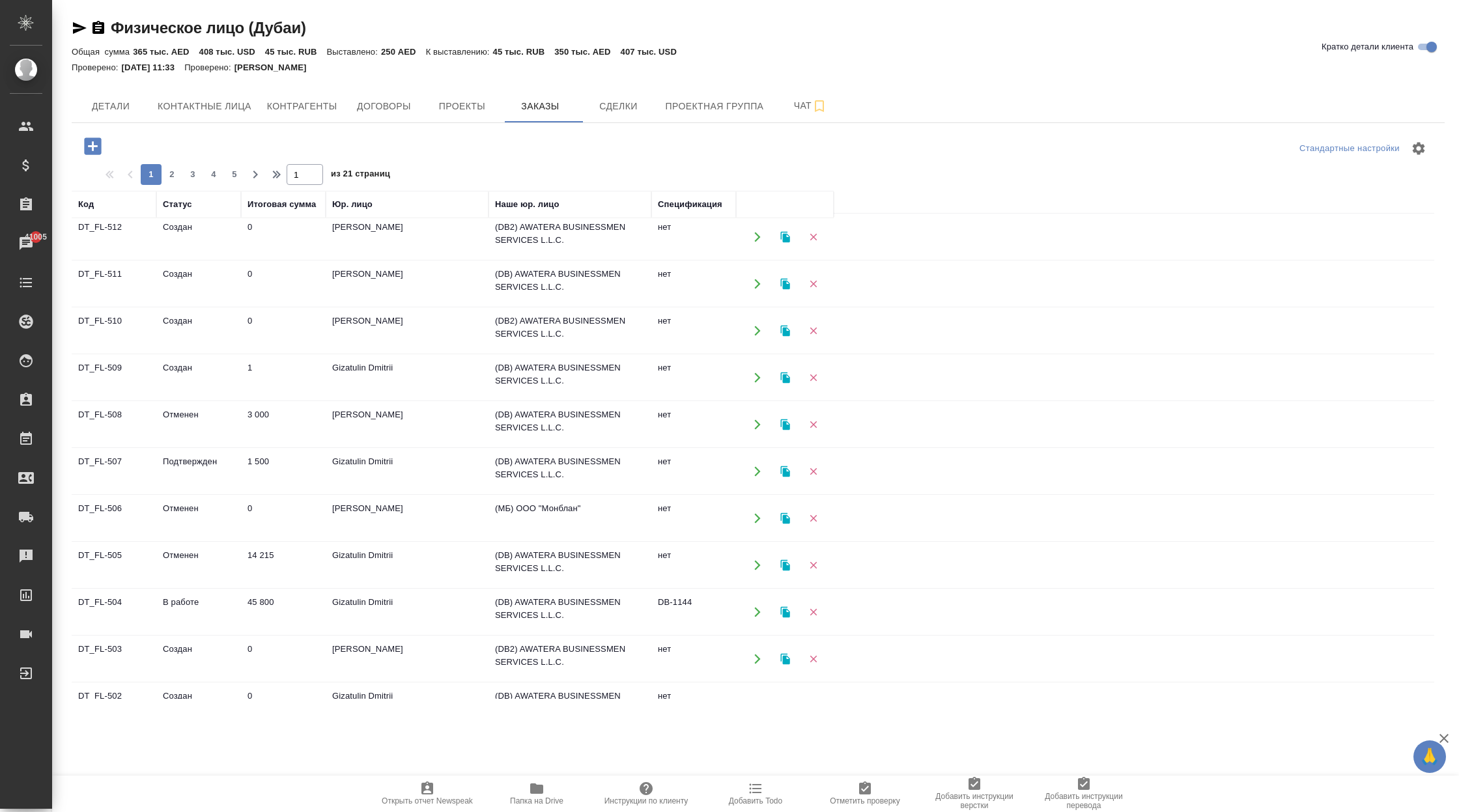
click at [398, 617] on td "Gizatulin Dmitrii" at bounding box center [407, 611] width 163 height 45
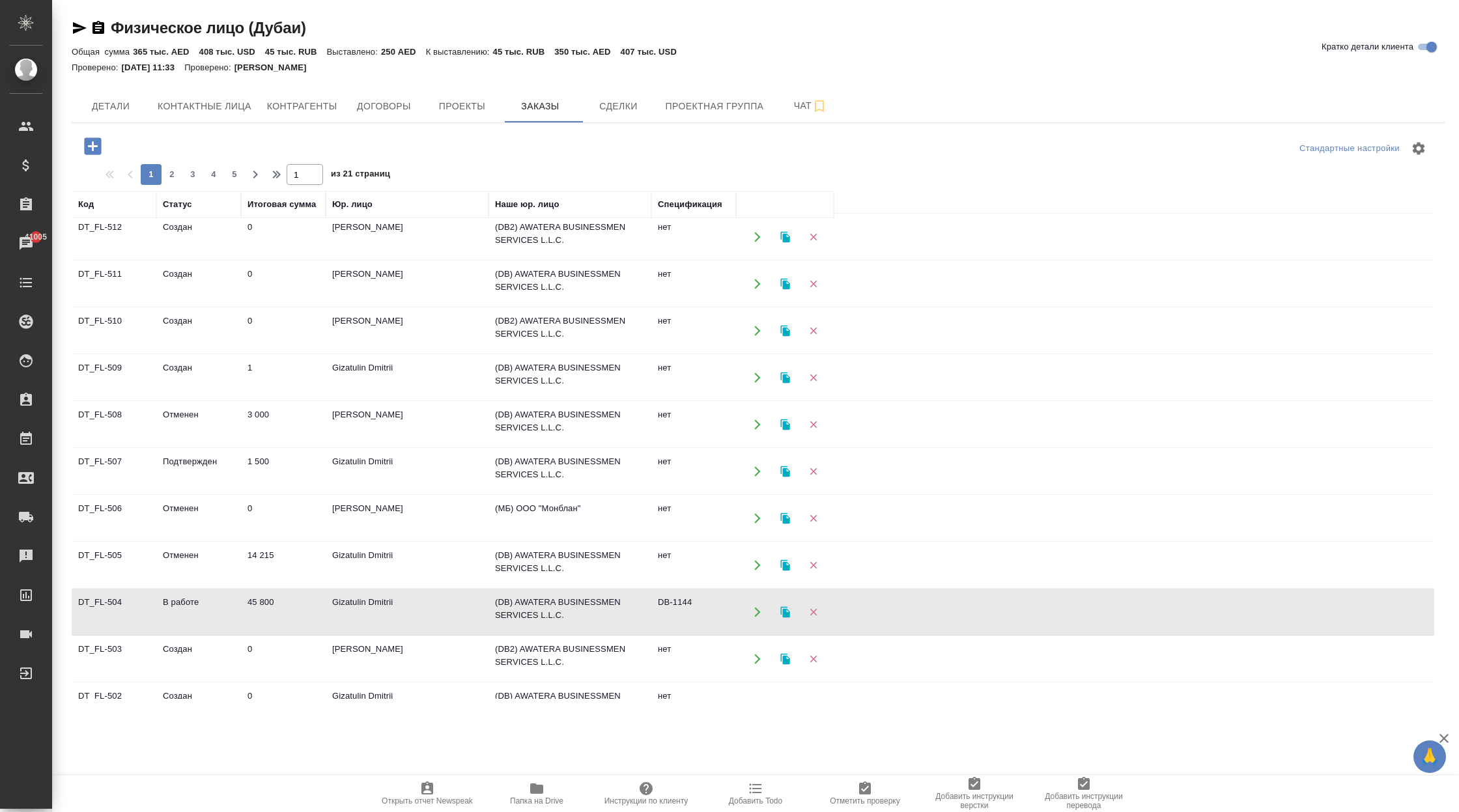
click at [398, 617] on td "Gizatulin Dmitrii" at bounding box center [407, 611] width 163 height 45
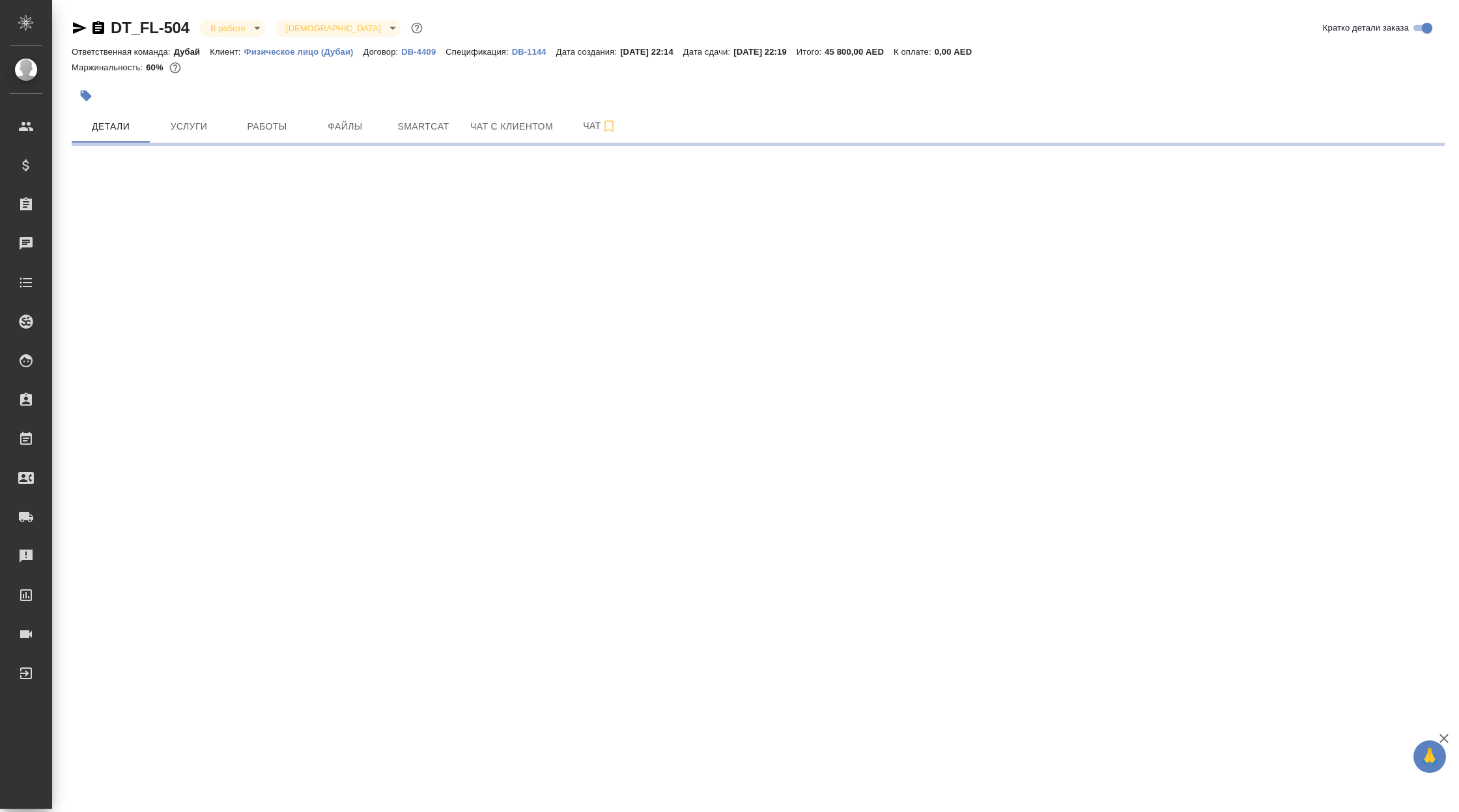
select select "RU"
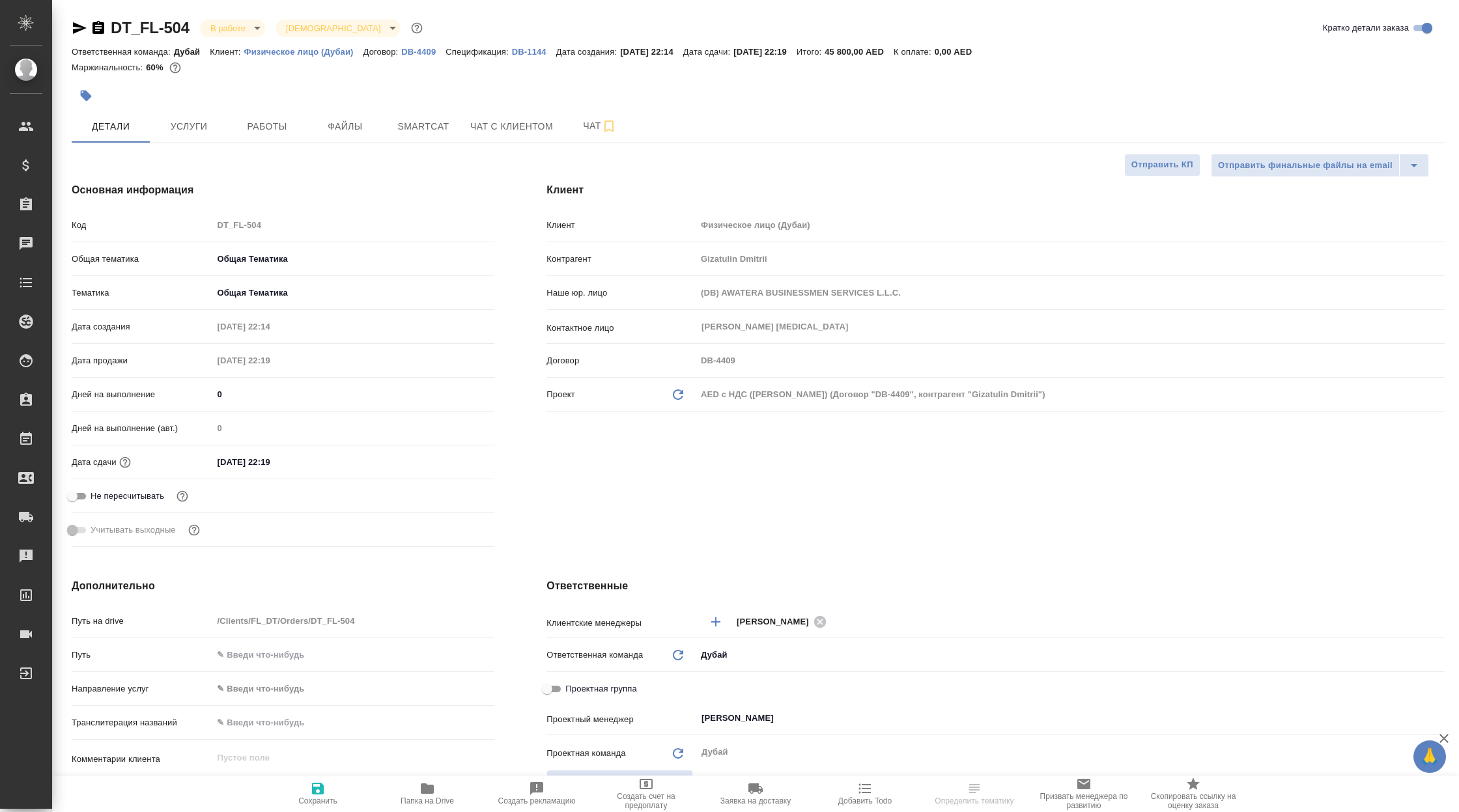
type textarea "x"
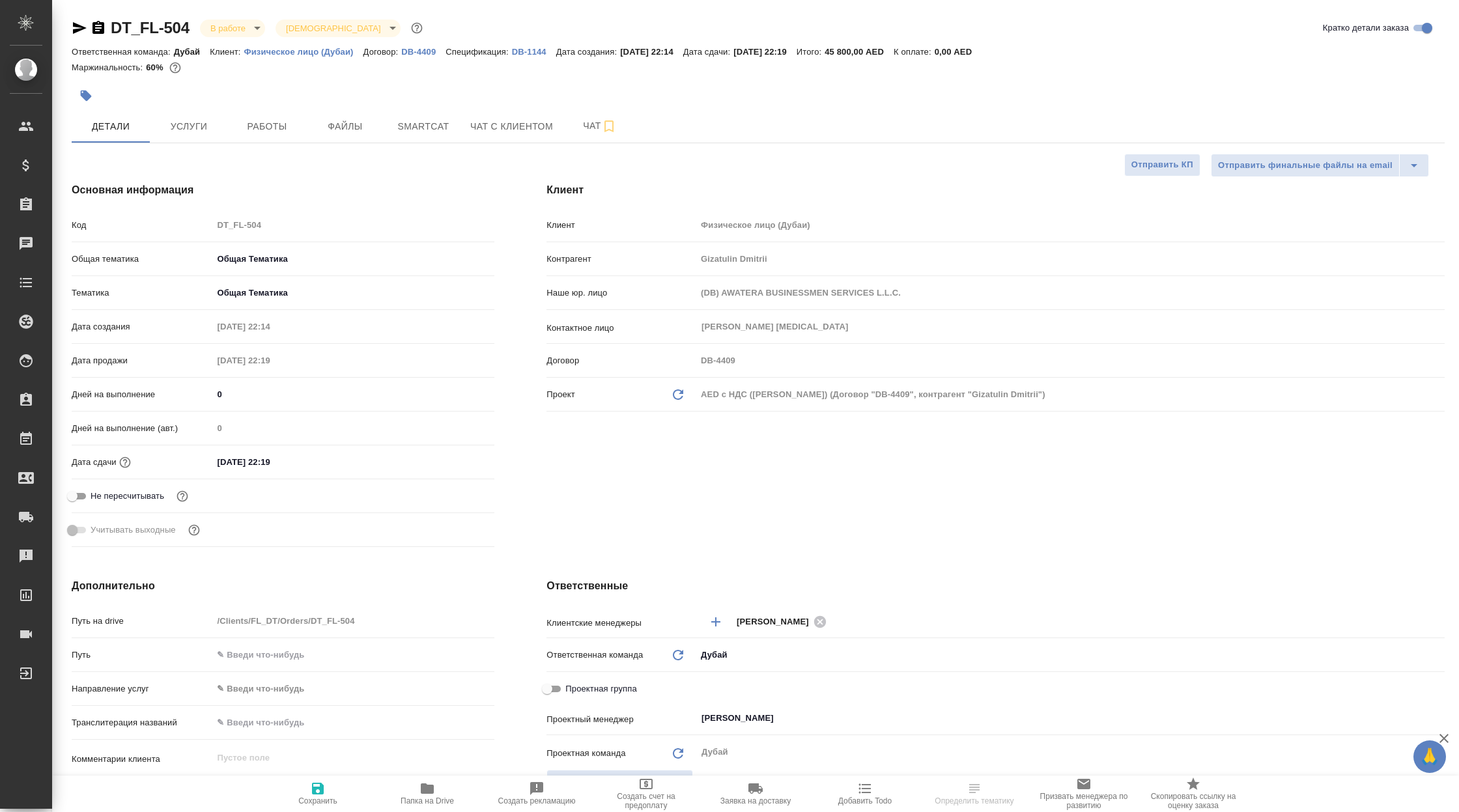
type textarea "x"
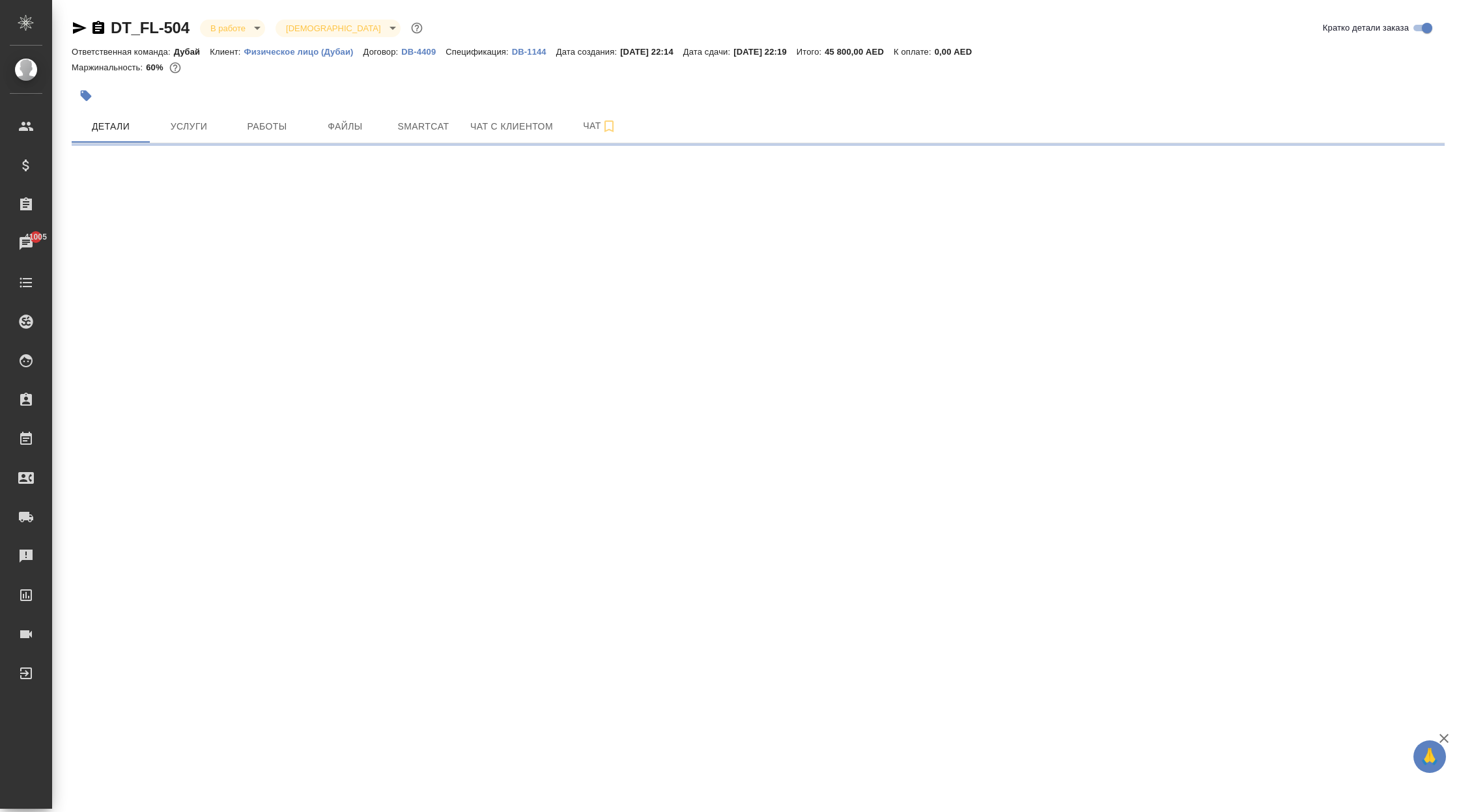
select select "RU"
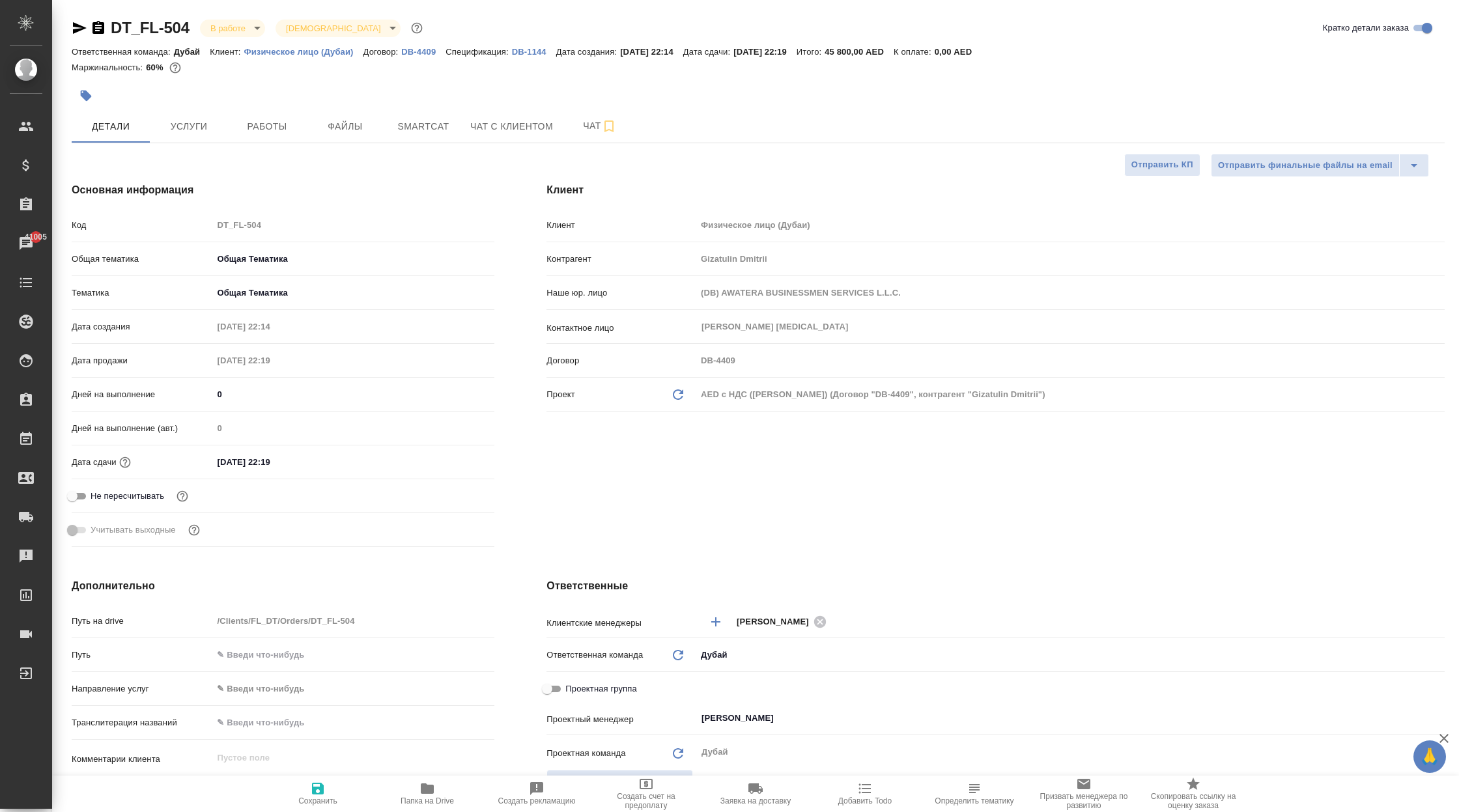
type textarea "x"
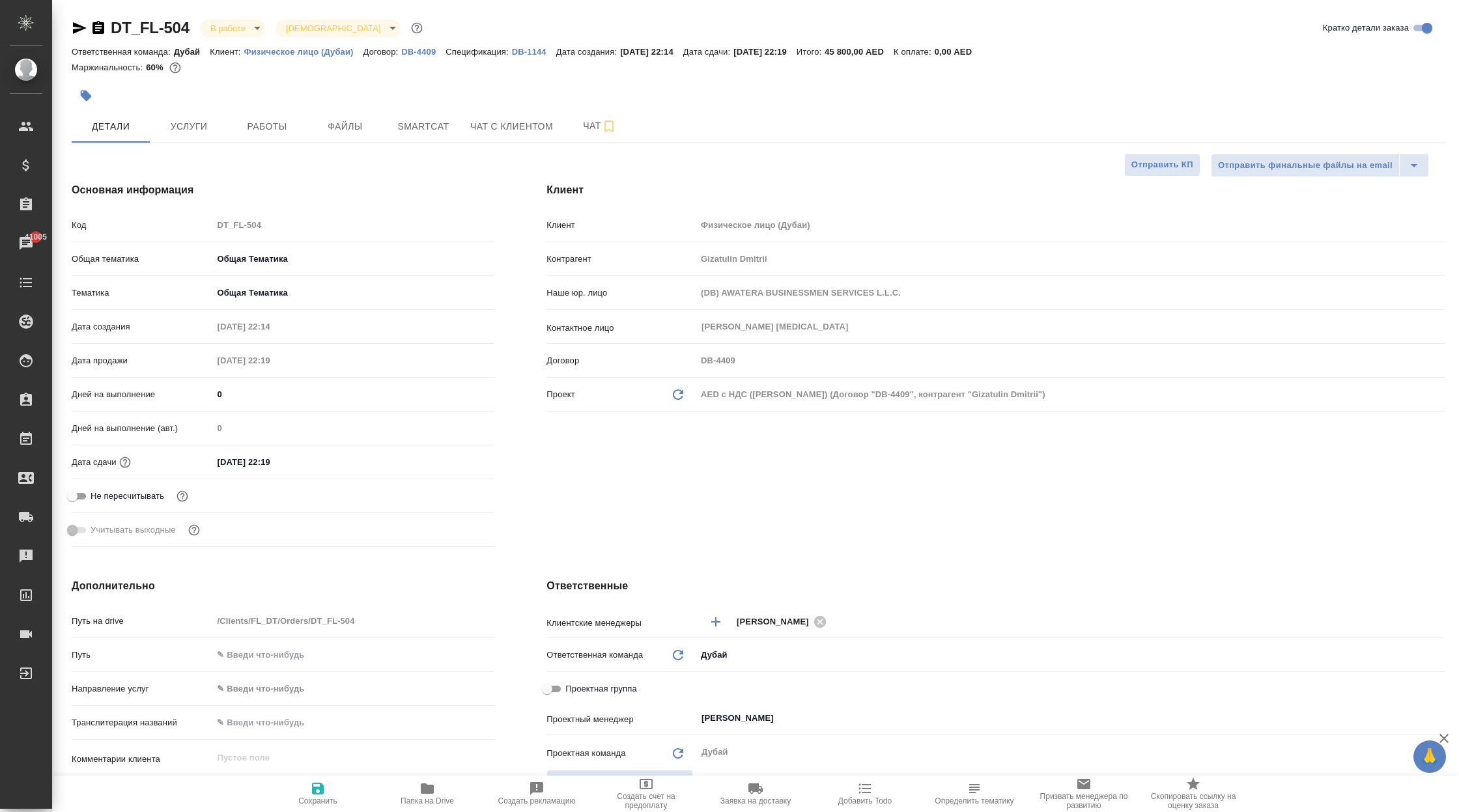
type textarea "x"
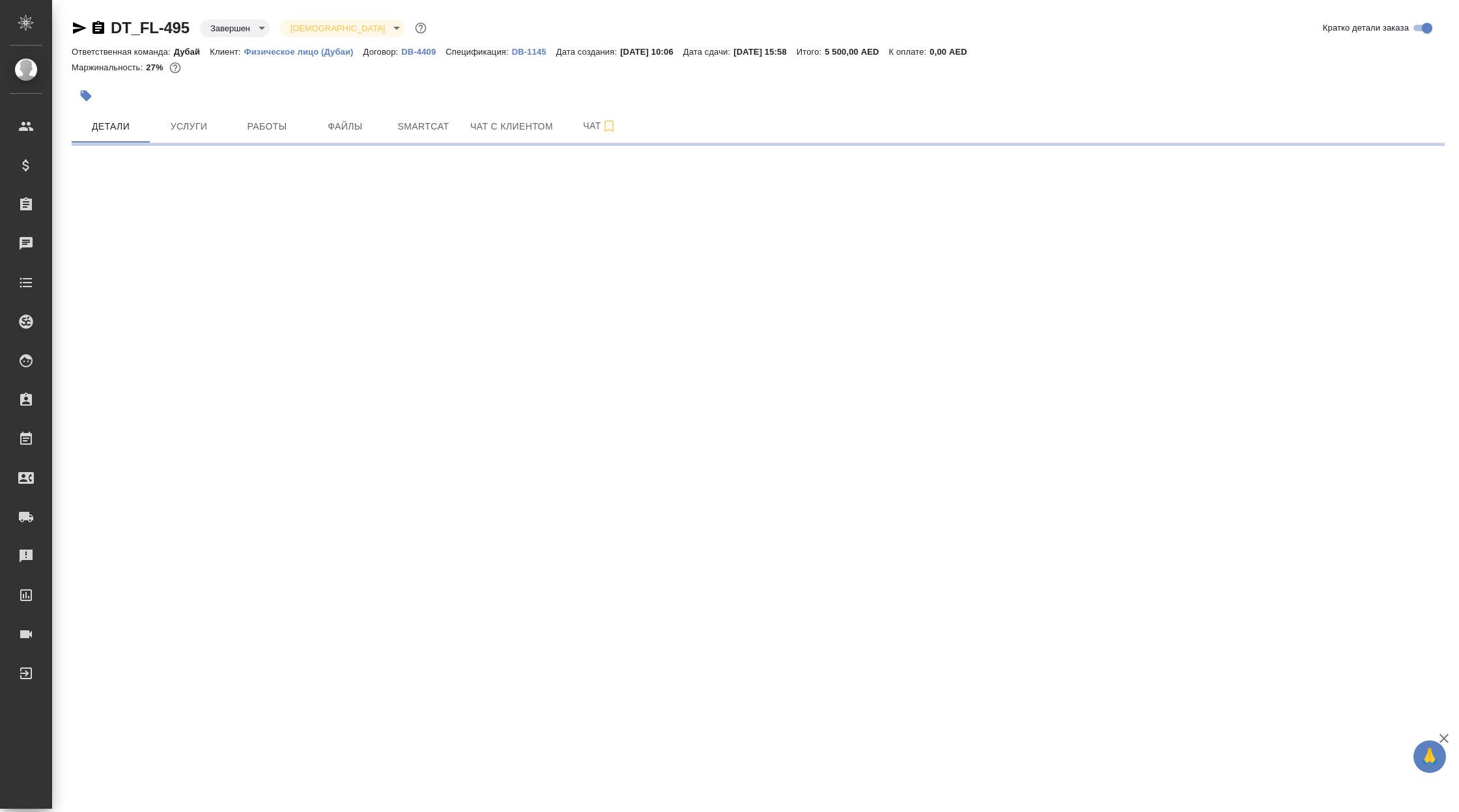
select select "RU"
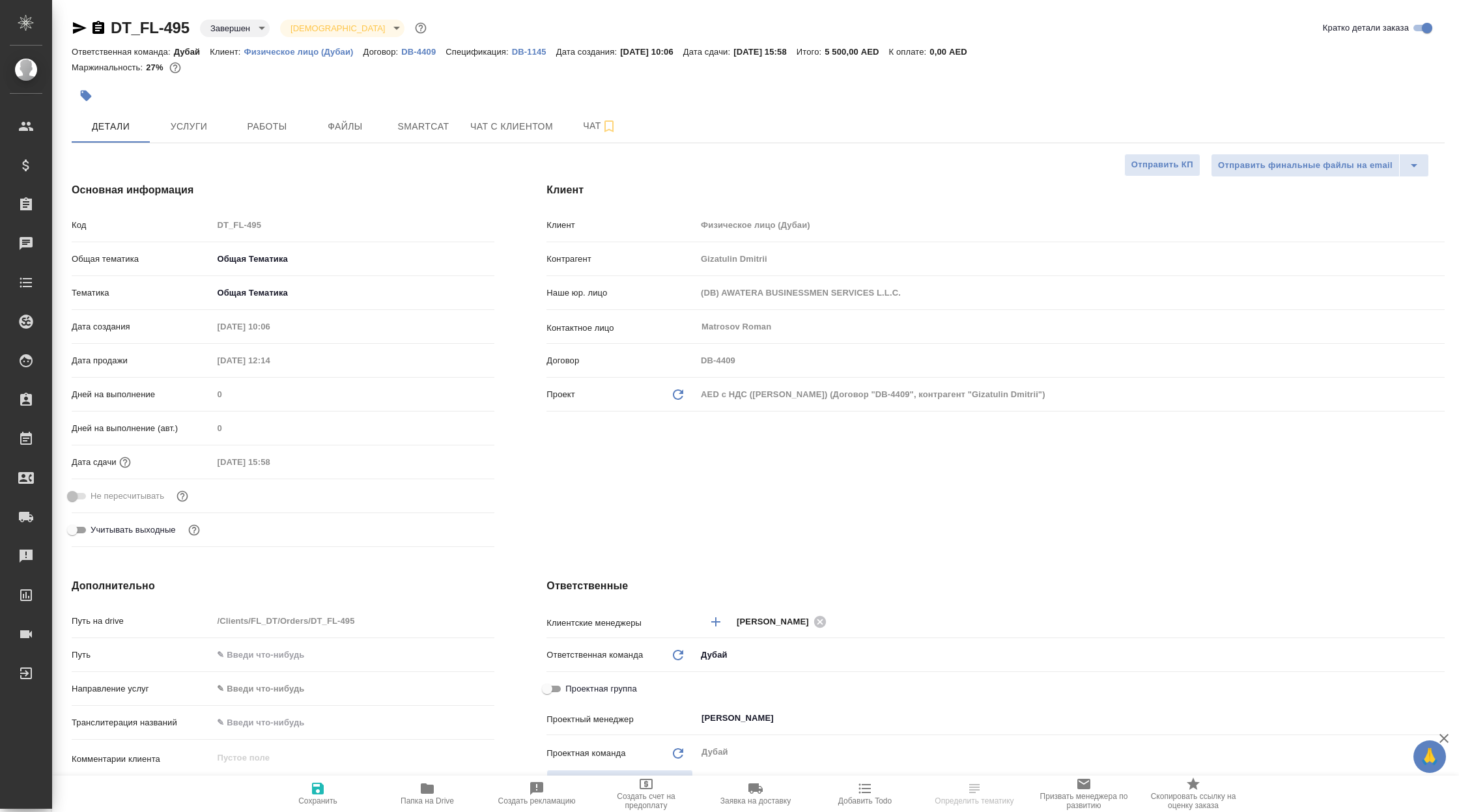
type textarea "x"
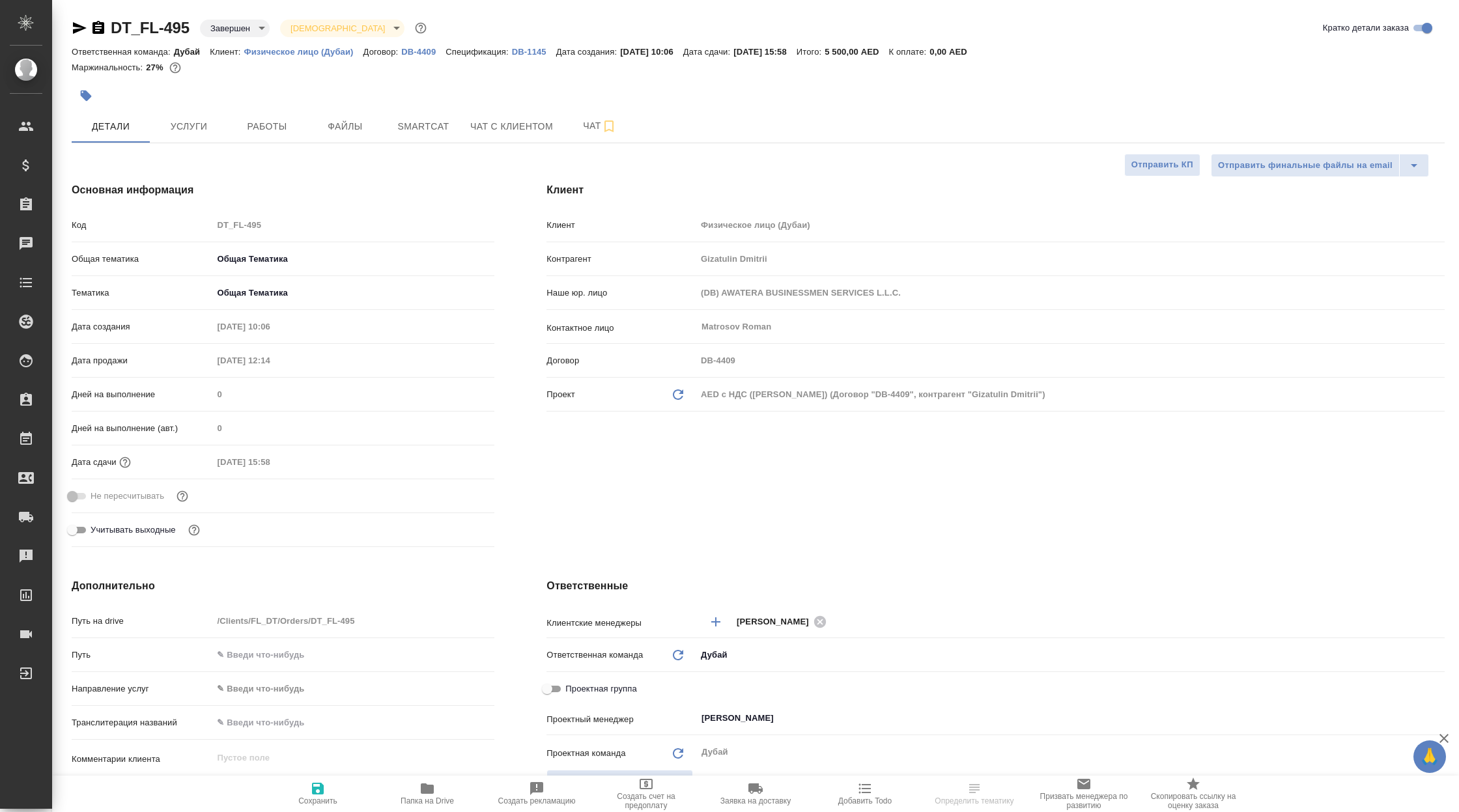
type textarea "x"
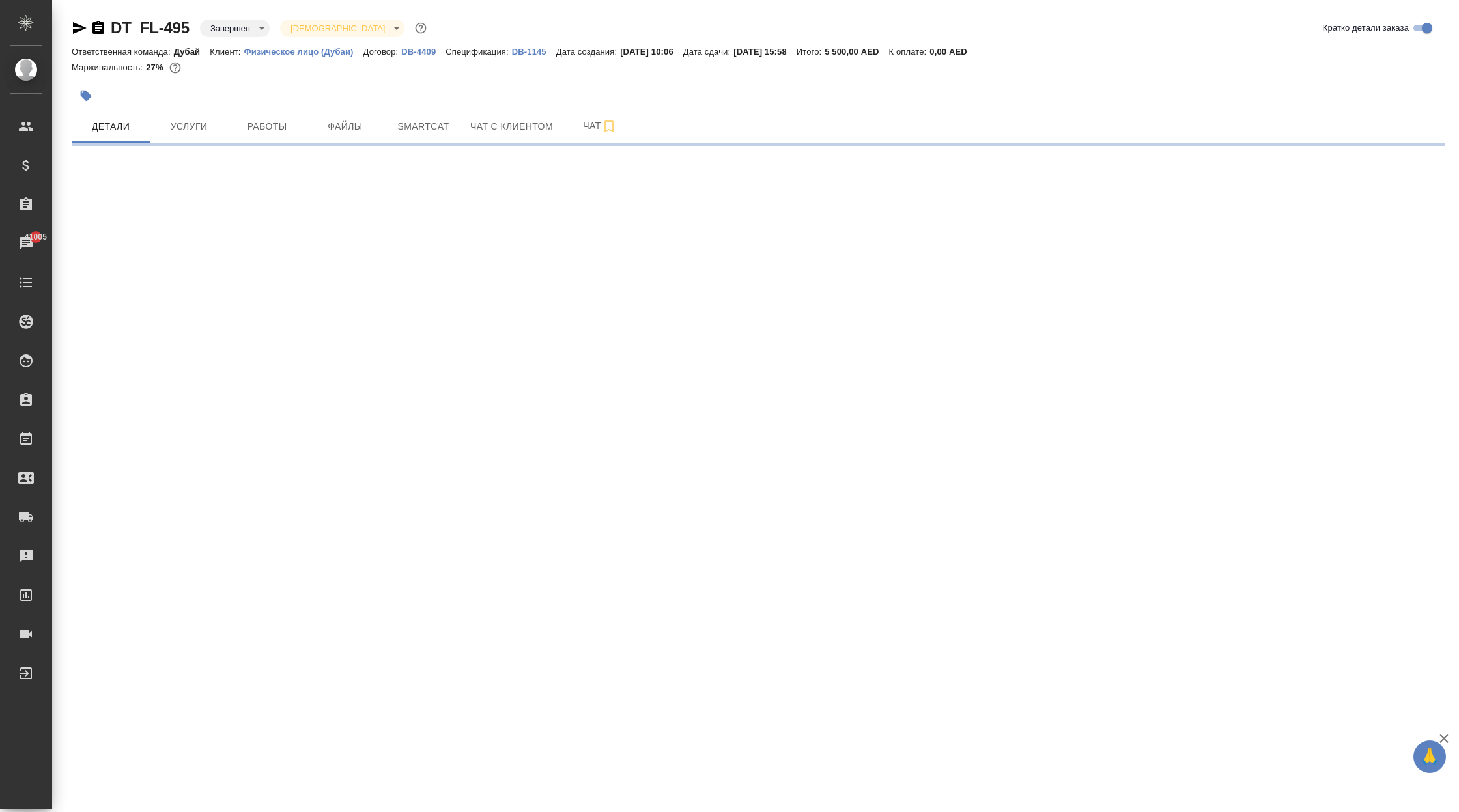
select select "RU"
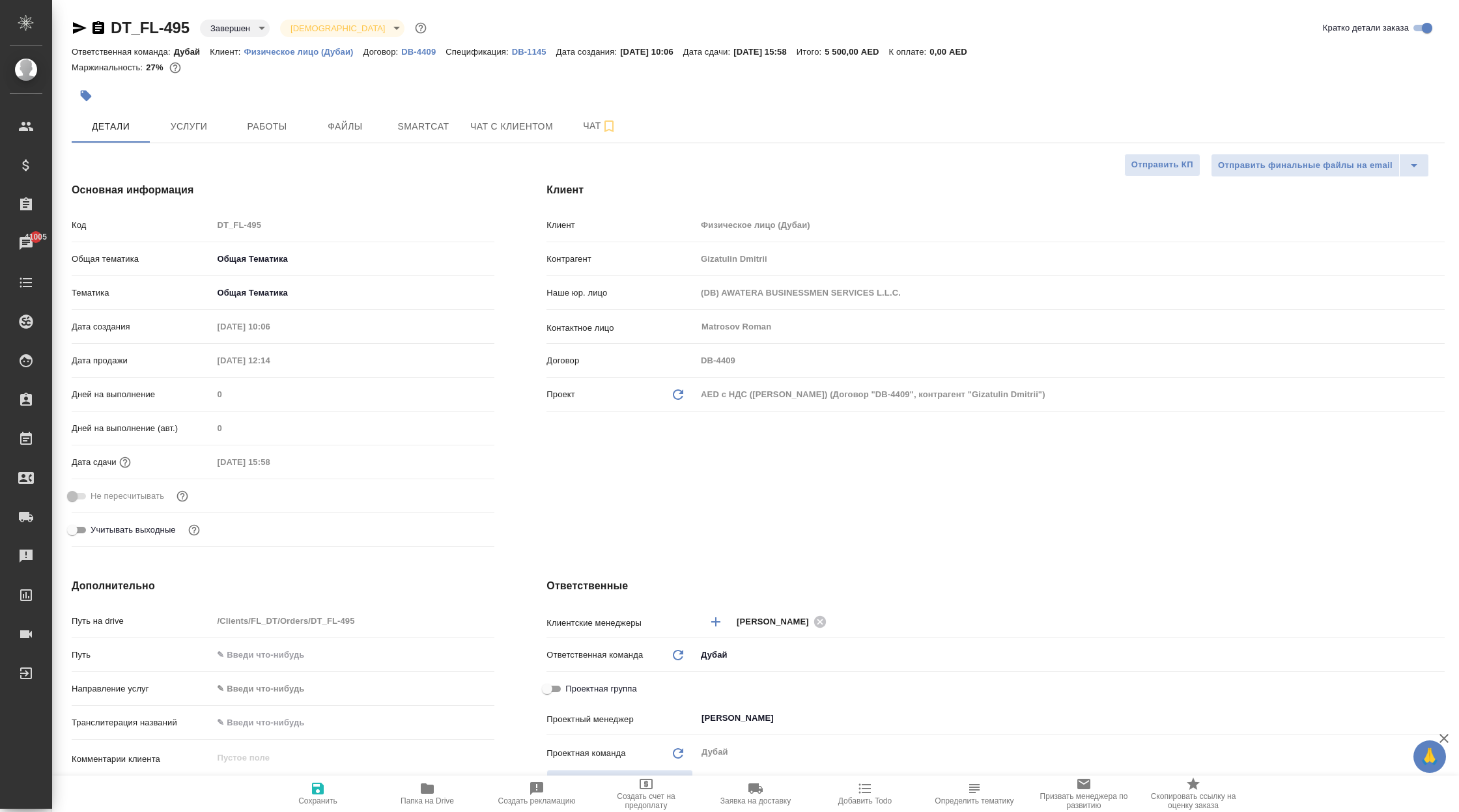
type textarea "x"
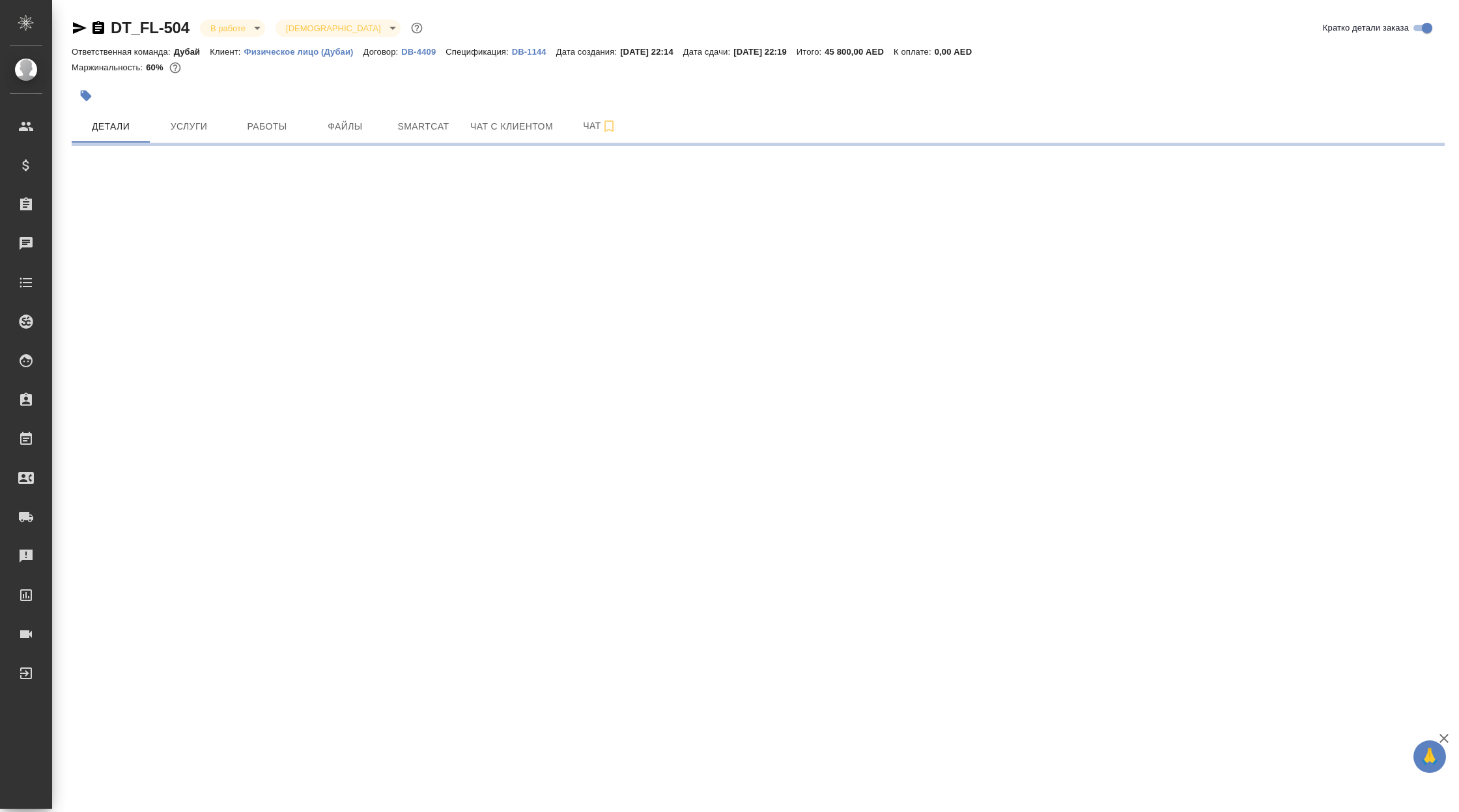
select select "RU"
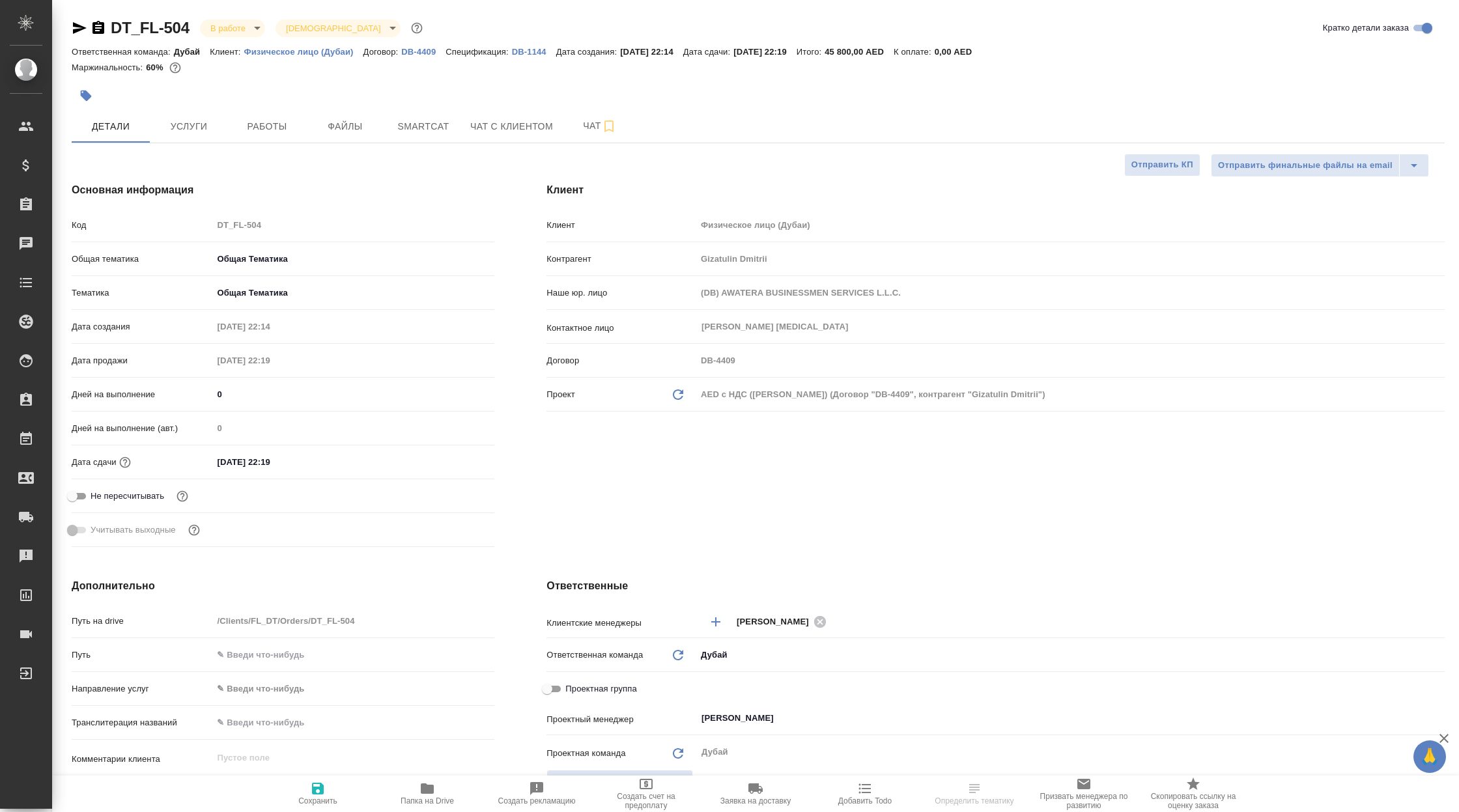
type textarea "x"
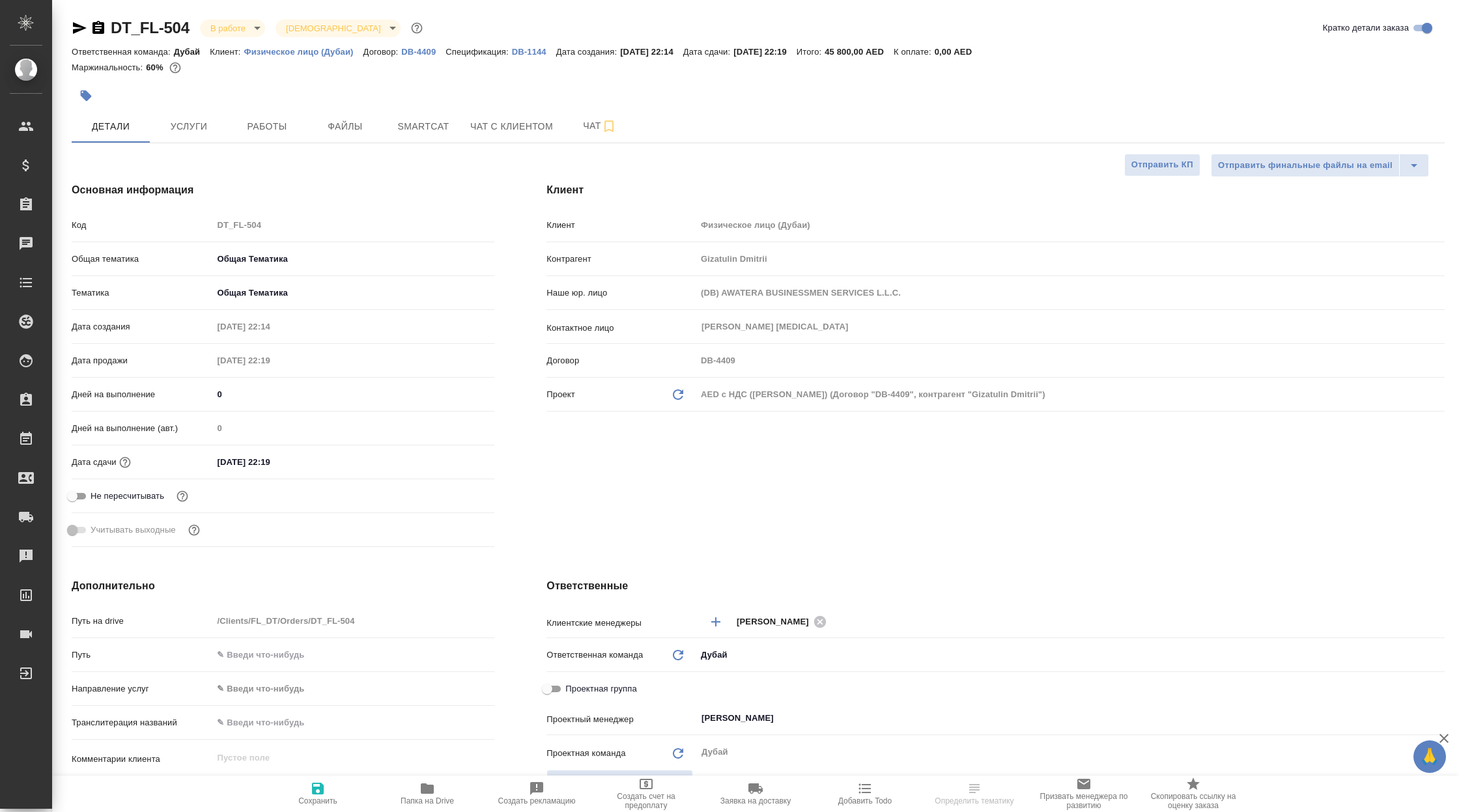
type textarea "x"
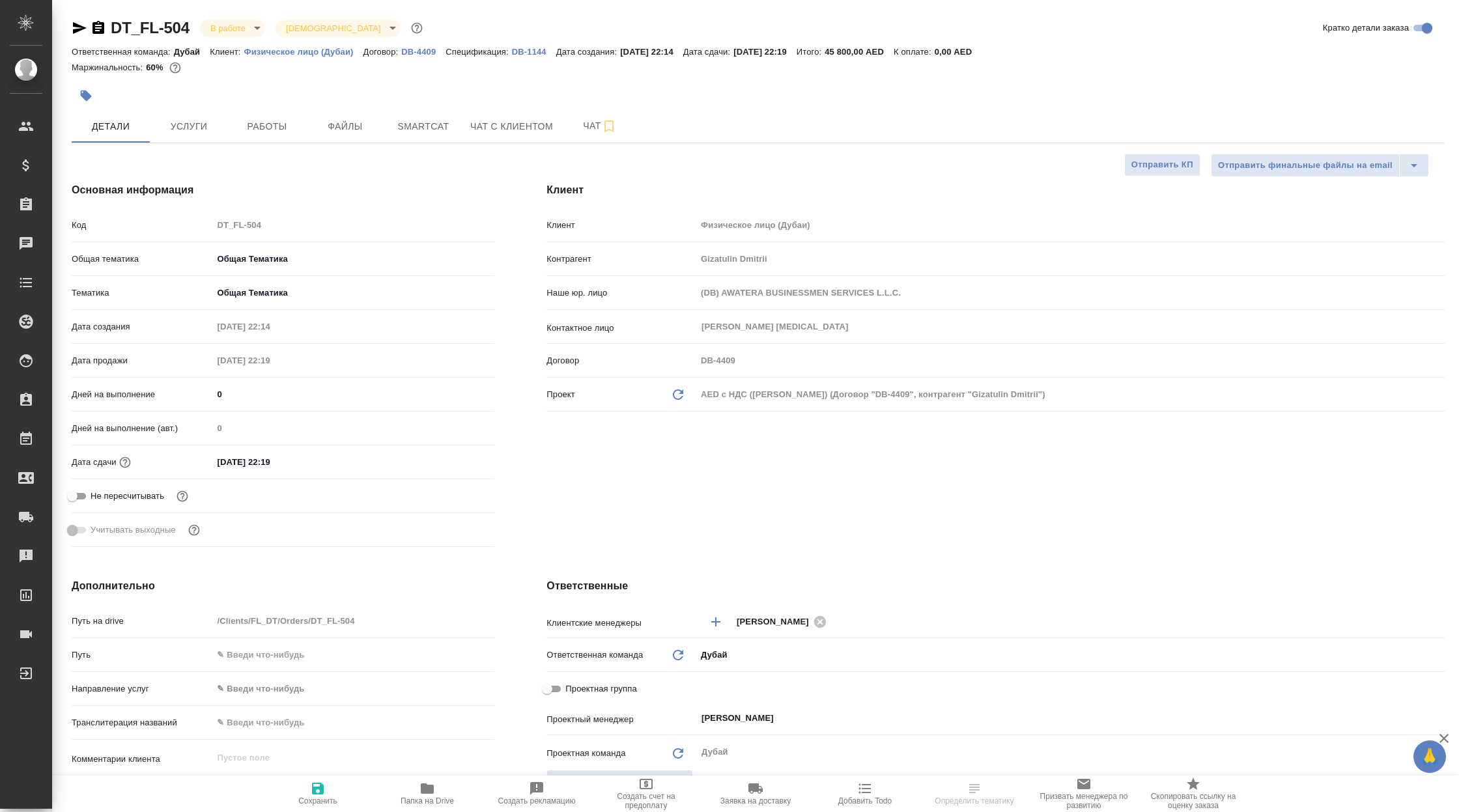
type textarea "x"
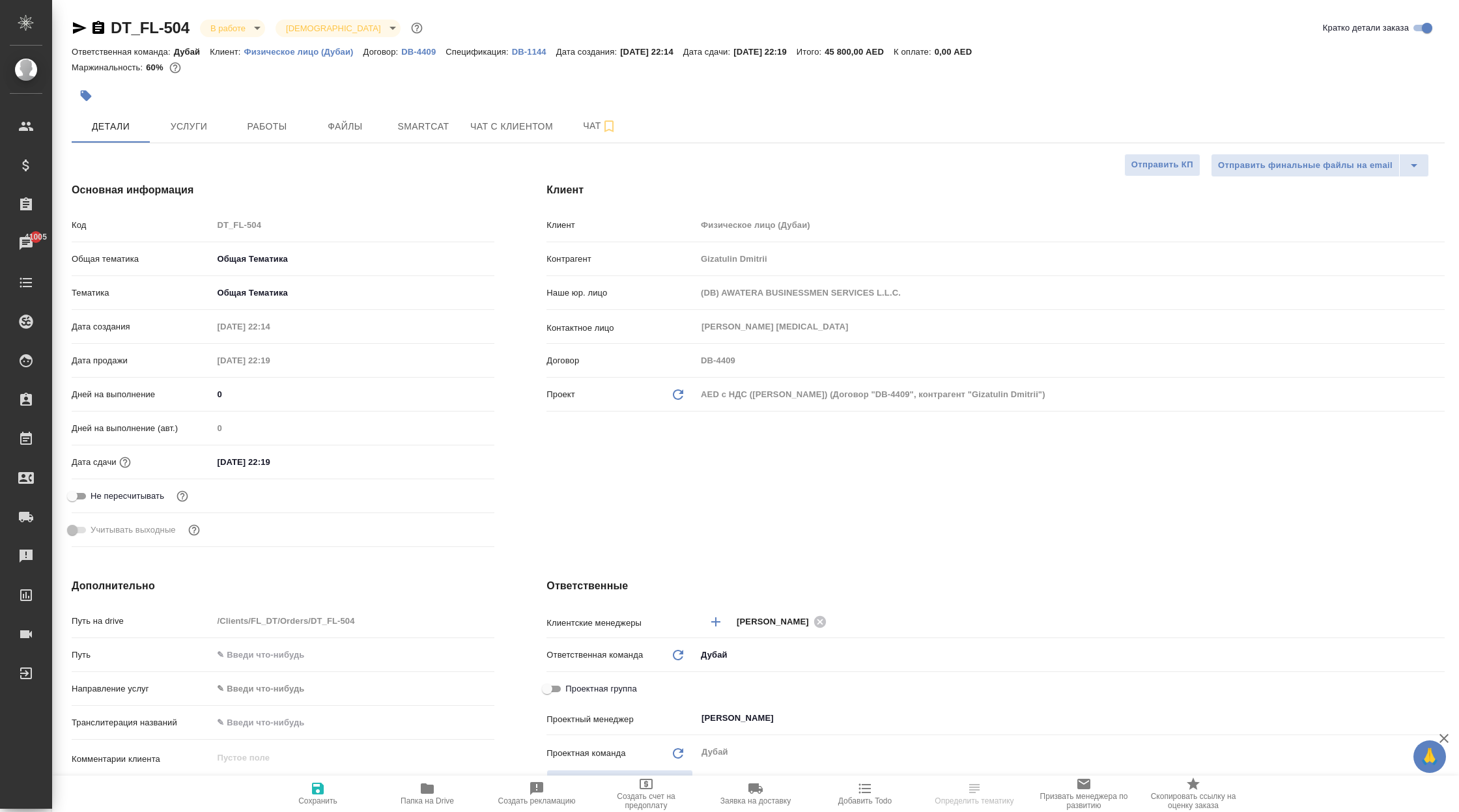
type textarea "x"
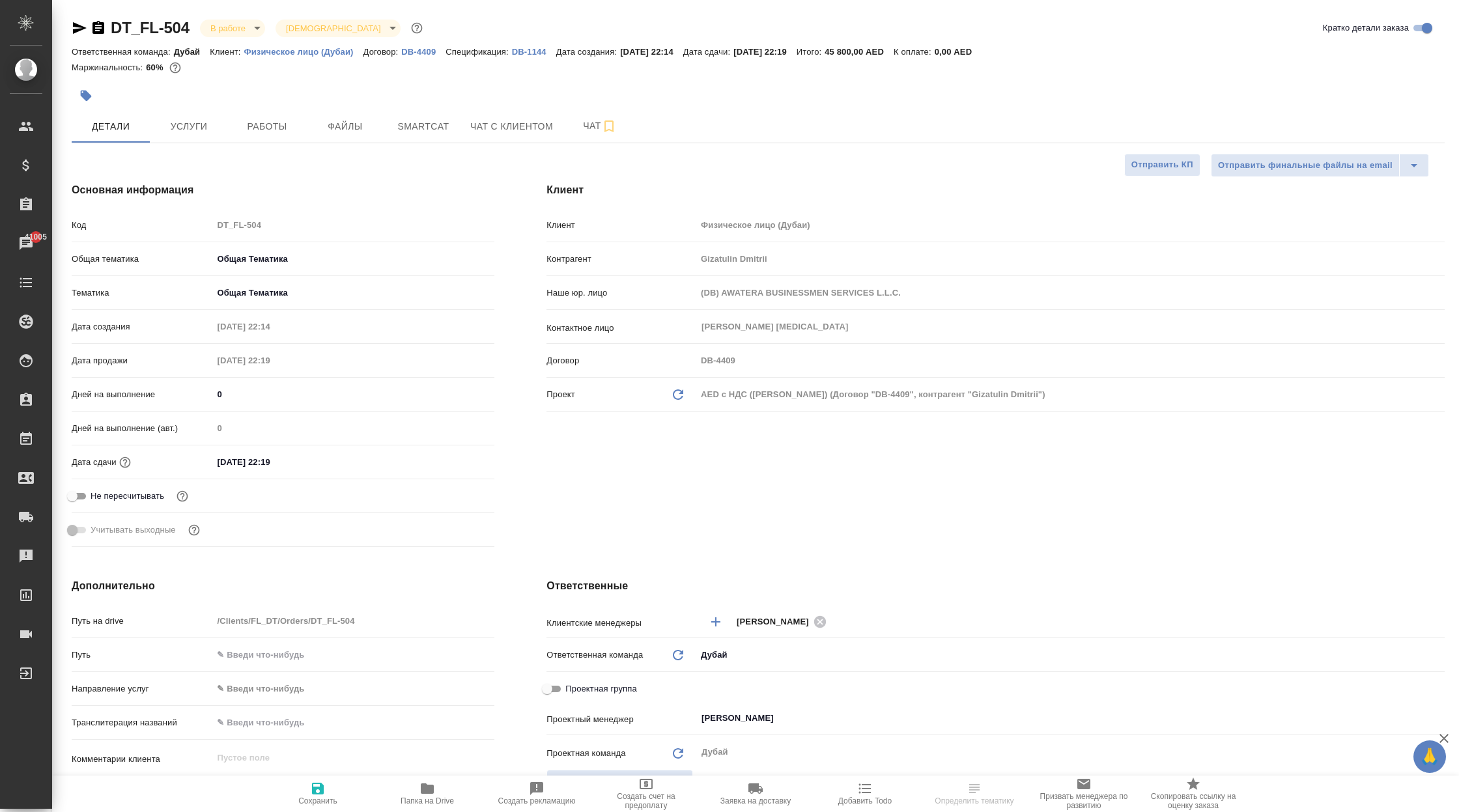
type textarea "x"
click at [898, 539] on div "Клиент Клиент Физическое лицо (Дубаи) [PERSON_NAME] [PERSON_NAME] юр. лицо (DB)…" at bounding box center [996, 367] width 951 height 422
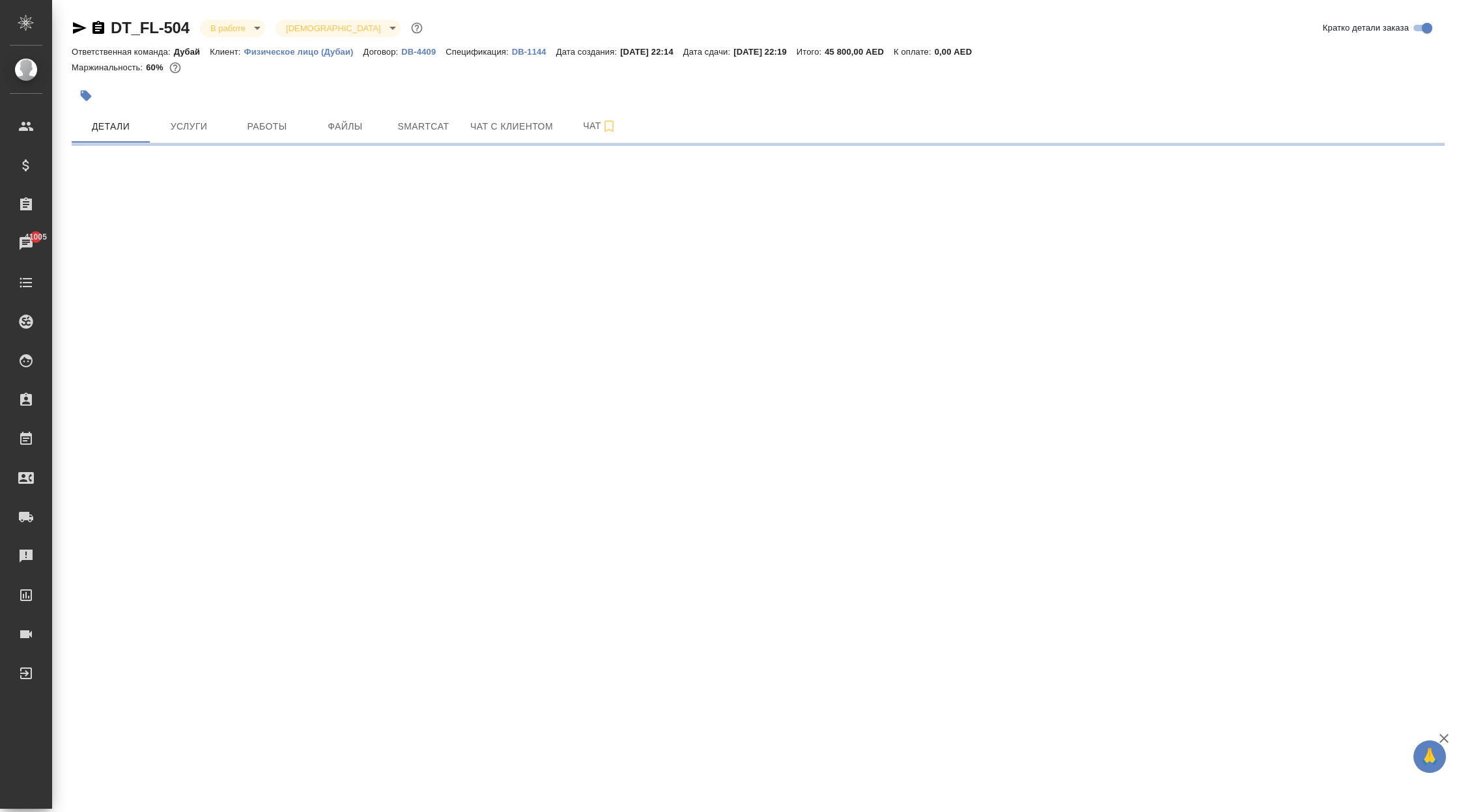
select select "RU"
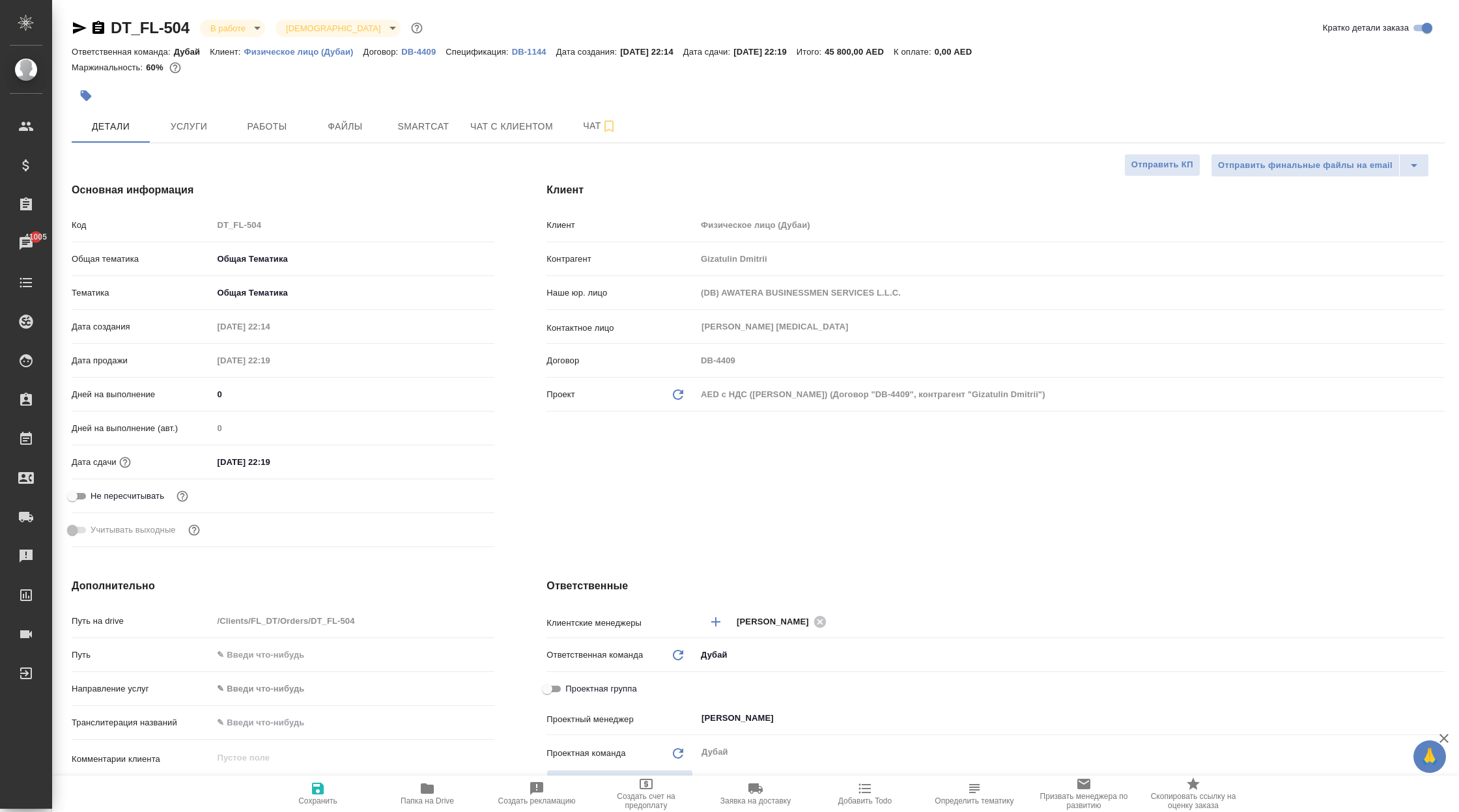
type textarea "x"
click at [543, 540] on div "Клиент Клиент Физическое лицо (Дубаи) [PERSON_NAME] [PERSON_NAME] юр. лицо (DB)…" at bounding box center [996, 367] width 951 height 422
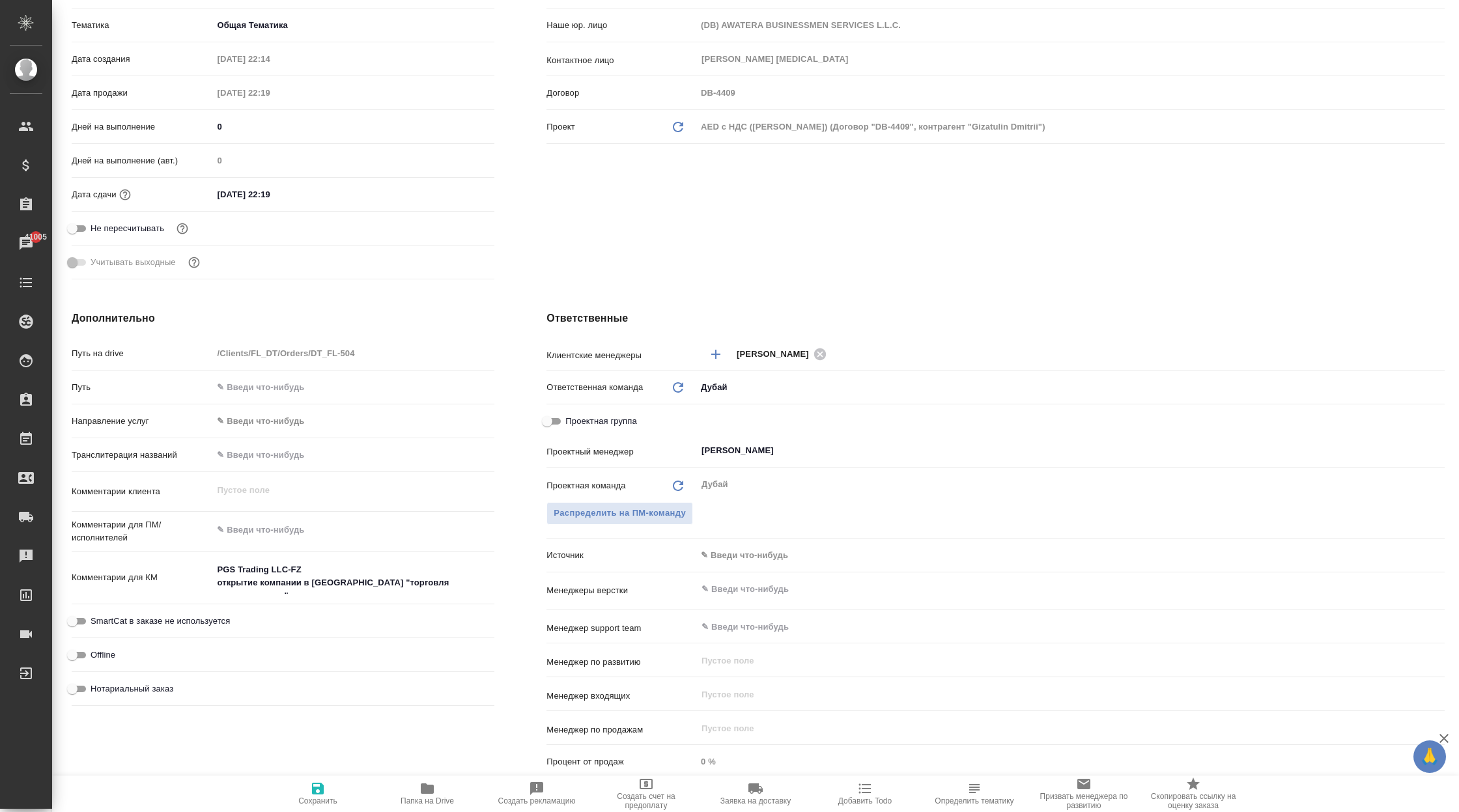
scroll to position [269, 0]
click at [763, 549] on body "🙏 .cls-1 fill:#fff; AWATERA Корэн [PERSON_NAME] Спецификации Заказы 41005 Чаты …" at bounding box center [729, 406] width 1459 height 812
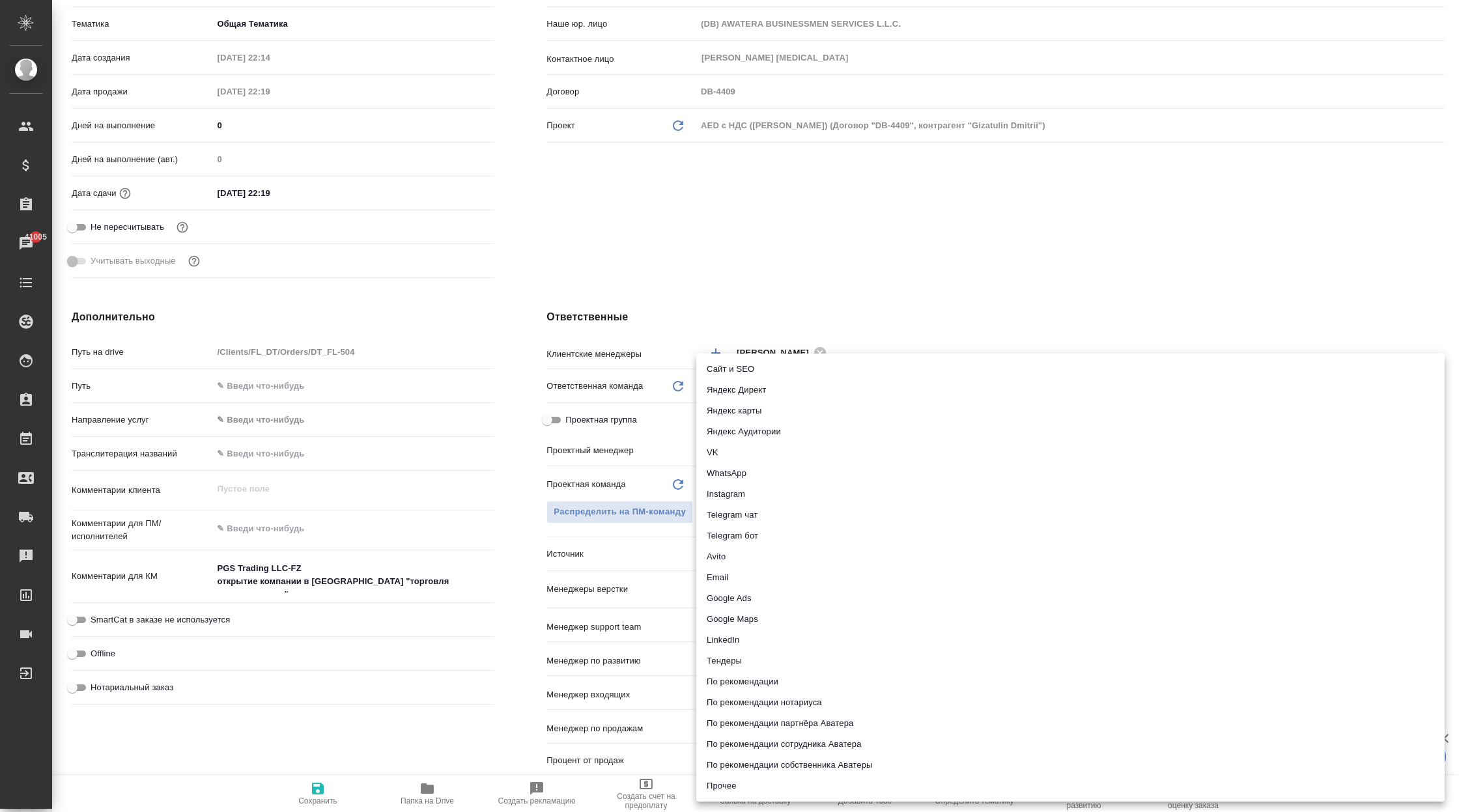
click at [768, 372] on li "Сайт и SEO" at bounding box center [1070, 369] width 748 height 21
type textarea "x"
type input "seo"
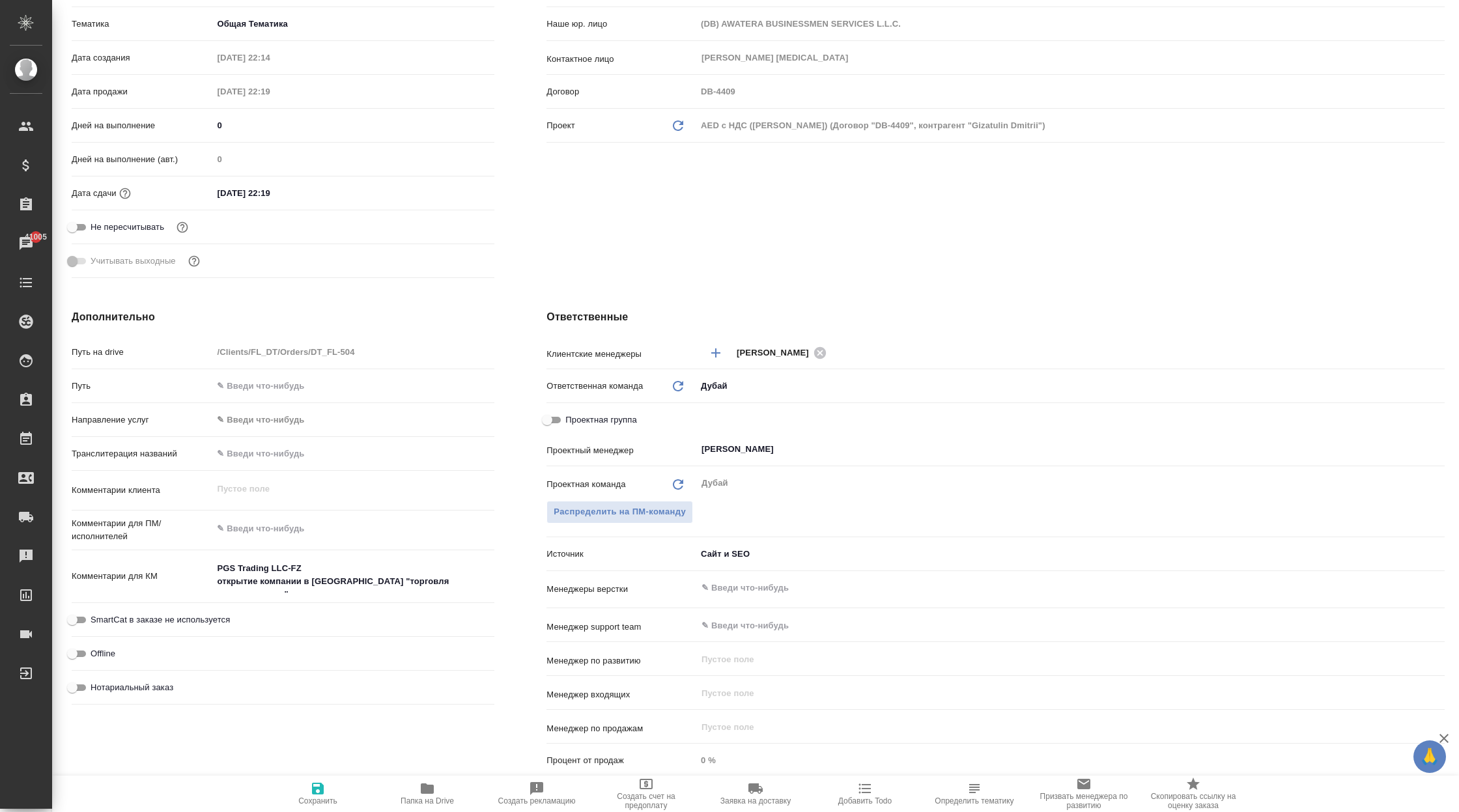
click at [315, 792] on icon "button" at bounding box center [318, 788] width 12 height 12
type textarea "x"
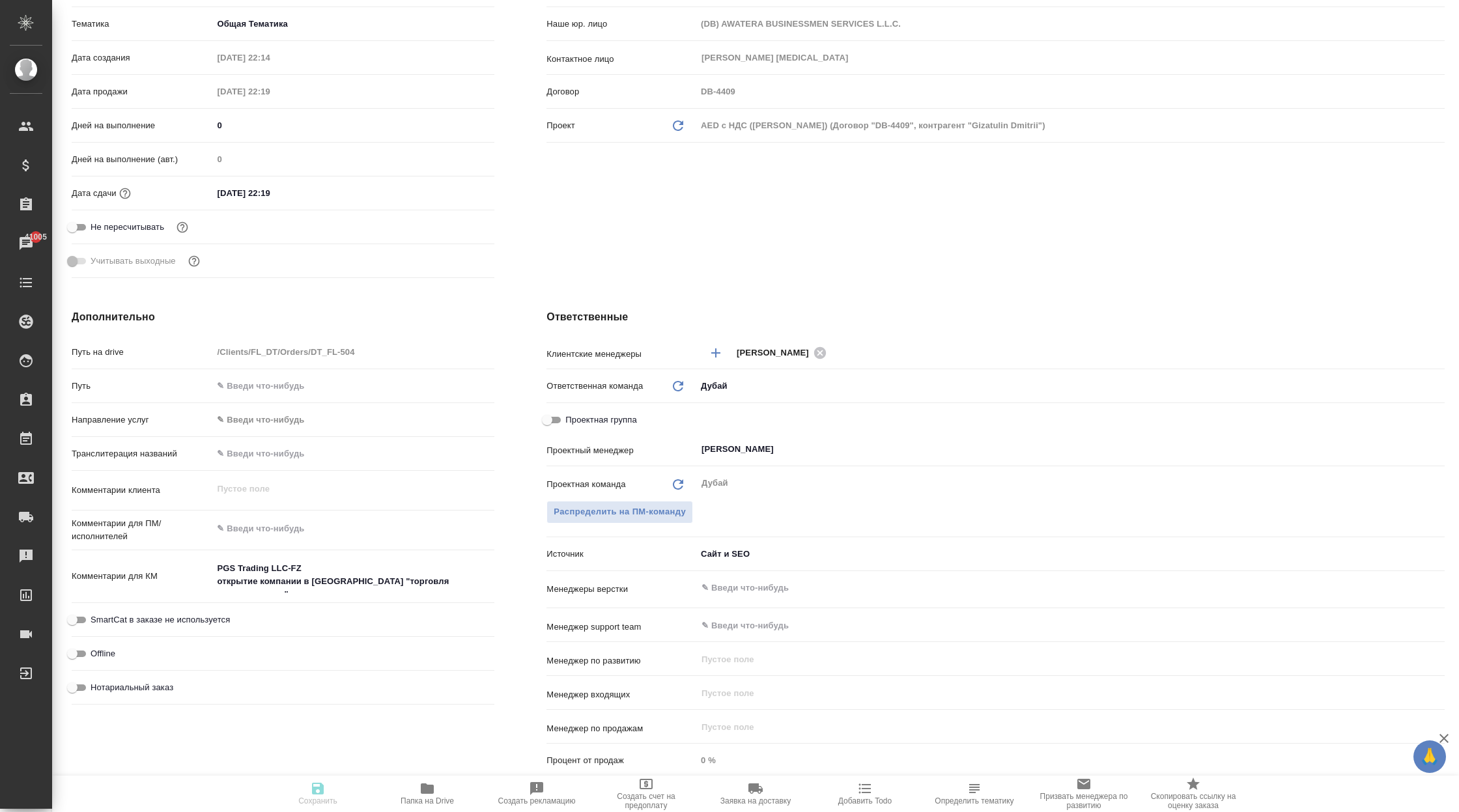
type textarea "x"
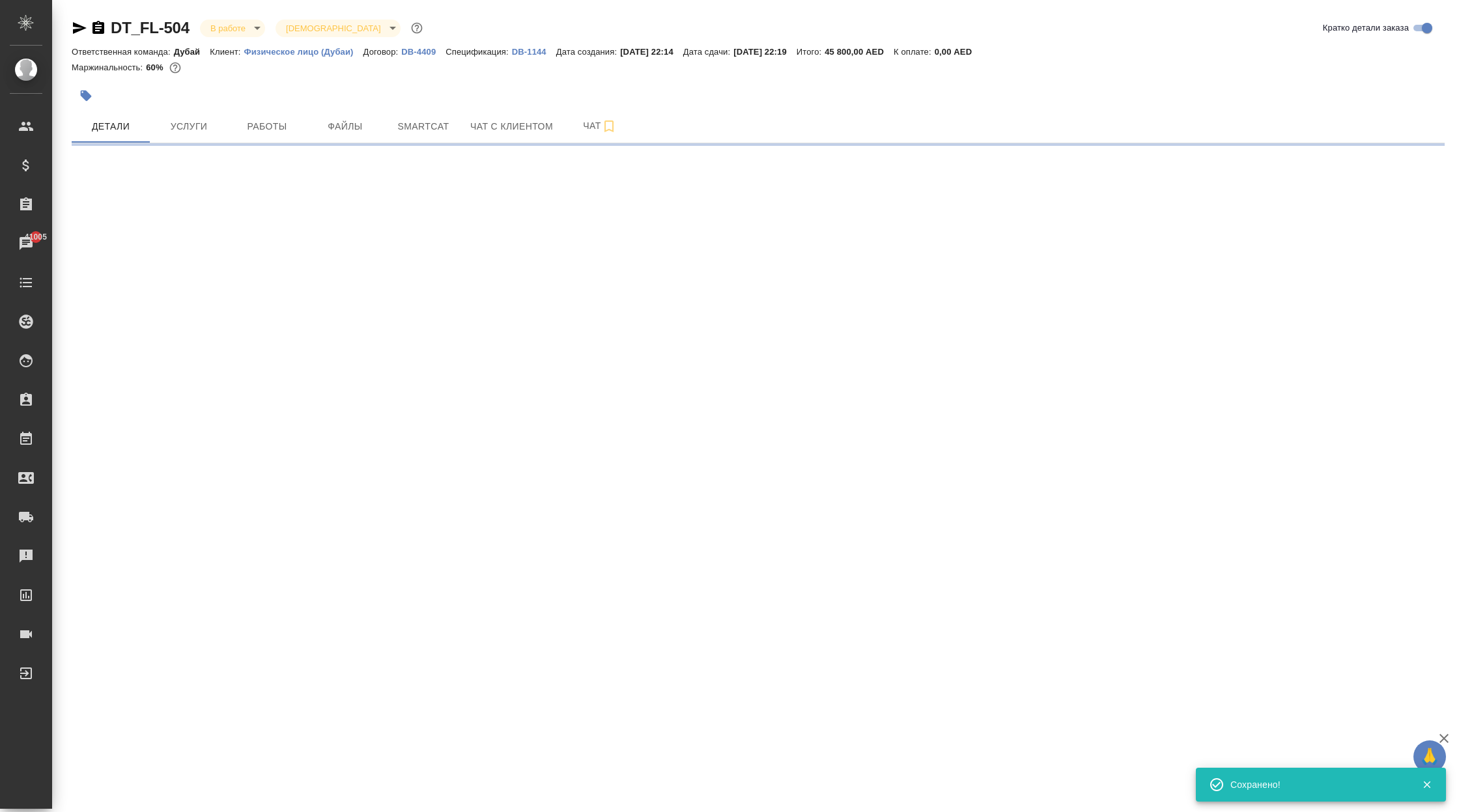
scroll to position [0, 0]
select select "RU"
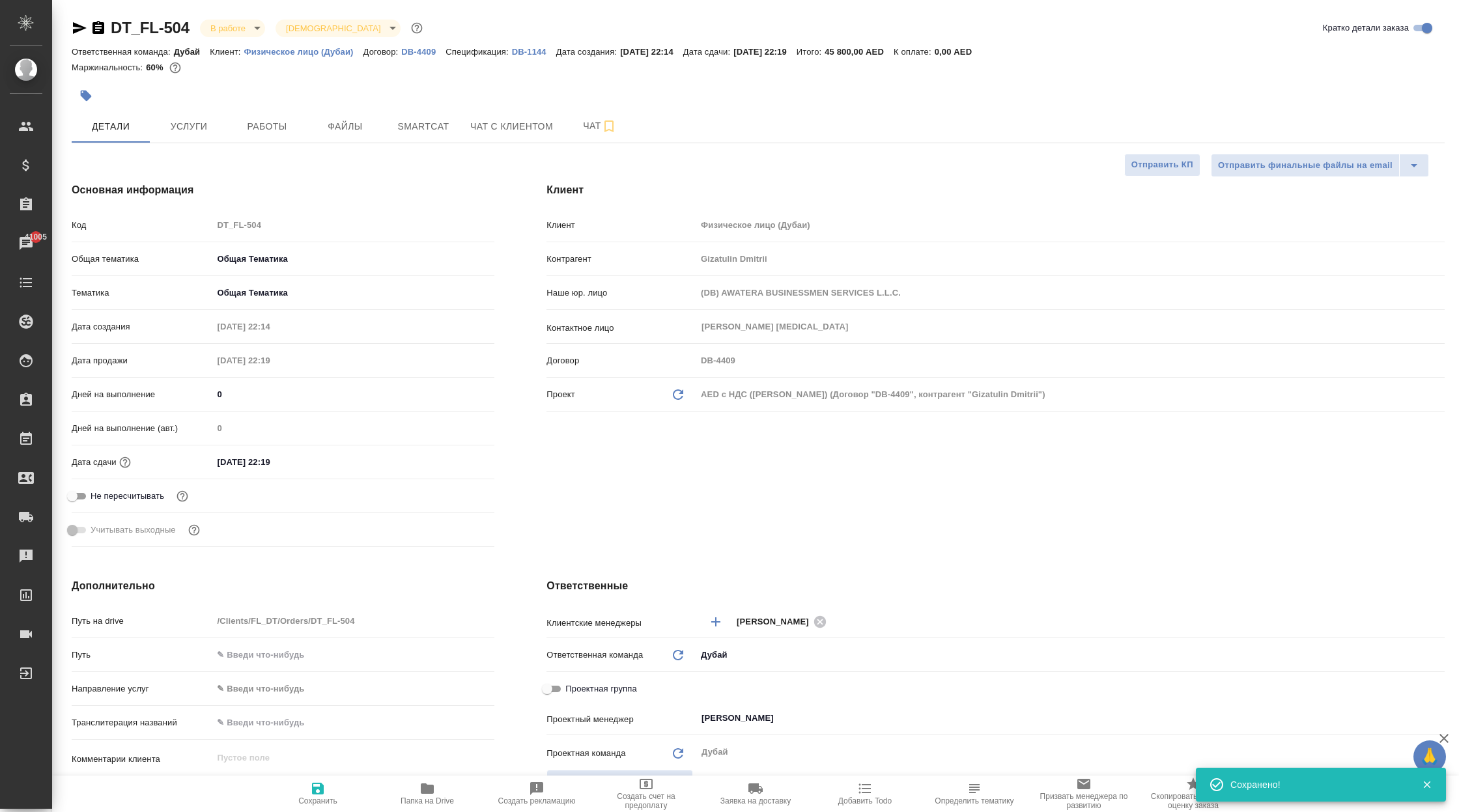
type textarea "x"
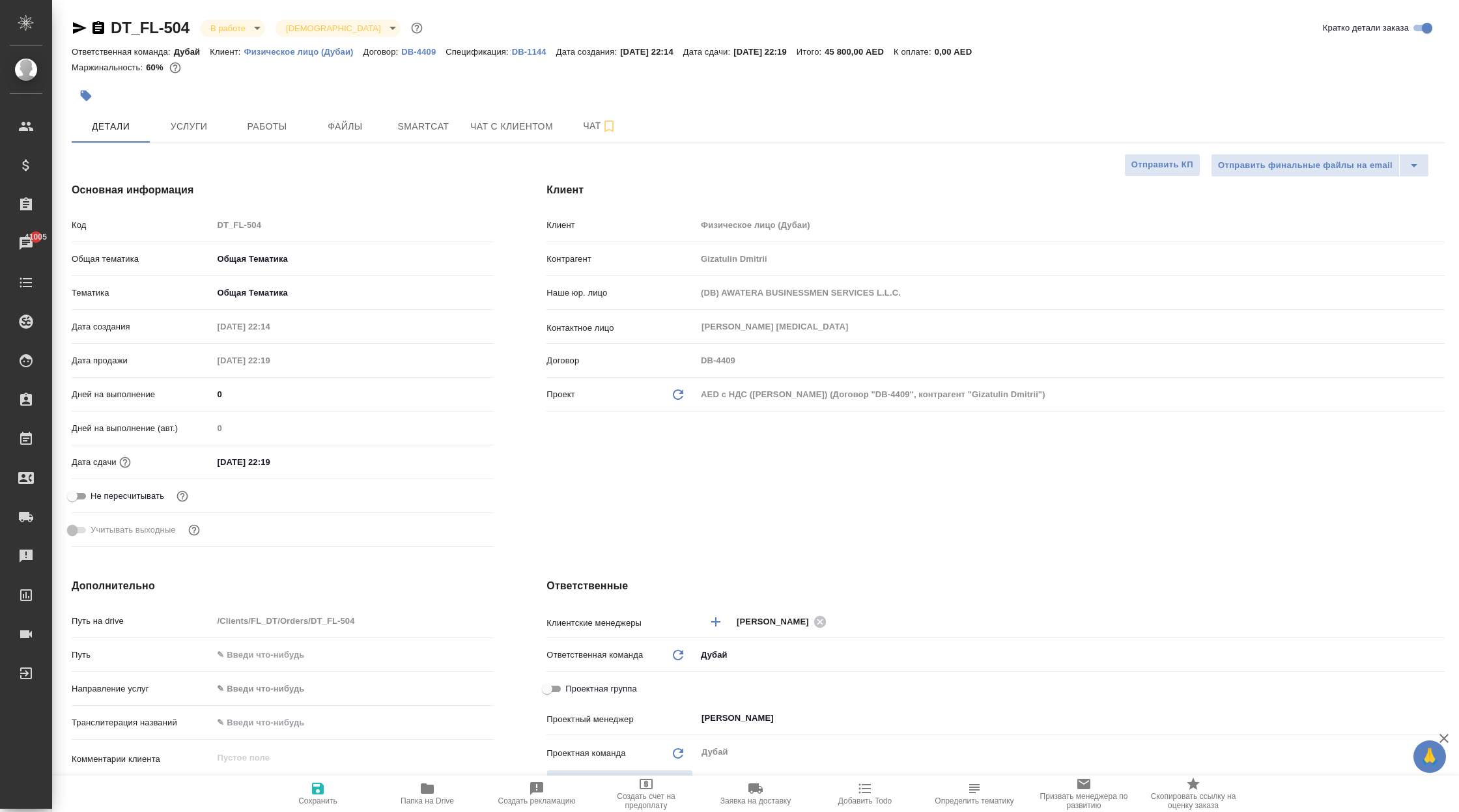
type textarea "x"
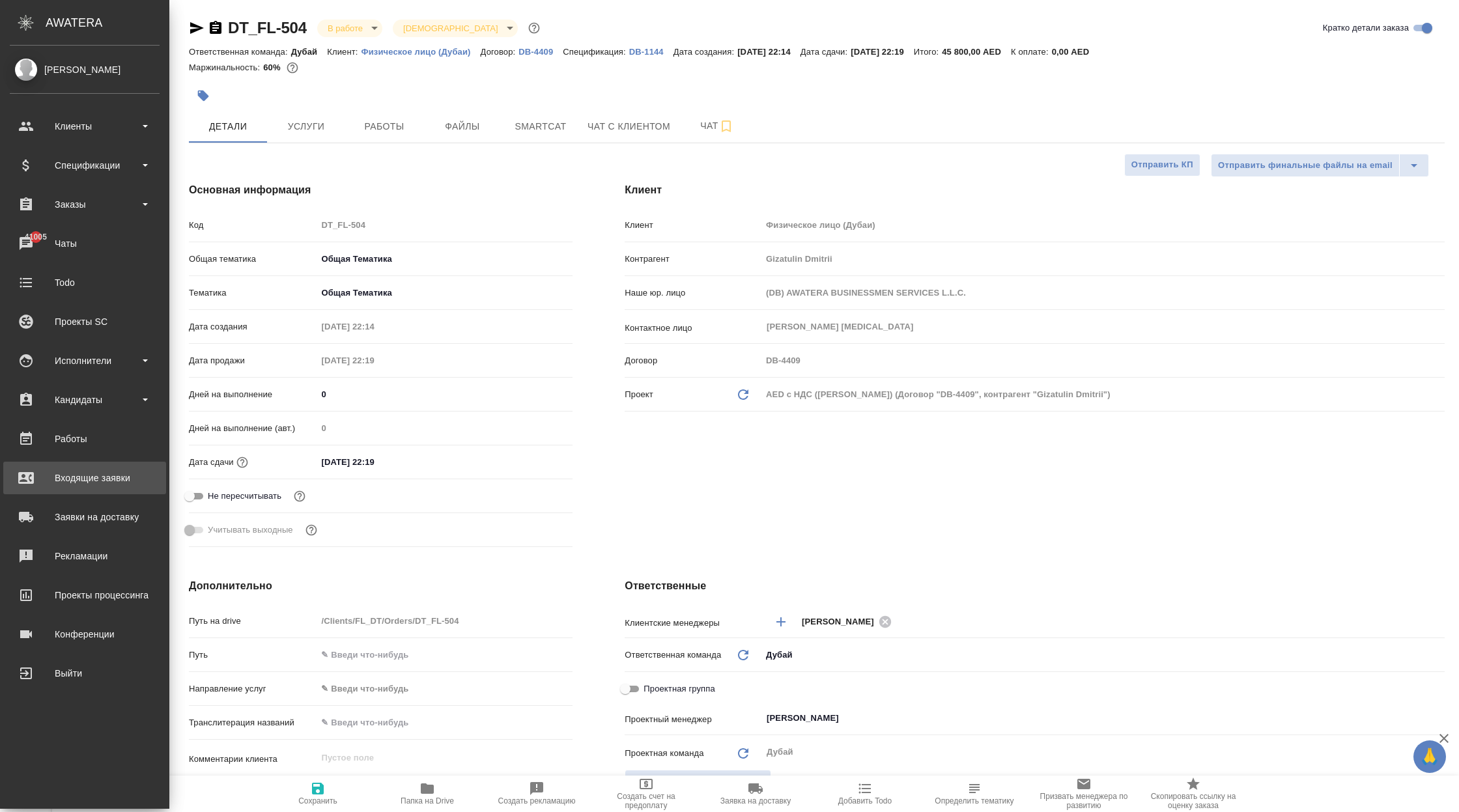
click at [102, 478] on div "Входящие заявки" at bounding box center [85, 478] width 150 height 19
type textarea "x"
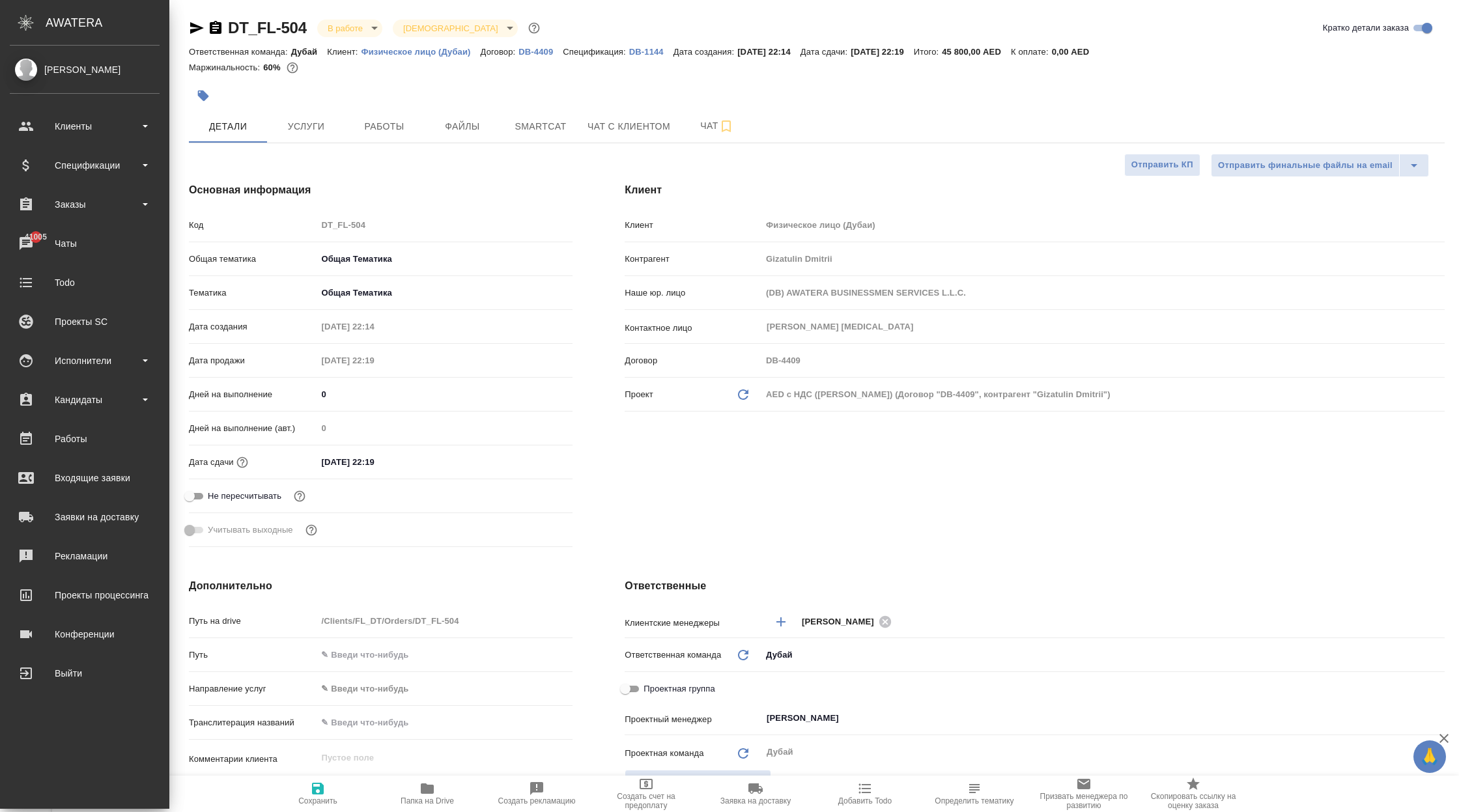
type textarea "x"
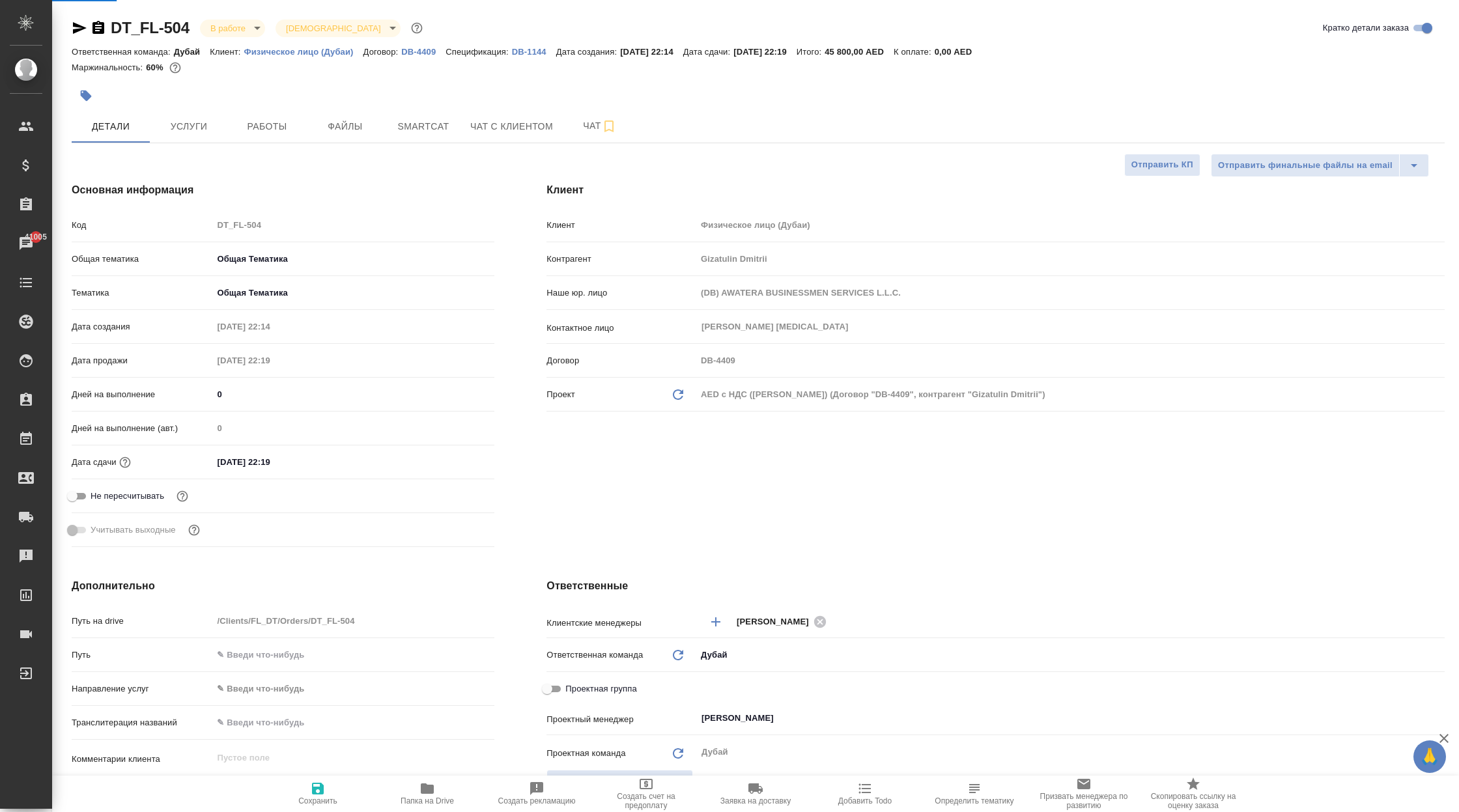
select select "RU"
